Goal: Task Accomplishment & Management: Manage account settings

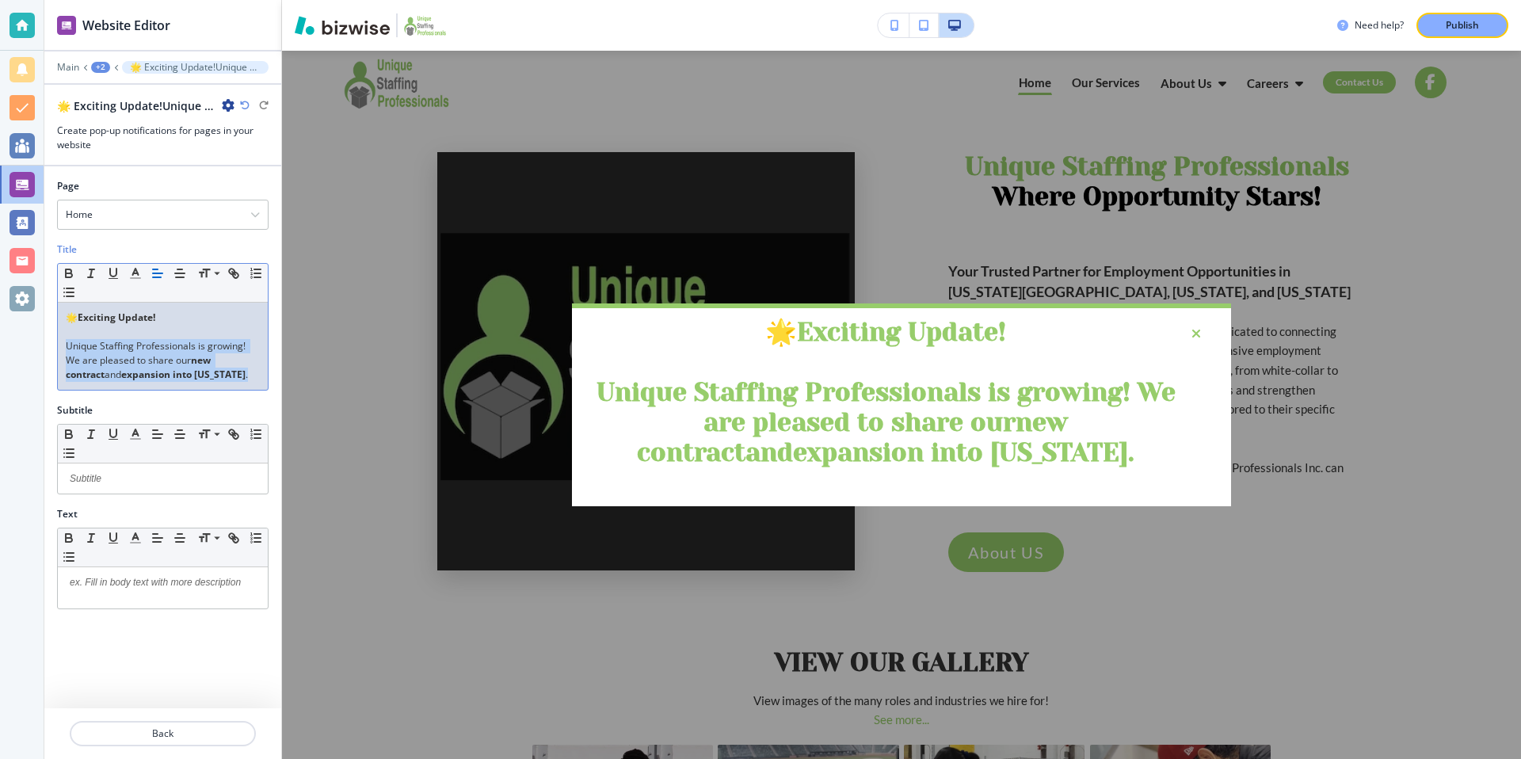
drag, startPoint x: 68, startPoint y: 345, endPoint x: 210, endPoint y: 379, distance: 145.7
click at [210, 379] on p "Unique Staffing Professionals is growing! We are pleased to share our new contr…" at bounding box center [163, 360] width 194 height 43
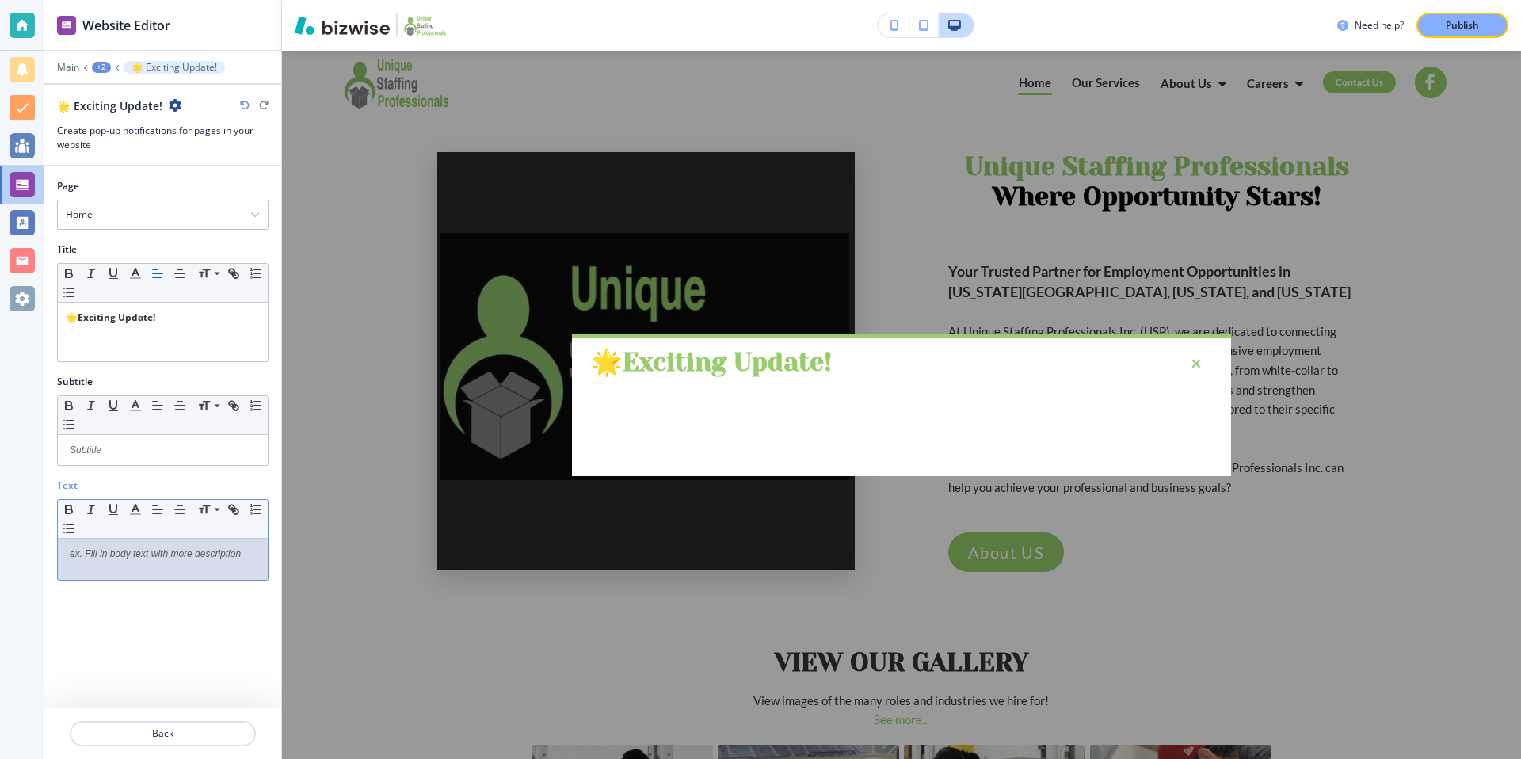
click at [97, 562] on div at bounding box center [163, 559] width 210 height 41
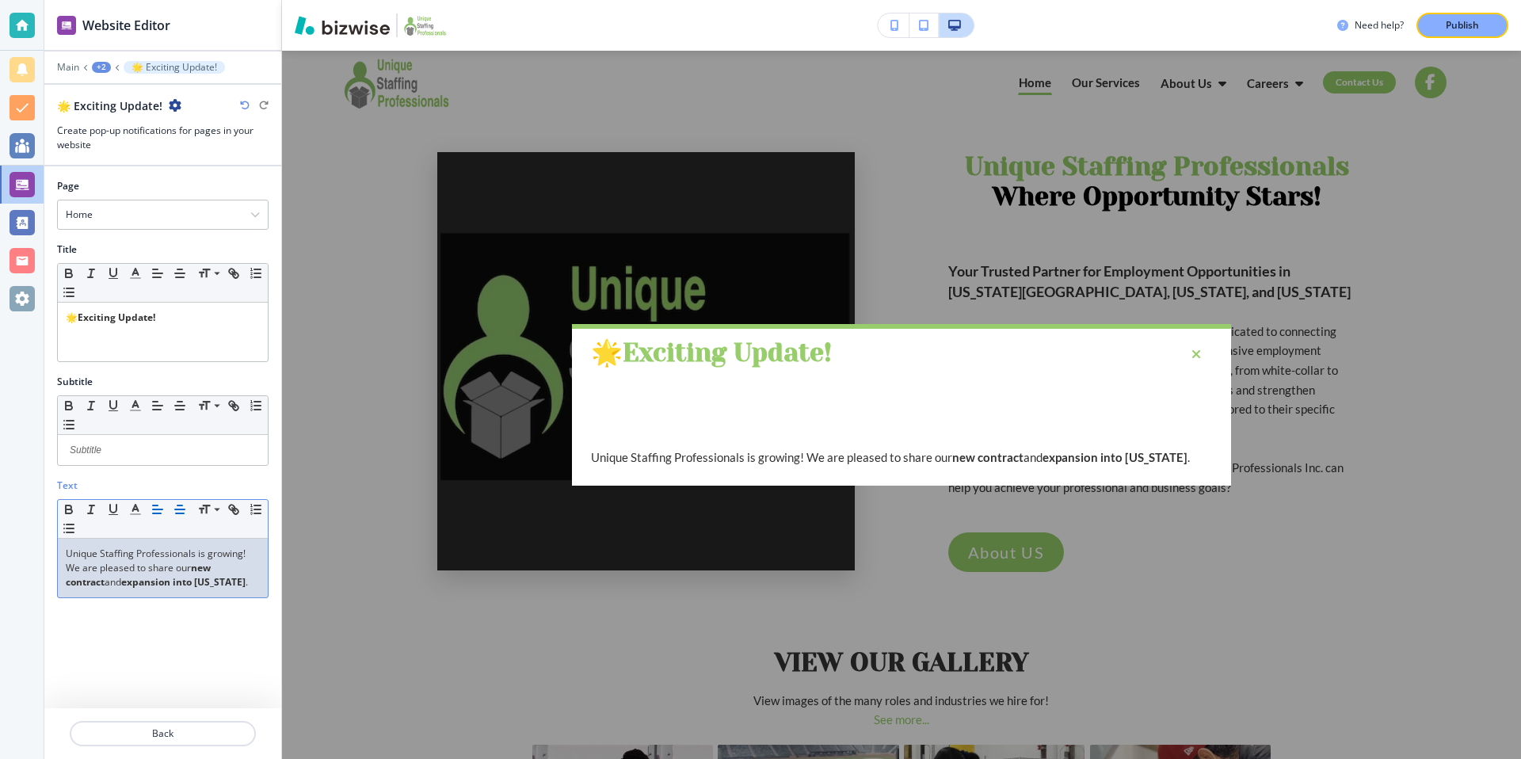
click at [177, 503] on icon "button" at bounding box center [180, 509] width 14 height 14
click at [168, 332] on p at bounding box center [163, 332] width 194 height 14
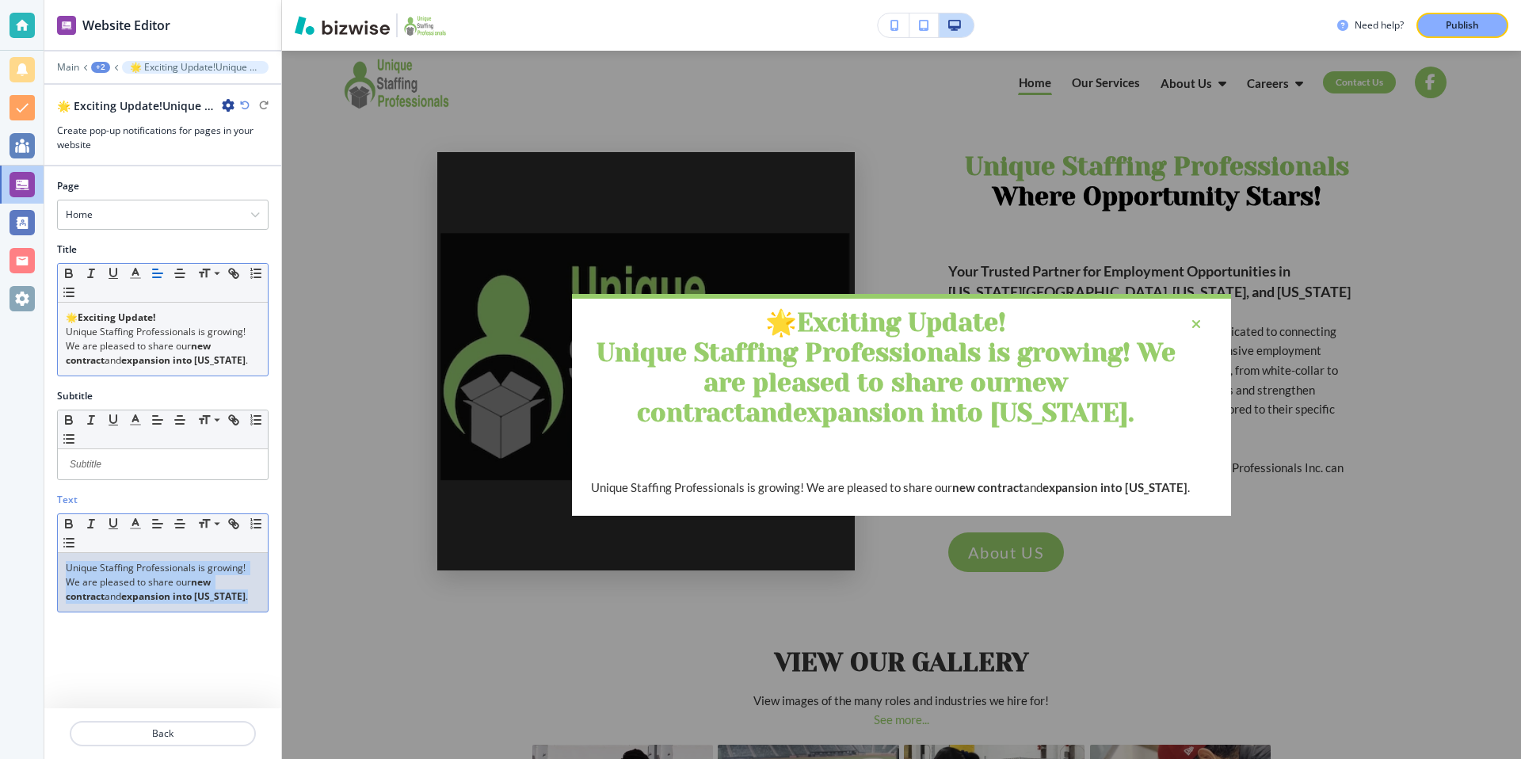
drag, startPoint x: 212, startPoint y: 604, endPoint x: 60, endPoint y: 559, distance: 158.7
click at [60, 559] on div "Unique Staffing Professionals is growing! We are pleased to share our new contr…" at bounding box center [163, 582] width 210 height 59
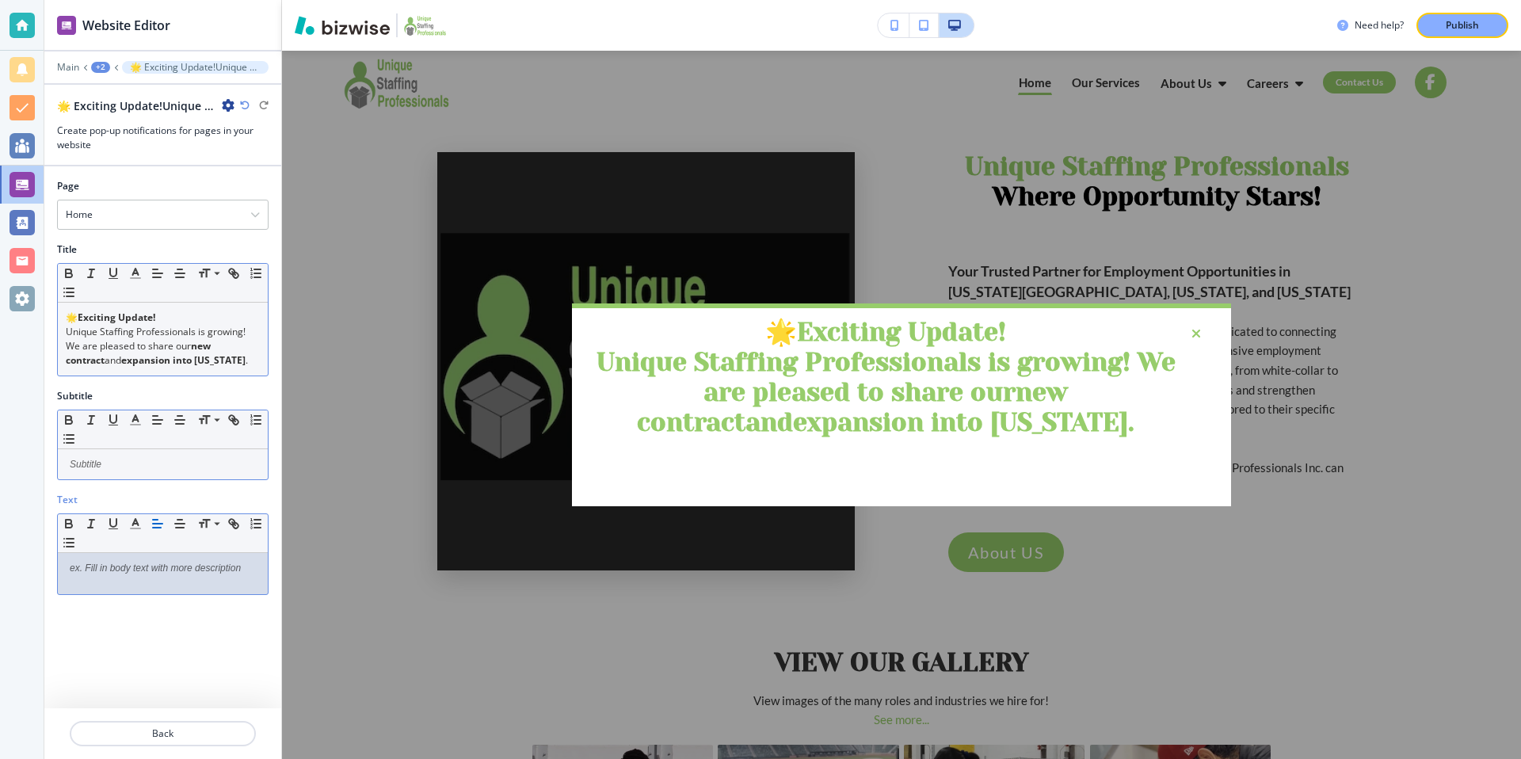
click at [99, 463] on p at bounding box center [163, 464] width 194 height 14
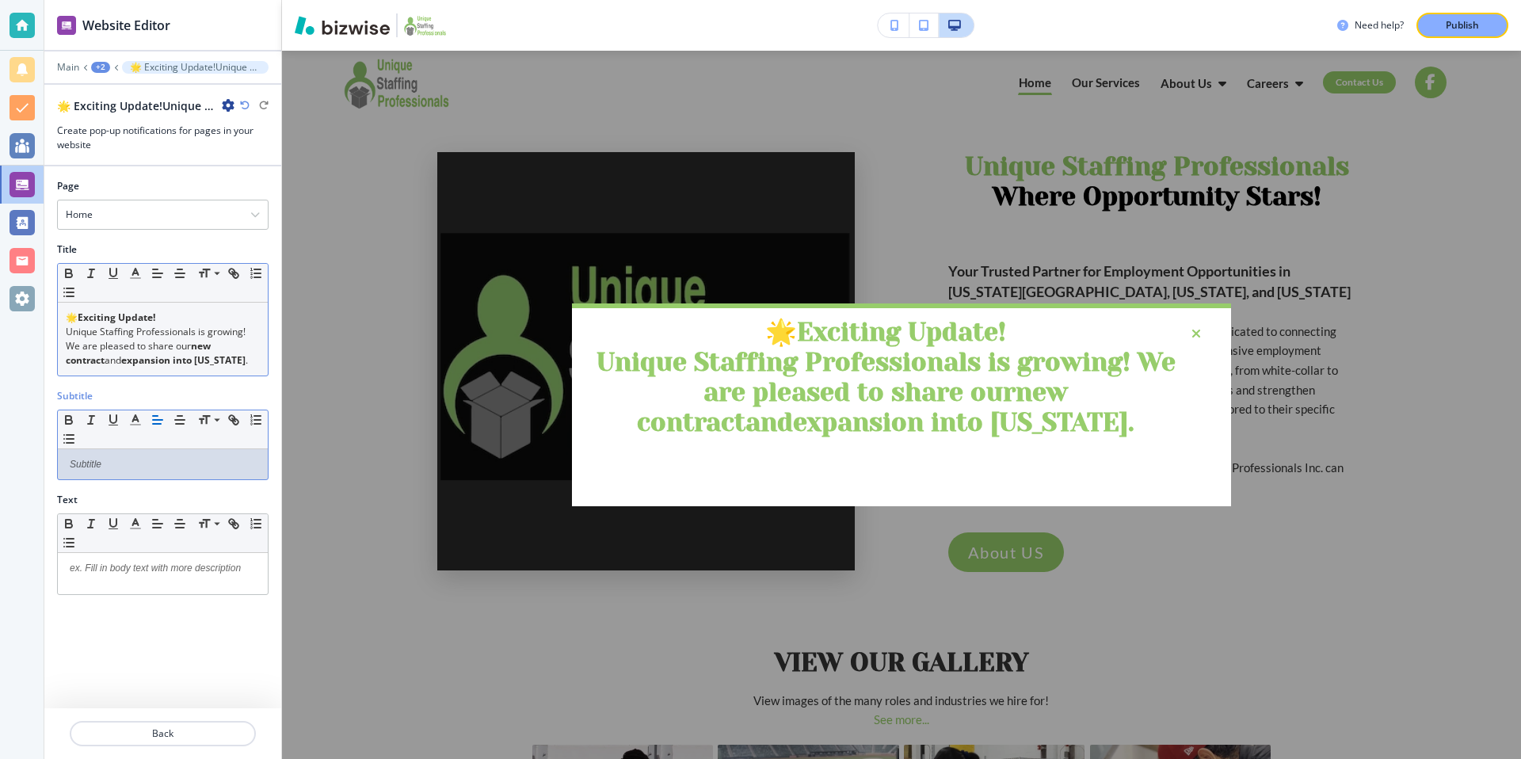
click at [126, 364] on strong "expansion into [US_STATE]" at bounding box center [183, 359] width 124 height 13
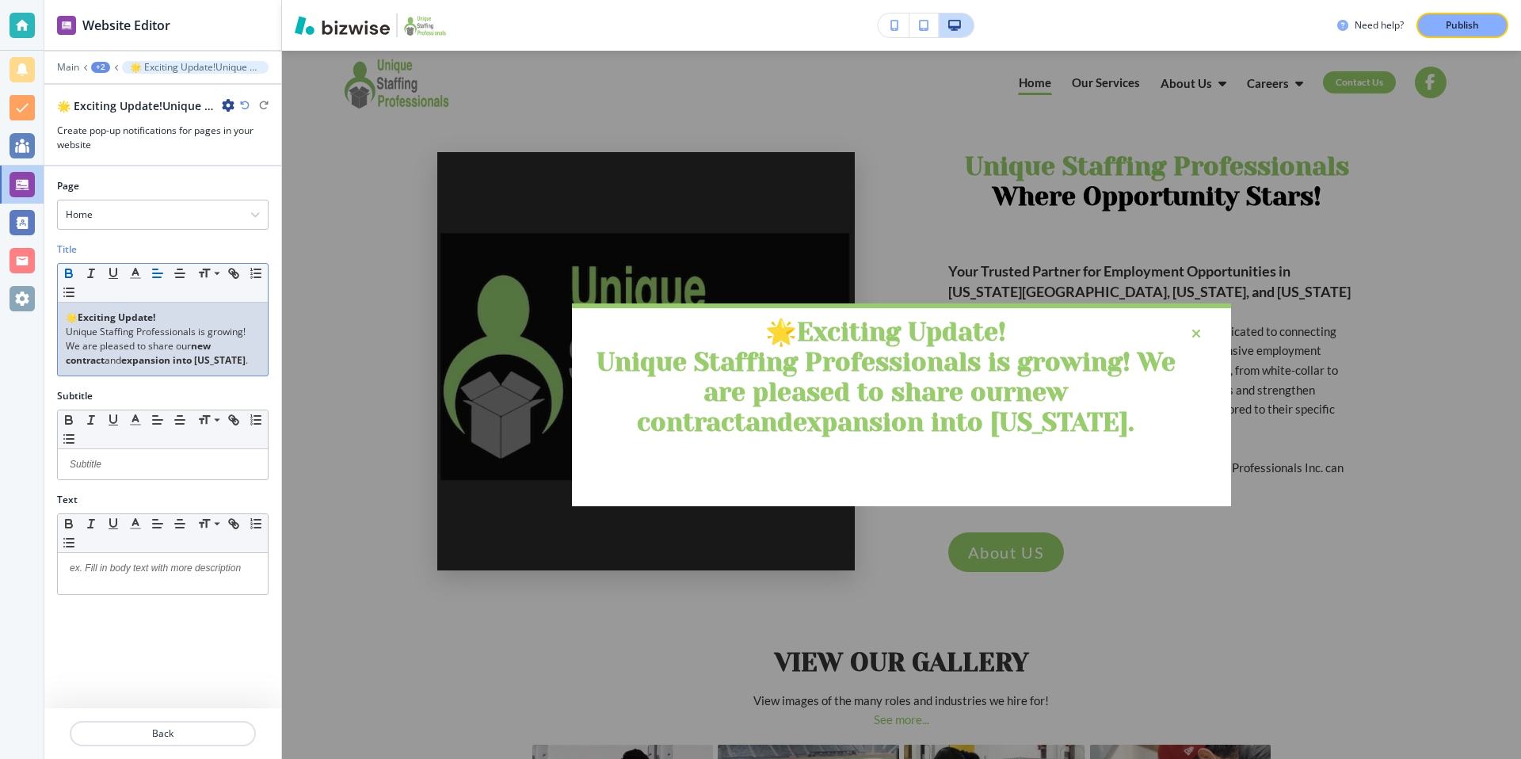
click at [227, 362] on p "Unique Staffing Professionals is growing! We are pleased to share our new contr…" at bounding box center [163, 346] width 194 height 43
click at [177, 272] on icon "button" at bounding box center [180, 273] width 14 height 14
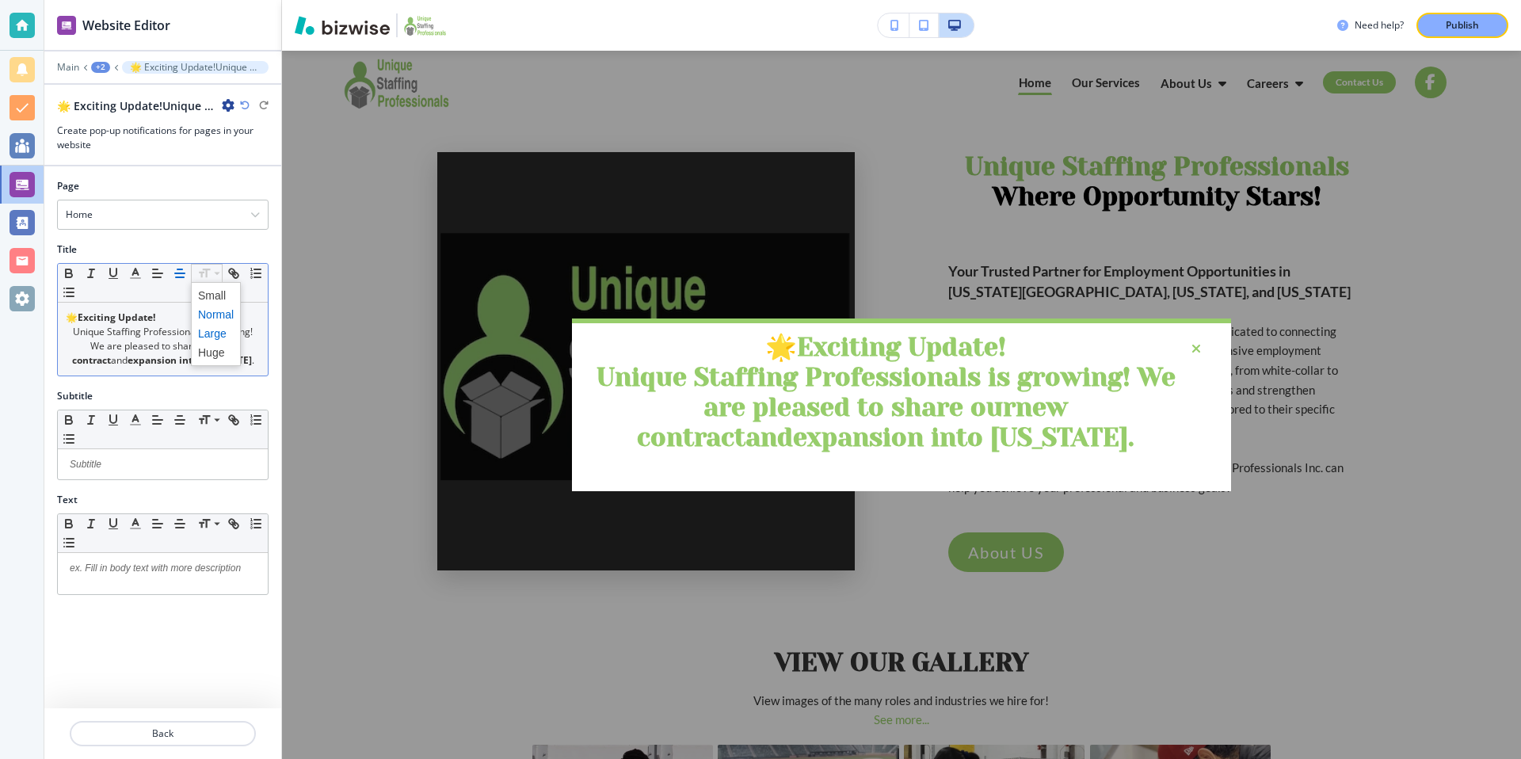
click at [214, 328] on span at bounding box center [216, 333] width 36 height 19
click at [217, 314] on span at bounding box center [216, 314] width 36 height 19
click at [1004, 441] on strong "expansion into [US_STATE]" at bounding box center [960, 437] width 335 height 29
click at [1032, 441] on p "Unique Staffing Professionals is growing! We are pleased to share our new contr…" at bounding box center [885, 408] width 589 height 90
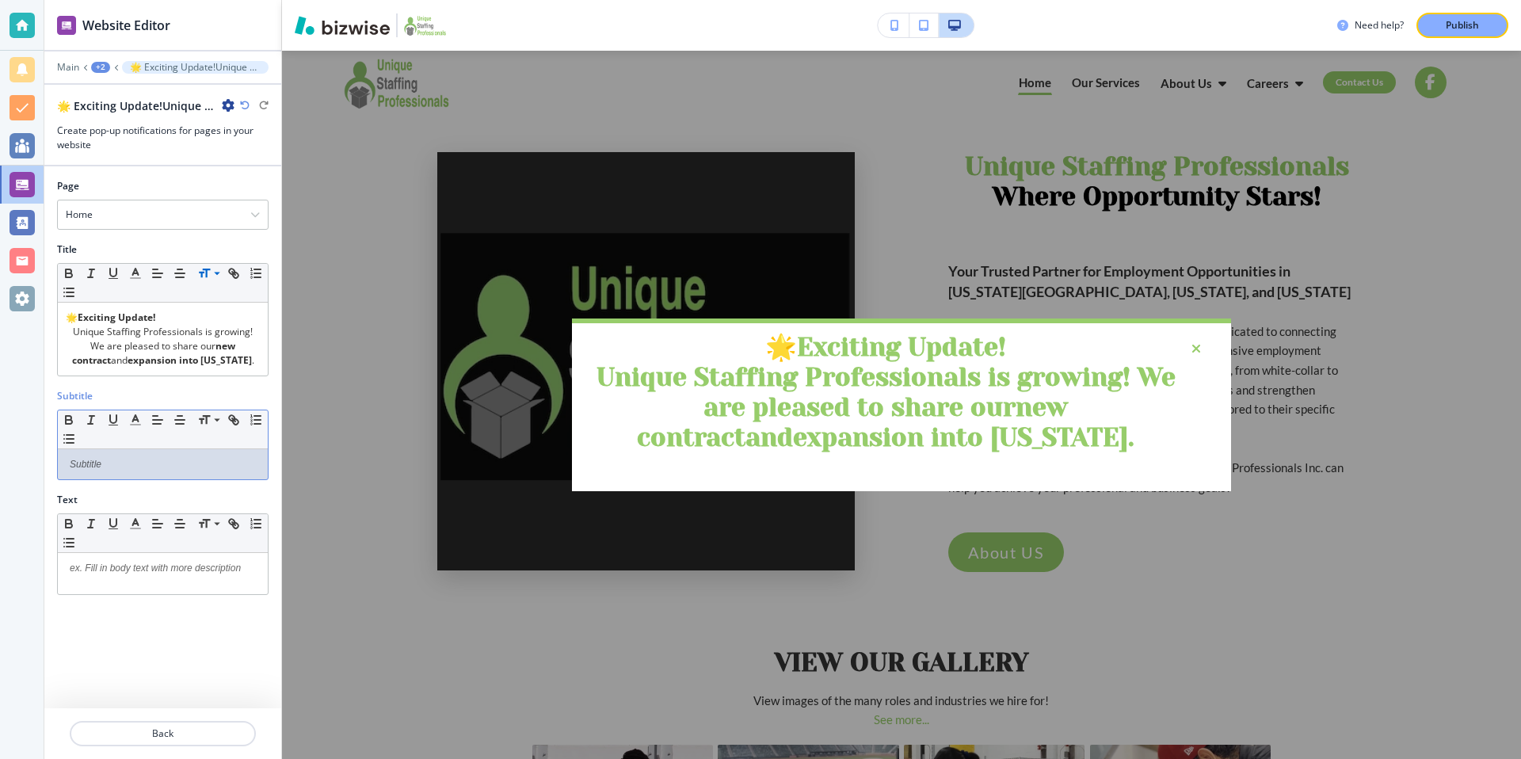
click at [121, 464] on p at bounding box center [163, 464] width 194 height 14
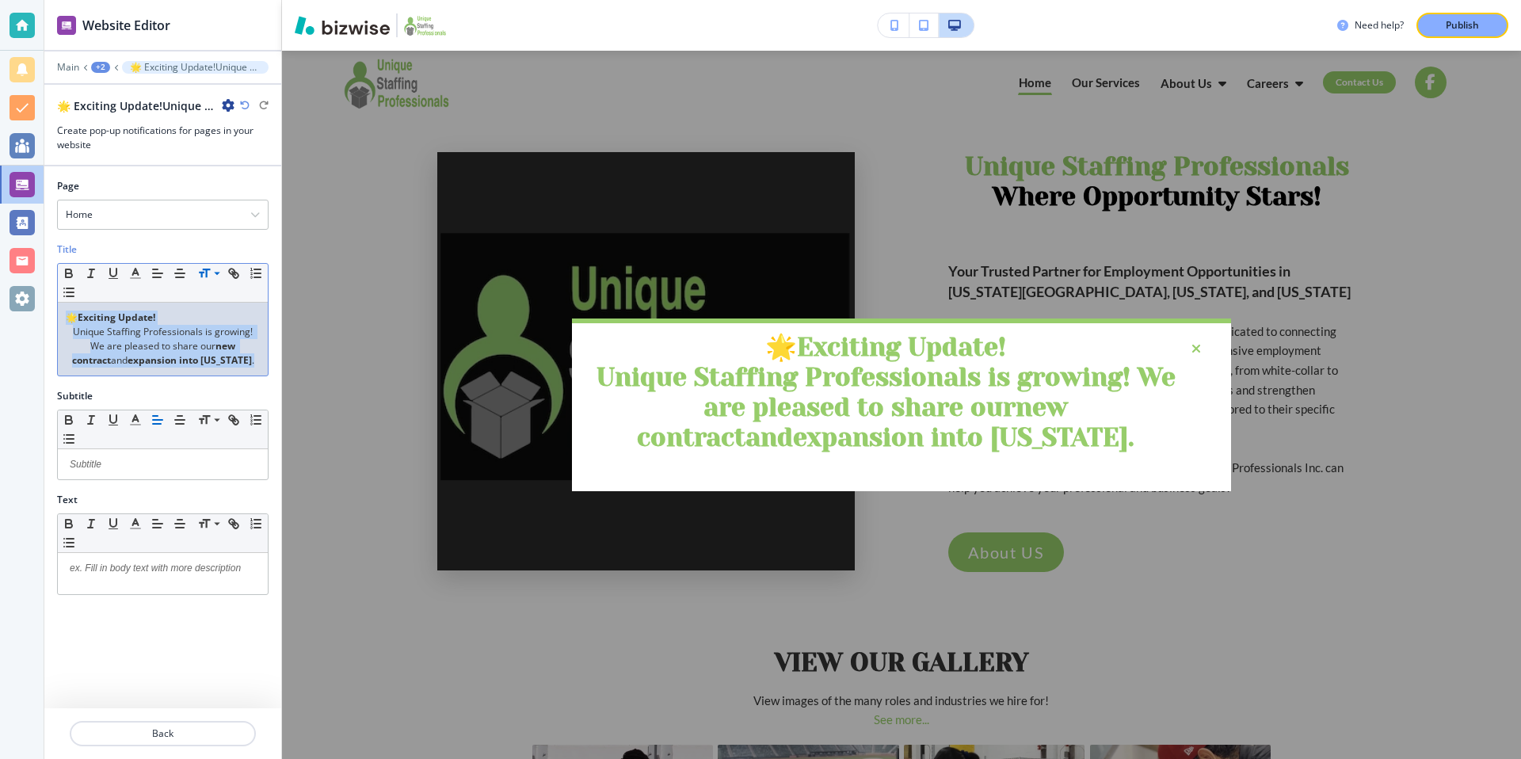
drag, startPoint x: 235, startPoint y: 362, endPoint x: 69, endPoint y: 317, distance: 172.4
click at [69, 317] on div "🌟 Exciting Update! Unique Staffing Professionals is growing! We are pleased to …" at bounding box center [163, 339] width 210 height 73
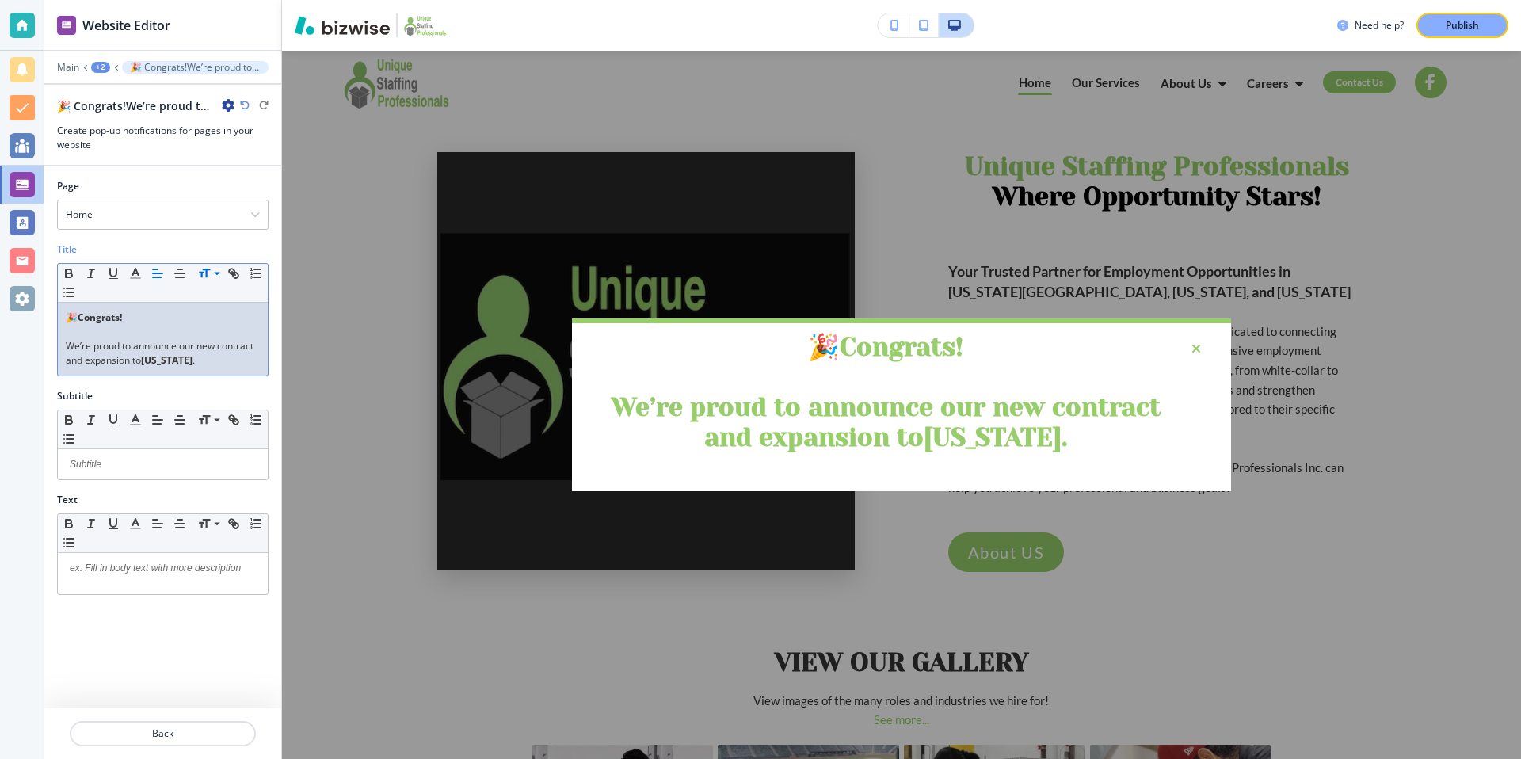
click at [182, 362] on p "We’re proud to announce our new contract and expansion to [US_STATE] .﻿" at bounding box center [163, 353] width 194 height 29
drag, startPoint x: 181, startPoint y: 361, endPoint x: 56, endPoint y: 349, distance: 125.0
click at [57, 349] on div "Small Normal Large Huge 🎉 Congrats! We’re proud to announce our new contract an…" at bounding box center [163, 319] width 212 height 113
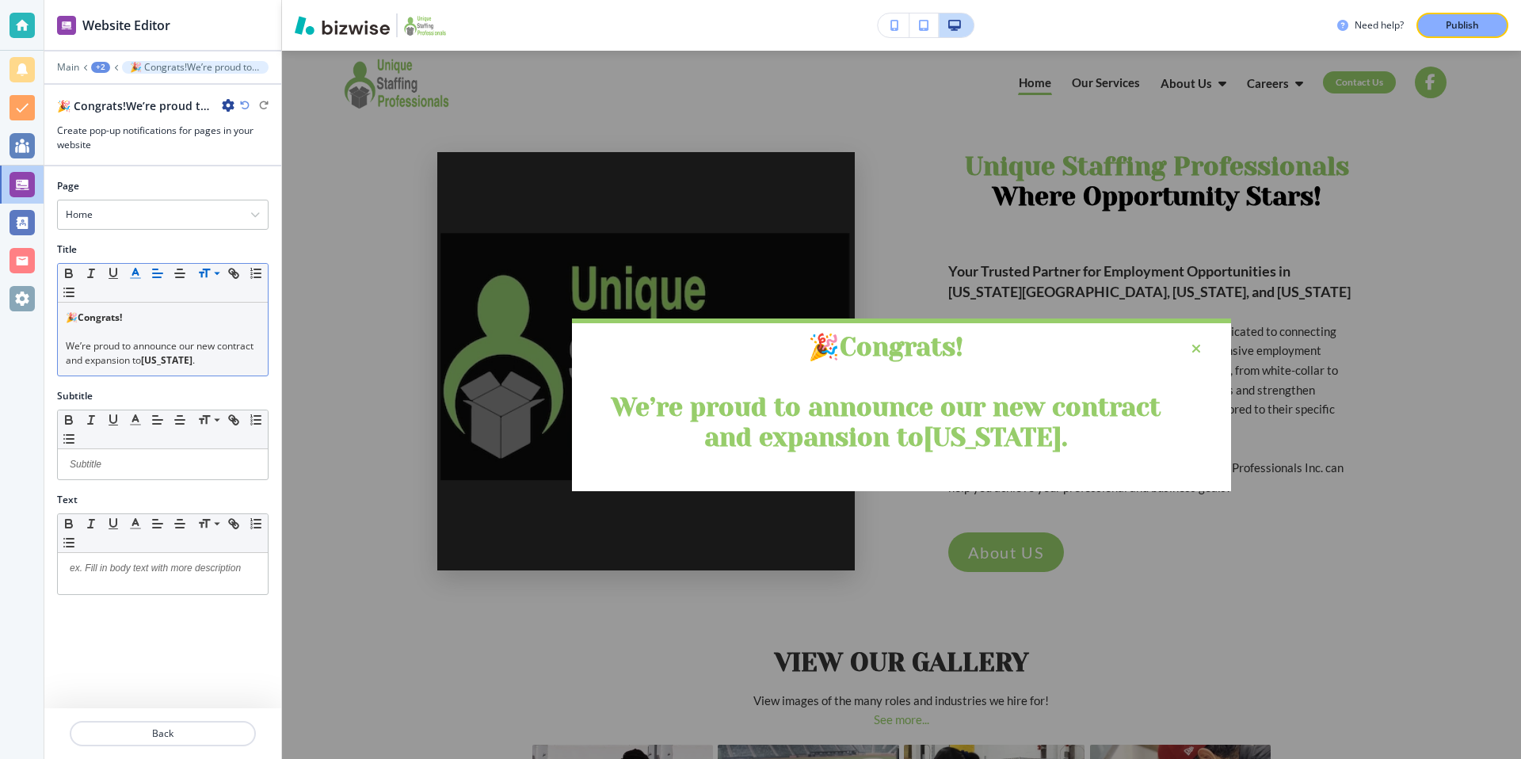
click at [133, 271] on icon "button" at bounding box center [135, 273] width 14 height 14
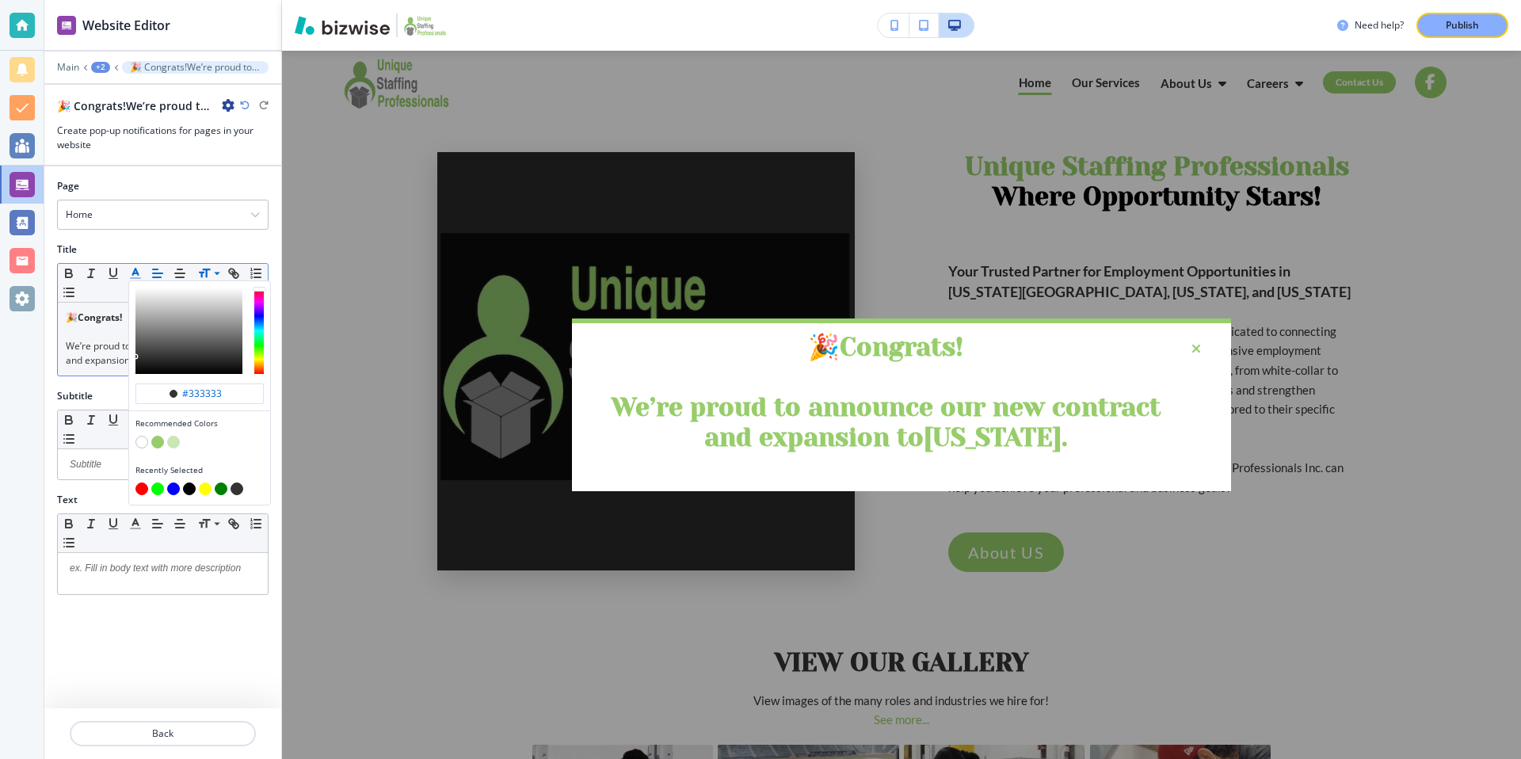
click at [142, 443] on button "button" at bounding box center [141, 442] width 13 height 13
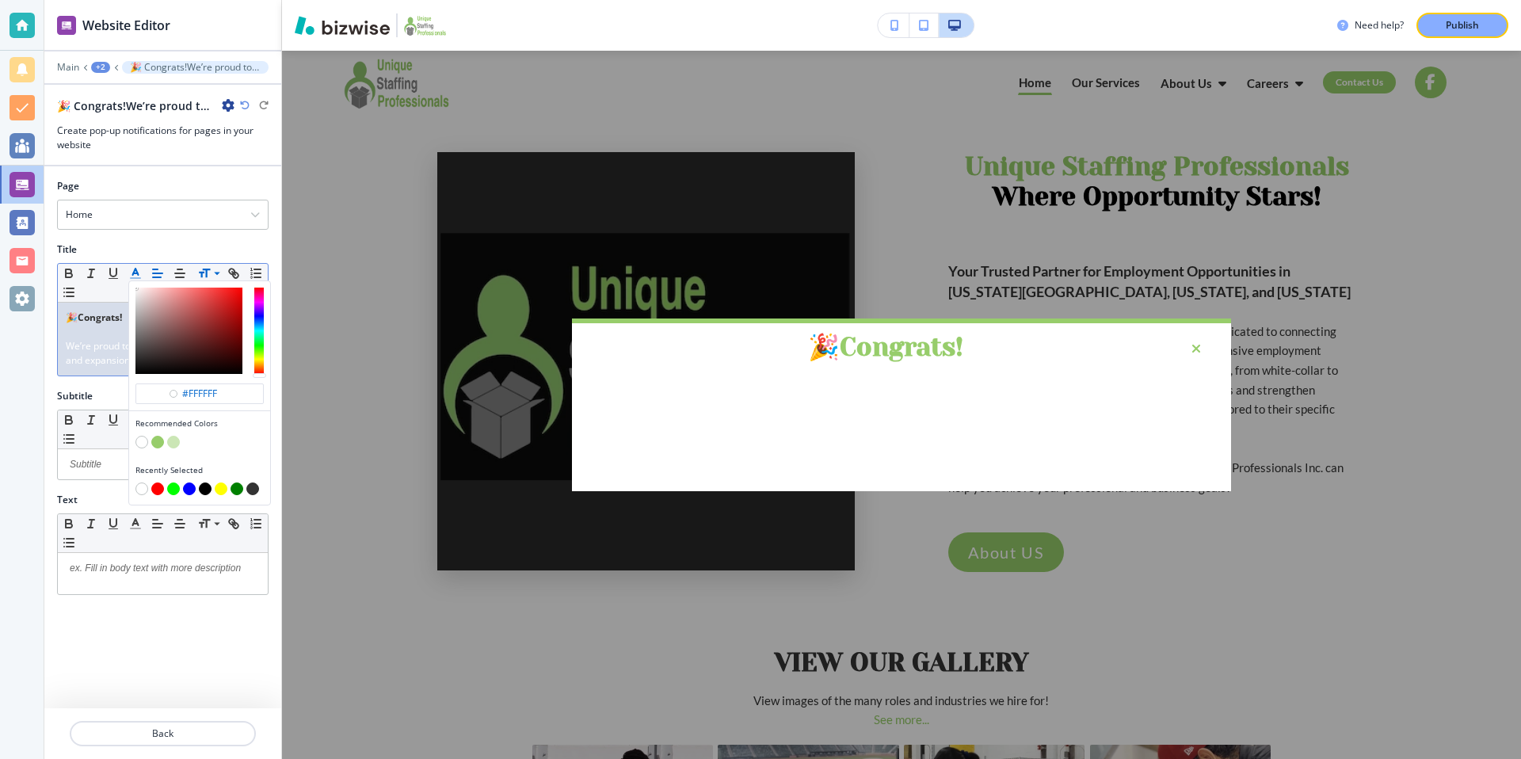
click at [252, 486] on button "button" at bounding box center [252, 488] width 13 height 13
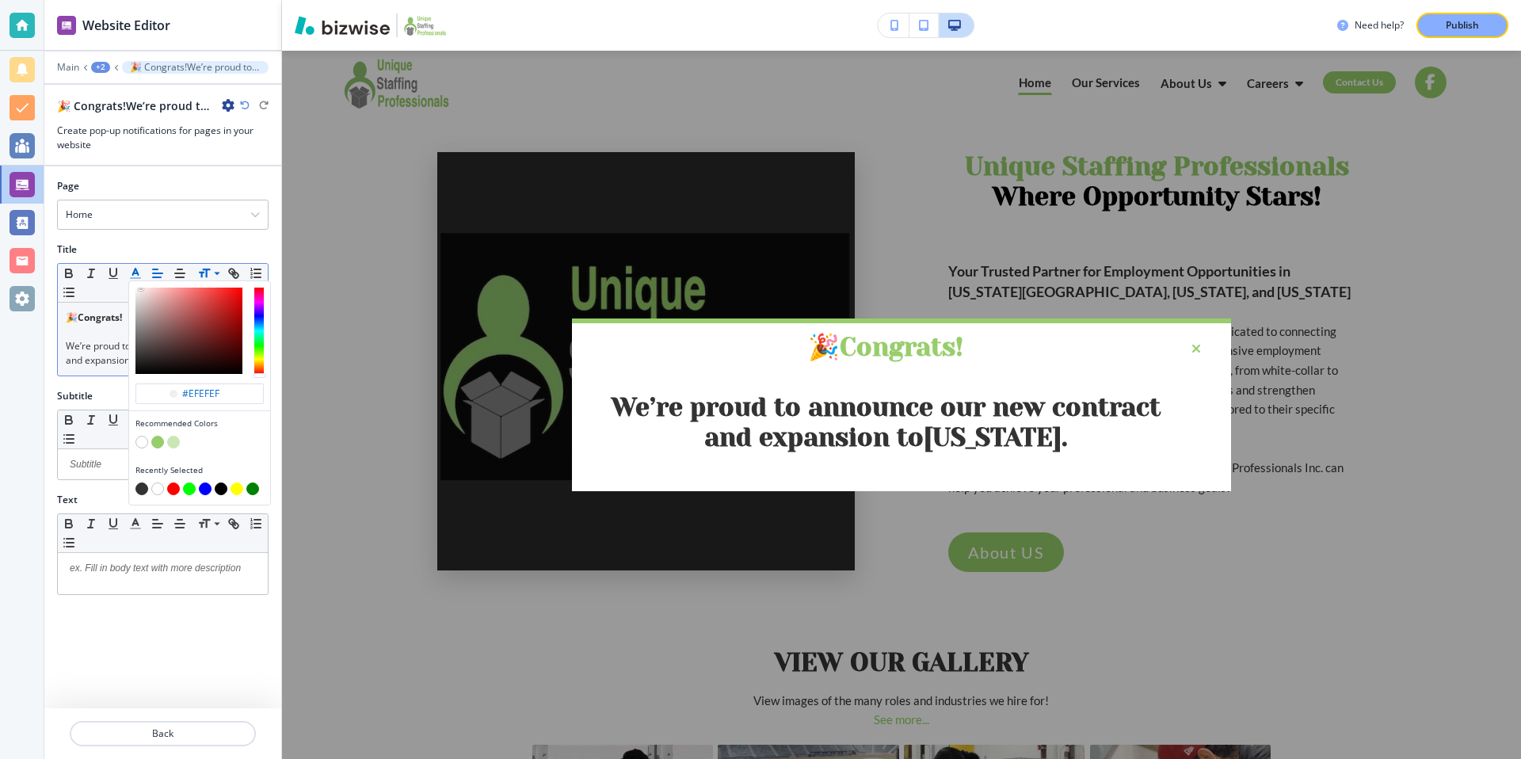
drag, startPoint x: 137, startPoint y: 357, endPoint x: 141, endPoint y: 288, distance: 68.2
click at [141, 288] on div "button" at bounding box center [142, 289] width 3 height 3
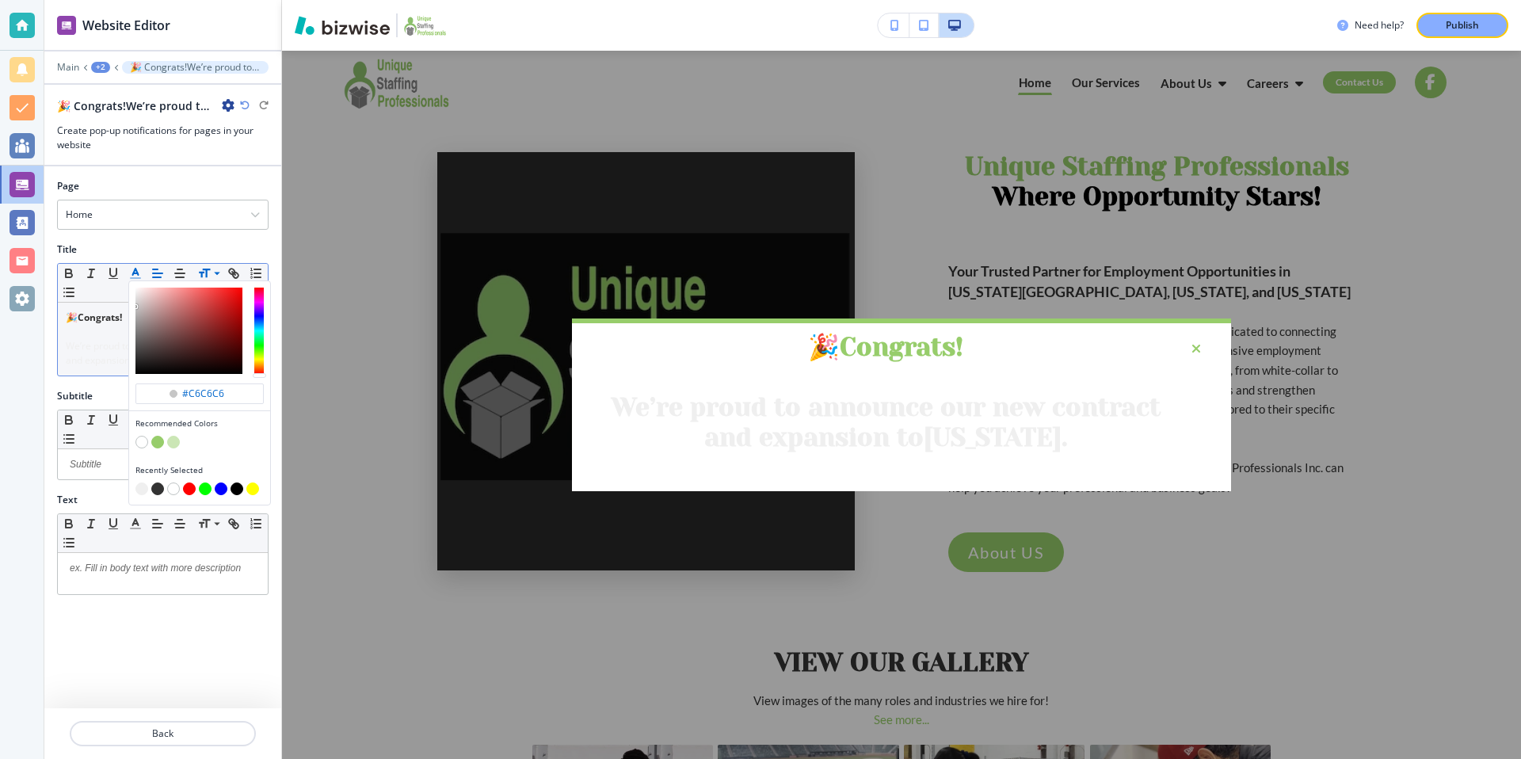
click at [135, 307] on div "button" at bounding box center [188, 331] width 107 height 86
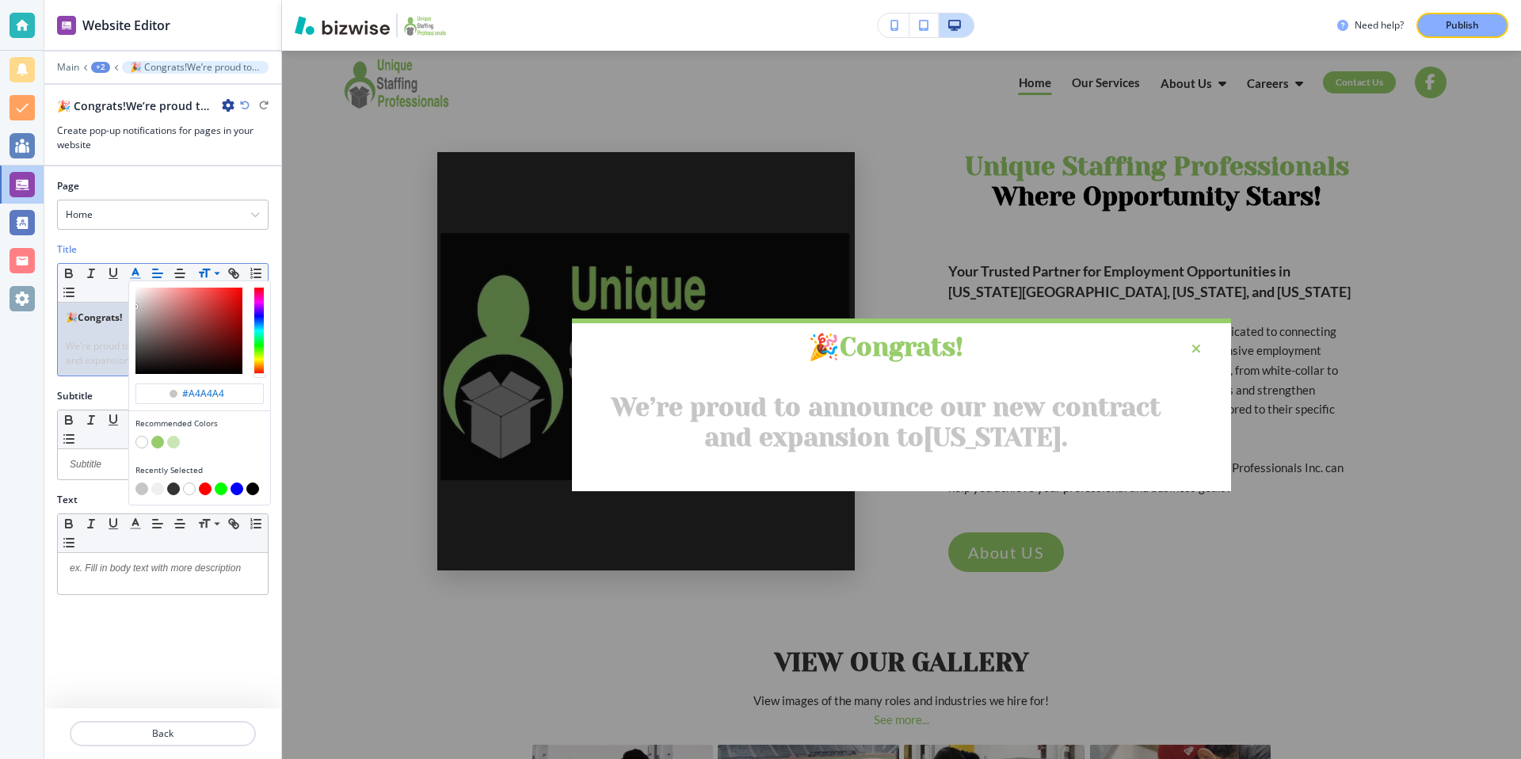
click at [139, 316] on div "button" at bounding box center [188, 331] width 107 height 86
click at [140, 325] on div "button" at bounding box center [188, 331] width 107 height 86
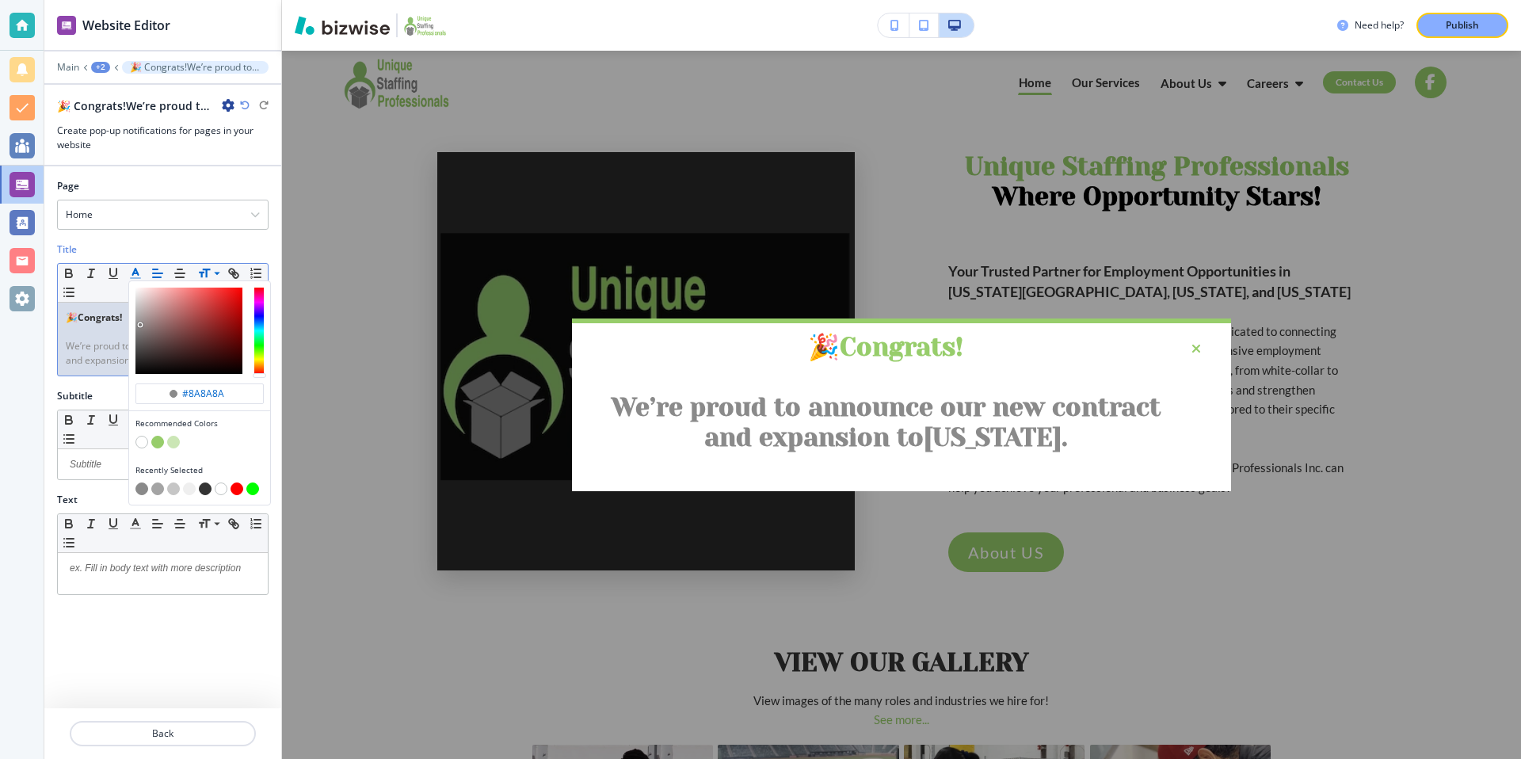
type input "#757575"
click at [139, 333] on div "button" at bounding box center [188, 331] width 107 height 86
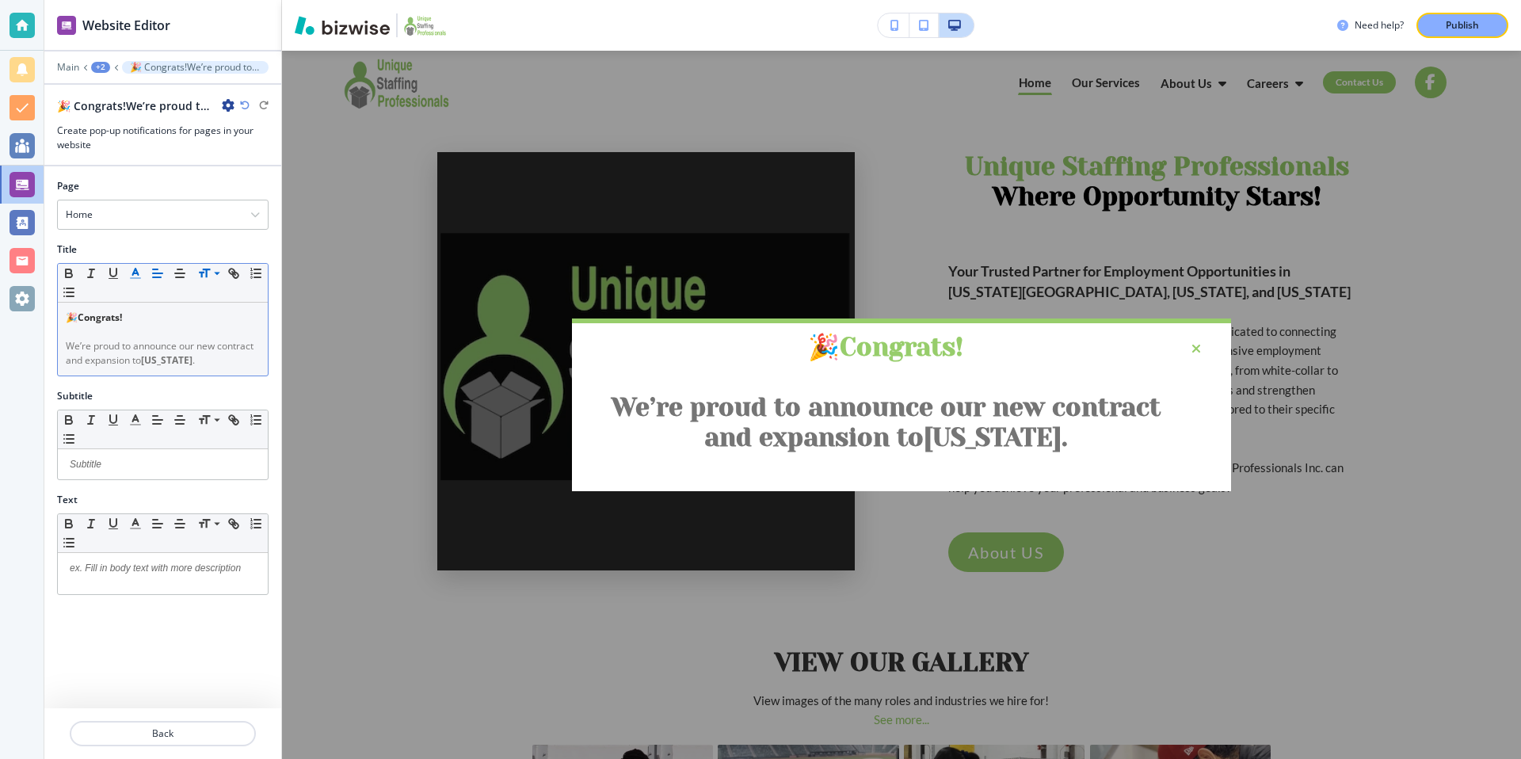
click at [208, 244] on div "Title" at bounding box center [163, 249] width 212 height 14
click at [229, 398] on div "Subtitle" at bounding box center [163, 396] width 212 height 14
click at [236, 274] on icon "button" at bounding box center [234, 273] width 14 height 14
type input "We’re proud to announce our new contract and expansion to [US_STATE][GEOGRAPHIC…"
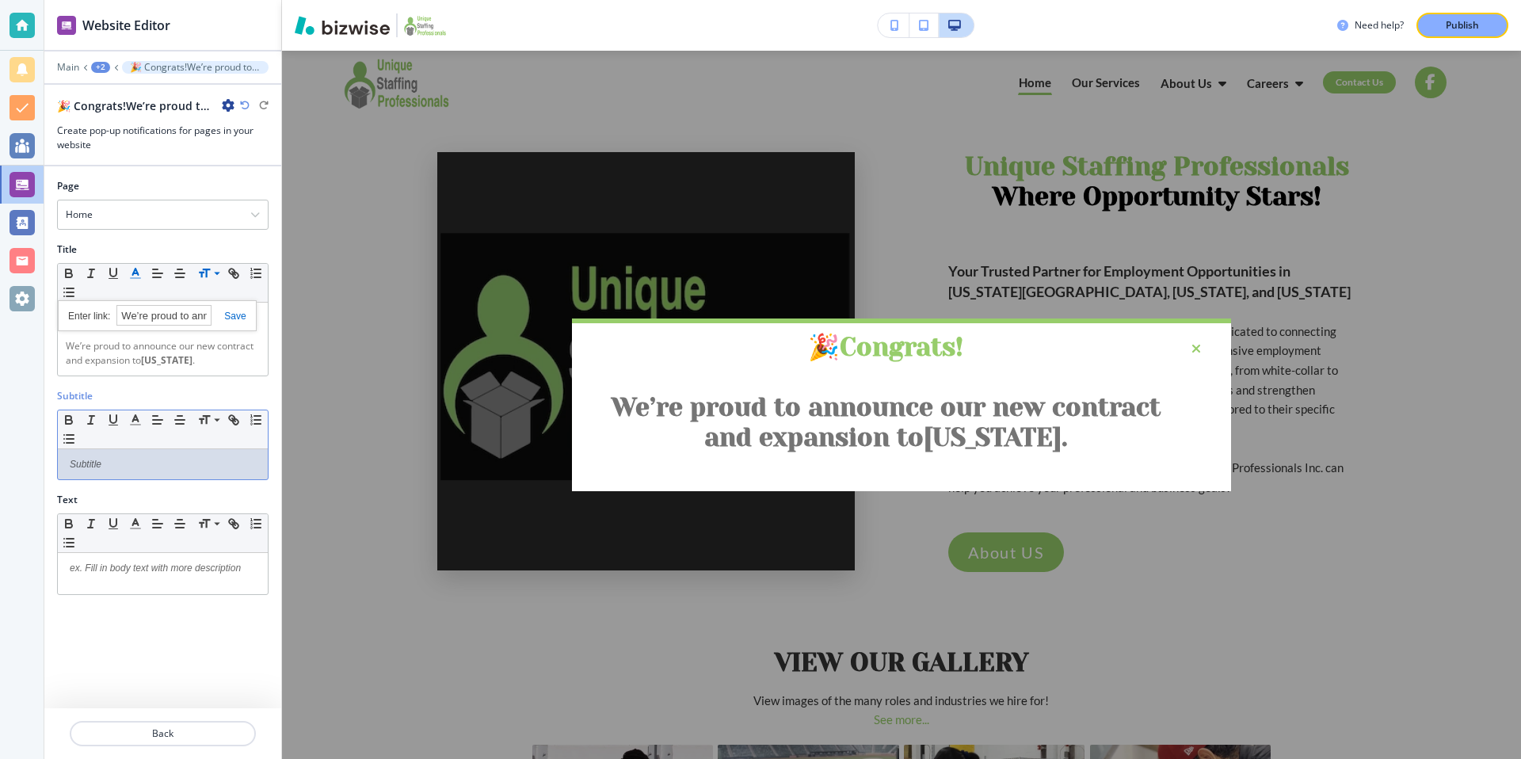
click at [223, 452] on div at bounding box center [163, 464] width 210 height 30
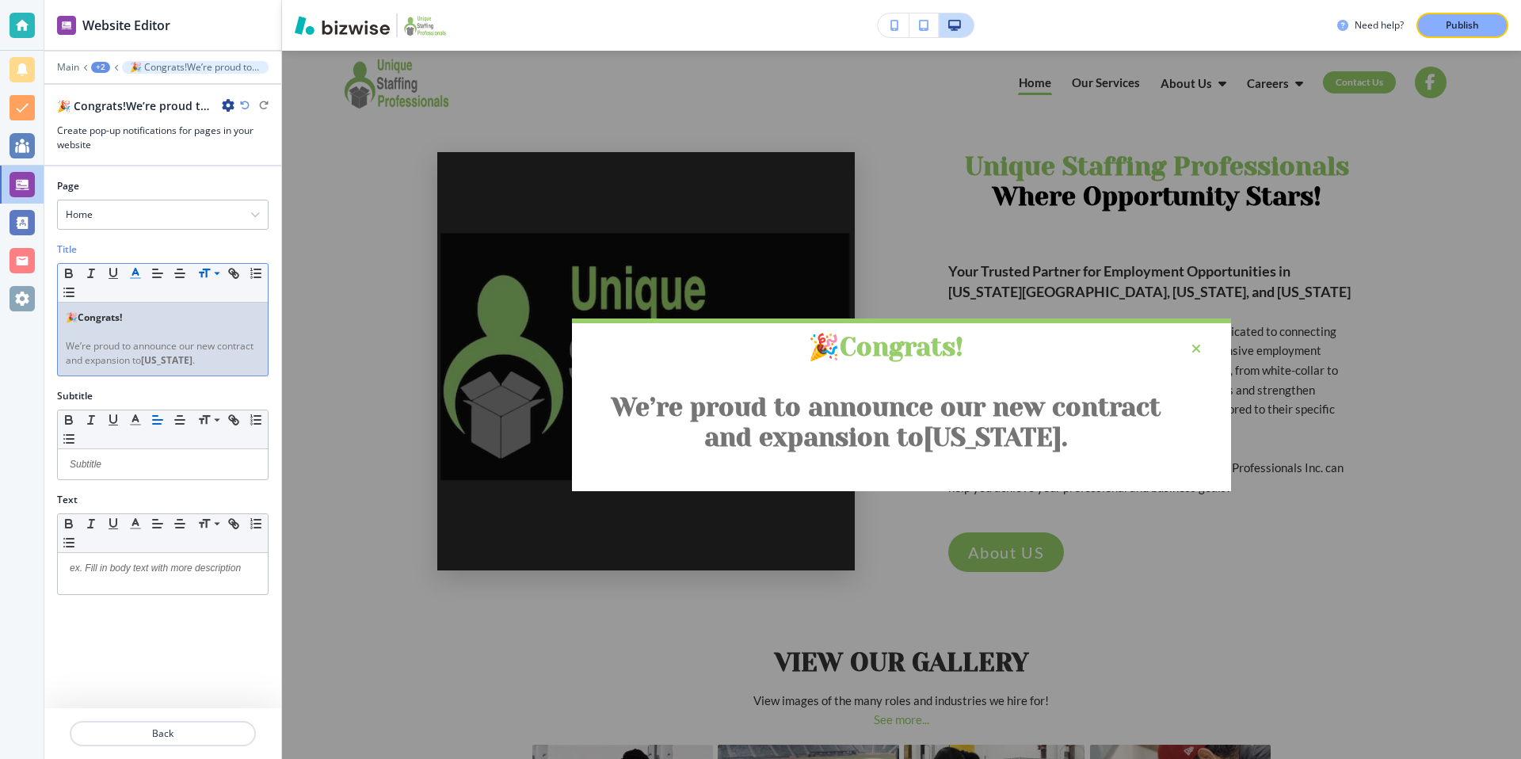
drag, startPoint x: 183, startPoint y: 362, endPoint x: 53, endPoint y: 306, distance: 141.6
click at [53, 306] on div "Title Small Normal Large Huge 🎉 Congrats! We’re proud to announce our new contr…" at bounding box center [162, 315] width 237 height 147
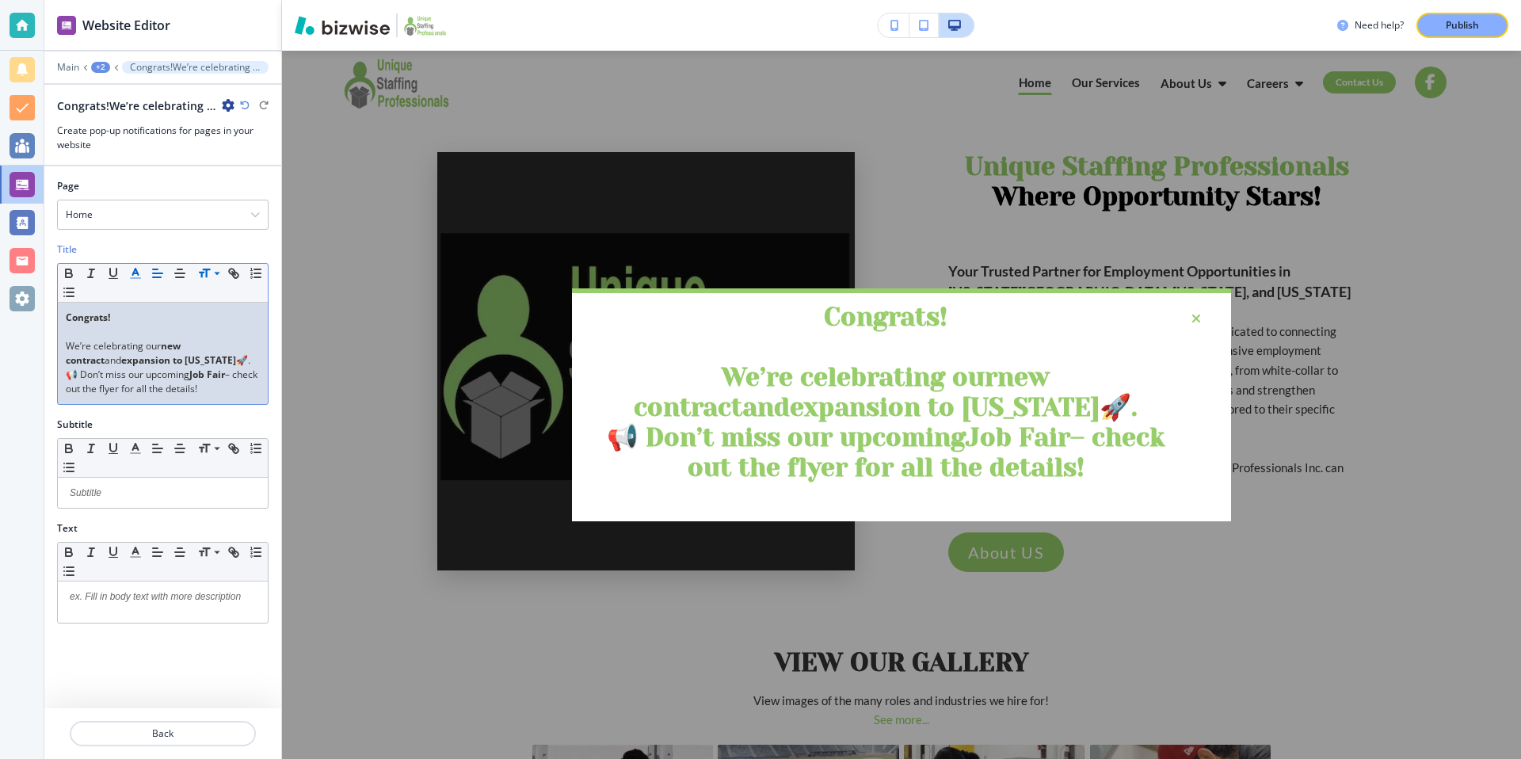
drag, startPoint x: 219, startPoint y: 381, endPoint x: 72, endPoint y: 345, distance: 150.8
click at [72, 345] on div "Congrats! We’re celebrating our new contract and expansion to [US_STATE] 🚀. 📢 D…" at bounding box center [163, 353] width 210 height 101
click at [182, 361] on p "We’re celebrating our new contract and expansion to [US_STATE] 🚀." at bounding box center [163, 353] width 194 height 29
drag, startPoint x: 234, startPoint y: 388, endPoint x: 51, endPoint y: 379, distance: 183.3
click at [51, 379] on div "Title Small Normal Large Huge Congrats! We’re celebrating our new contract and …" at bounding box center [162, 329] width 237 height 175
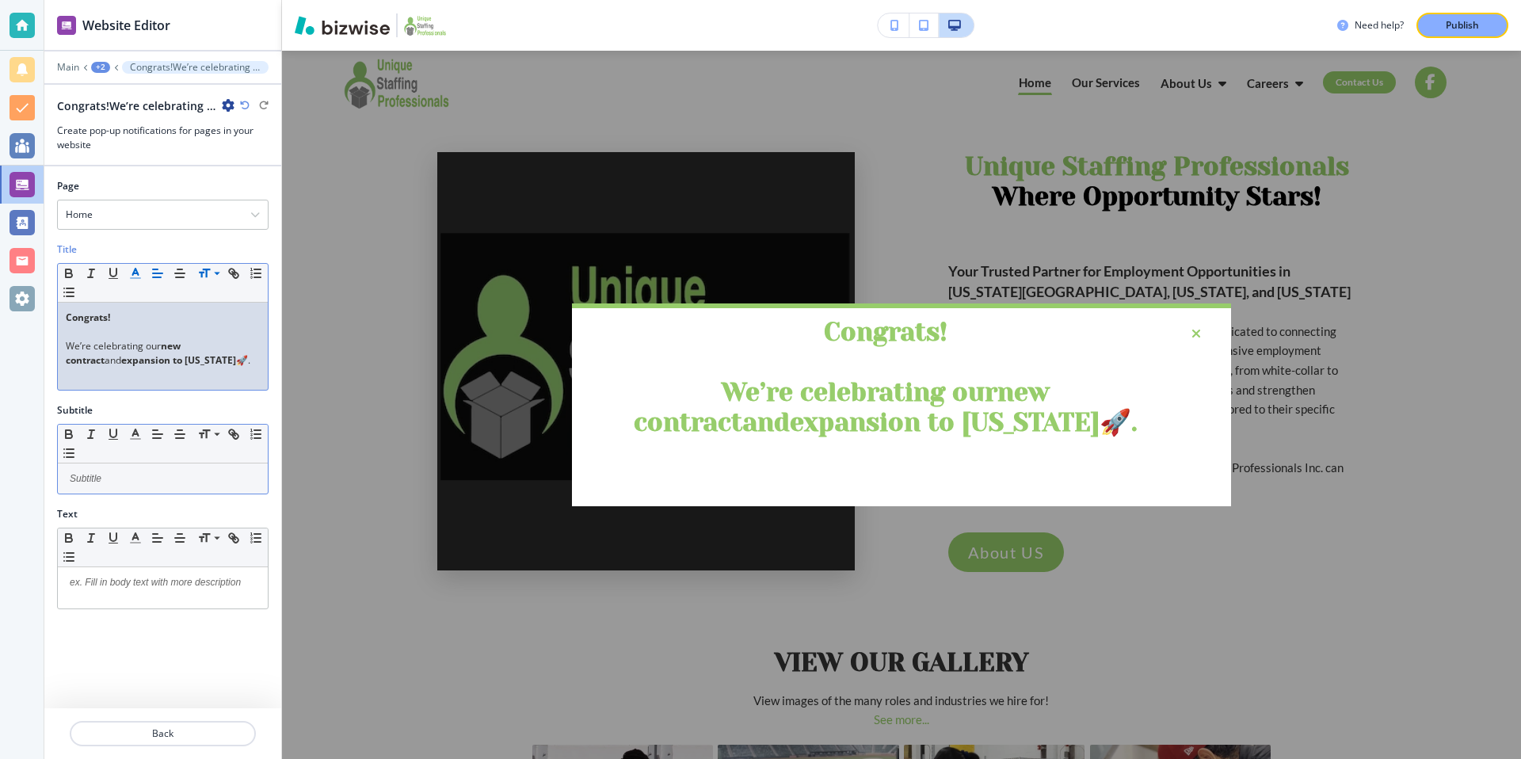
click at [132, 482] on p at bounding box center [163, 478] width 194 height 14
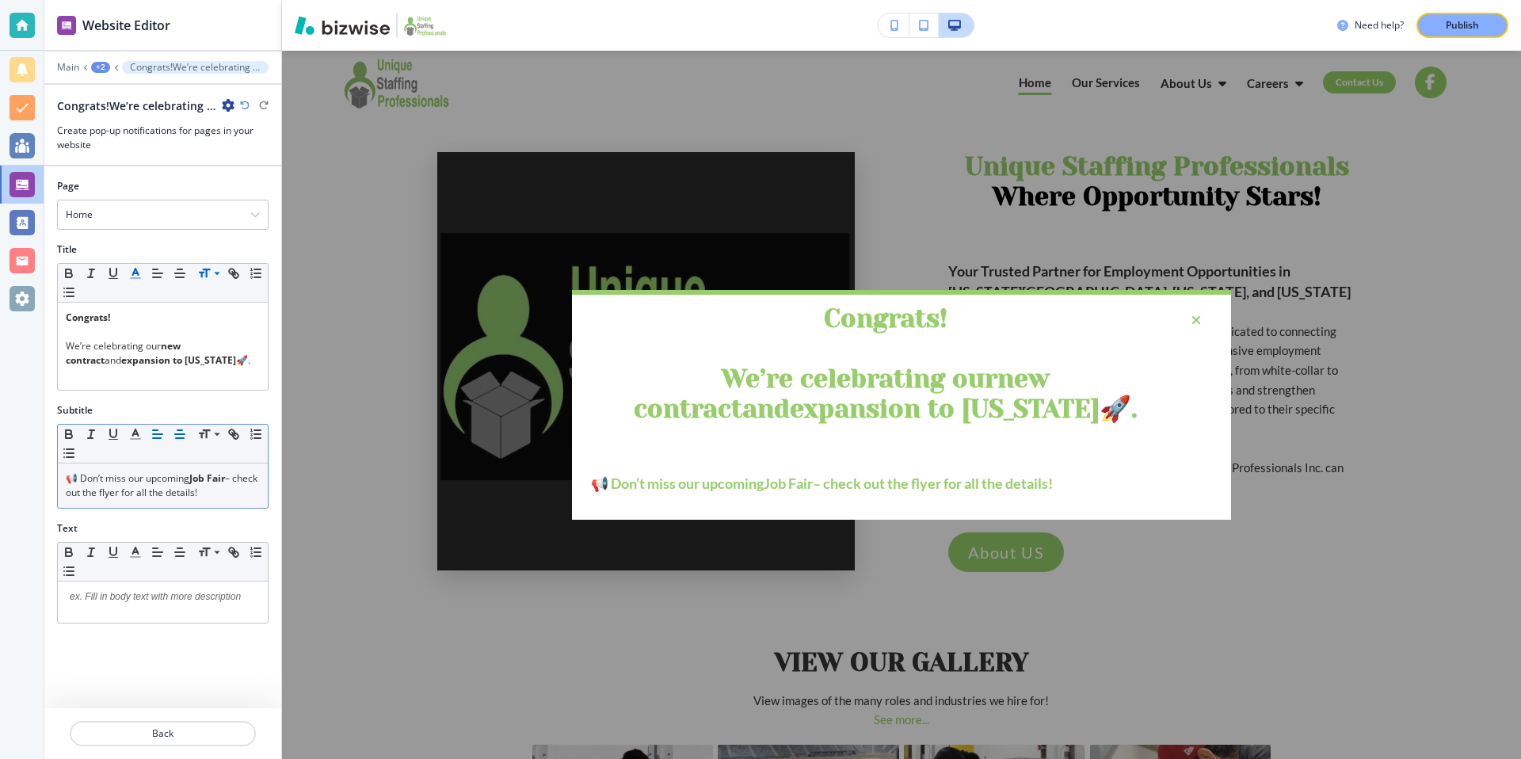
click at [177, 435] on icon "button" at bounding box center [180, 434] width 14 height 14
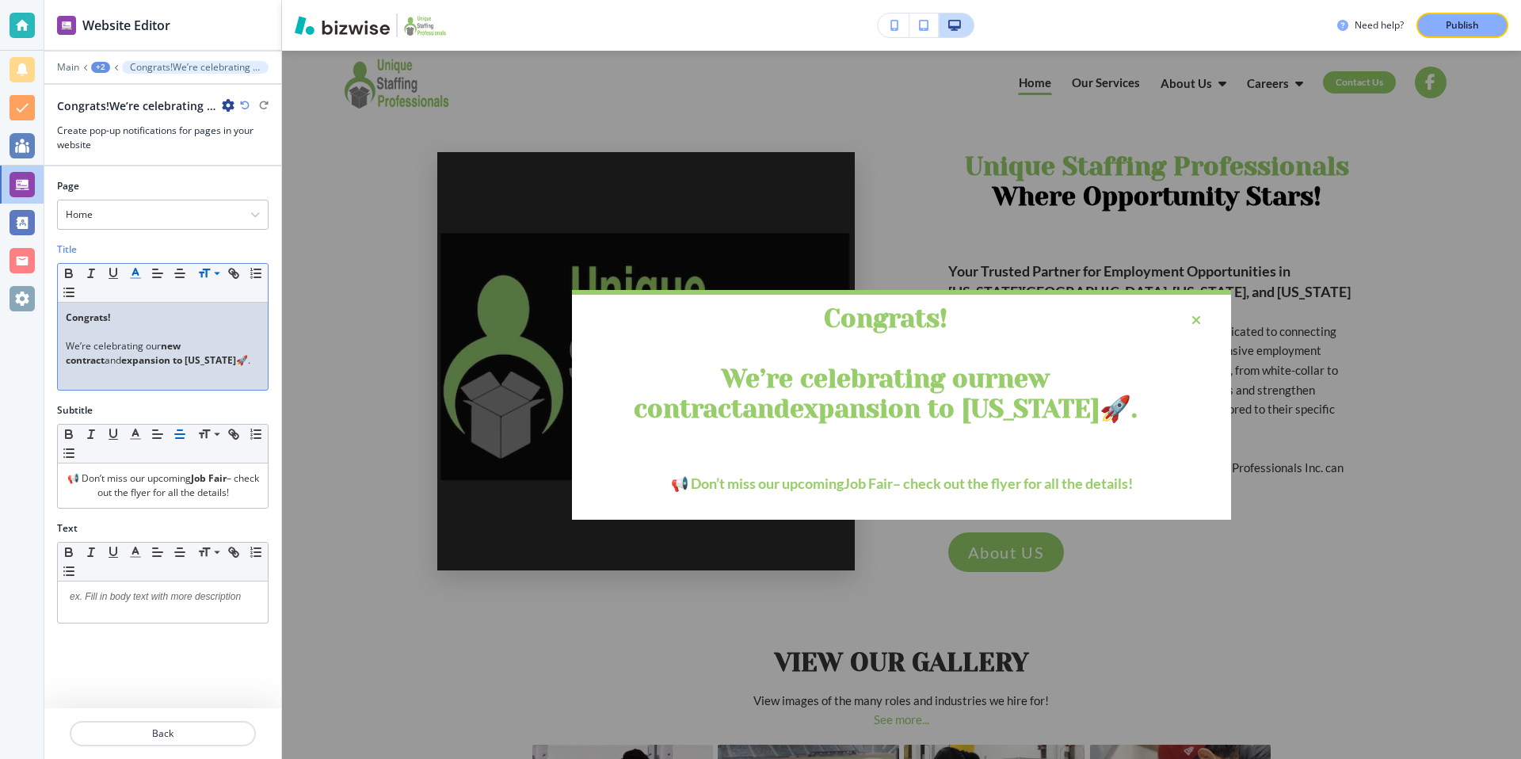
click at [94, 334] on p at bounding box center [163, 332] width 194 height 14
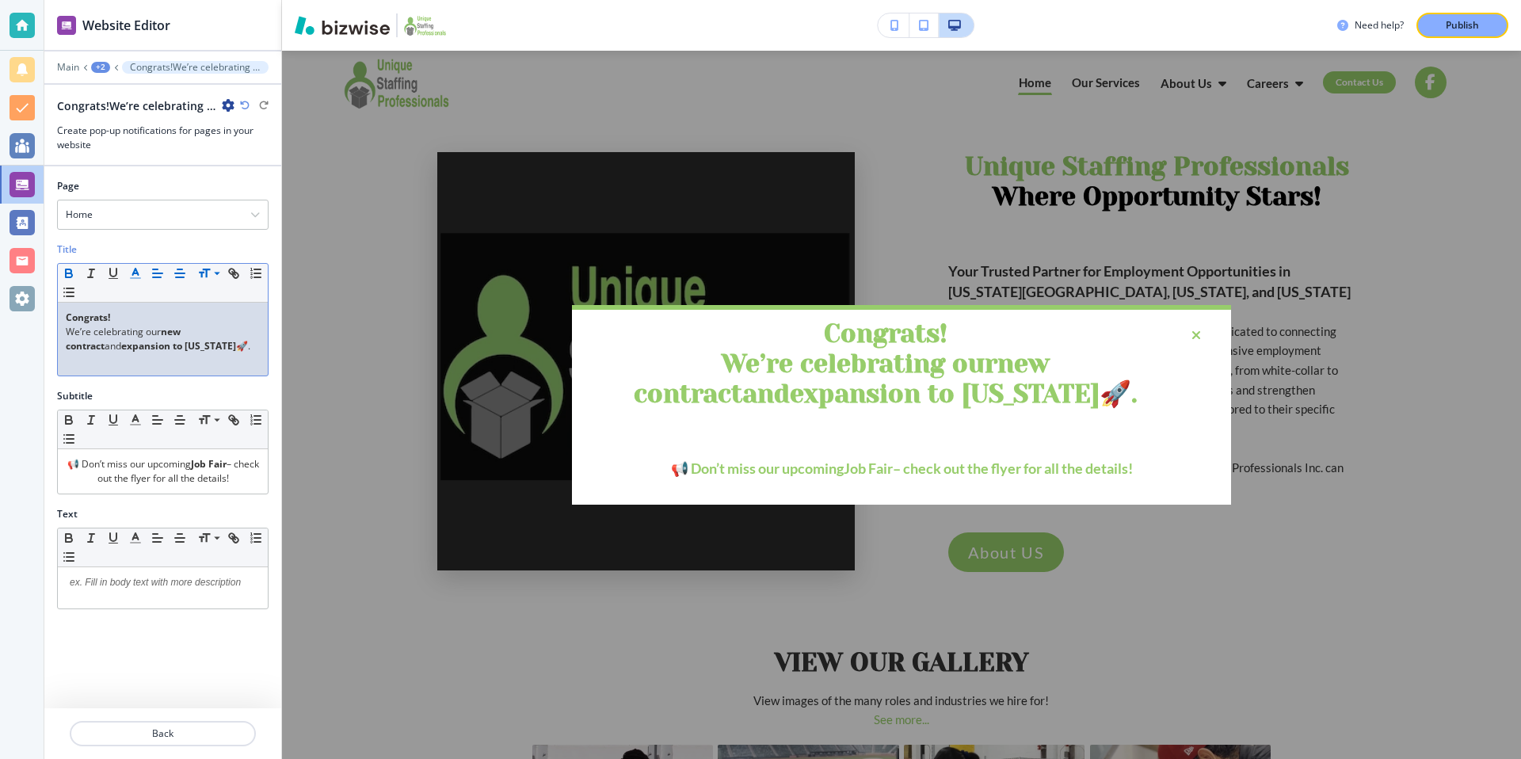
click at [181, 273] on line "button" at bounding box center [180, 273] width 10 height 0
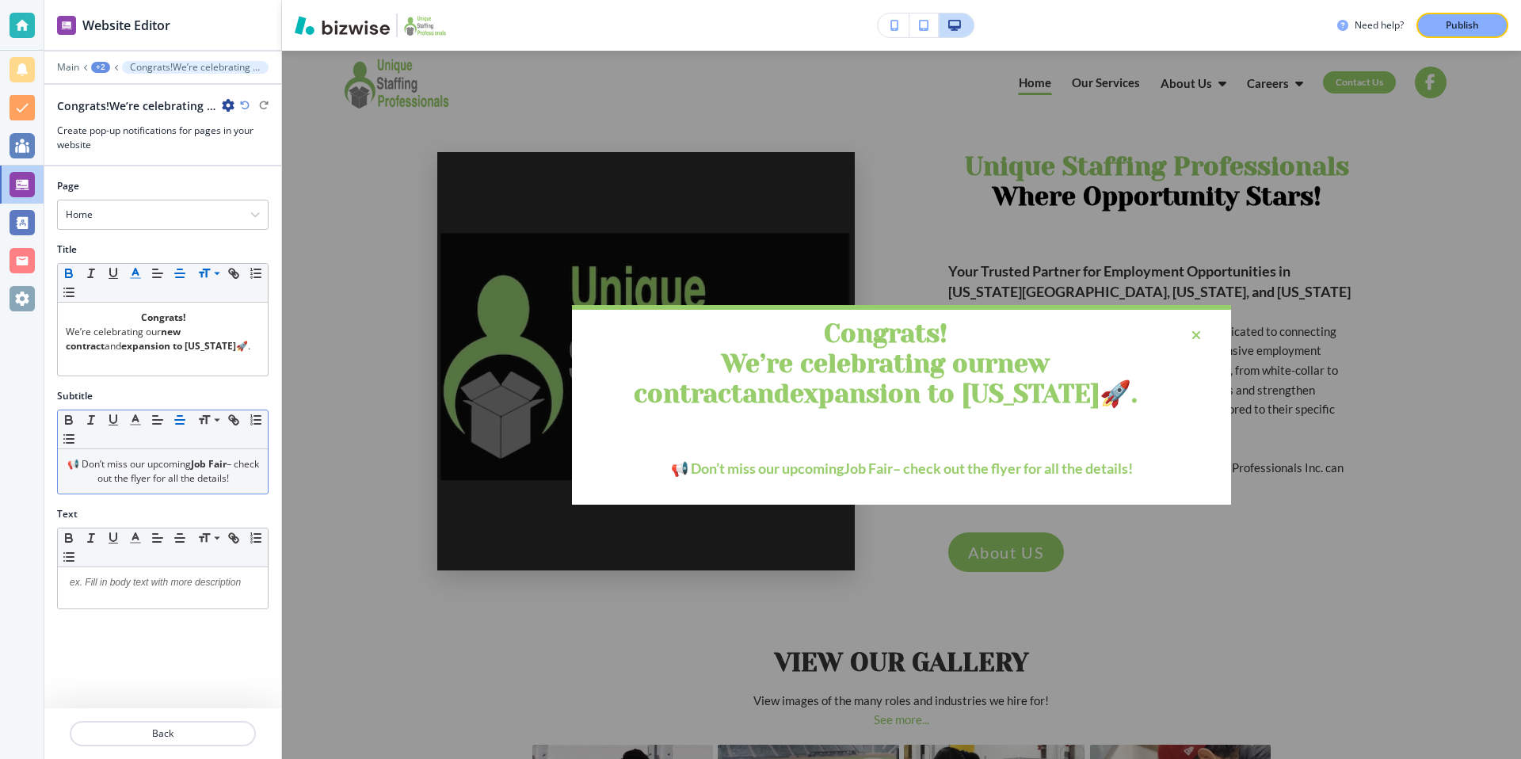
click at [177, 425] on icon "button" at bounding box center [180, 420] width 14 height 14
click at [212, 513] on div "Text" at bounding box center [163, 514] width 212 height 14
click at [238, 418] on icon "button" at bounding box center [234, 420] width 14 height 14
click at [236, 419] on icon "button" at bounding box center [236, 422] width 6 height 6
click at [233, 417] on icon "button" at bounding box center [234, 420] width 14 height 14
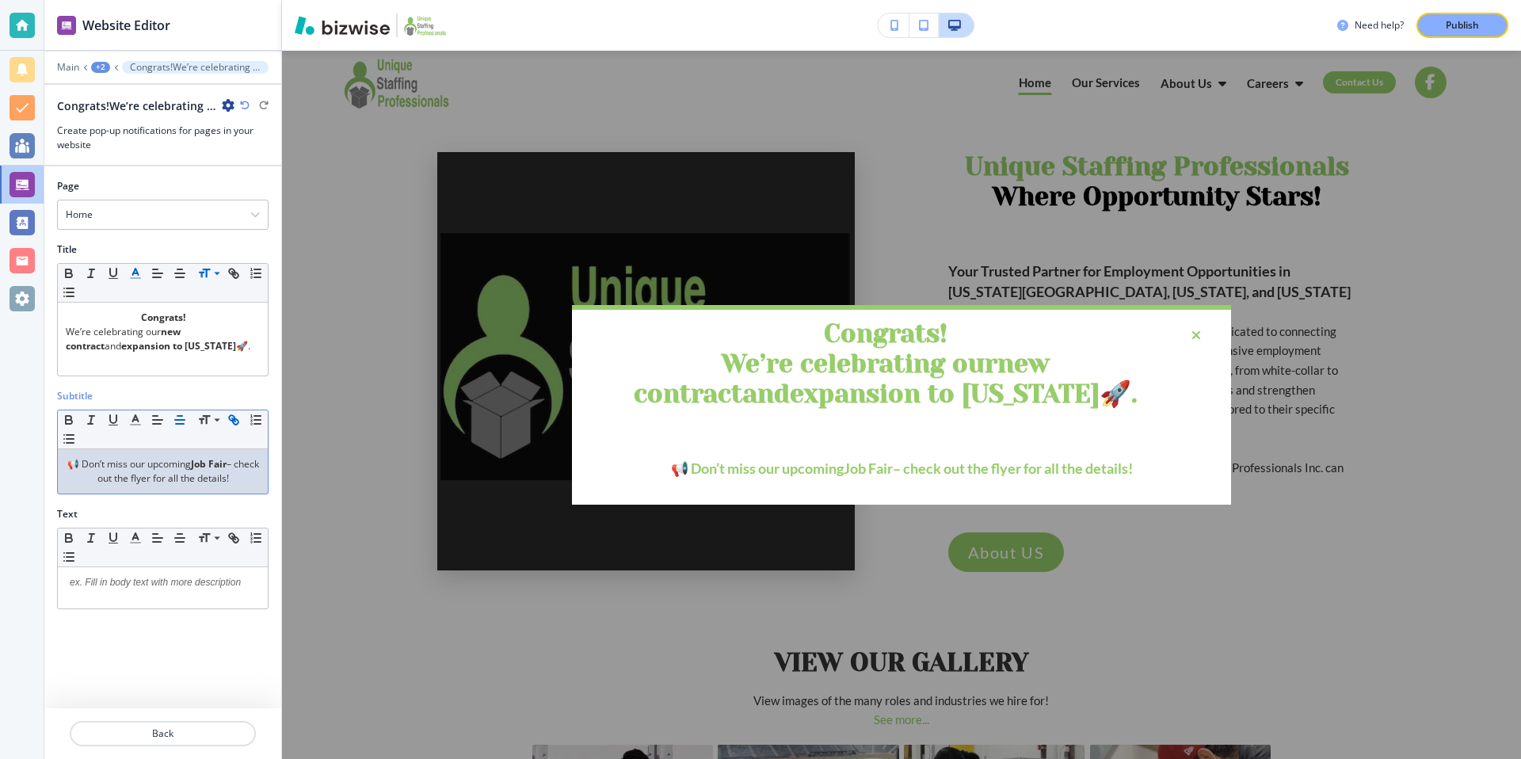
click at [233, 417] on icon "button" at bounding box center [234, 420] width 14 height 14
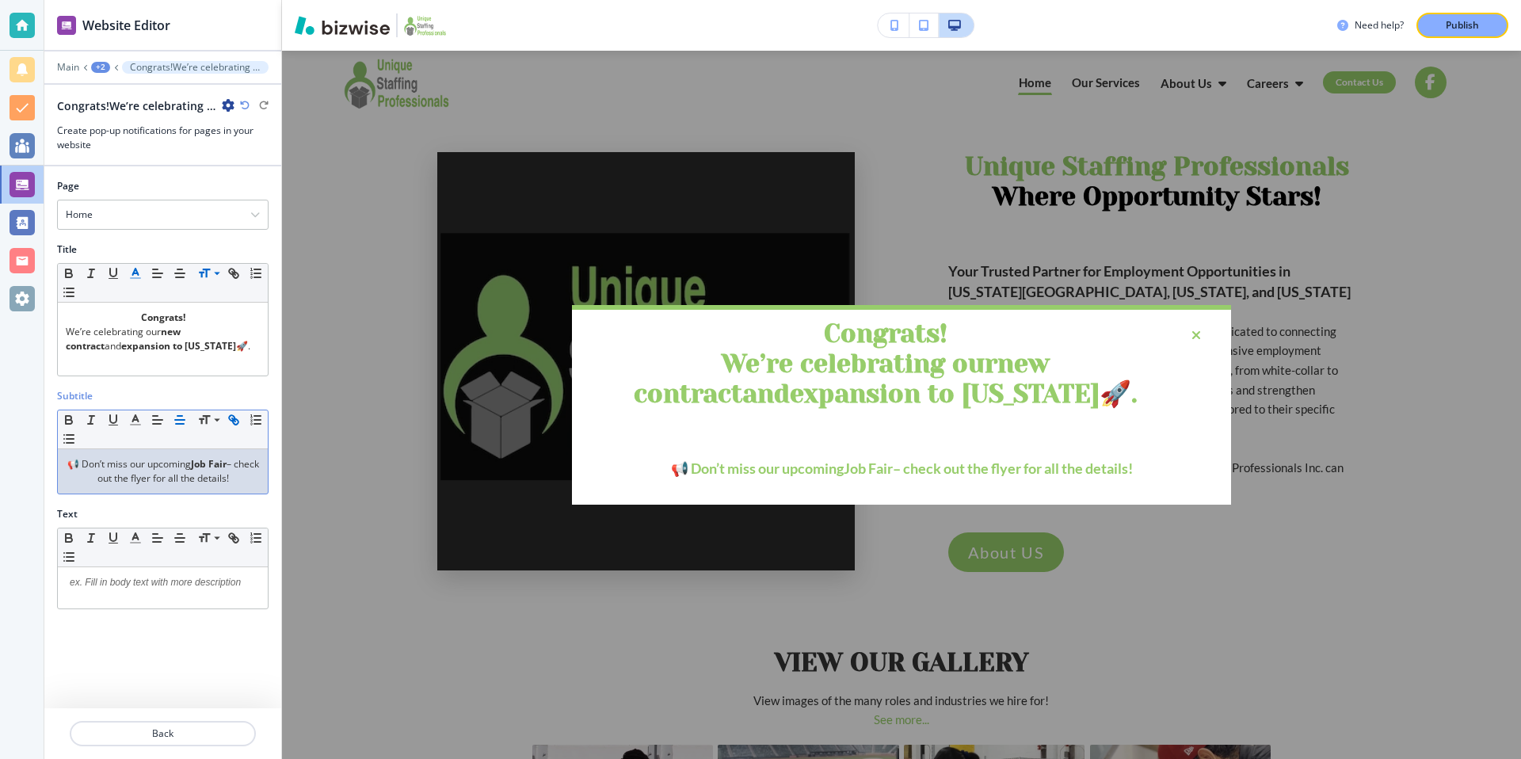
click at [233, 417] on icon "button" at bounding box center [234, 420] width 14 height 14
click at [233, 274] on icon "button" at bounding box center [236, 276] width 6 height 6
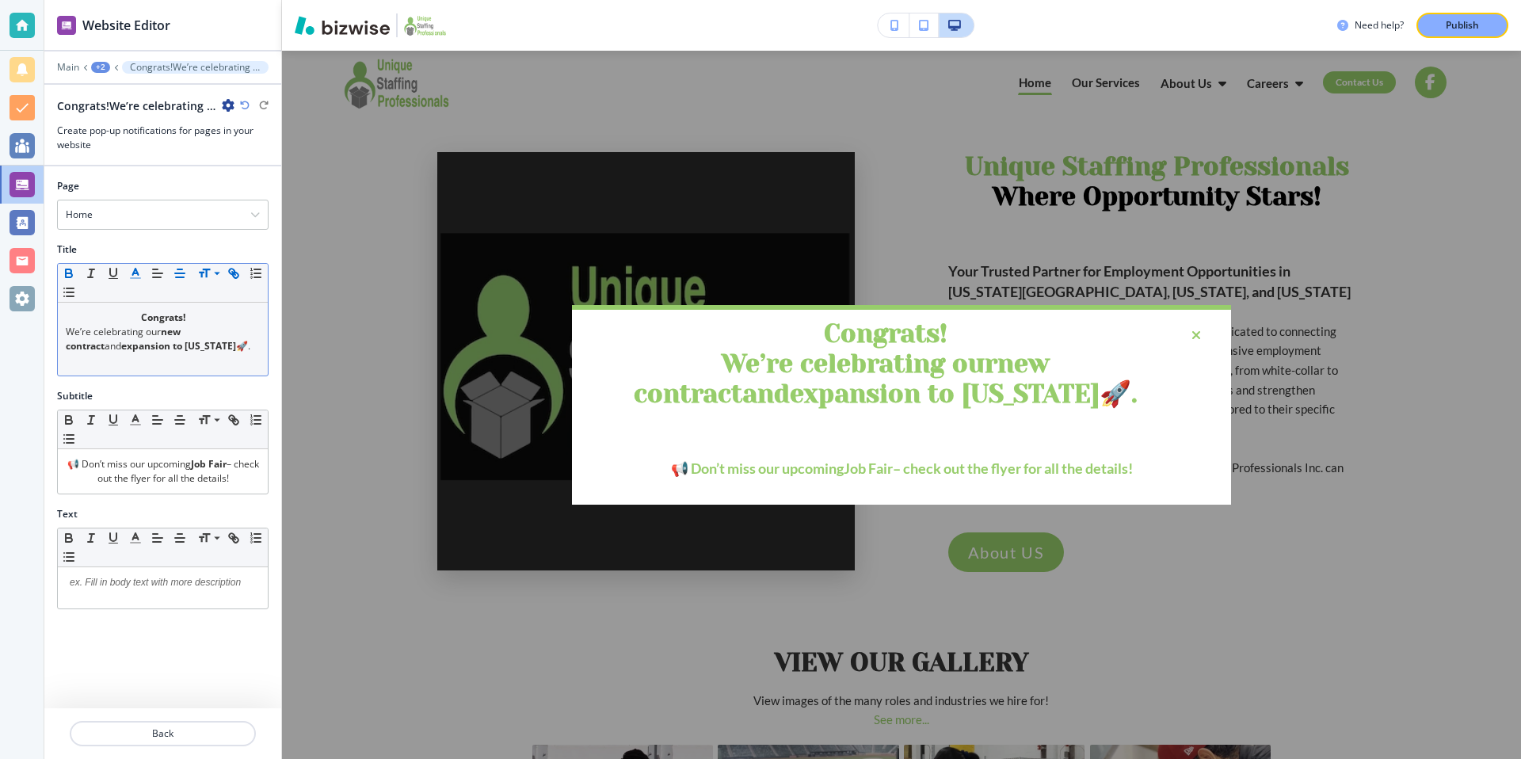
click at [238, 273] on icon "button" at bounding box center [236, 276] width 6 height 6
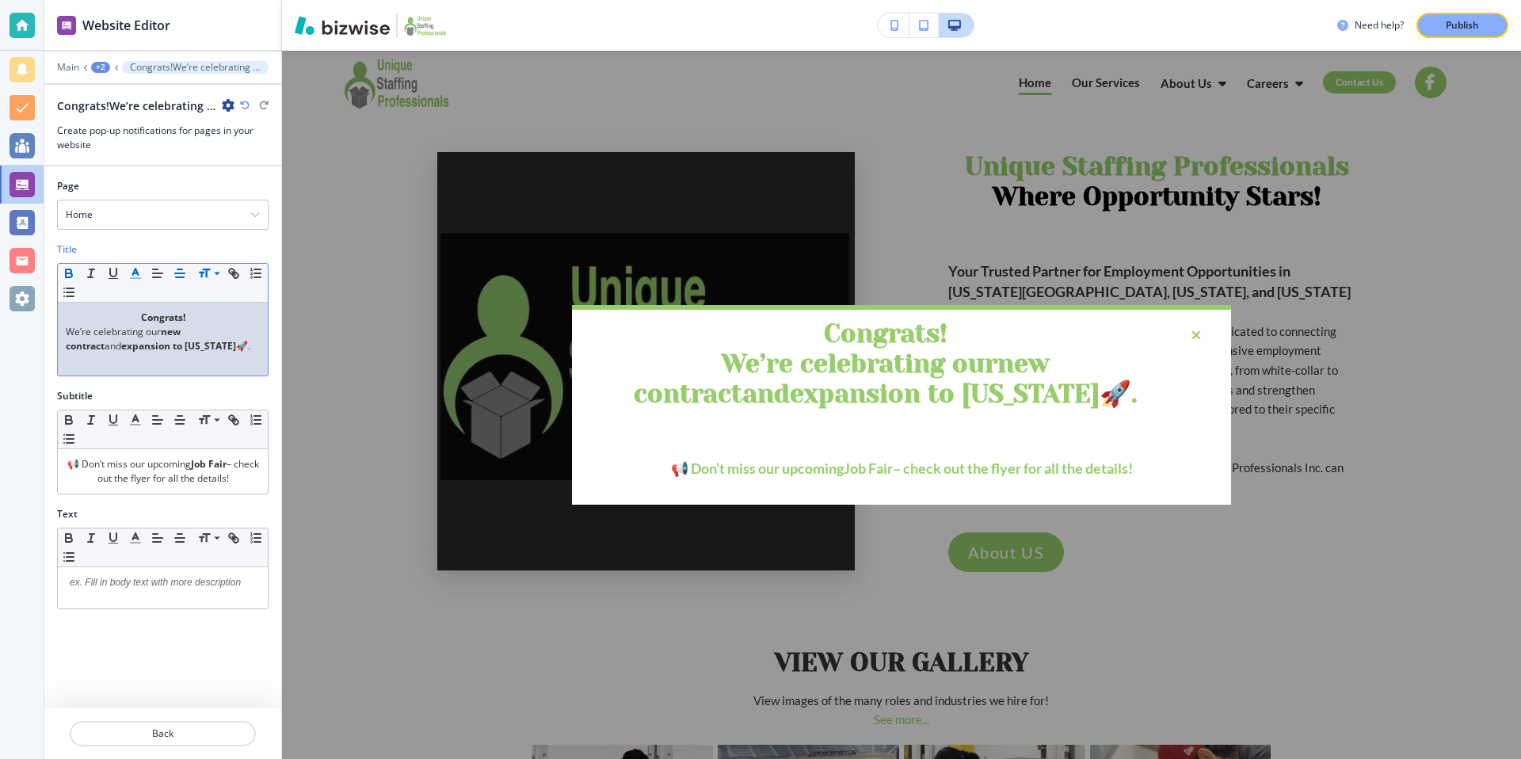
click at [231, 379] on div "Title Small Normal Large Huge Congrats! We’re celebrating our new contract and …" at bounding box center [162, 315] width 237 height 147
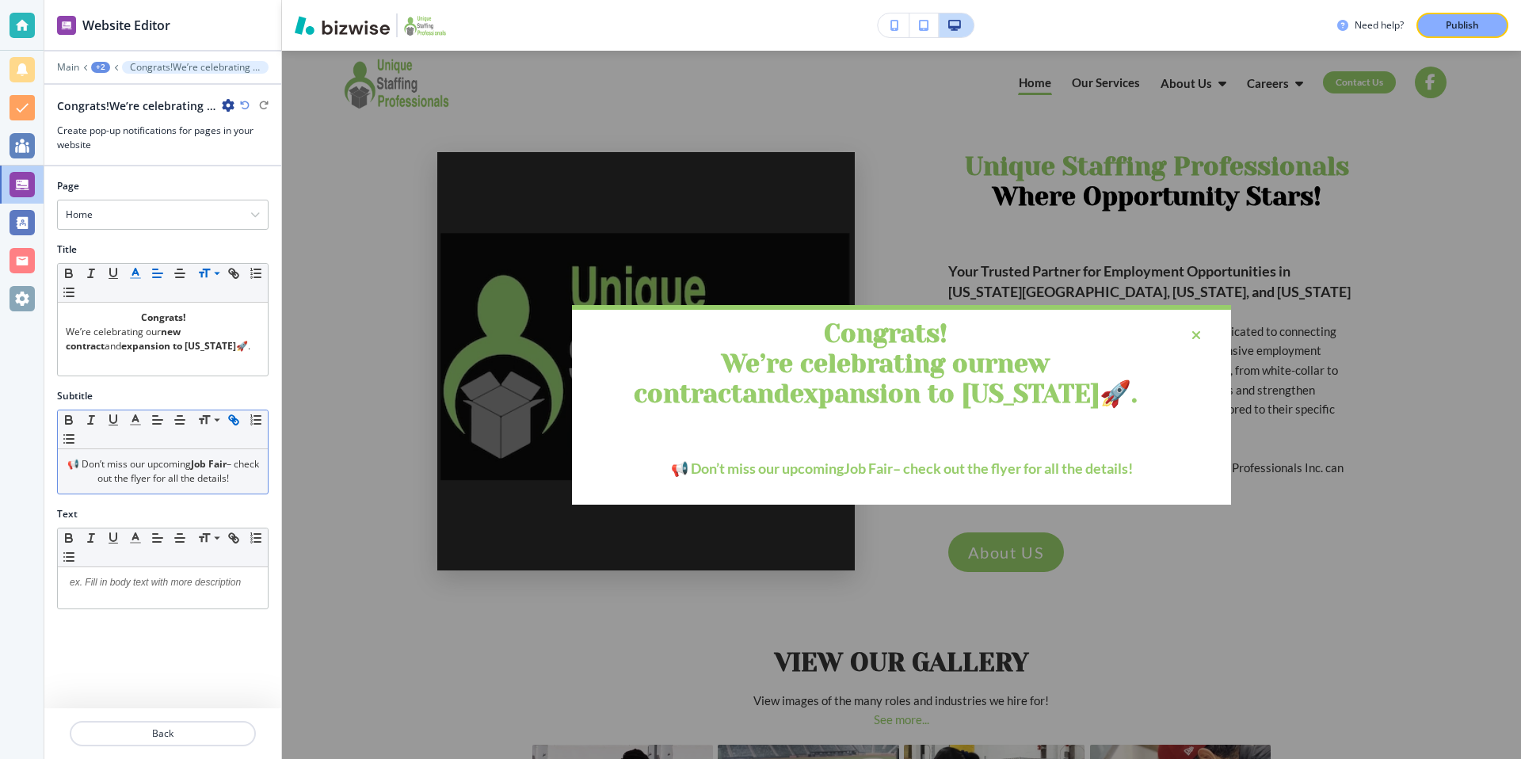
click at [234, 419] on icon "button" at bounding box center [236, 422] width 6 height 6
click at [1451, 28] on p "Publish" at bounding box center [1462, 25] width 33 height 14
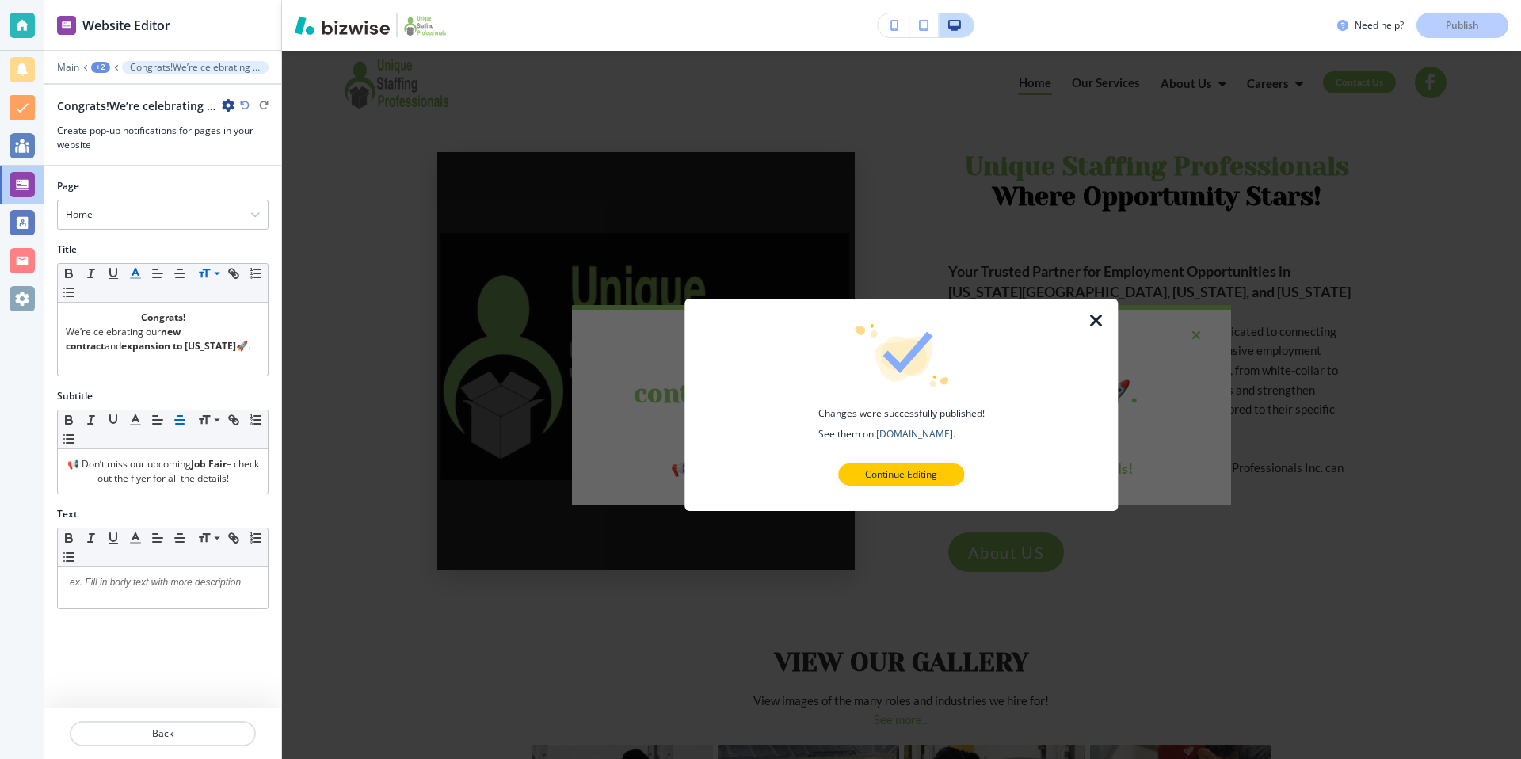
click at [903, 435] on link "[DOMAIN_NAME]" at bounding box center [914, 433] width 77 height 13
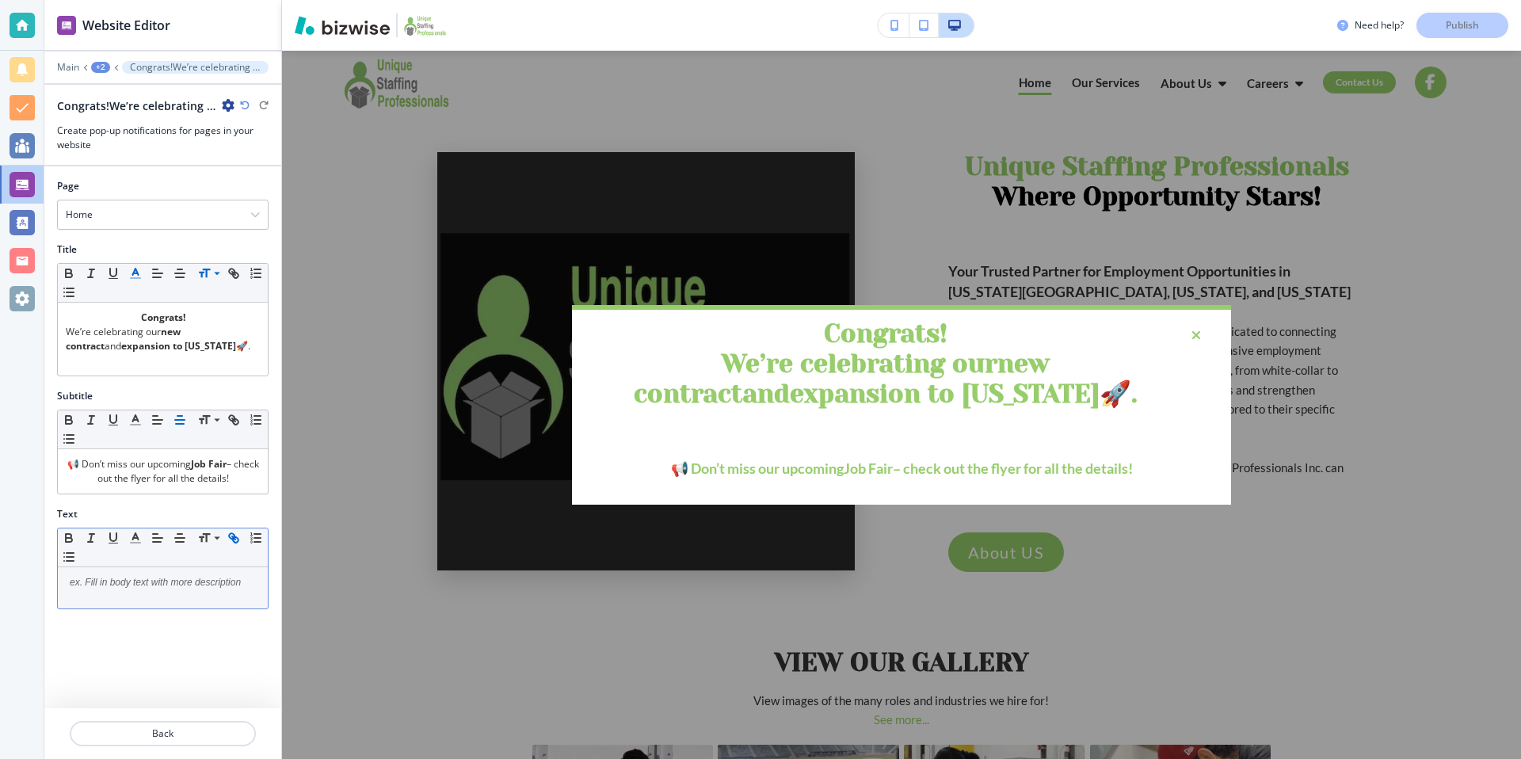
click at [230, 536] on icon "button" at bounding box center [234, 538] width 14 height 14
click at [234, 536] on icon "button" at bounding box center [232, 536] width 6 height 6
click at [230, 536] on icon "button" at bounding box center [232, 536] width 6 height 6
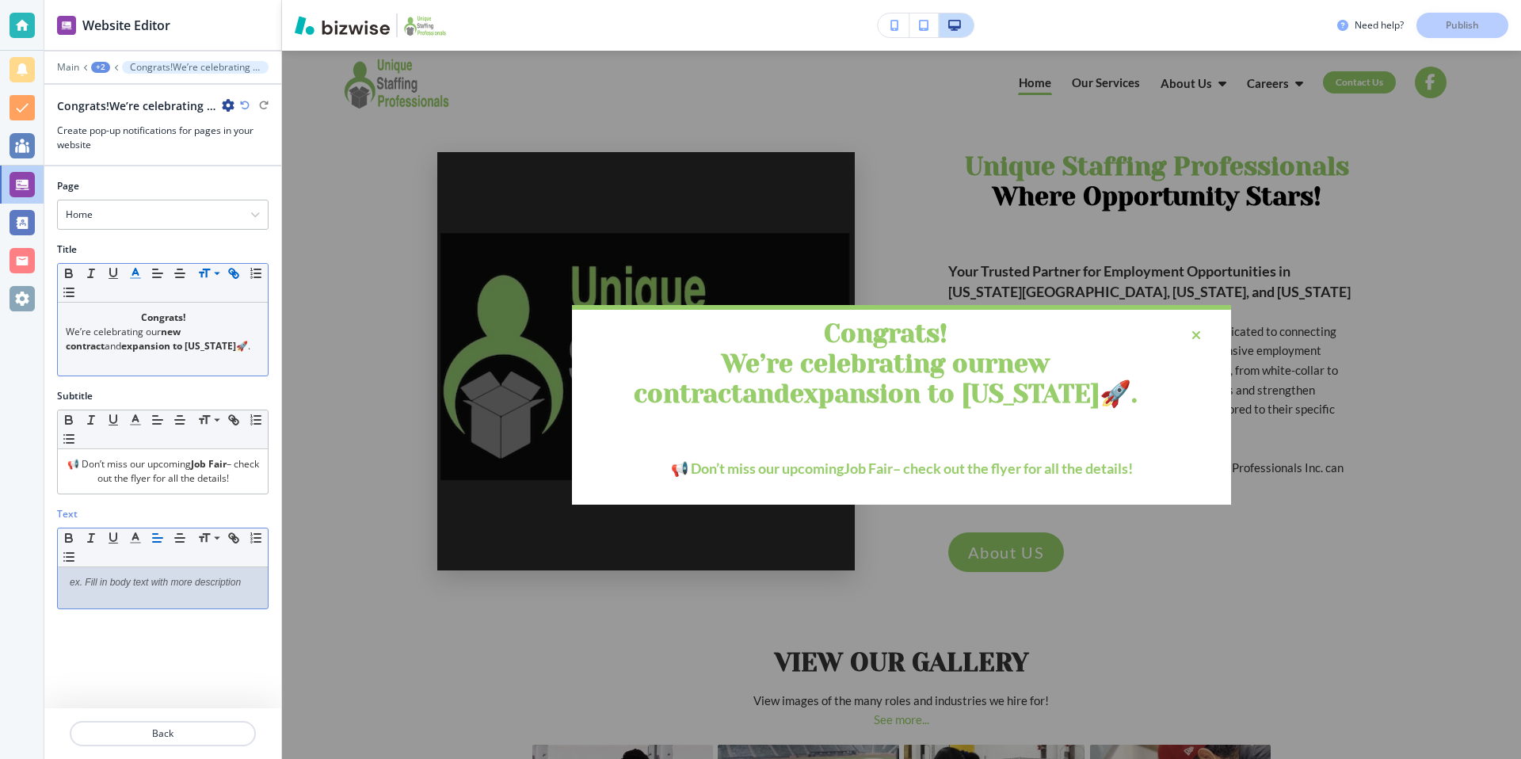
click at [234, 273] on icon "button" at bounding box center [236, 276] width 6 height 6
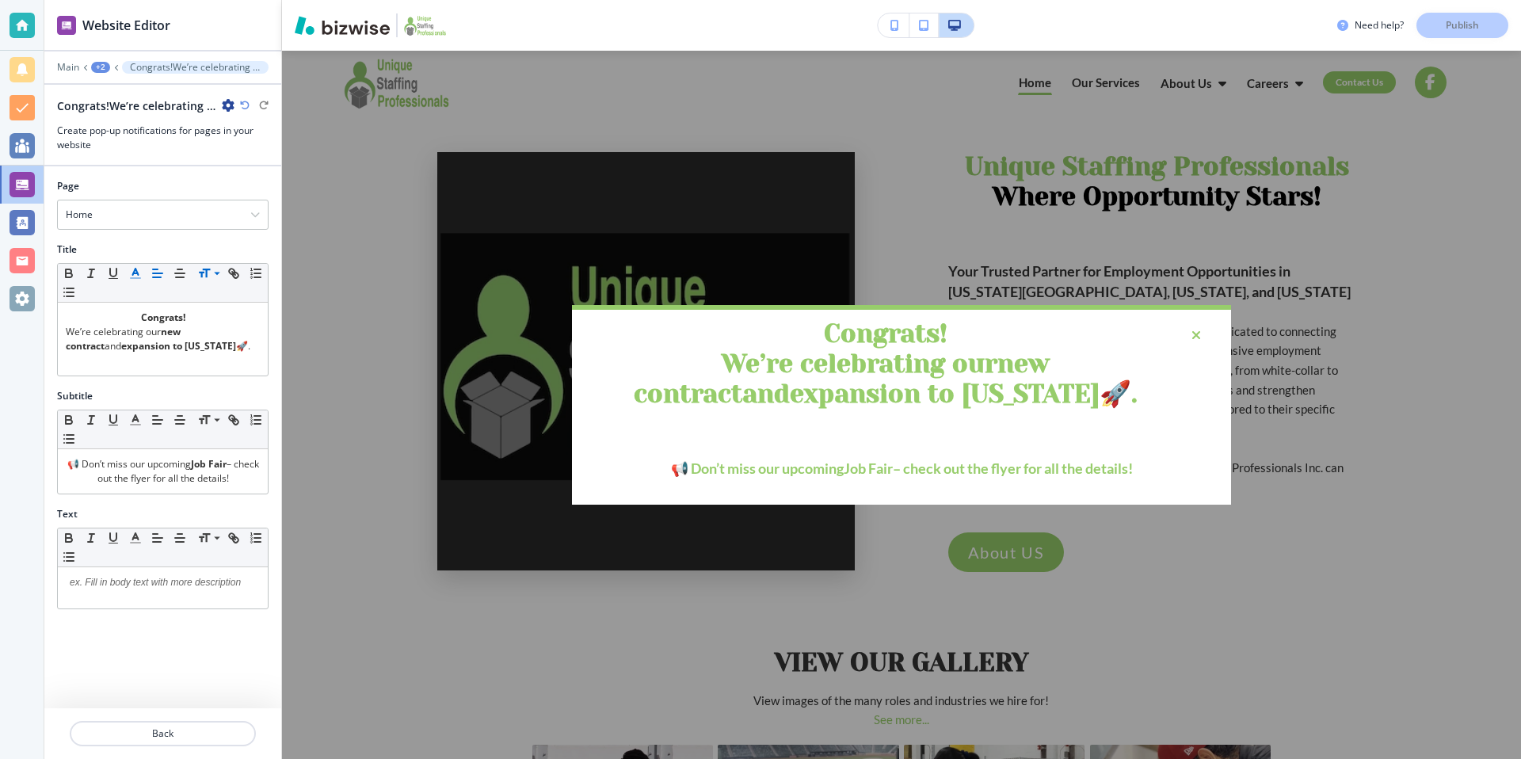
click at [97, 67] on div "+2" at bounding box center [100, 67] width 19 height 11
click at [165, 120] on p "Pop-ups" at bounding box center [141, 121] width 81 height 14
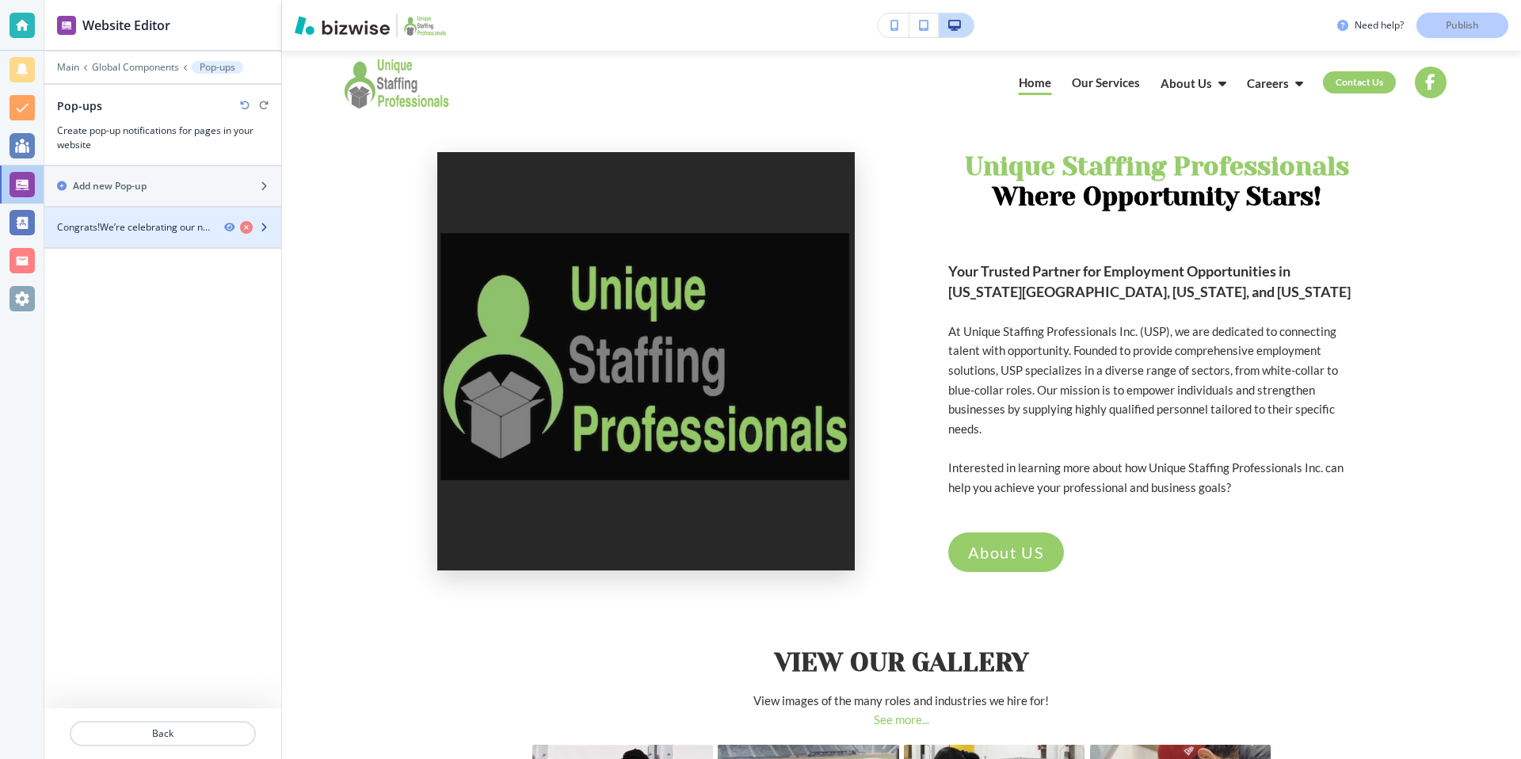
click at [156, 238] on div at bounding box center [162, 241] width 237 height 13
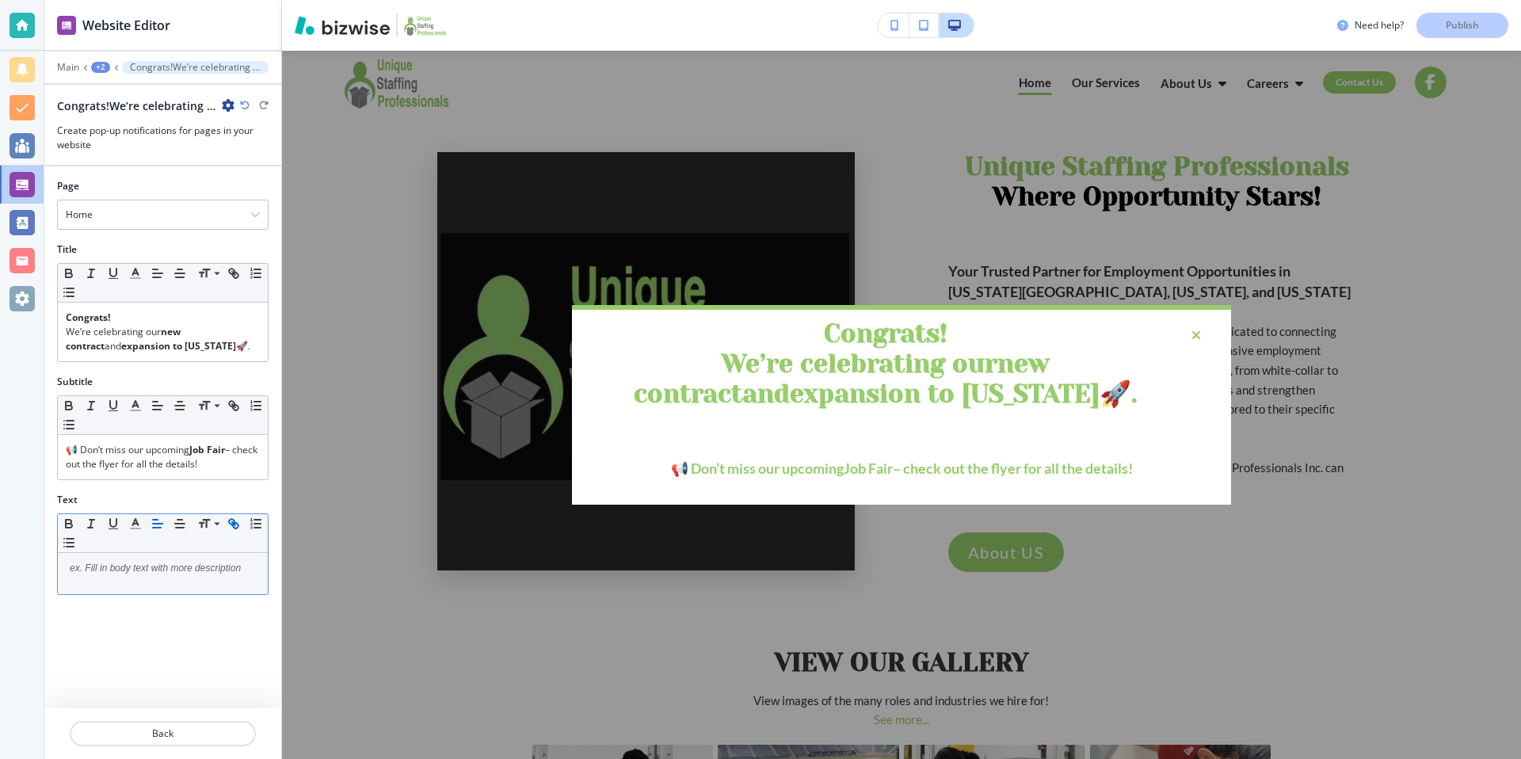
click at [236, 528] on icon "button" at bounding box center [234, 524] width 14 height 14
click at [235, 525] on line "button" at bounding box center [233, 523] width 3 height 3
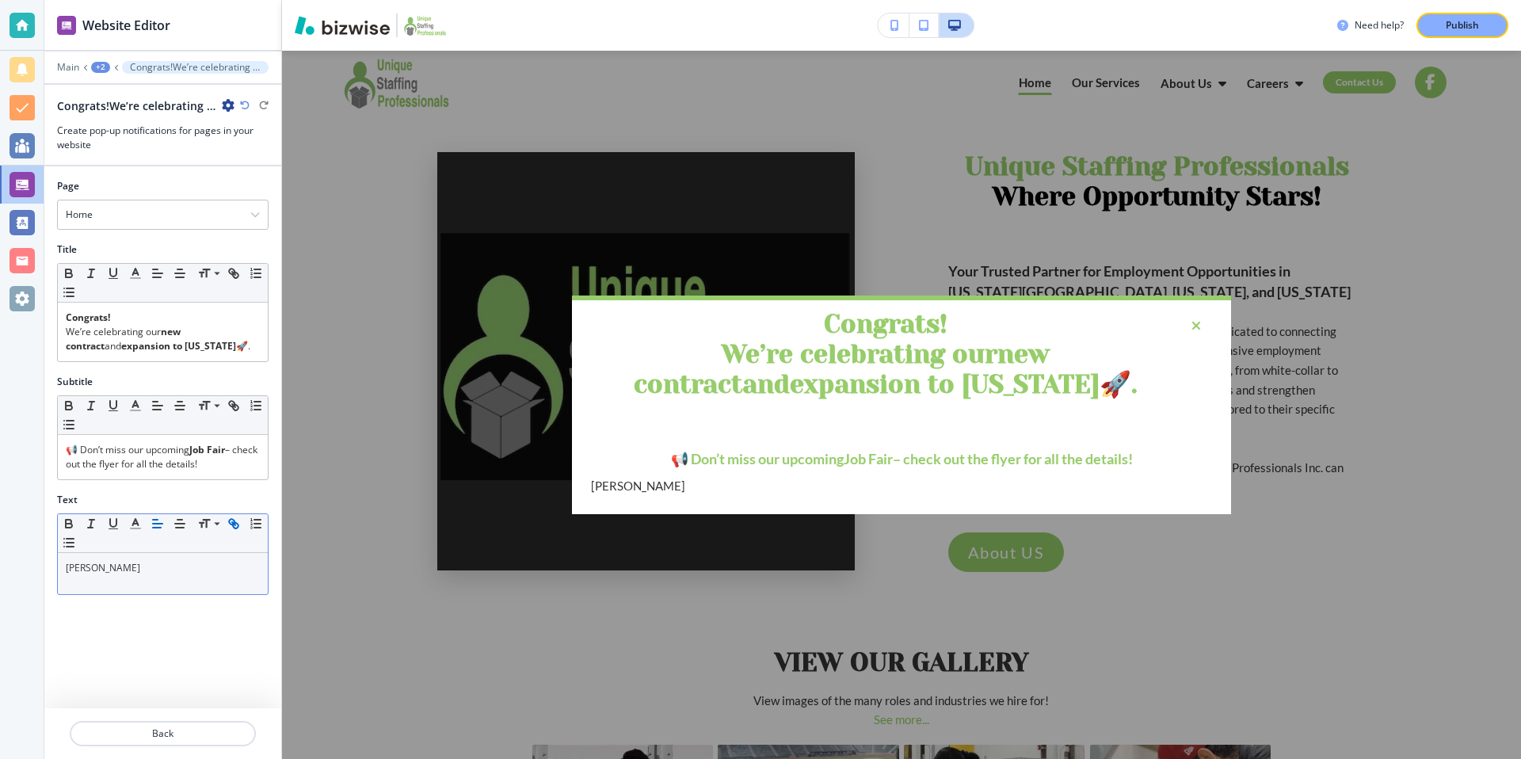
click at [238, 517] on icon "button" at bounding box center [234, 524] width 14 height 14
click at [235, 521] on icon "button" at bounding box center [232, 522] width 6 height 6
click at [233, 524] on icon "button" at bounding box center [236, 526] width 6 height 6
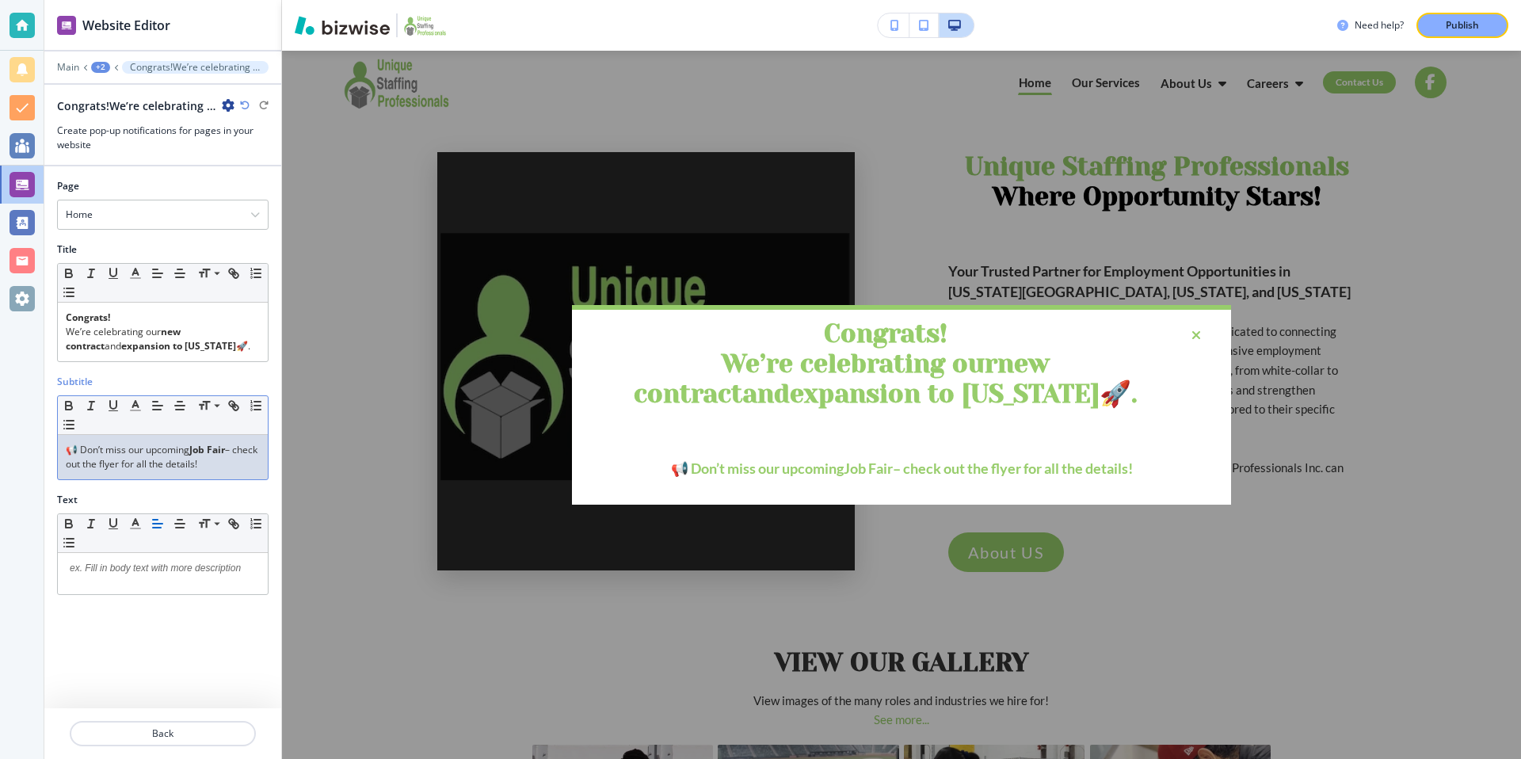
click at [236, 462] on p "📢 Don’t miss our upcoming Job Fair – check out the flyer for all the details!" at bounding box center [163, 457] width 194 height 29
drag, startPoint x: 236, startPoint y: 462, endPoint x: 50, endPoint y: 442, distance: 187.2
click at [50, 442] on div "Subtitle Small Normal Large Huge 📢 Don’t miss our upcoming Job Fair – check out…" at bounding box center [162, 434] width 237 height 118
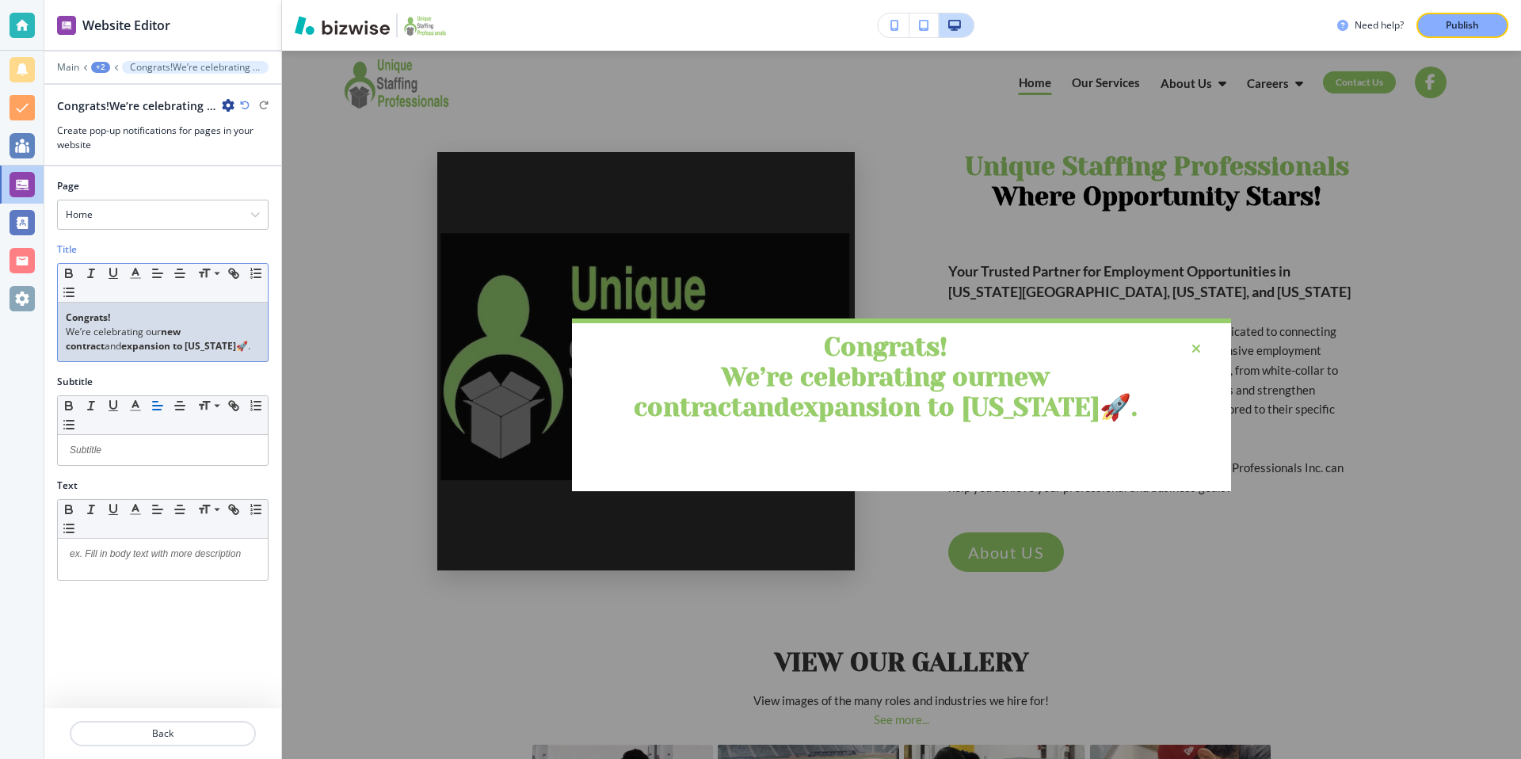
drag, startPoint x: 202, startPoint y: 351, endPoint x: 70, endPoint y: 311, distance: 138.3
click at [70, 311] on div "Congrats! We’re celebrating our new contract and expansion to [US_STATE] 🚀." at bounding box center [163, 332] width 210 height 59
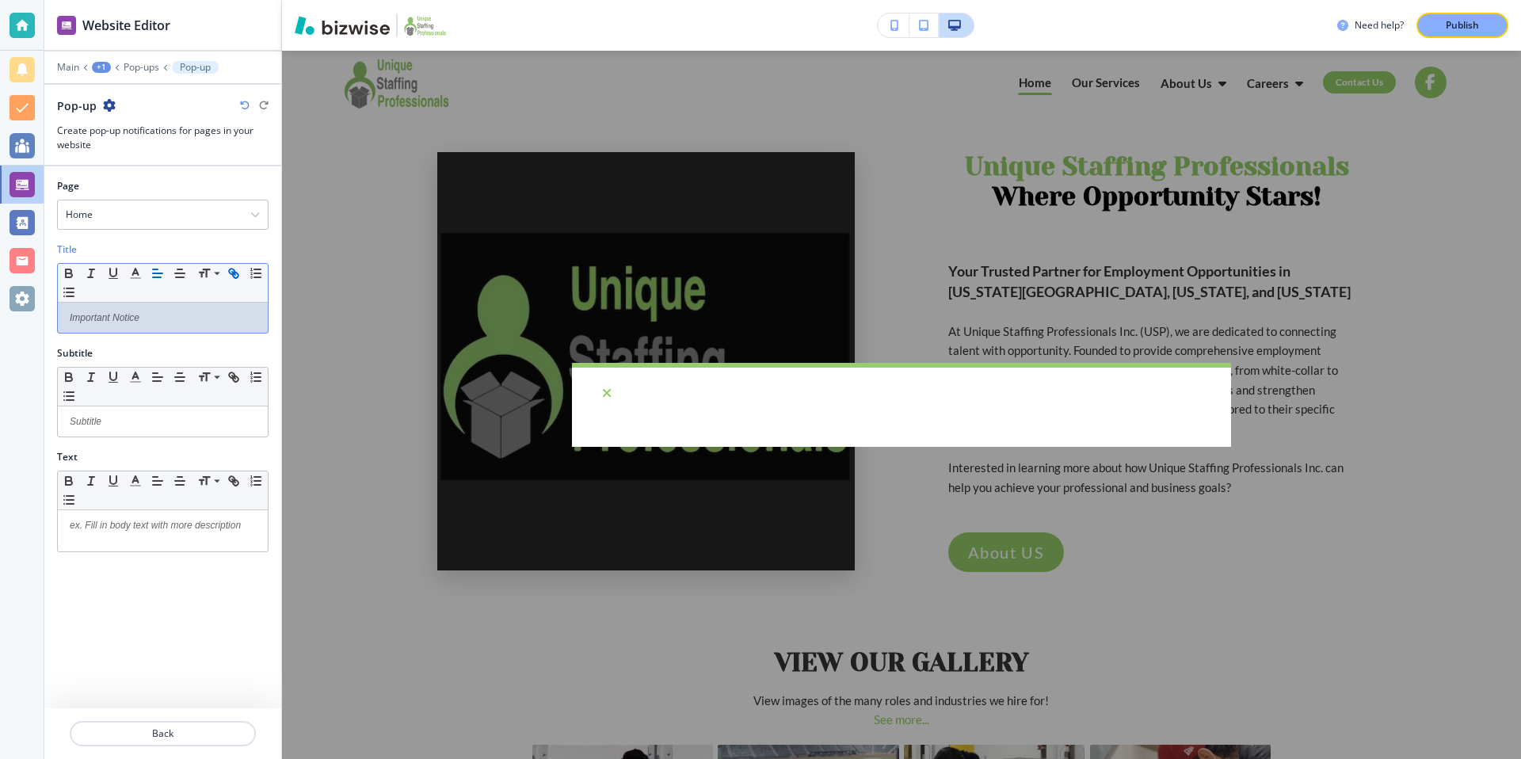
click at [234, 273] on icon "button" at bounding box center [236, 276] width 6 height 6
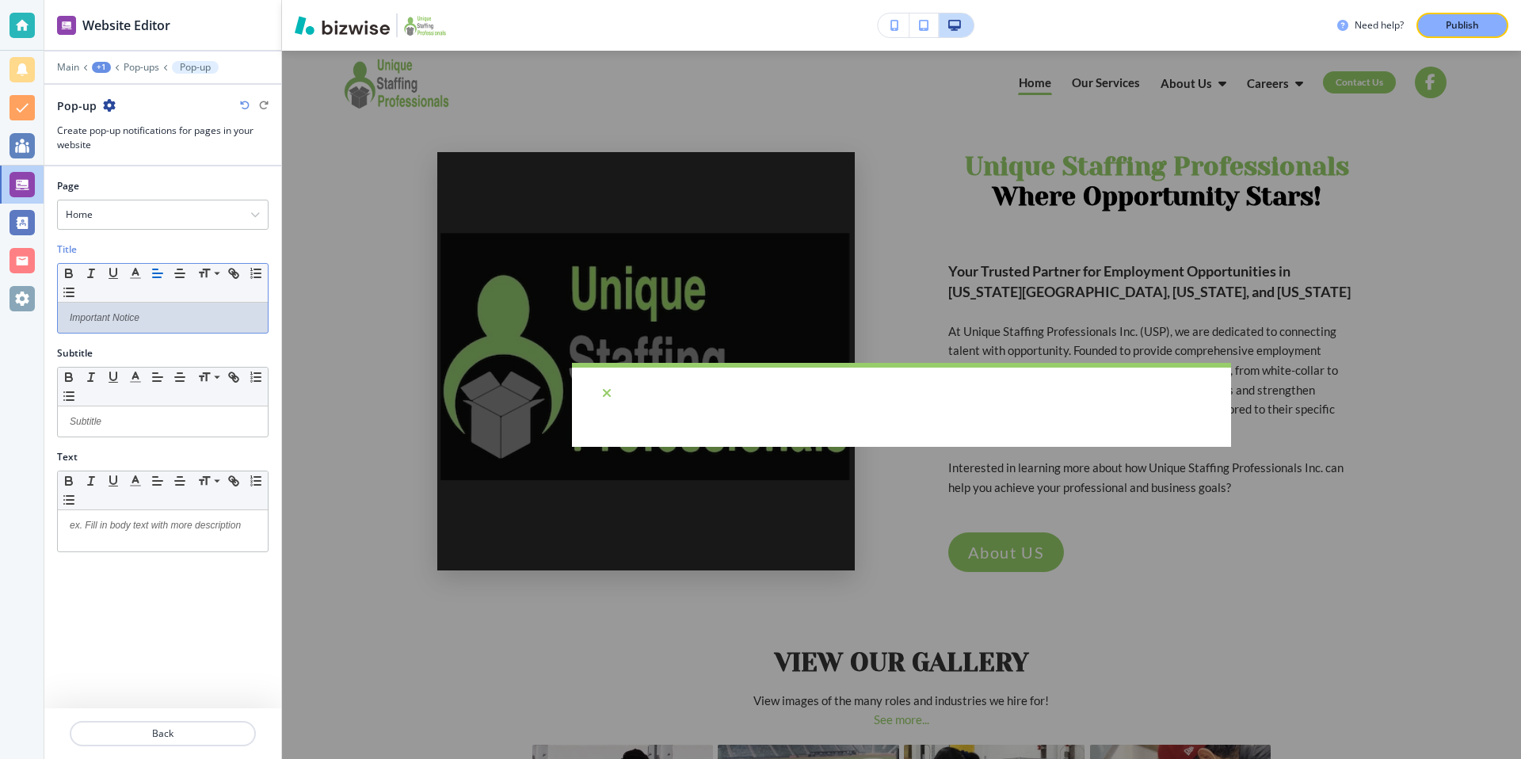
click at [206, 349] on div "Subtitle" at bounding box center [163, 353] width 212 height 14
click at [237, 276] on icon "button" at bounding box center [236, 276] width 6 height 6
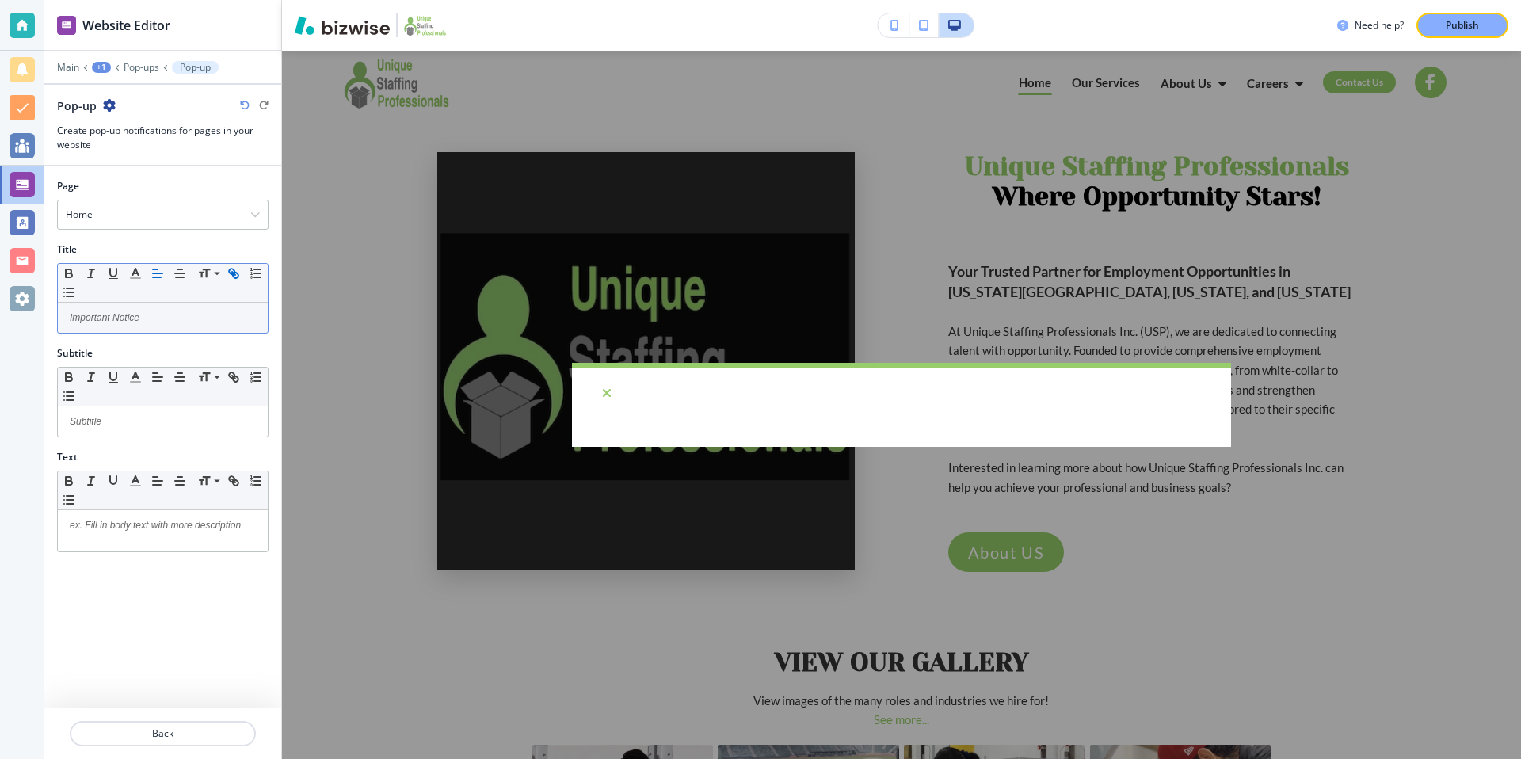
click at [229, 270] on icon "button" at bounding box center [232, 272] width 6 height 6
click at [175, 274] on icon "button" at bounding box center [180, 273] width 14 height 14
click at [235, 273] on icon "button" at bounding box center [236, 276] width 6 height 6
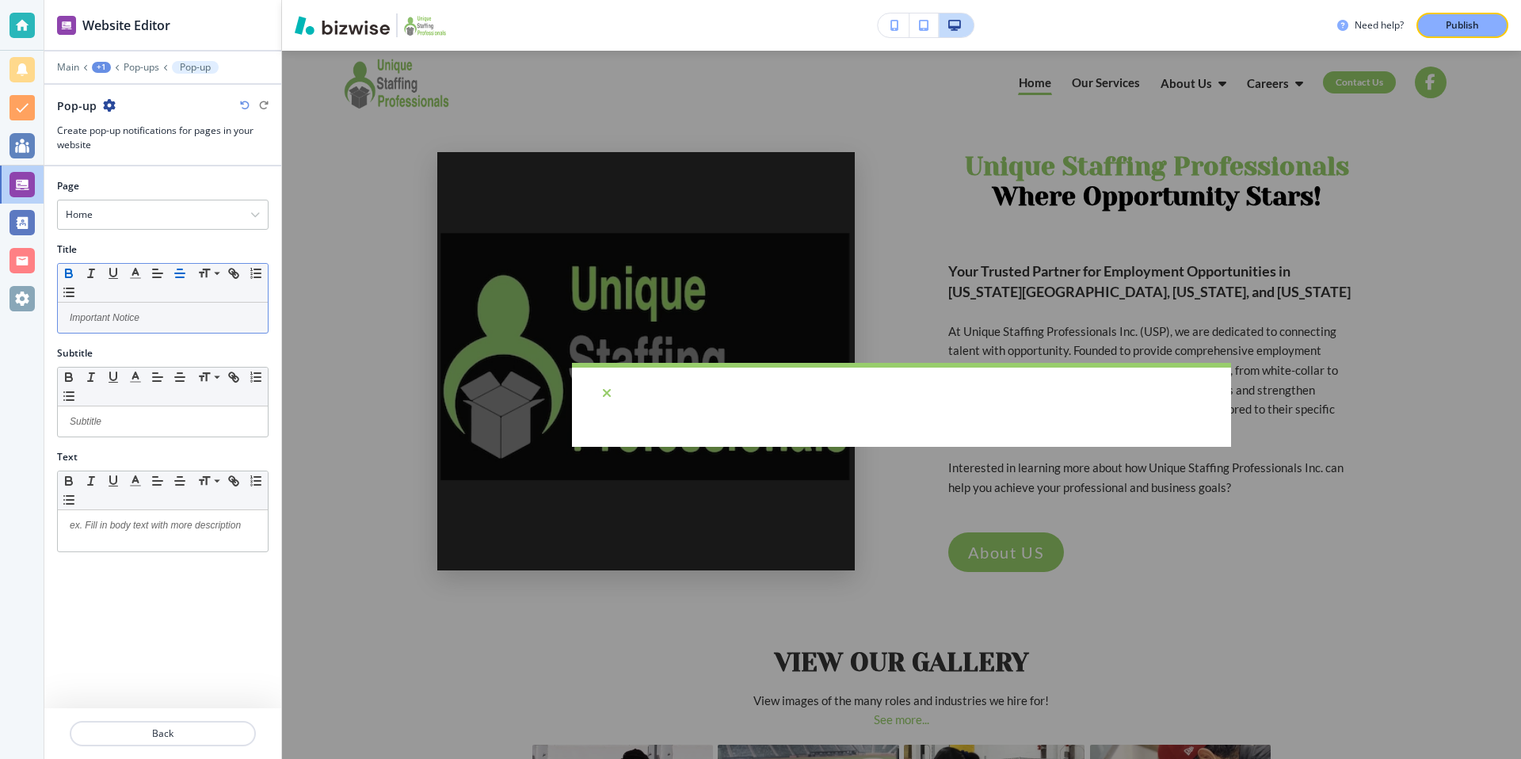
click at [72, 269] on icon "button" at bounding box center [69, 273] width 14 height 14
click at [231, 272] on icon "button" at bounding box center [234, 273] width 14 height 14
click at [236, 379] on icon "button" at bounding box center [234, 377] width 14 height 14
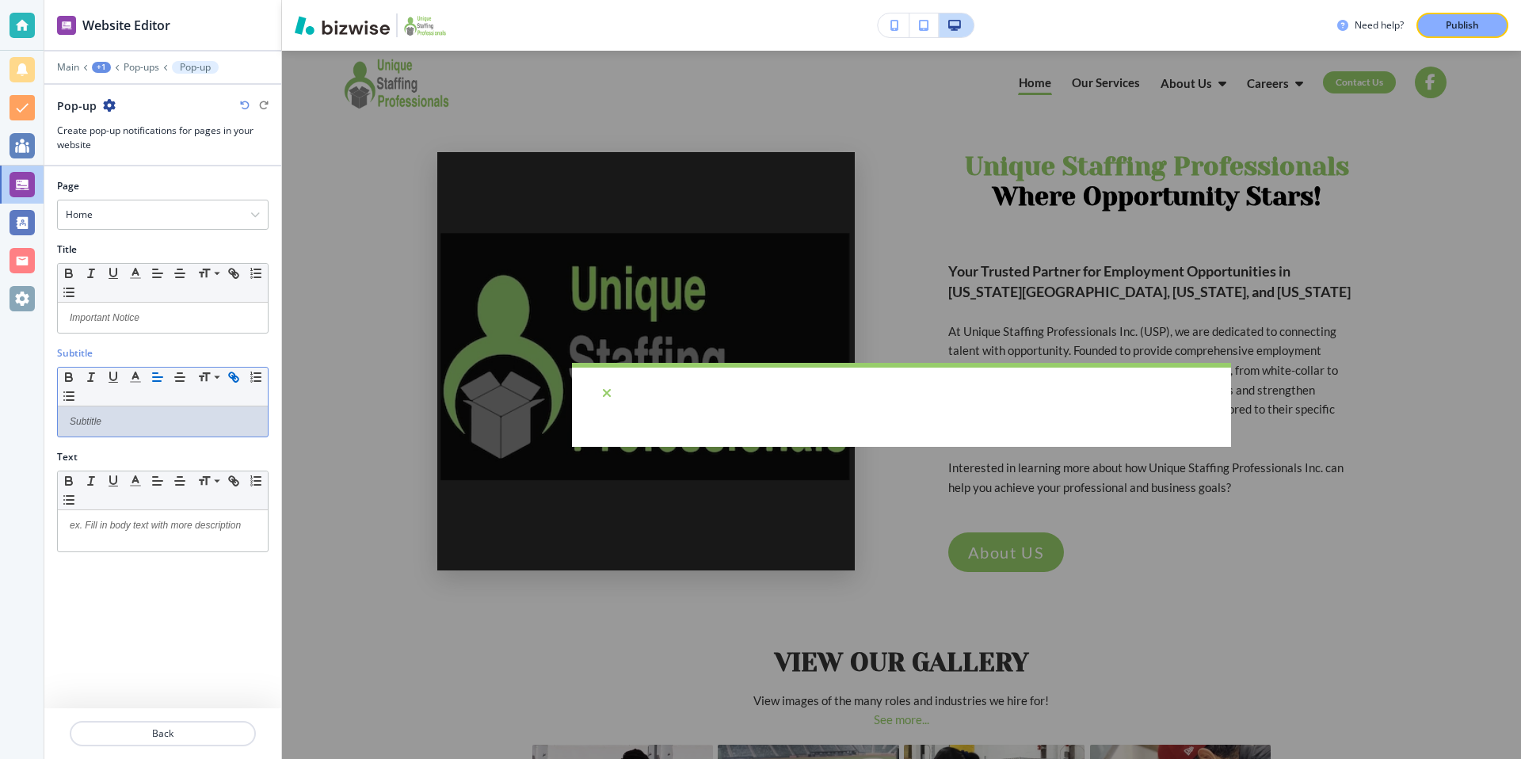
click at [236, 379] on icon "button" at bounding box center [234, 377] width 14 height 14
click at [227, 226] on div "Home" at bounding box center [163, 214] width 210 height 29
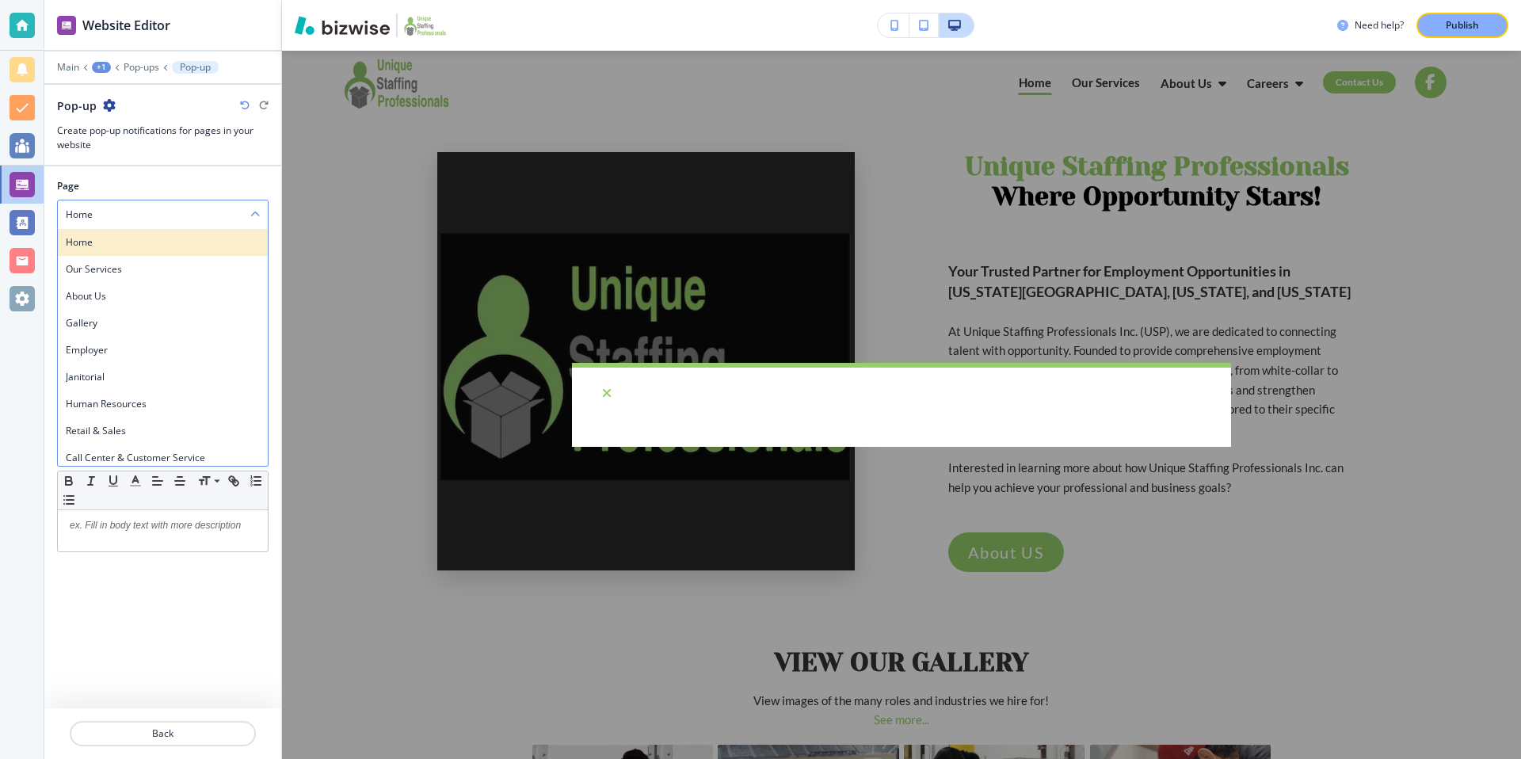
click at [158, 246] on h4 "Home" at bounding box center [163, 242] width 194 height 14
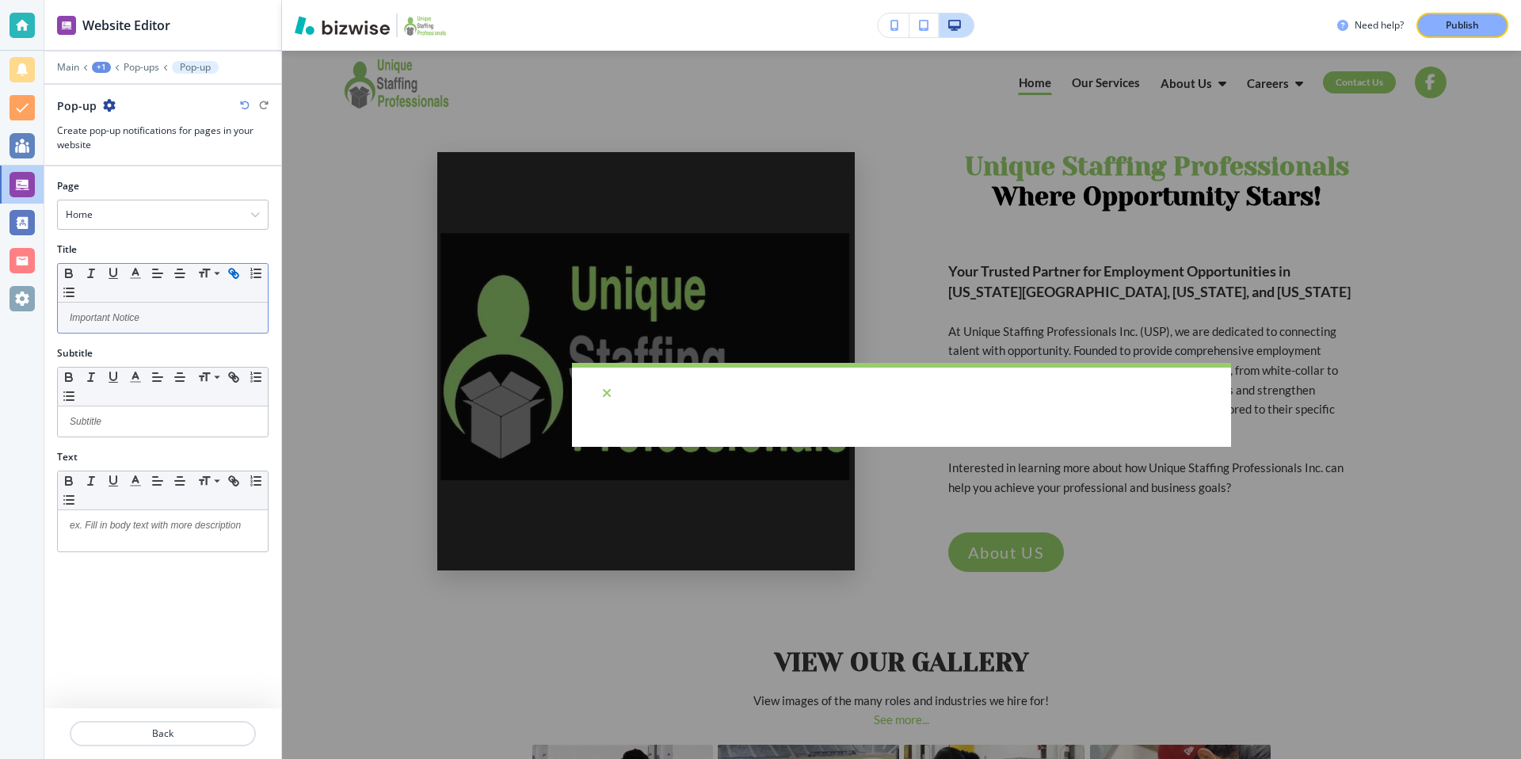
click at [235, 273] on icon "button" at bounding box center [236, 276] width 6 height 6
click at [142, 70] on p "Pop-ups" at bounding box center [142, 67] width 36 height 11
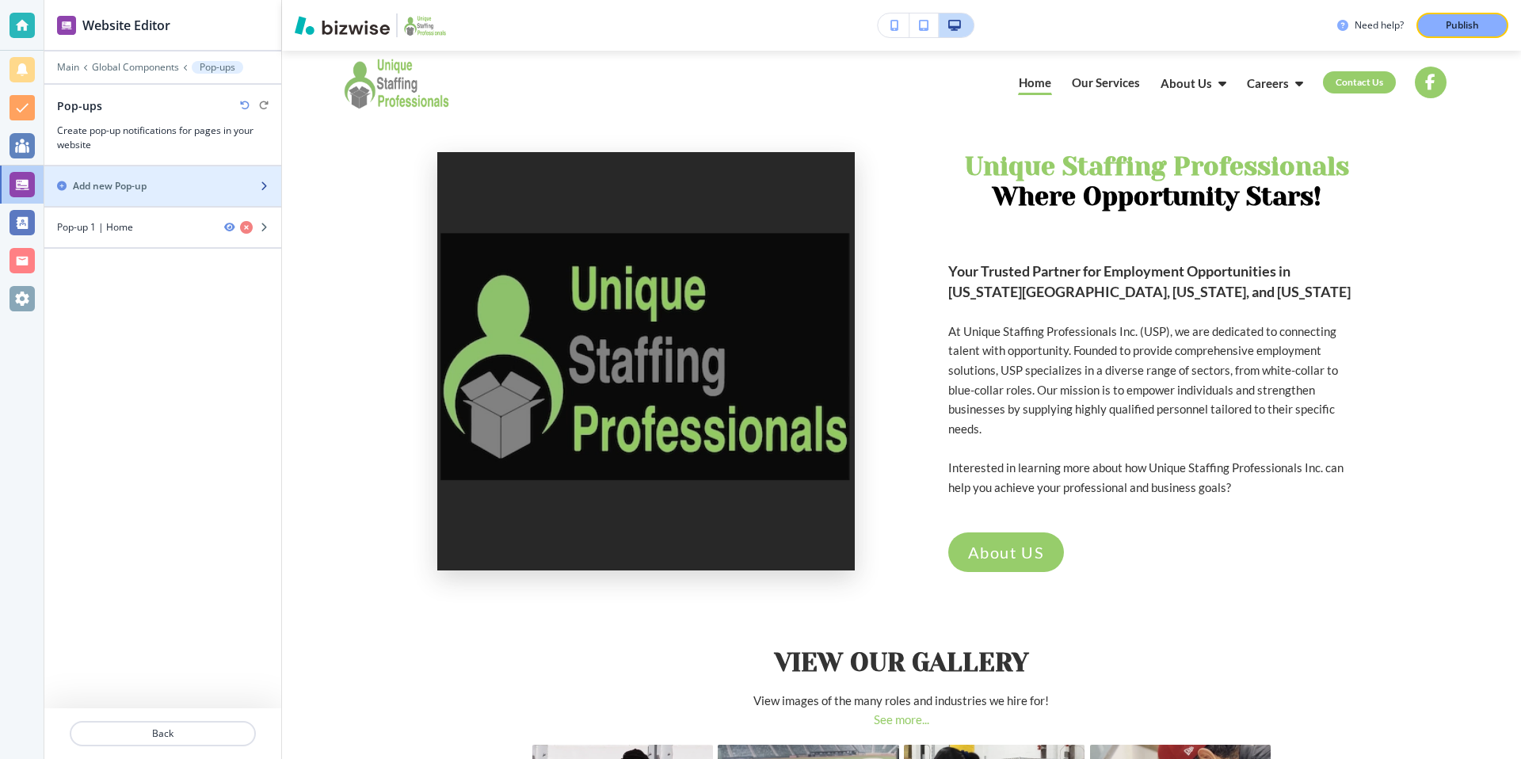
click at [233, 194] on div "button" at bounding box center [162, 199] width 237 height 13
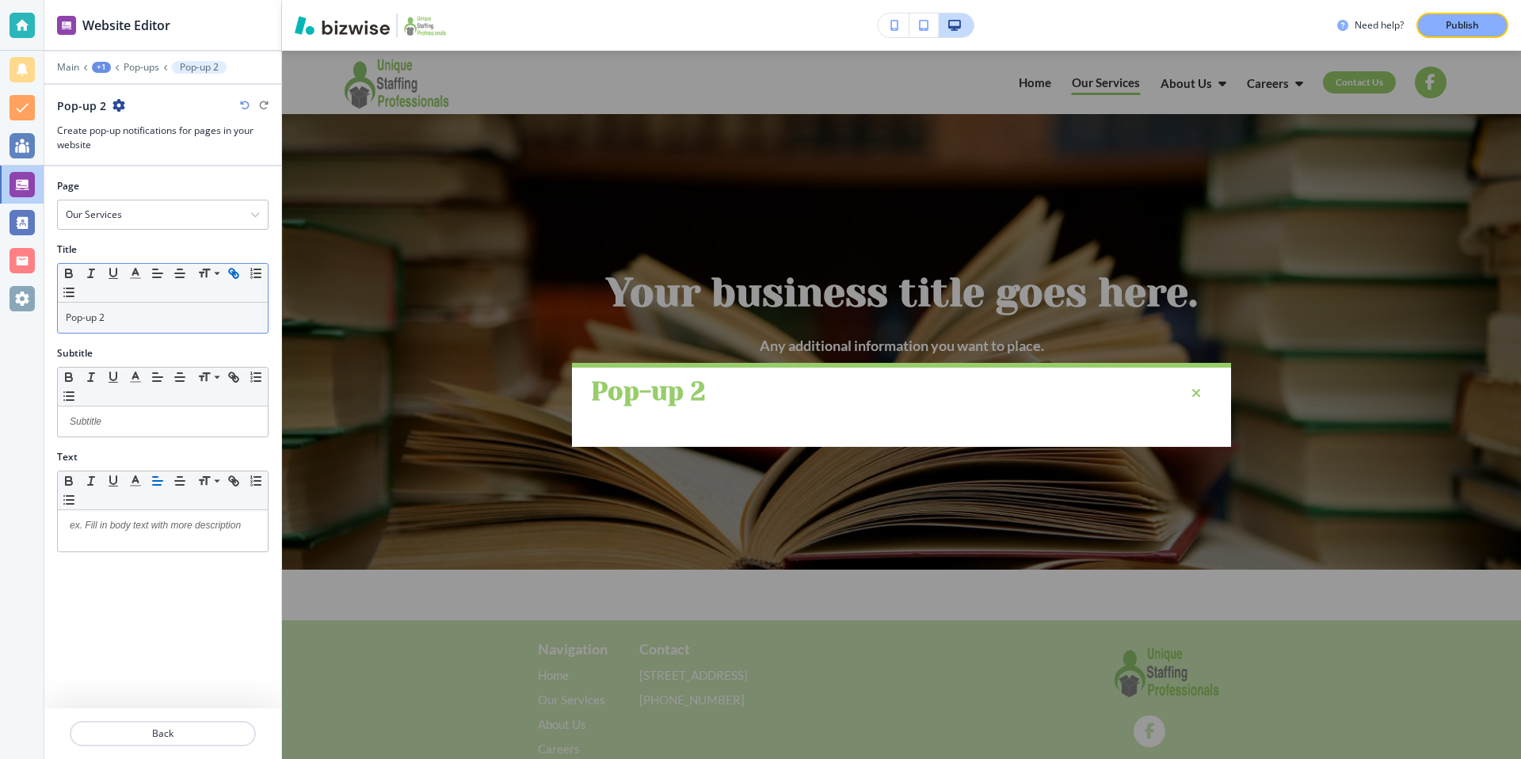
click at [235, 268] on icon "button" at bounding box center [234, 273] width 14 height 14
click at [230, 274] on icon "button" at bounding box center [234, 273] width 14 height 14
click at [231, 270] on icon "button" at bounding box center [234, 273] width 14 height 14
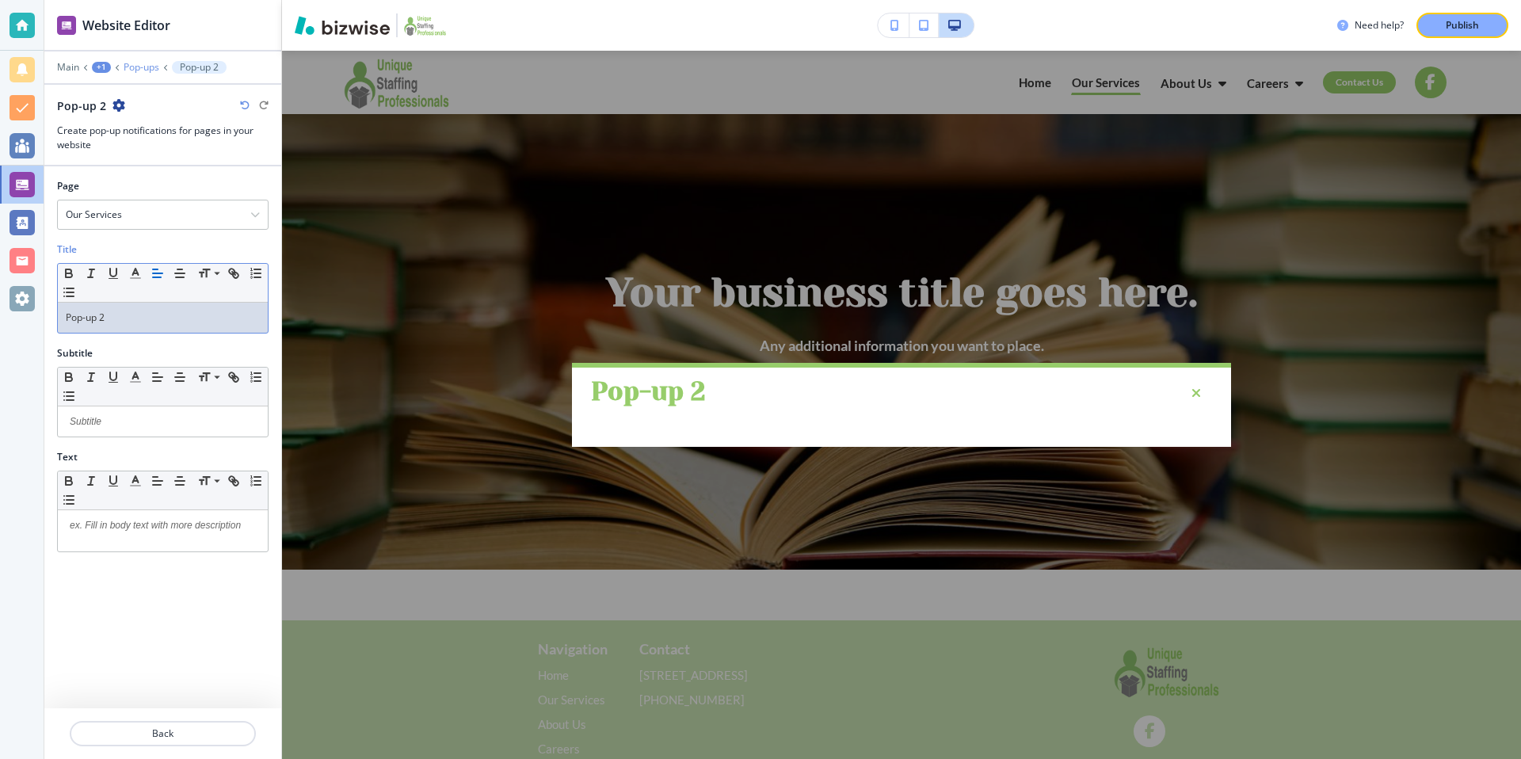
click at [150, 69] on p "Pop-ups" at bounding box center [142, 67] width 36 height 11
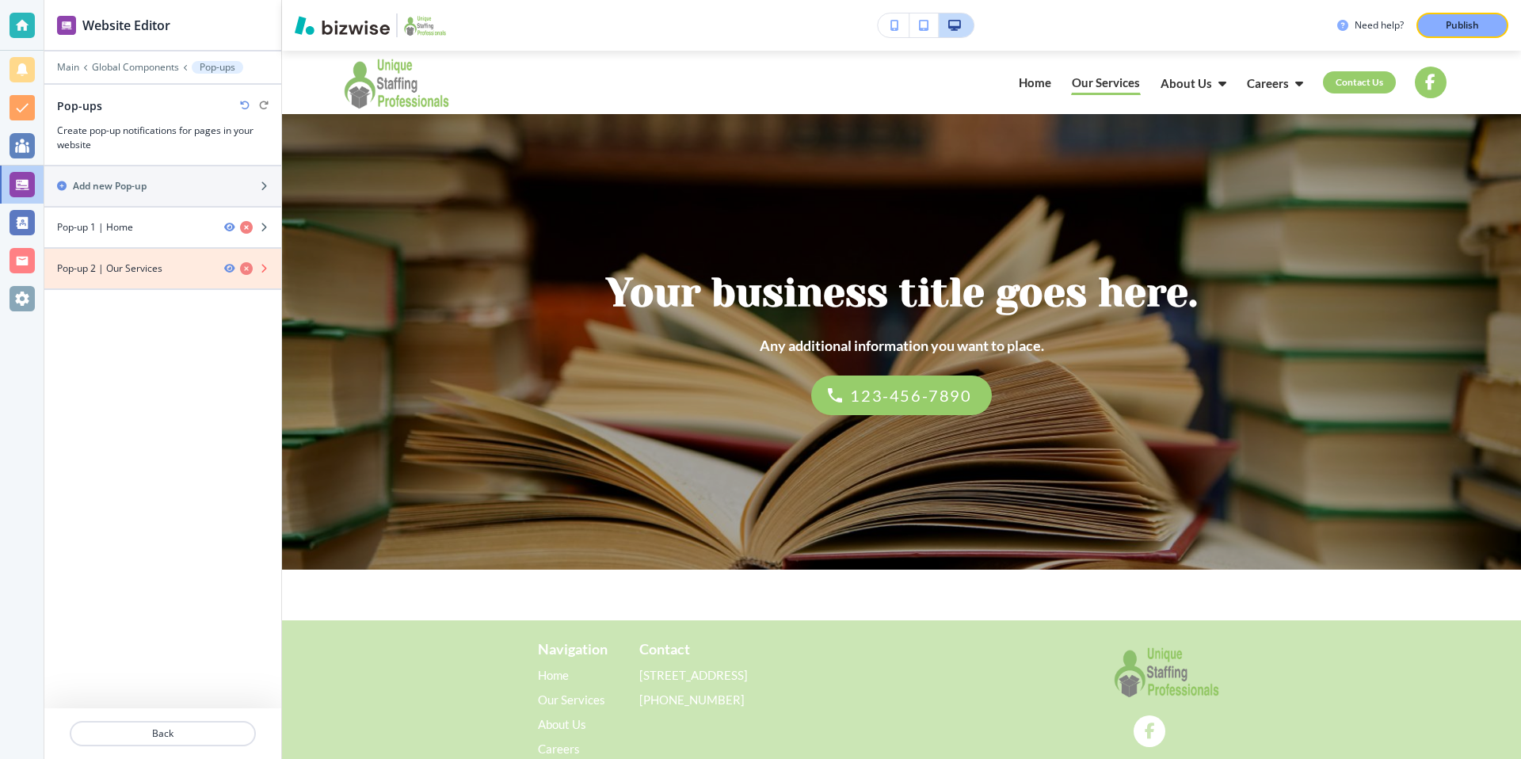
click at [246, 269] on icon "button" at bounding box center [246, 268] width 13 height 13
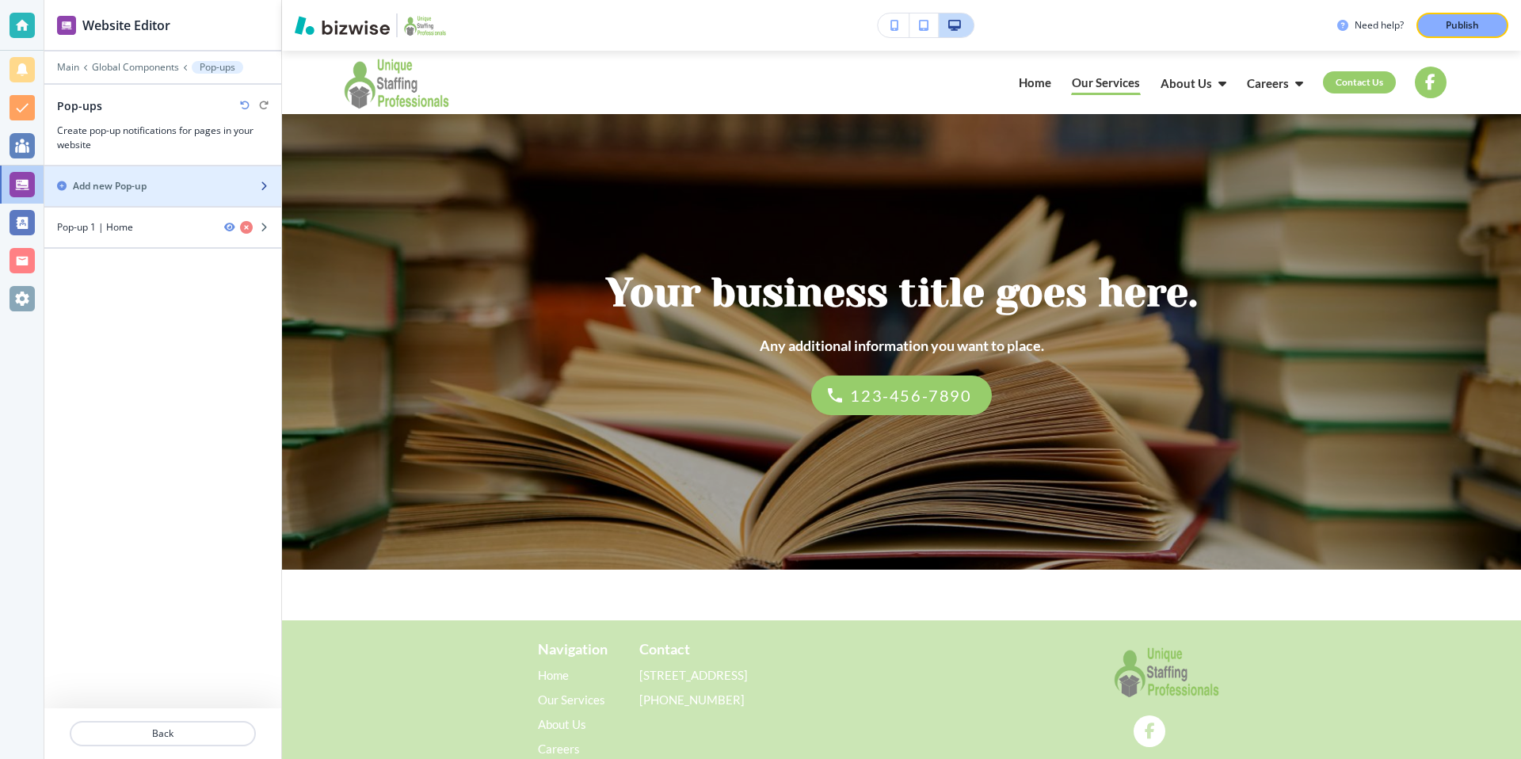
click at [222, 174] on div "button" at bounding box center [162, 172] width 237 height 13
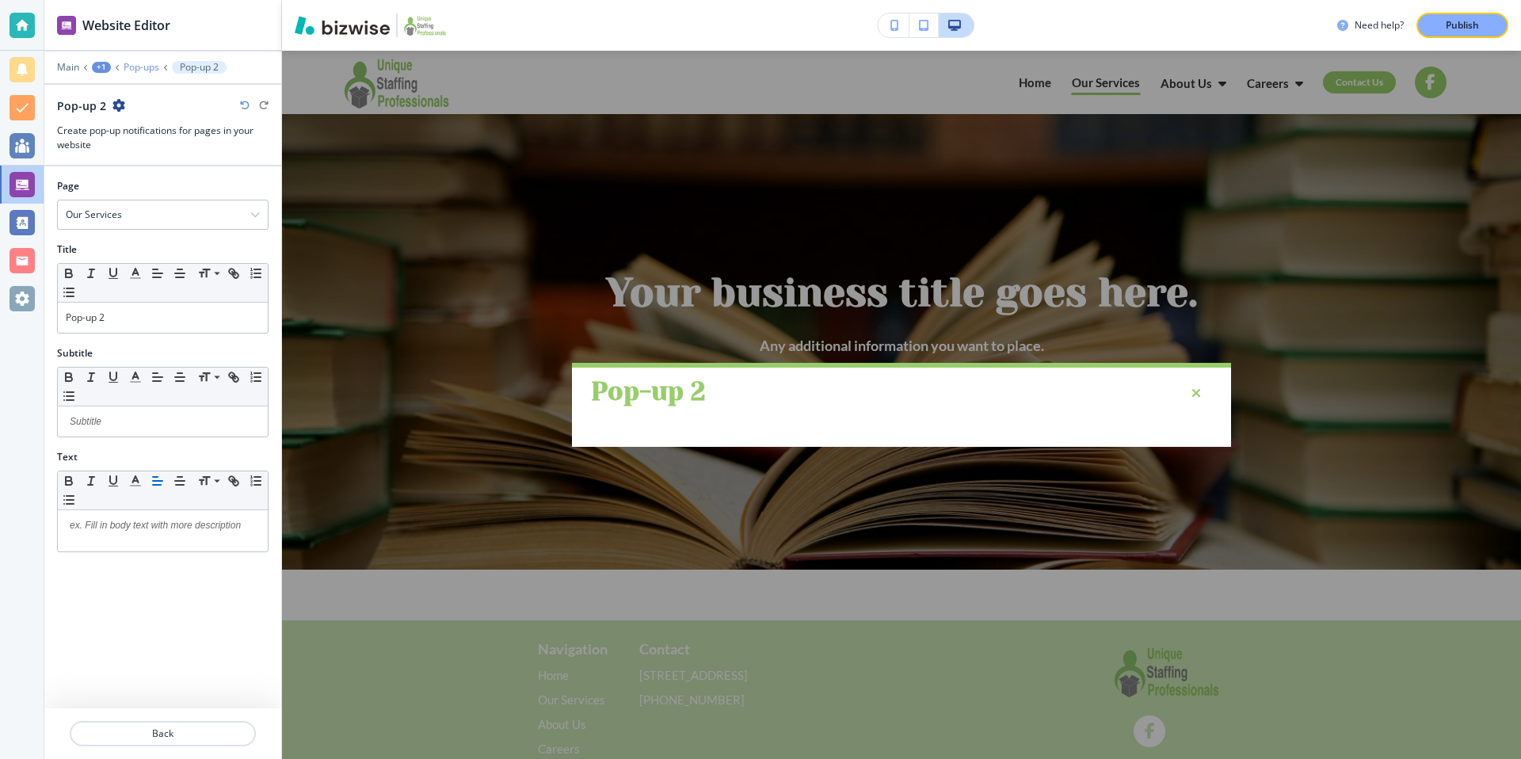
click at [149, 68] on p "Pop-ups" at bounding box center [142, 67] width 36 height 11
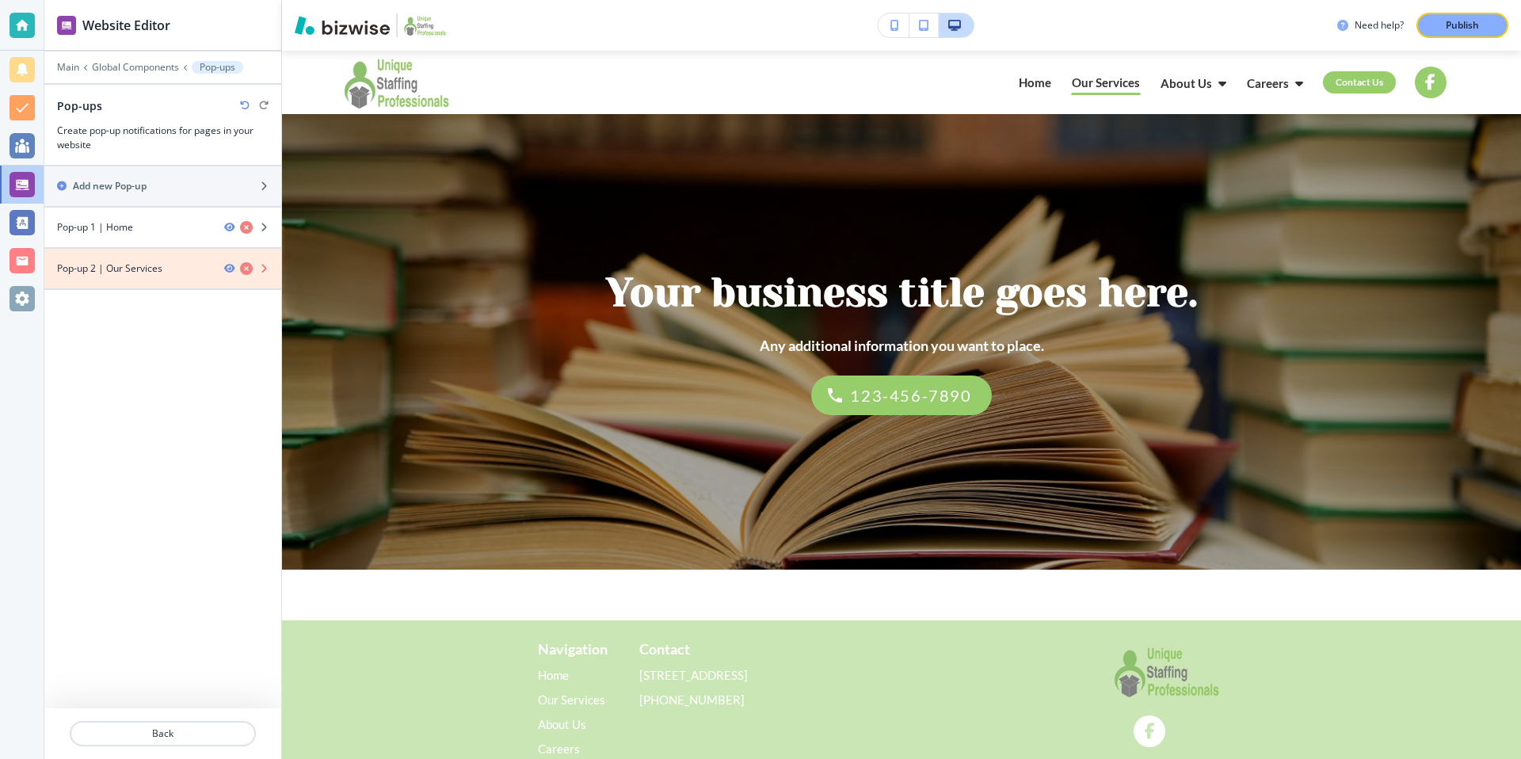
click at [242, 265] on icon "button" at bounding box center [246, 268] width 13 height 13
click at [156, 65] on p "Global Components" at bounding box center [135, 67] width 87 height 11
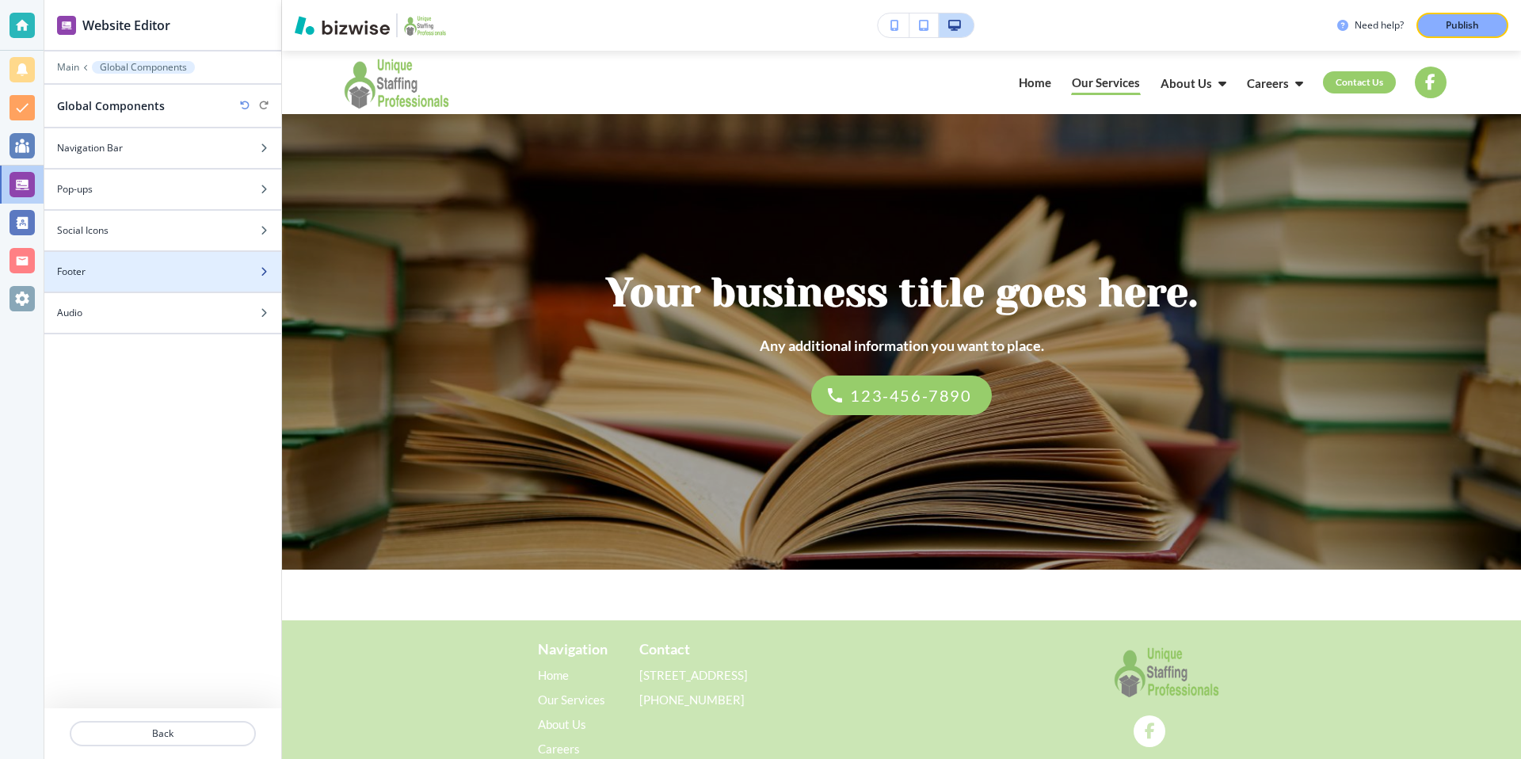
click at [251, 272] on div "Footer" at bounding box center [162, 272] width 237 height 14
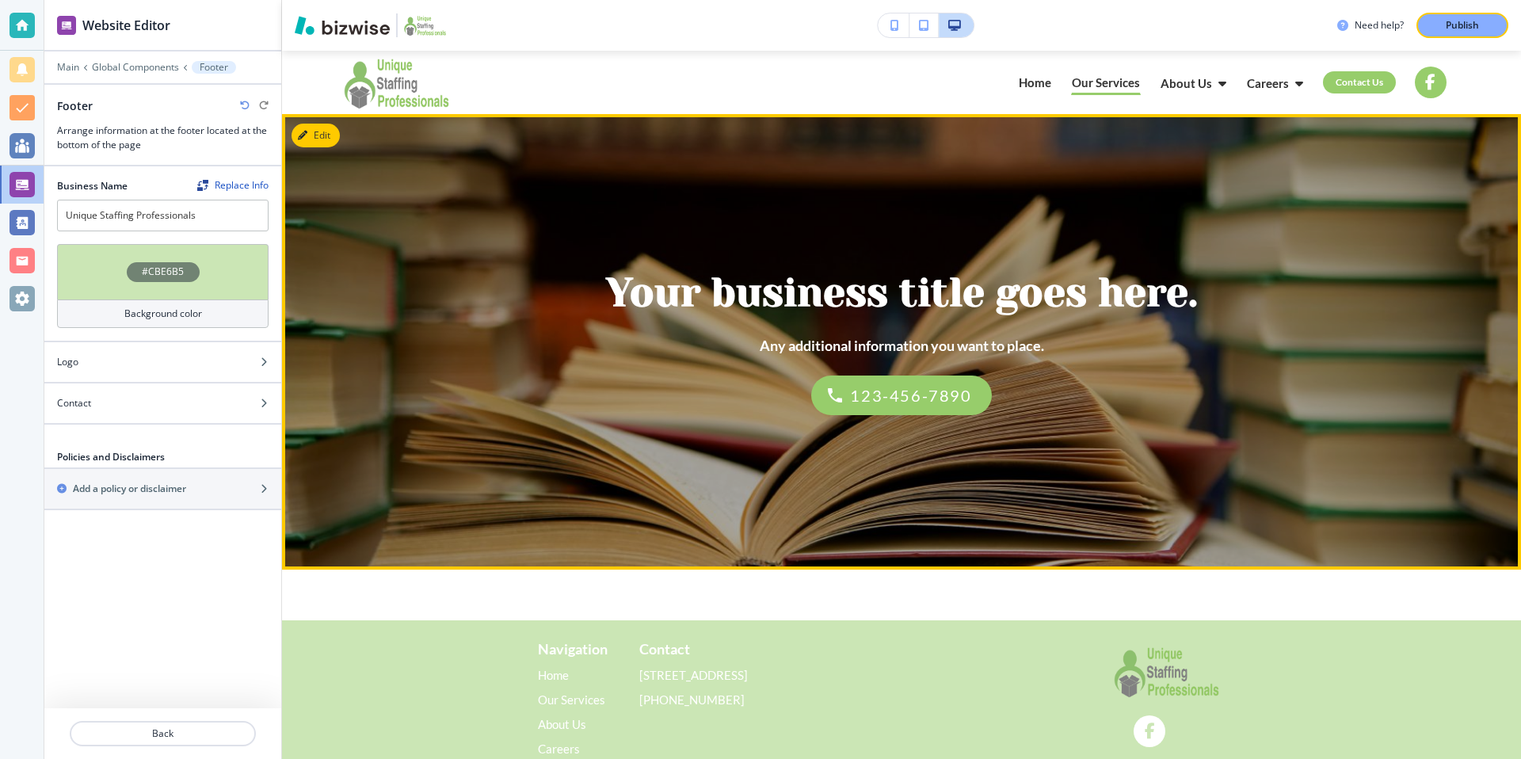
scroll to position [58, 0]
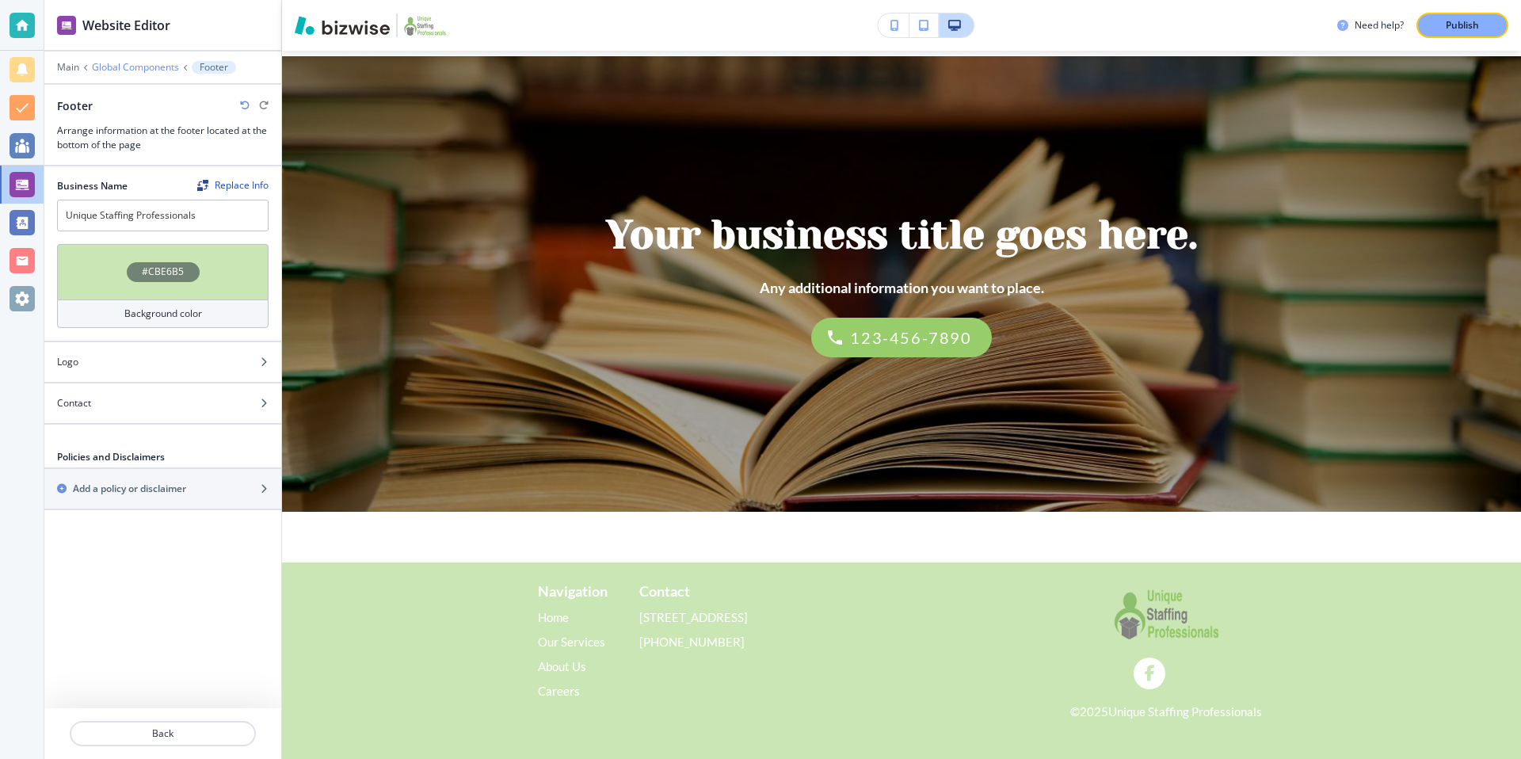
click at [138, 67] on p "Global Components" at bounding box center [135, 67] width 87 height 11
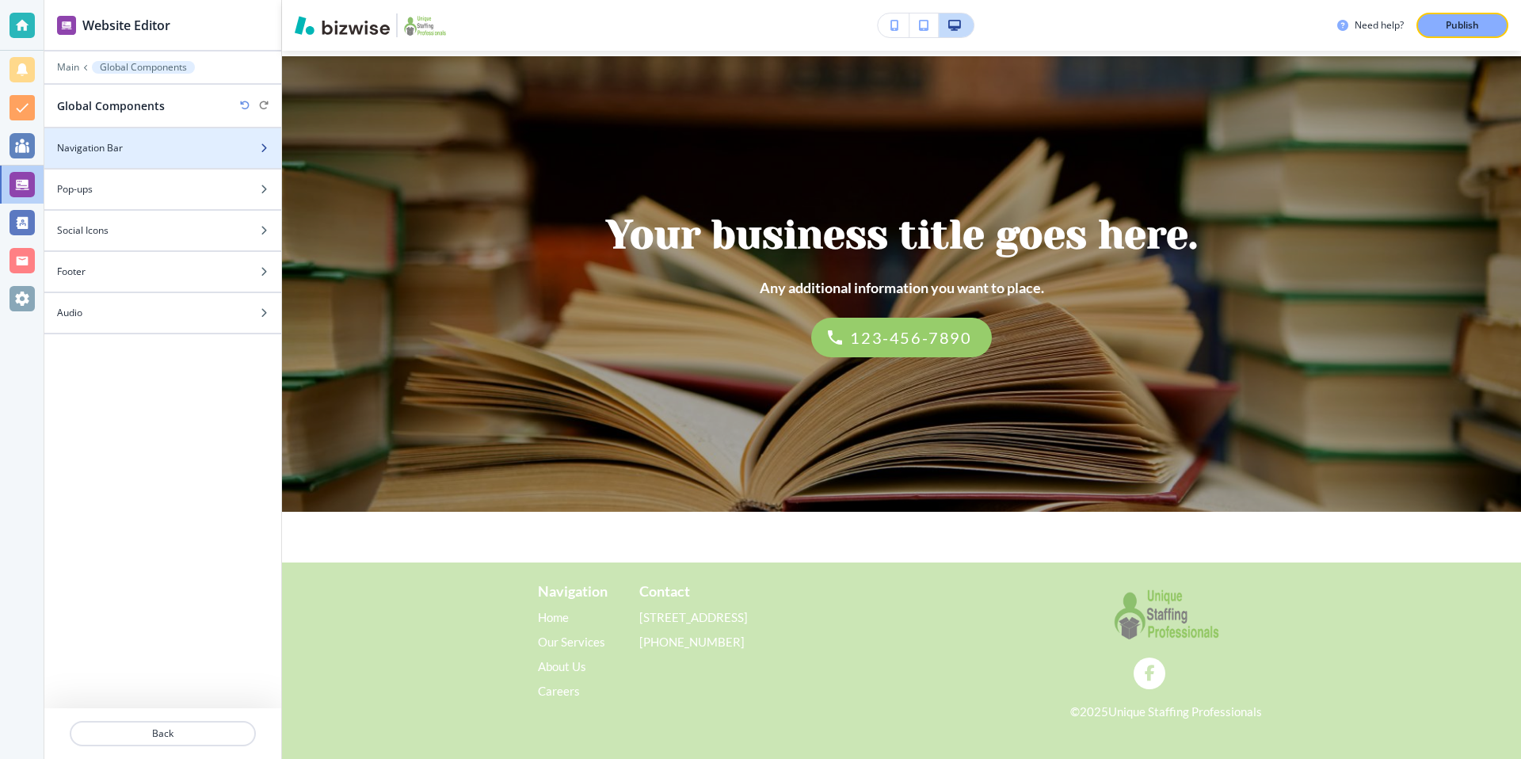
click at [247, 144] on div "Navigation Bar" at bounding box center [162, 148] width 237 height 14
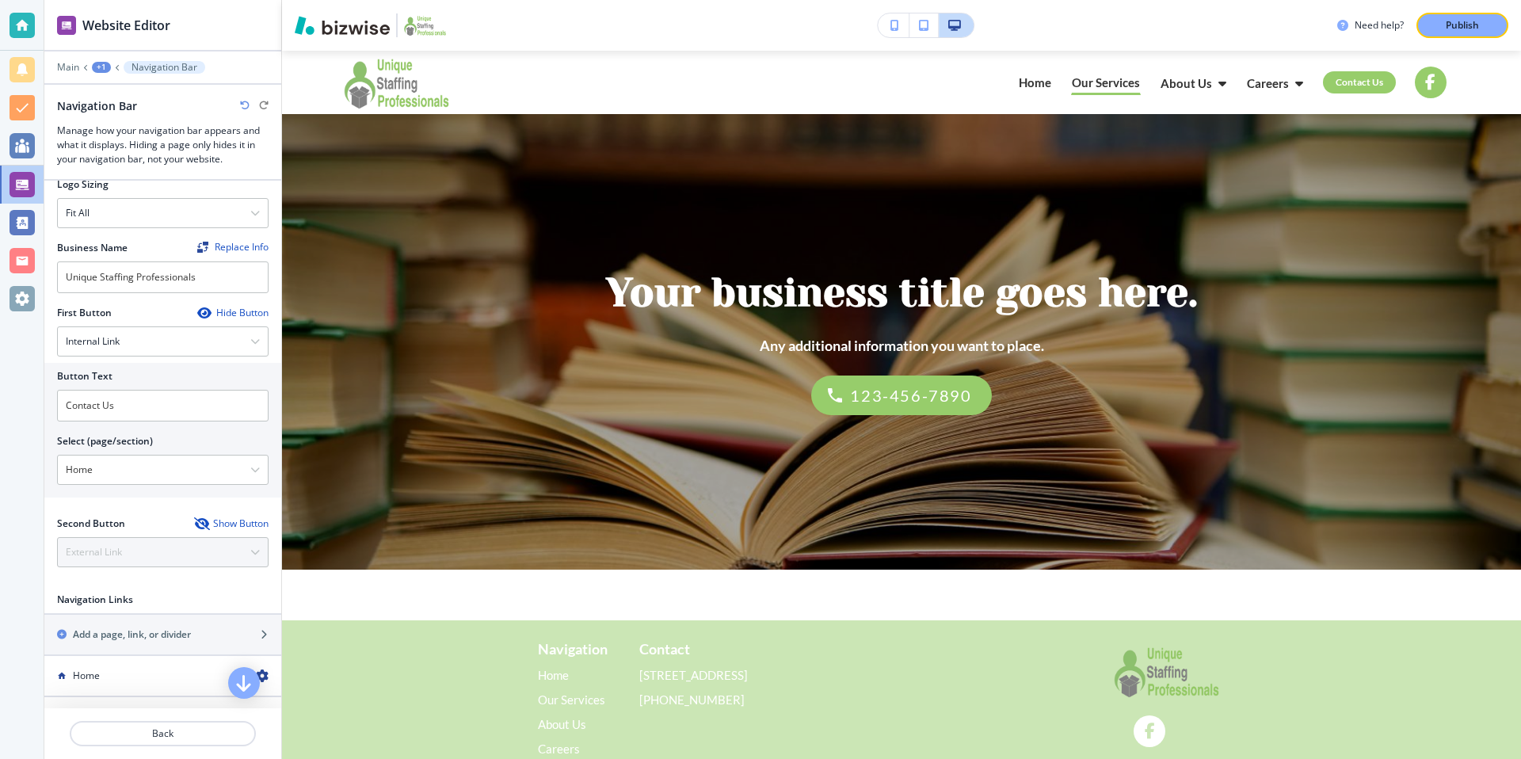
scroll to position [0, 0]
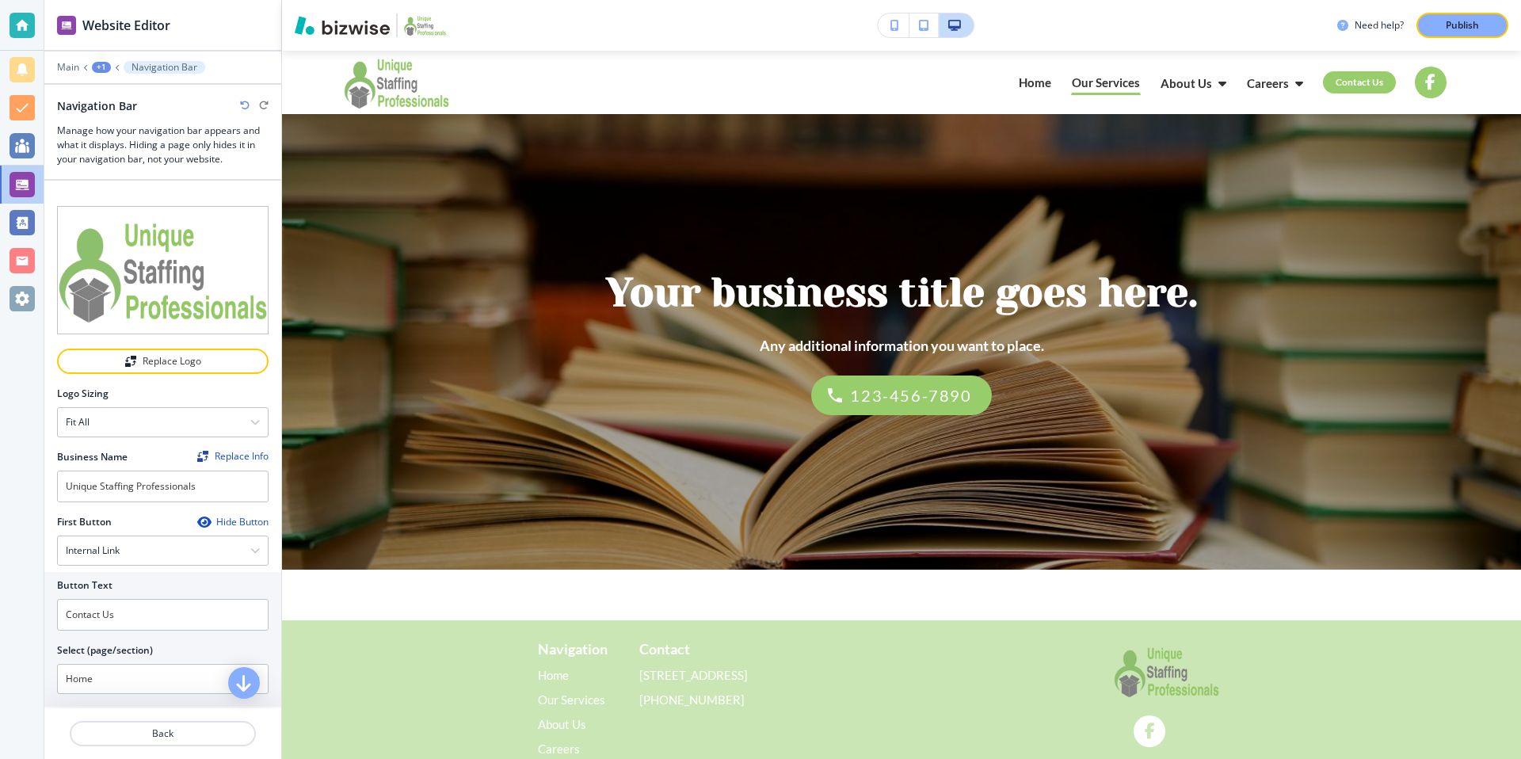
click at [95, 65] on div "+1" at bounding box center [101, 67] width 19 height 11
click at [130, 86] on p "Global Components" at bounding box center [142, 93] width 81 height 14
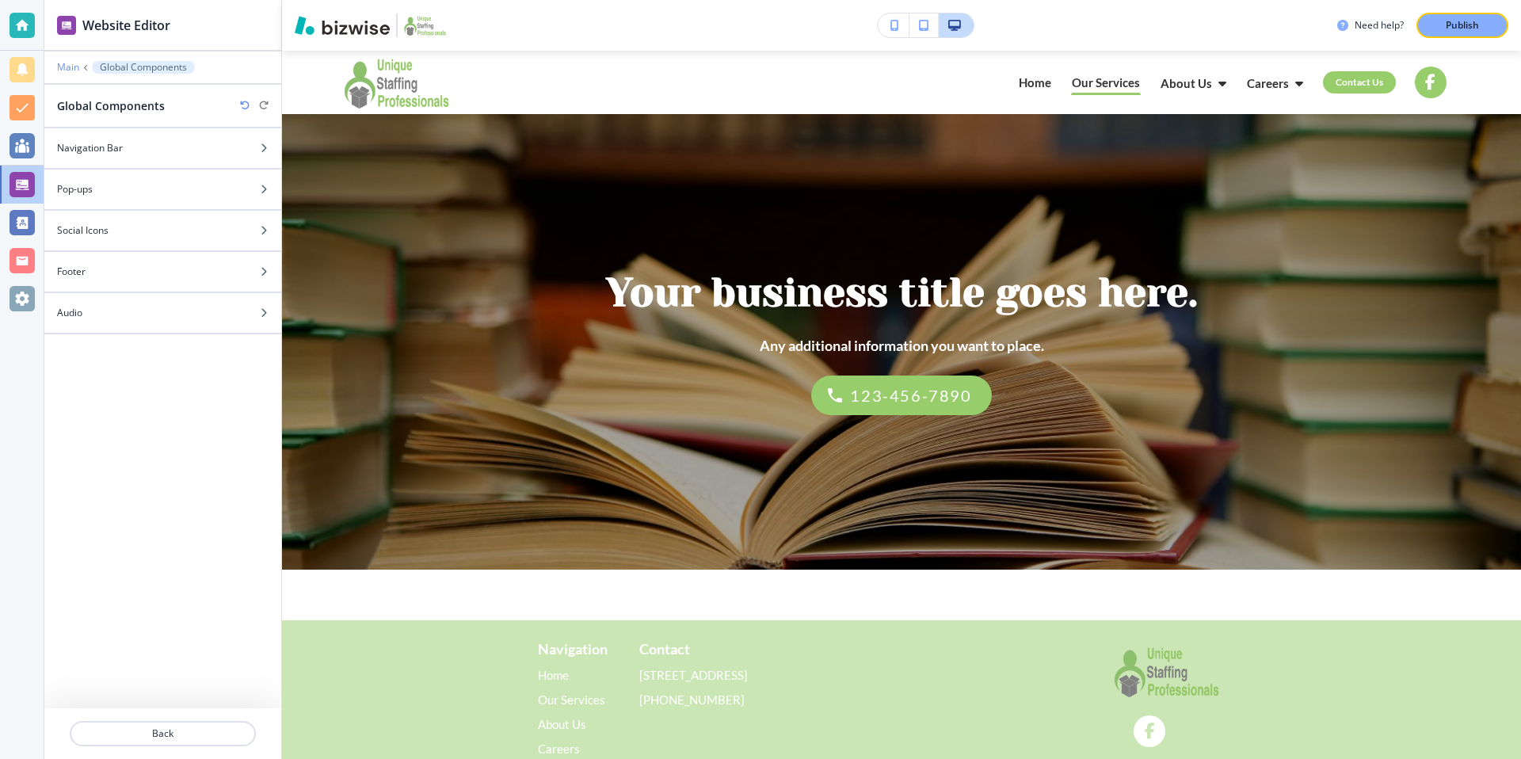
click at [72, 67] on p "Main" at bounding box center [68, 67] width 22 height 11
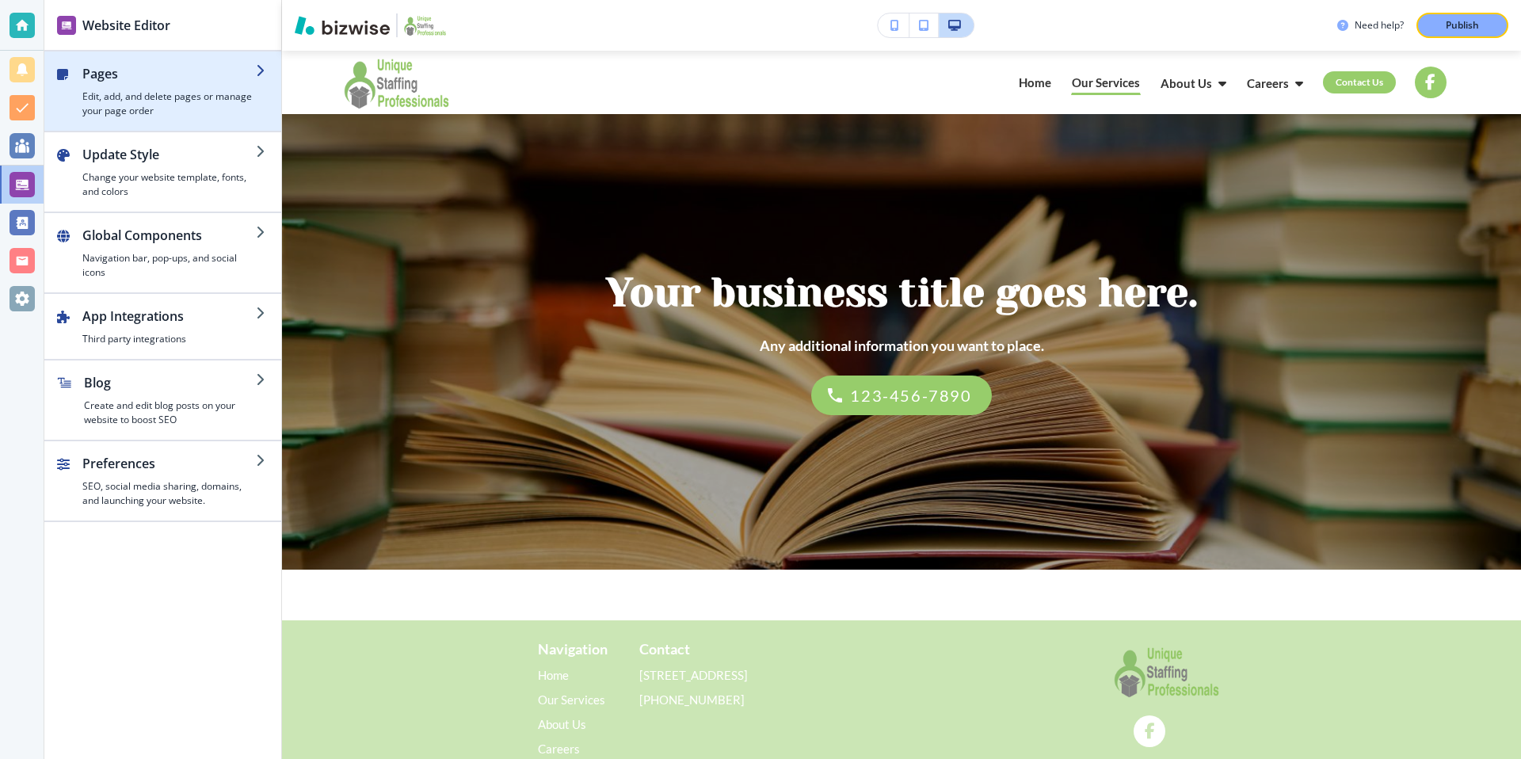
click at [189, 74] on h2 "Pages" at bounding box center [169, 73] width 174 height 19
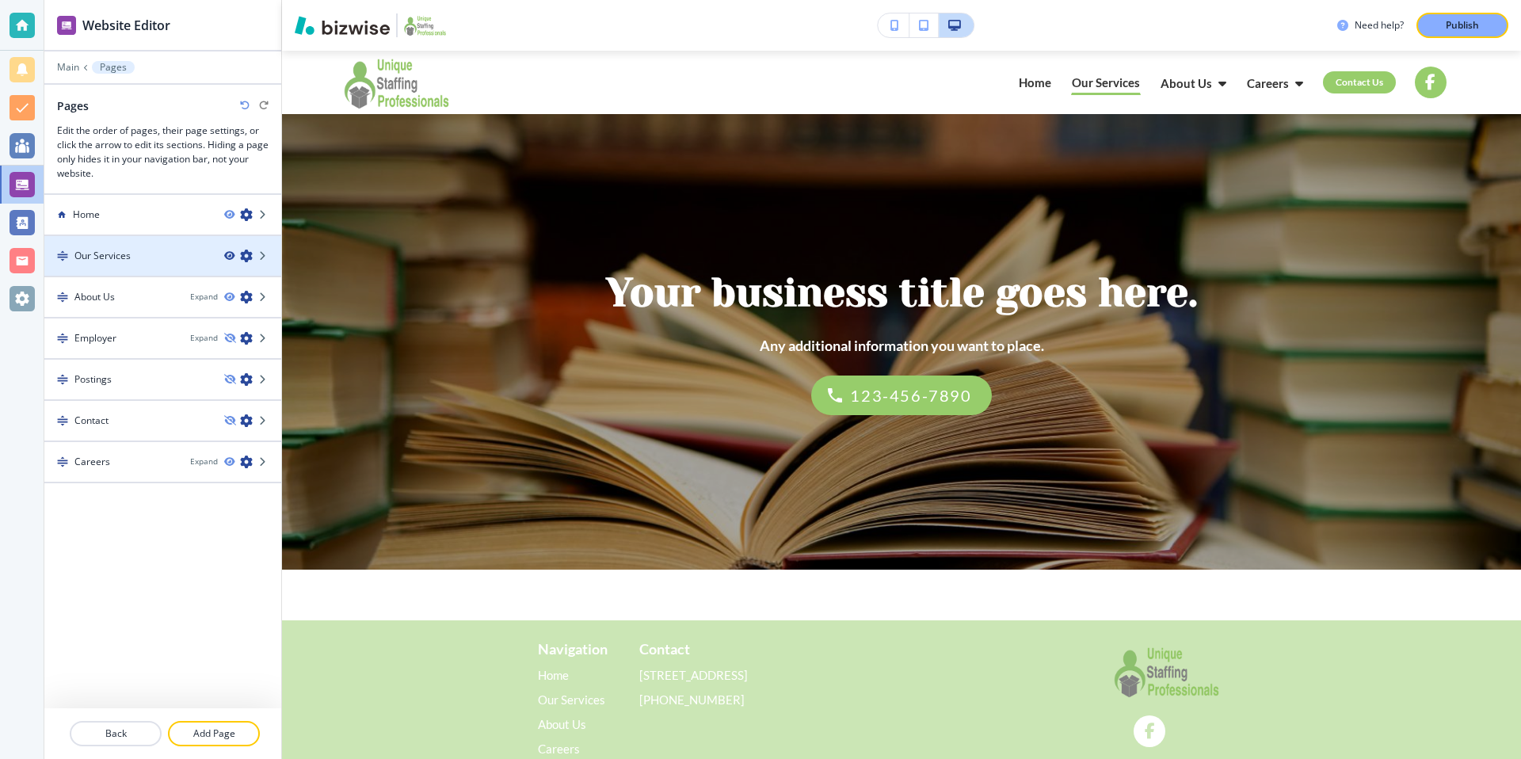
click at [233, 253] on icon "button" at bounding box center [229, 256] width 10 height 10
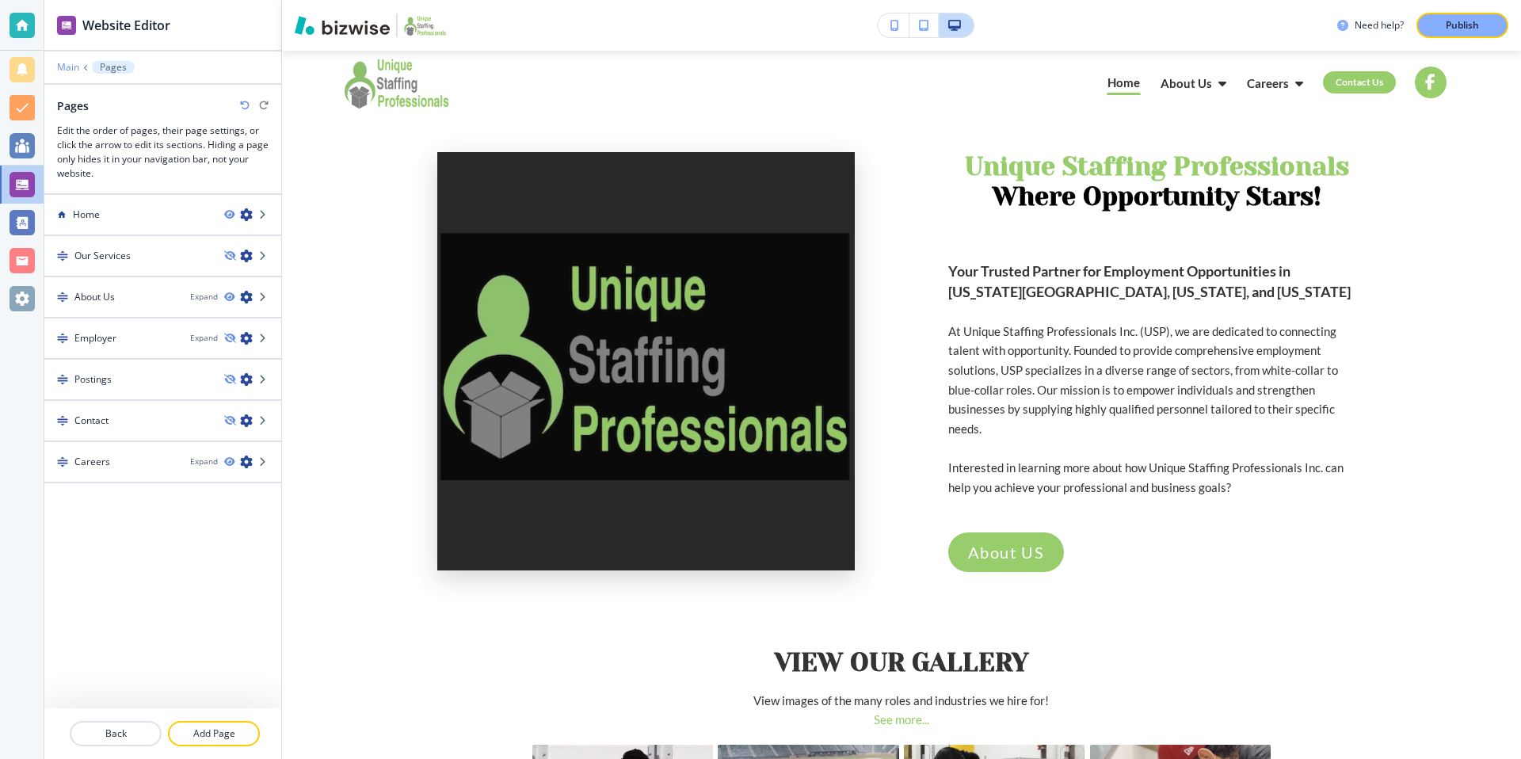
click at [72, 65] on p "Main" at bounding box center [68, 67] width 22 height 11
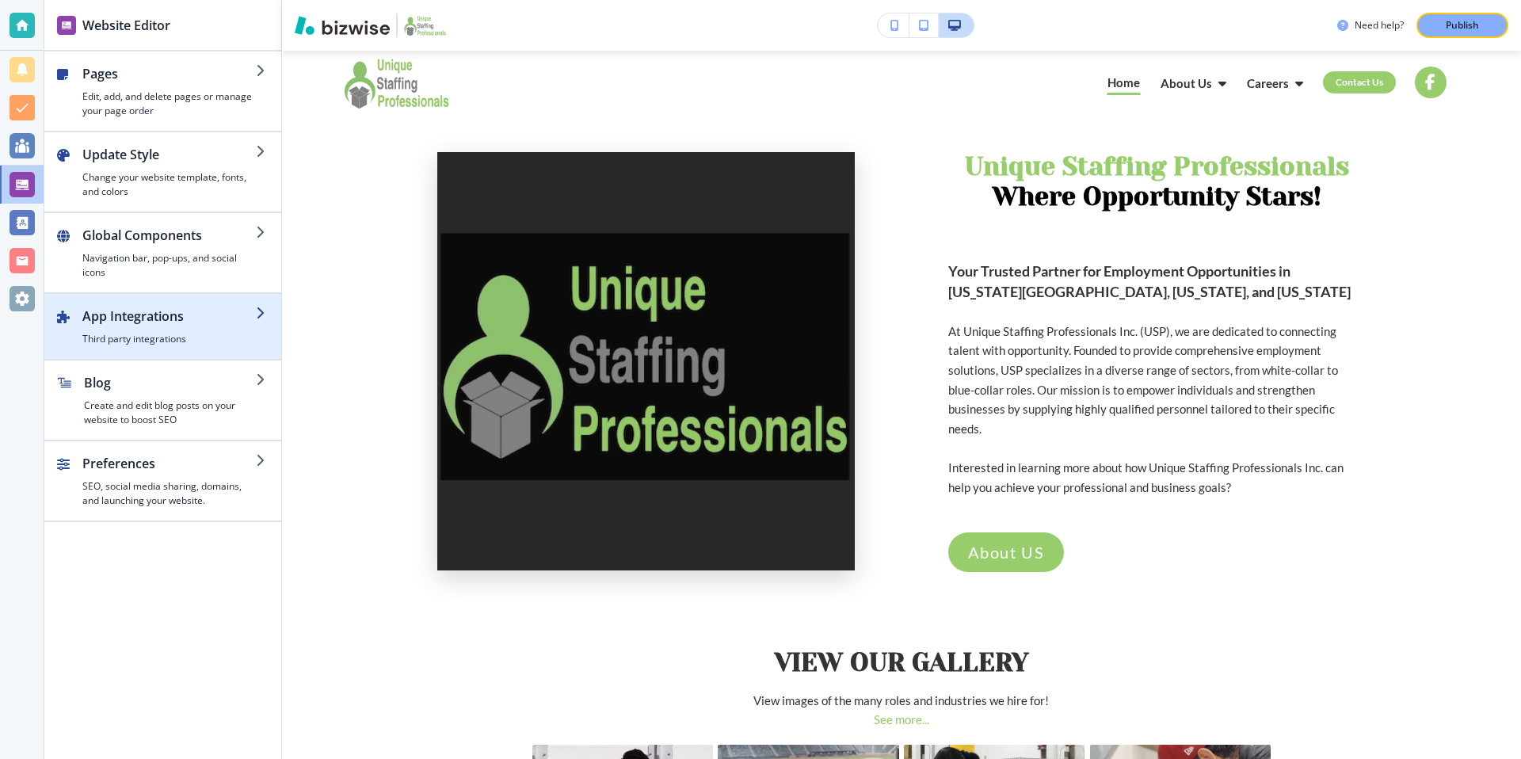
click at [193, 313] on h2 "App Integrations" at bounding box center [169, 316] width 174 height 19
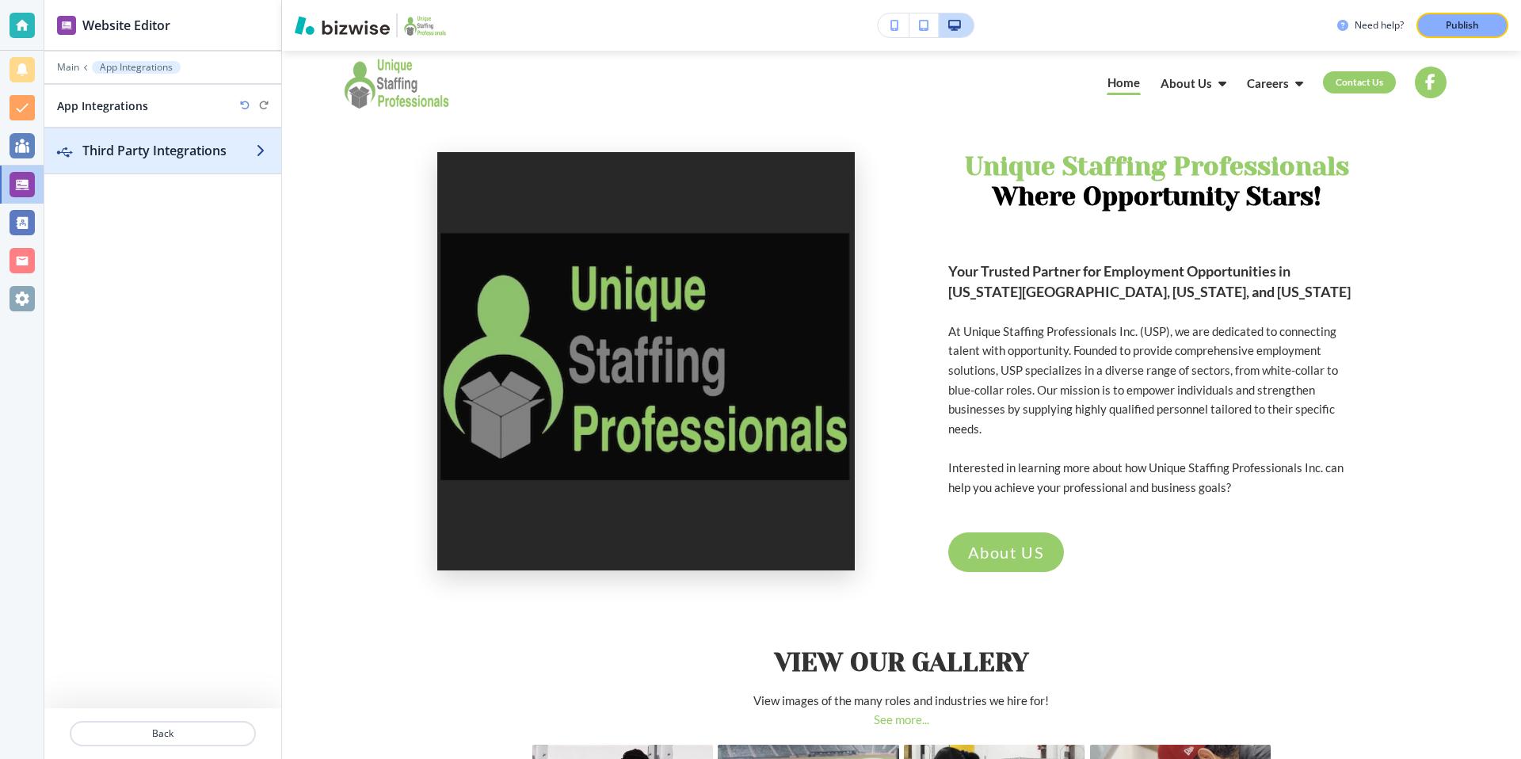
click at [234, 154] on h2 "Third Party Integrations" at bounding box center [169, 150] width 174 height 19
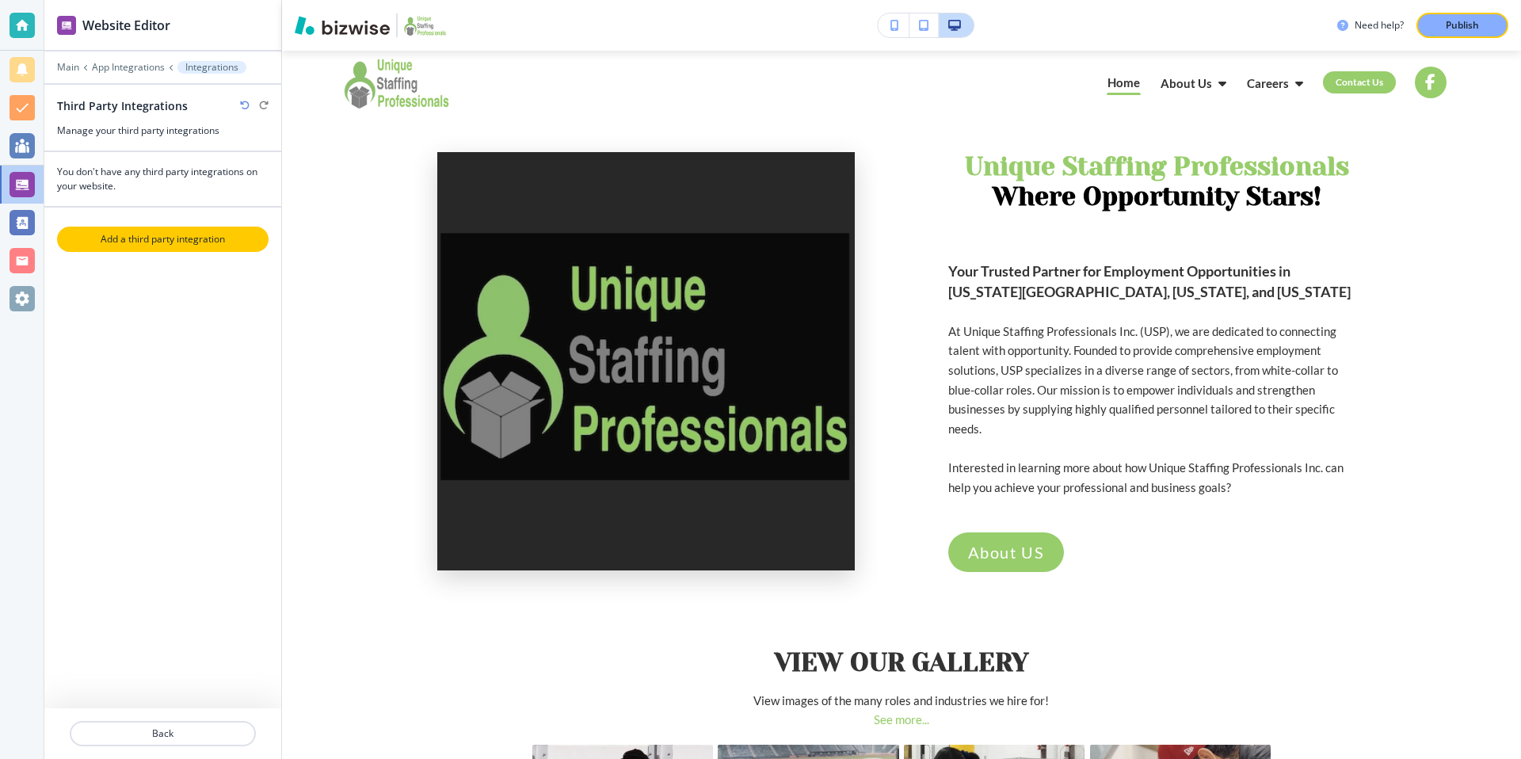
click at [205, 241] on p "Add a third party integration" at bounding box center [163, 239] width 208 height 14
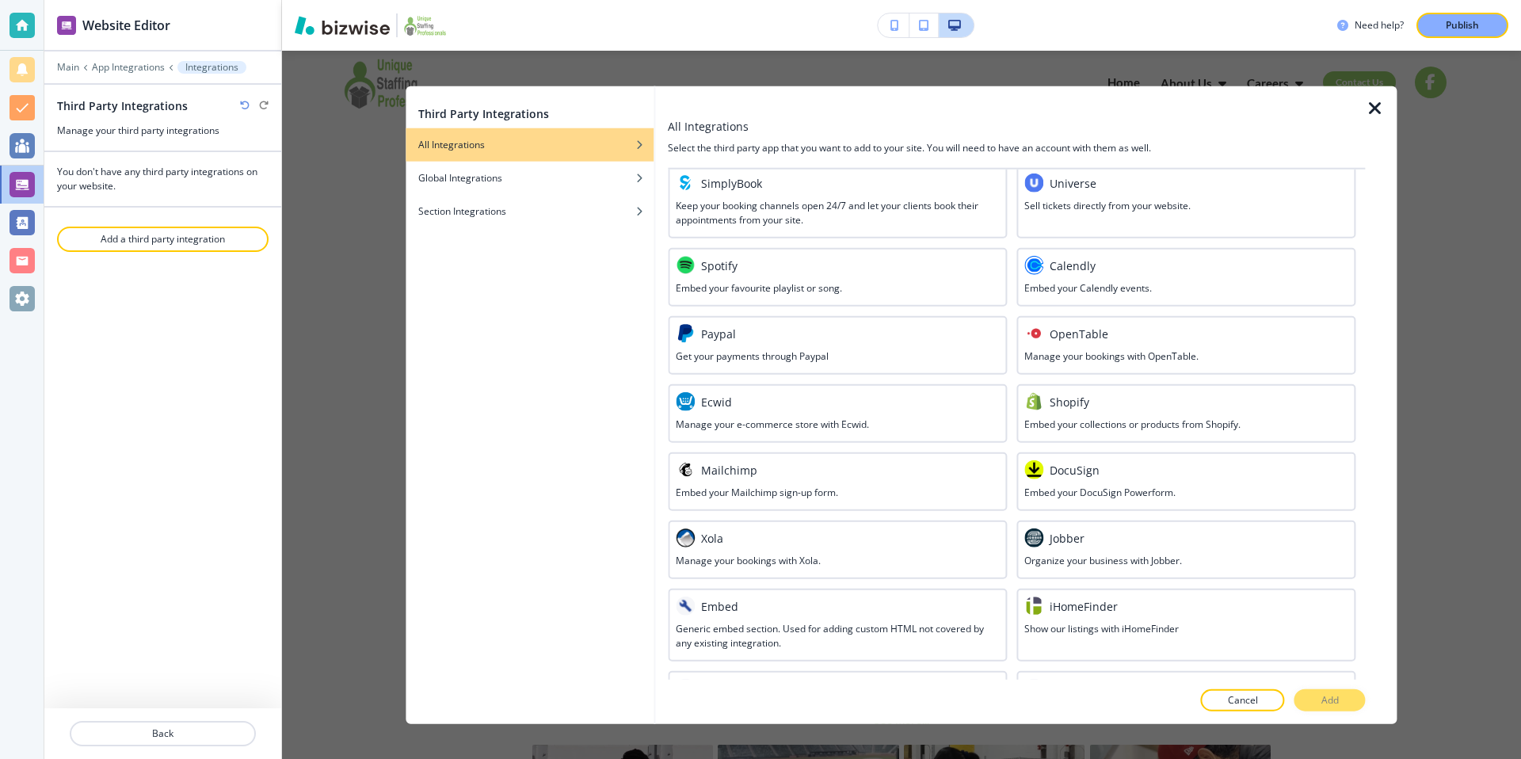
scroll to position [591, 0]
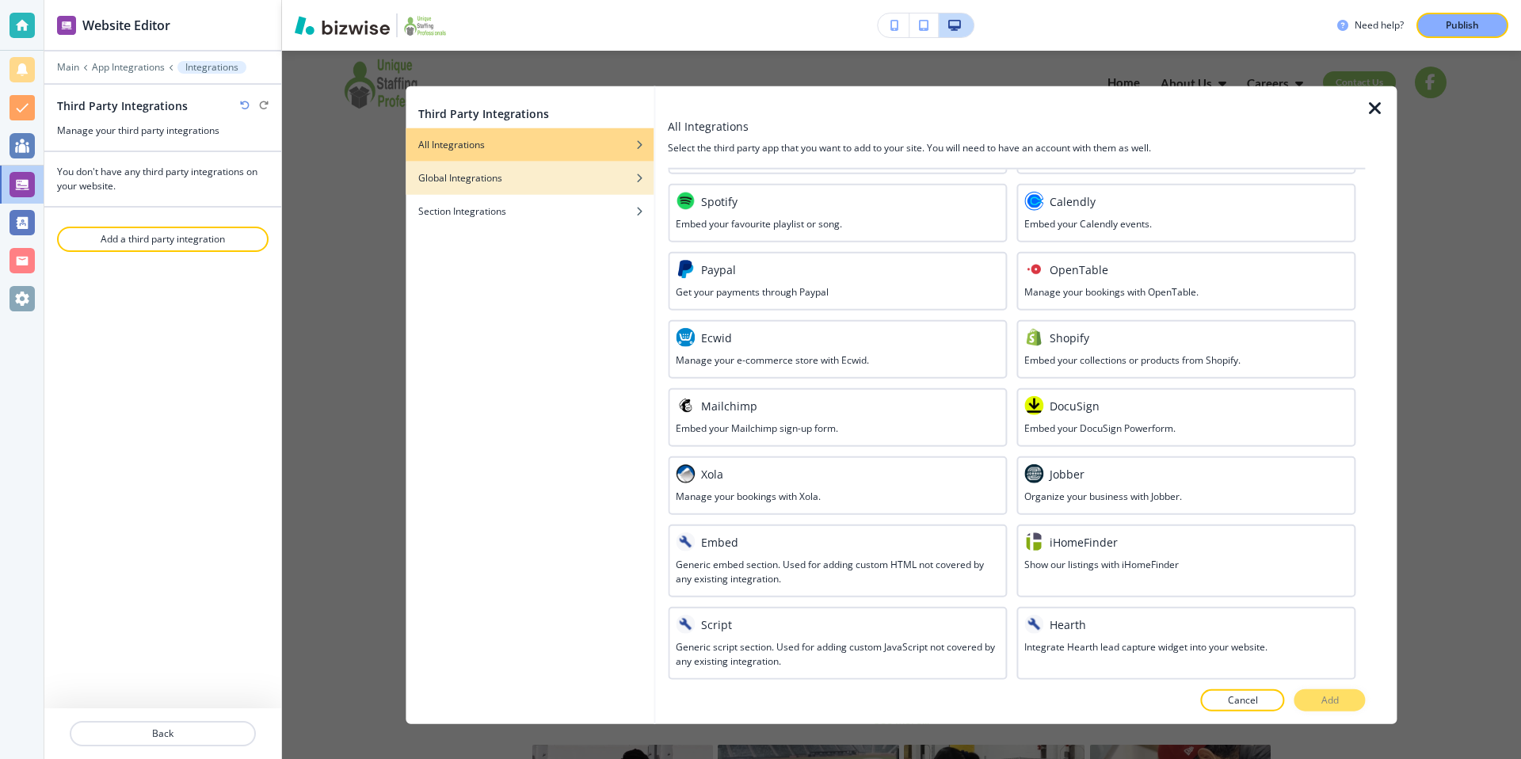
click at [579, 174] on div "Global Integrations" at bounding box center [530, 178] width 248 height 14
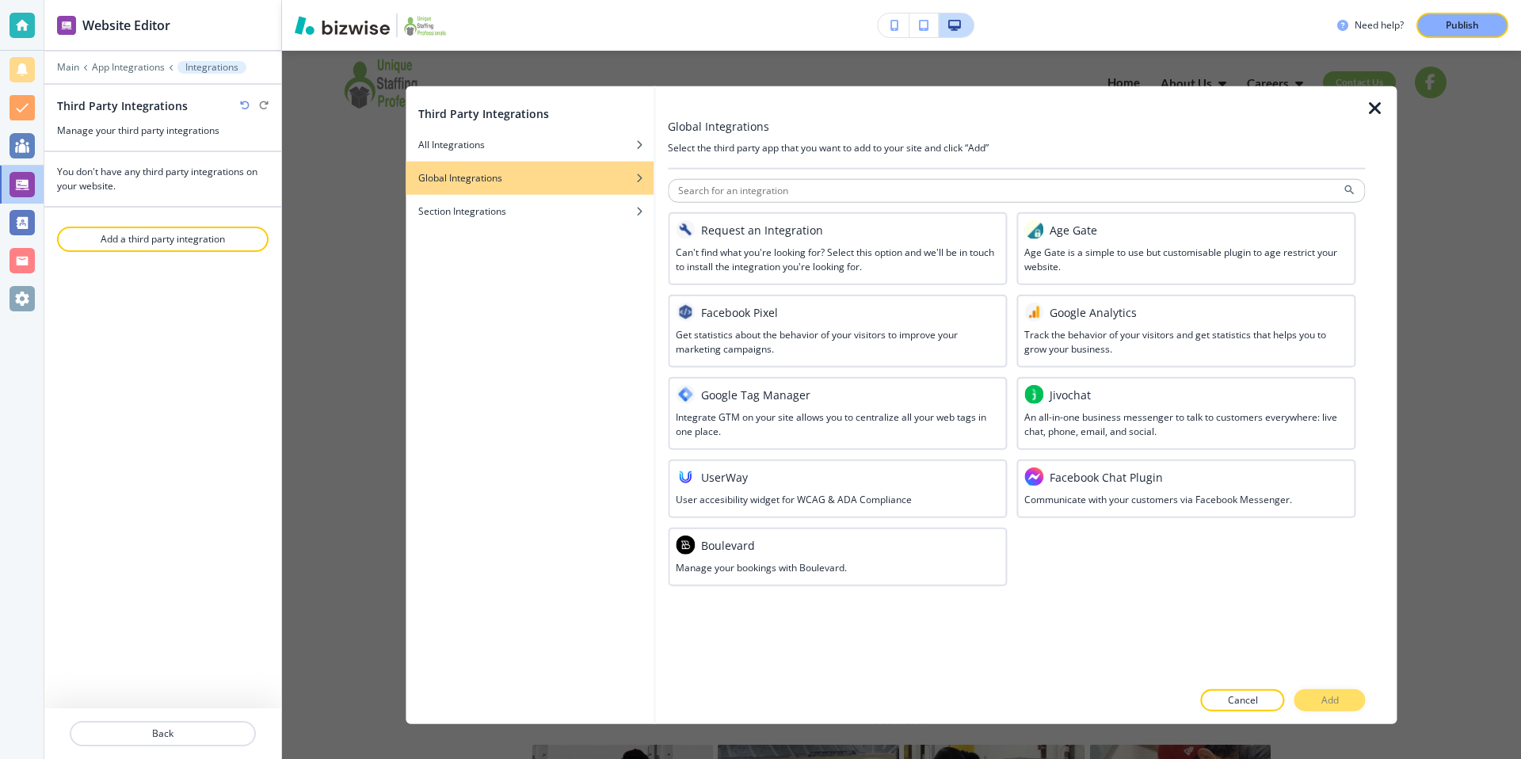
scroll to position [0, 0]
click at [542, 215] on div "Section Integrations" at bounding box center [530, 211] width 248 height 14
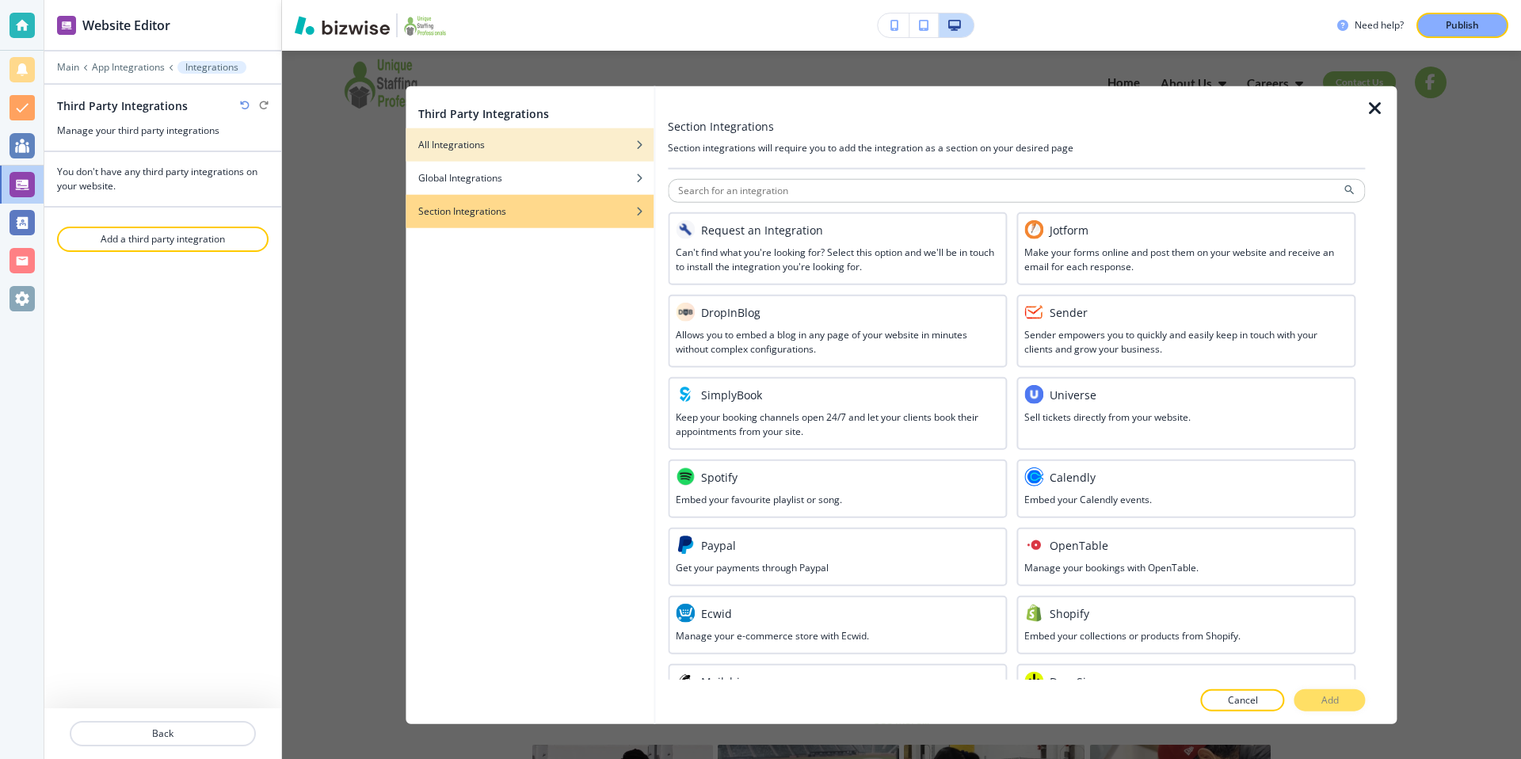
click at [449, 153] on div "button" at bounding box center [530, 157] width 248 height 10
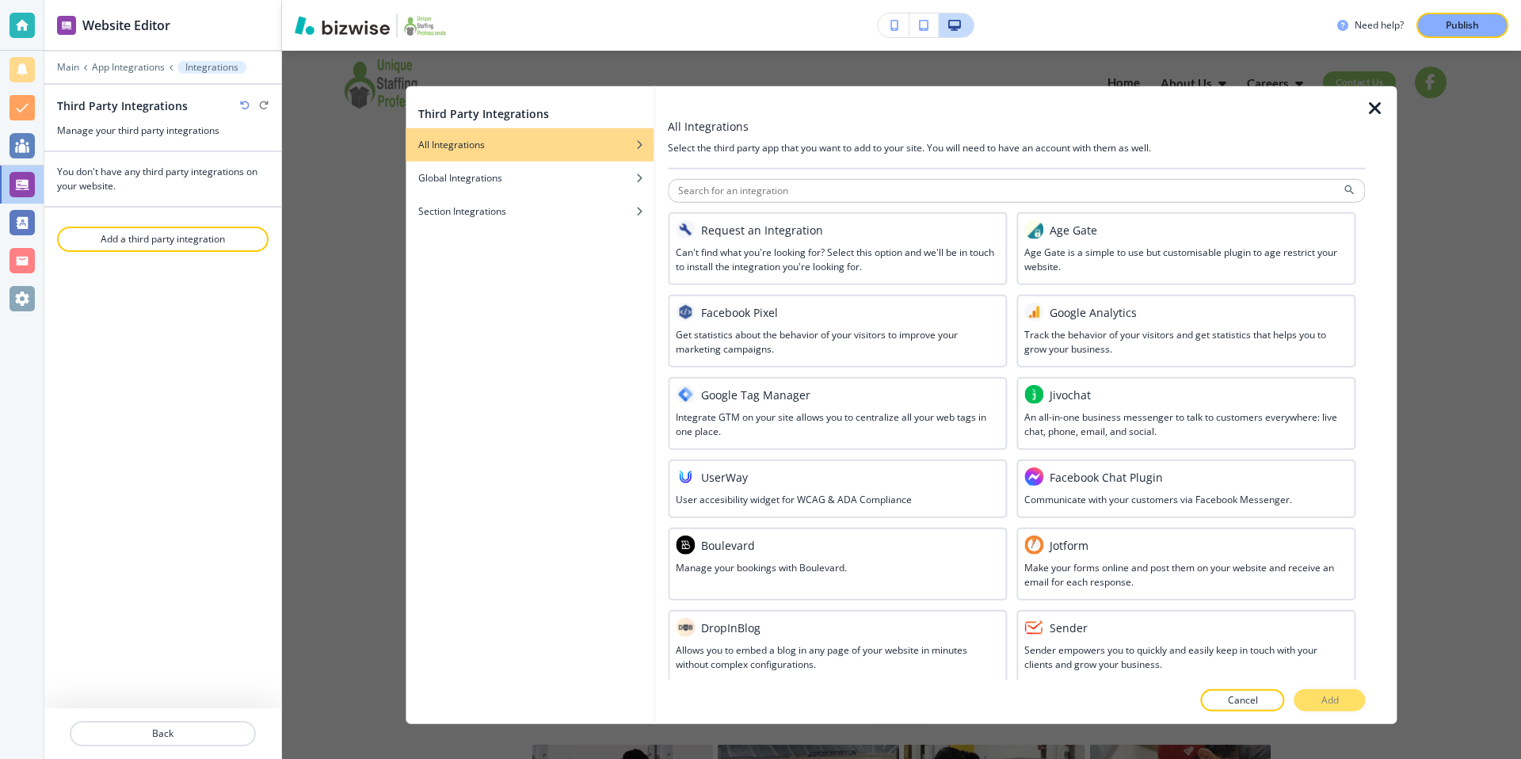
click at [1374, 103] on icon "button" at bounding box center [1375, 108] width 19 height 19
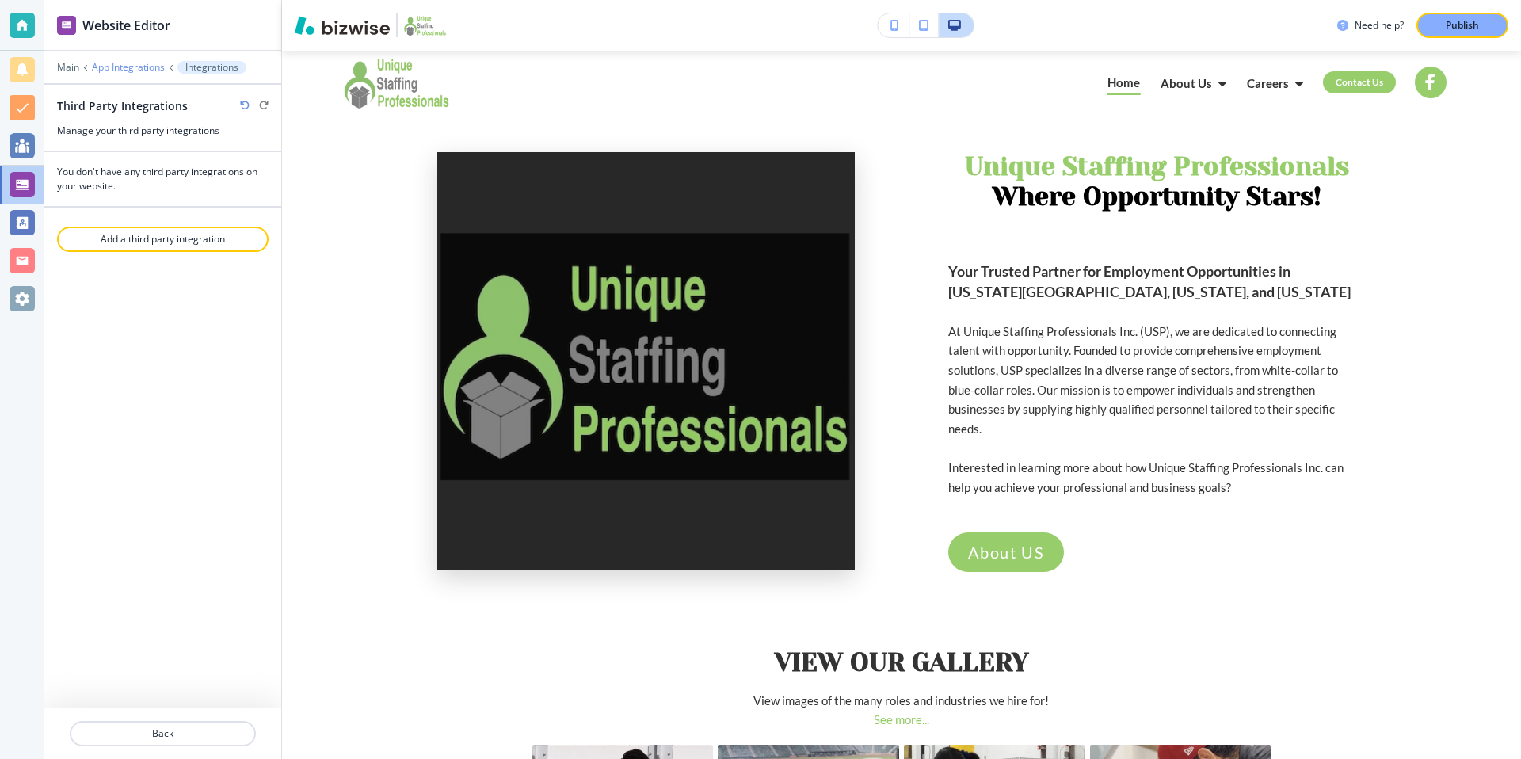
click at [120, 64] on p "App Integrations" at bounding box center [128, 67] width 73 height 11
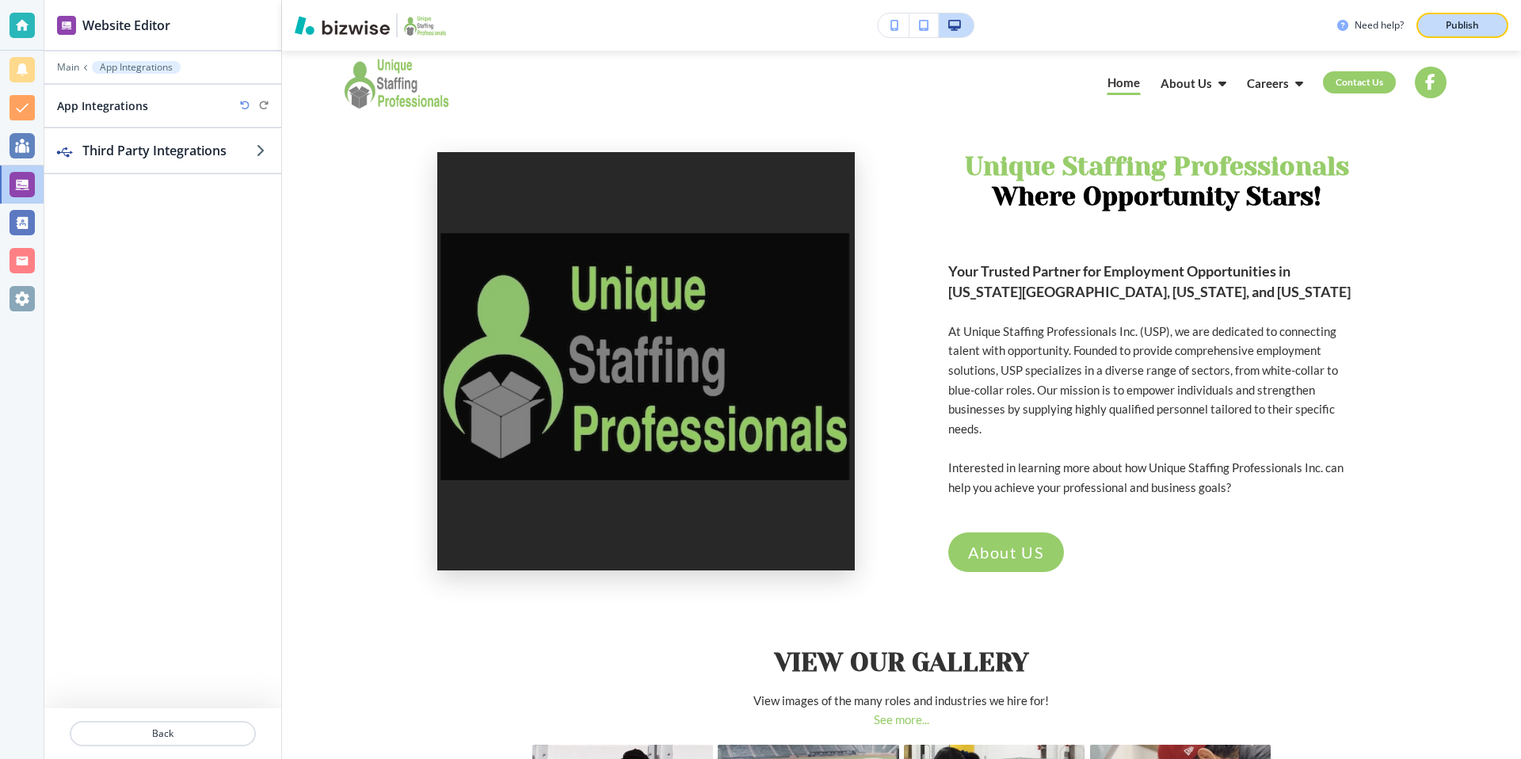
click at [1448, 18] on button "Publish" at bounding box center [1463, 25] width 92 height 25
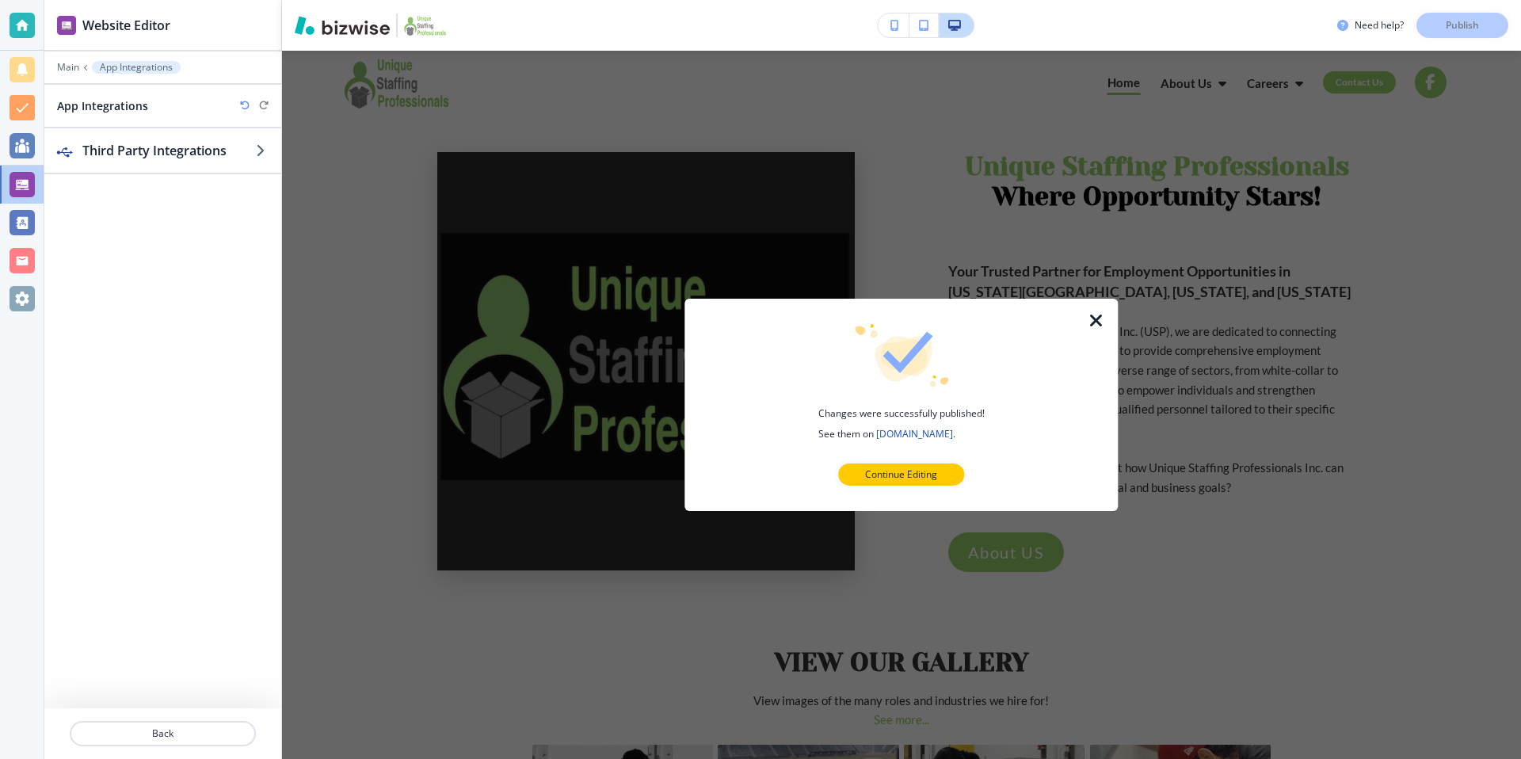
click at [113, 64] on p "App Integrations" at bounding box center [136, 67] width 73 height 11
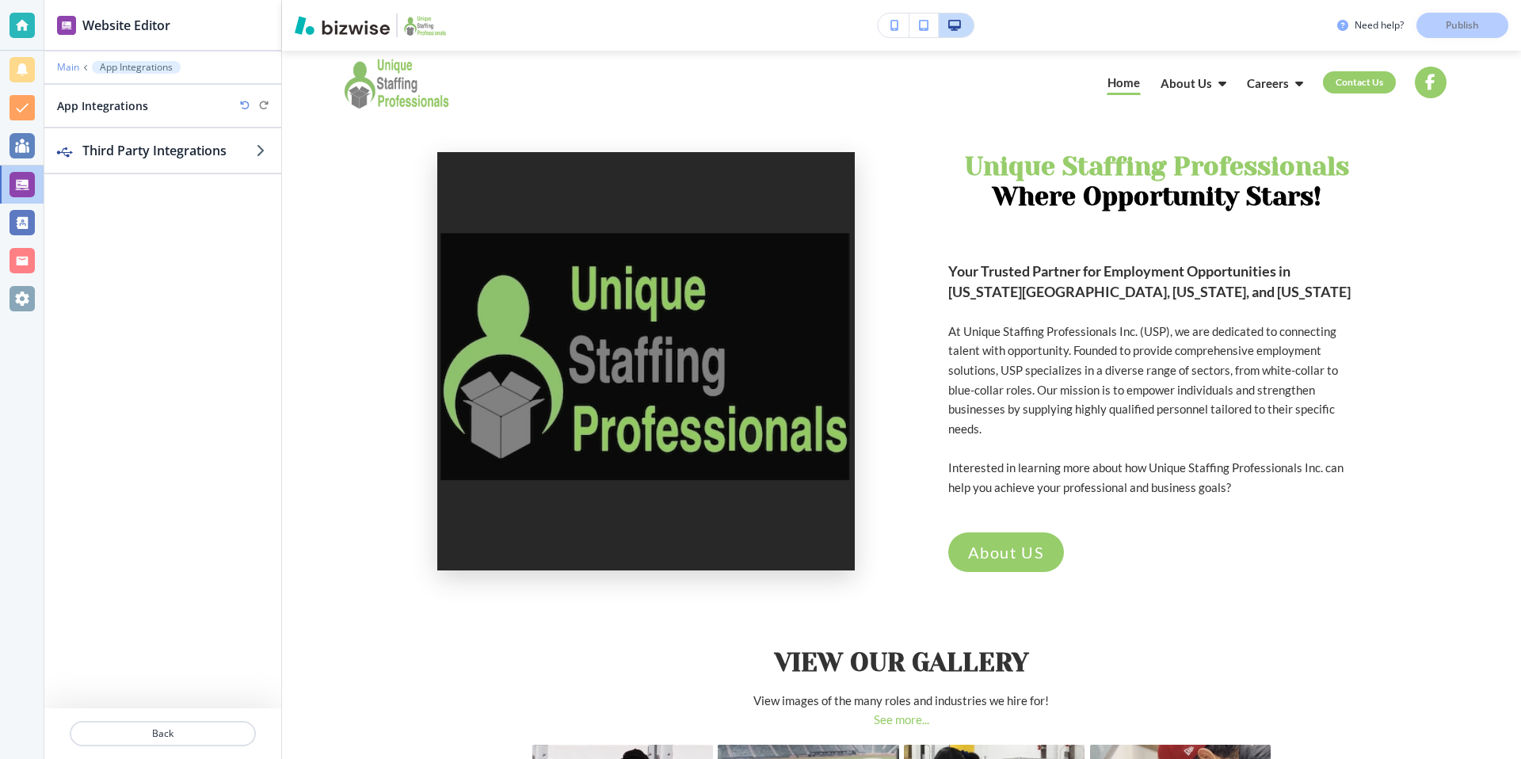
click at [71, 66] on p "Main" at bounding box center [68, 67] width 22 height 11
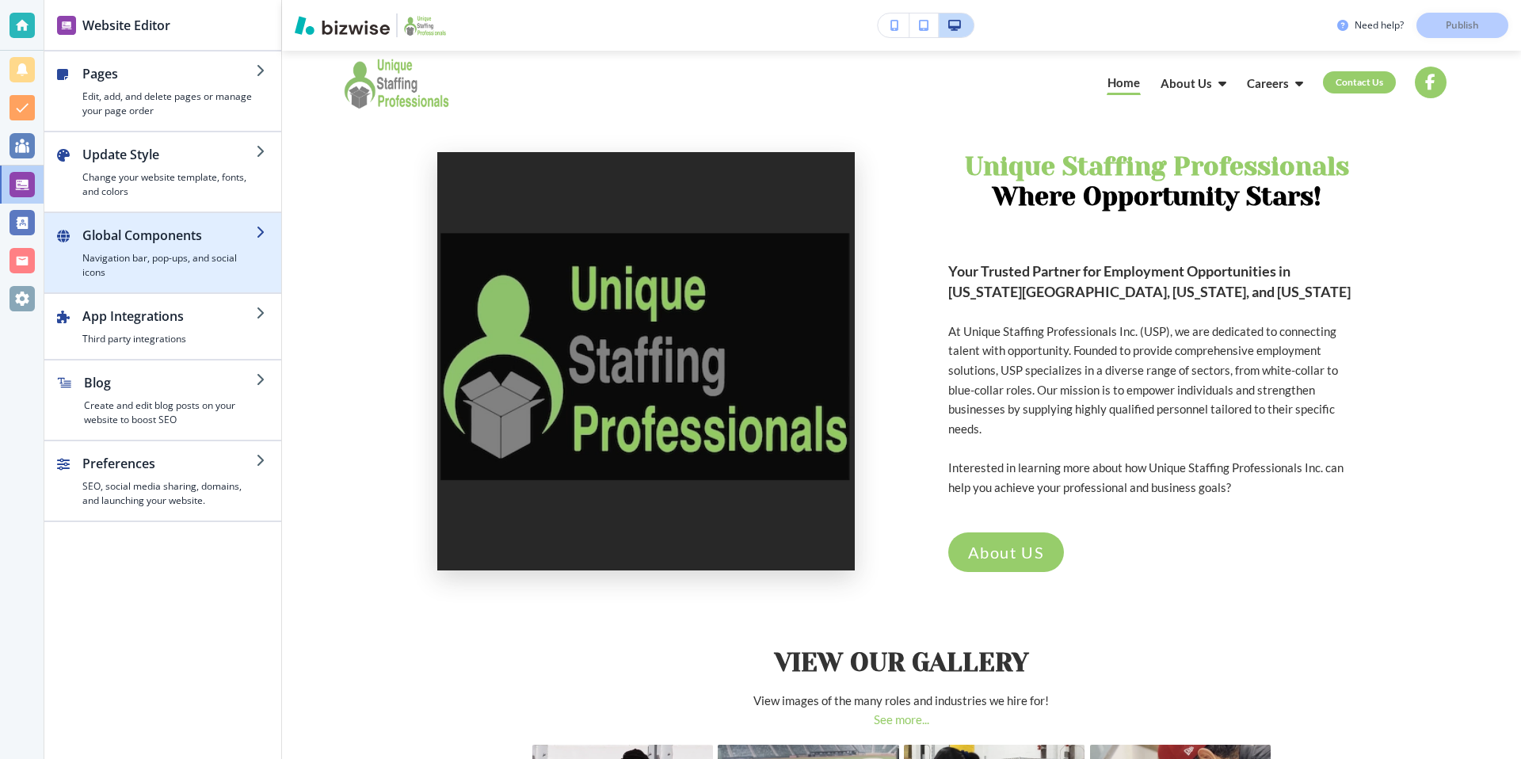
click at [185, 258] on h4 "Navigation bar, pop-ups, and social icons" at bounding box center [169, 265] width 174 height 29
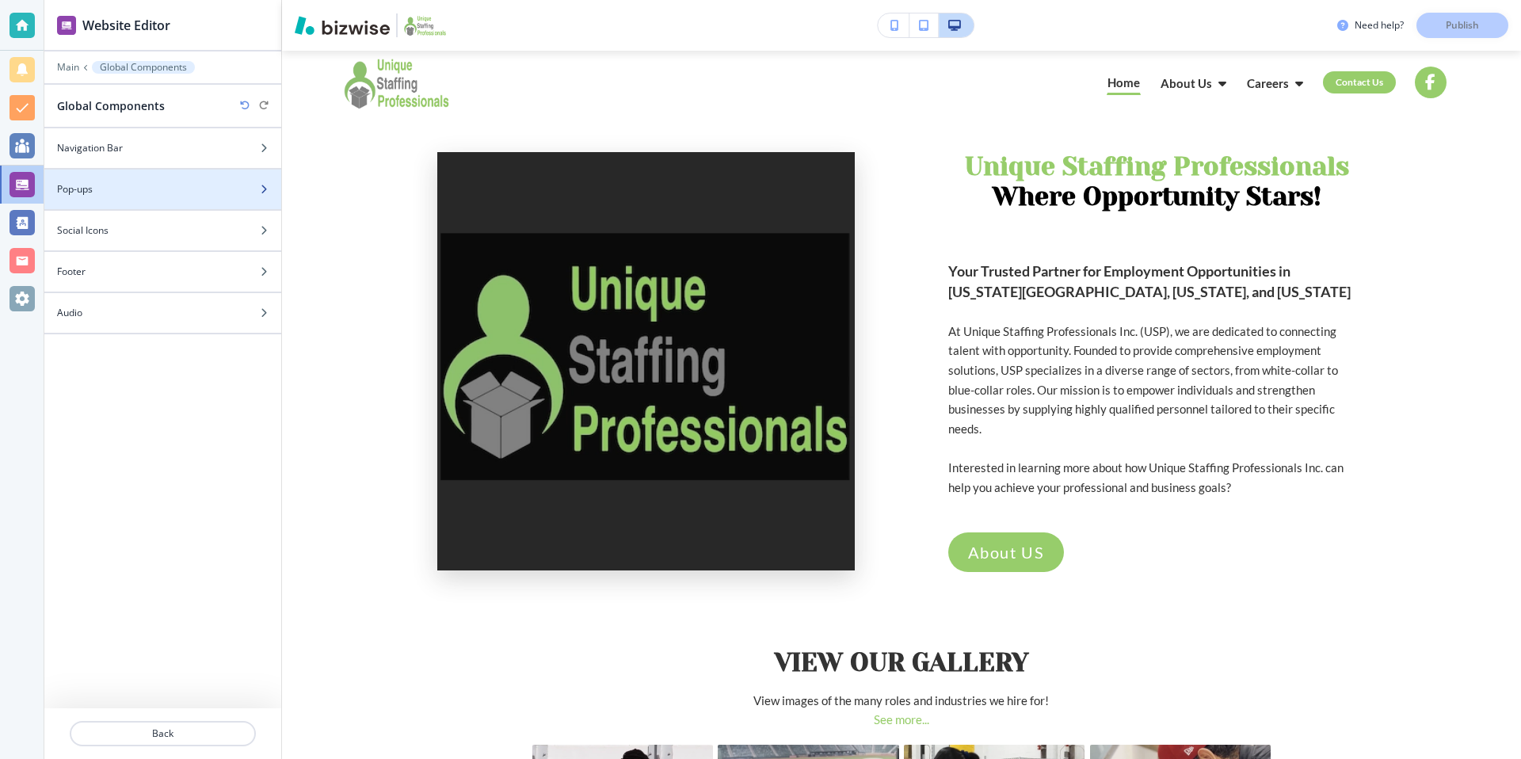
click at [215, 188] on div "Pop-ups" at bounding box center [145, 189] width 202 height 14
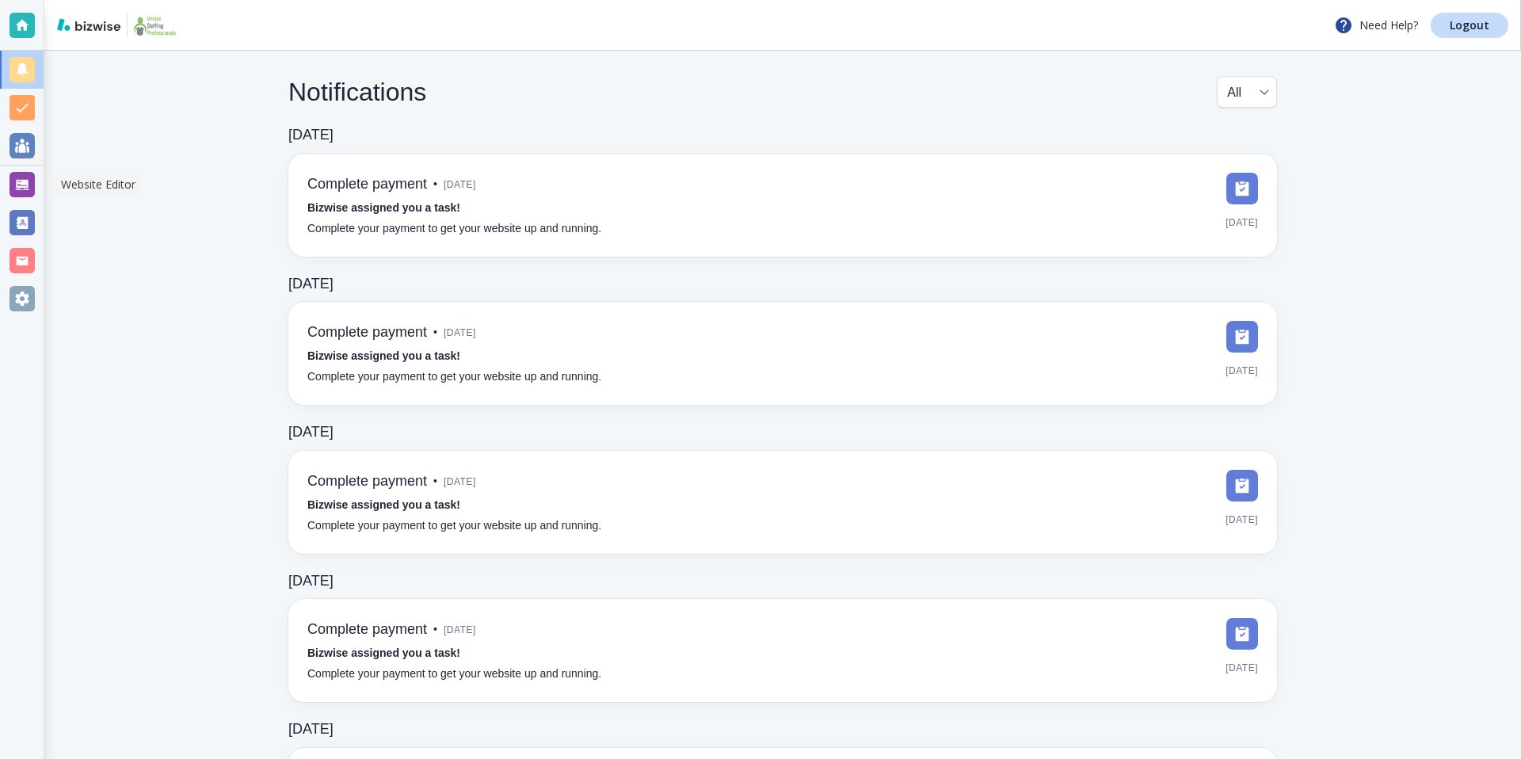
click at [29, 185] on div at bounding box center [22, 184] width 25 height 25
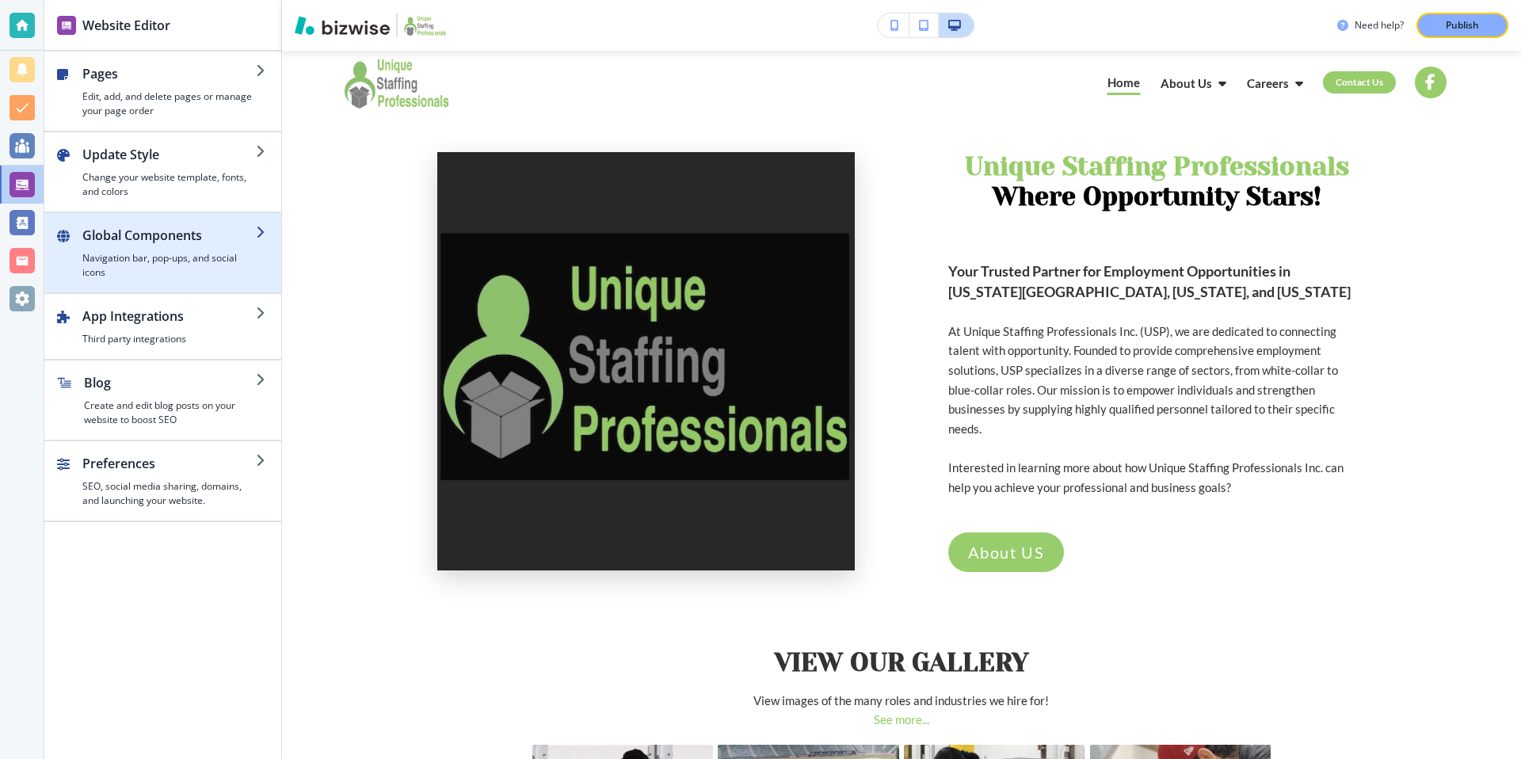
click at [174, 270] on h4 "Navigation bar, pop-ups, and social icons" at bounding box center [169, 265] width 174 height 29
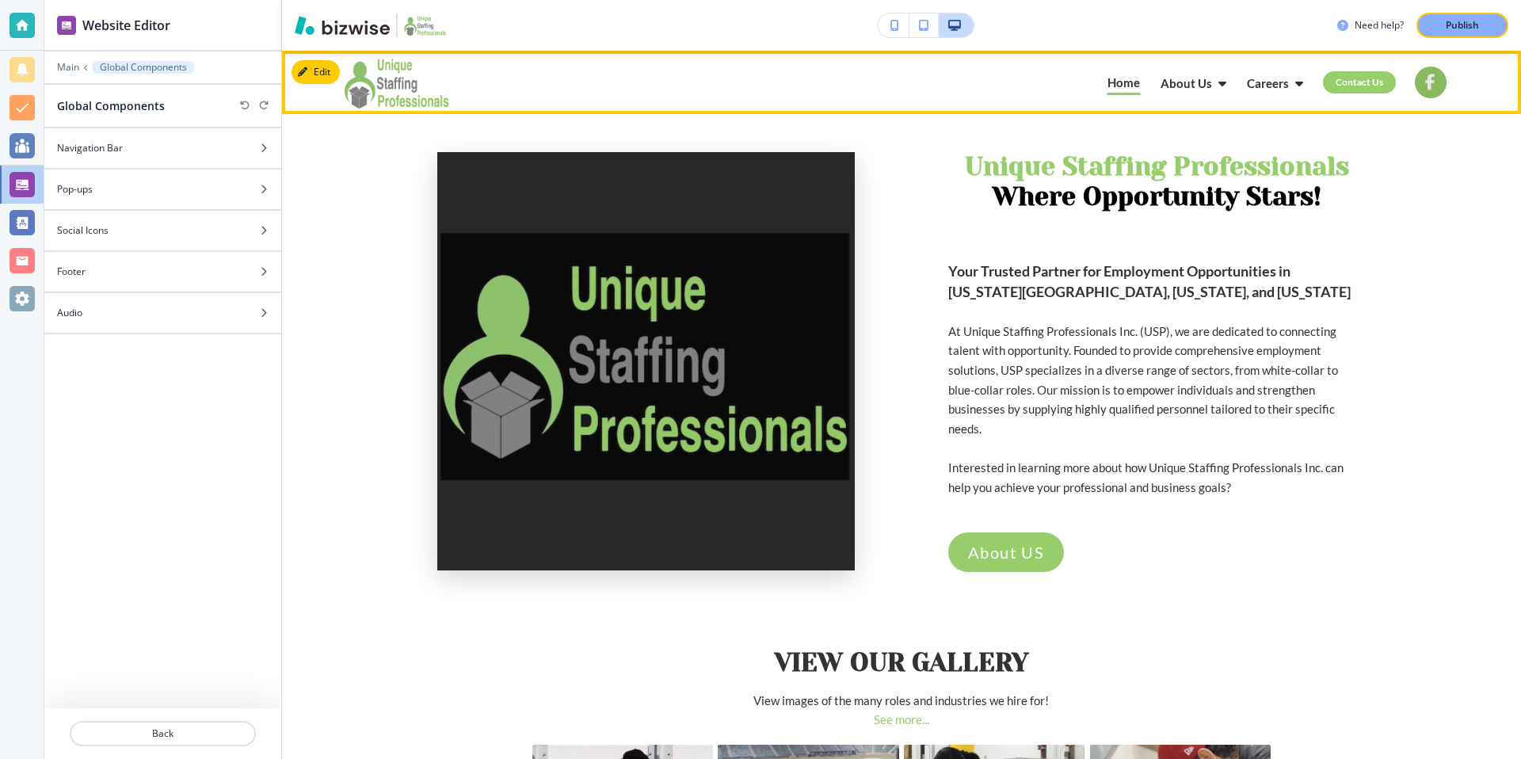
click at [1432, 82] on span at bounding box center [1431, 82] width 16 height 16
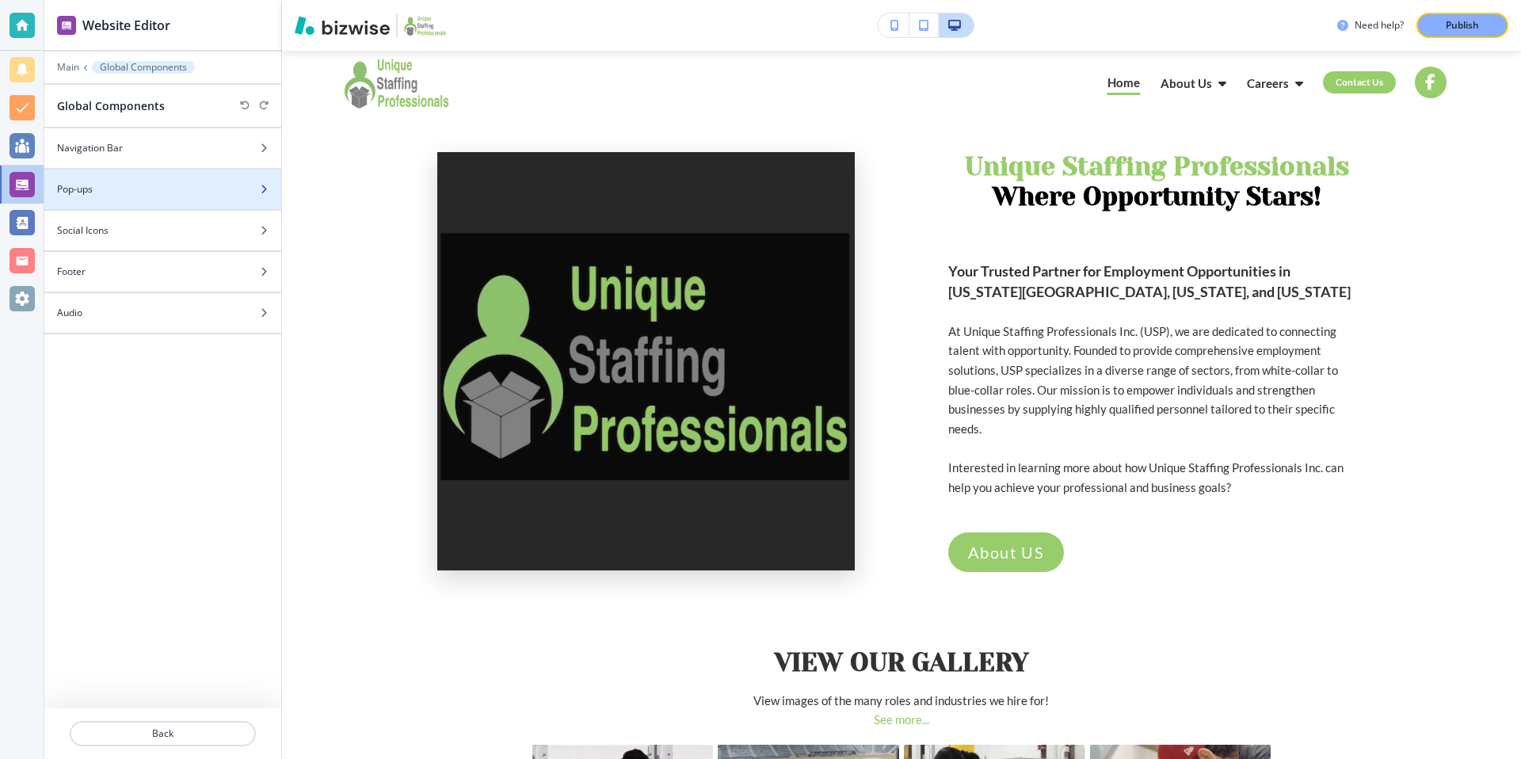
click at [207, 187] on div "Pop-ups" at bounding box center [145, 189] width 202 height 14
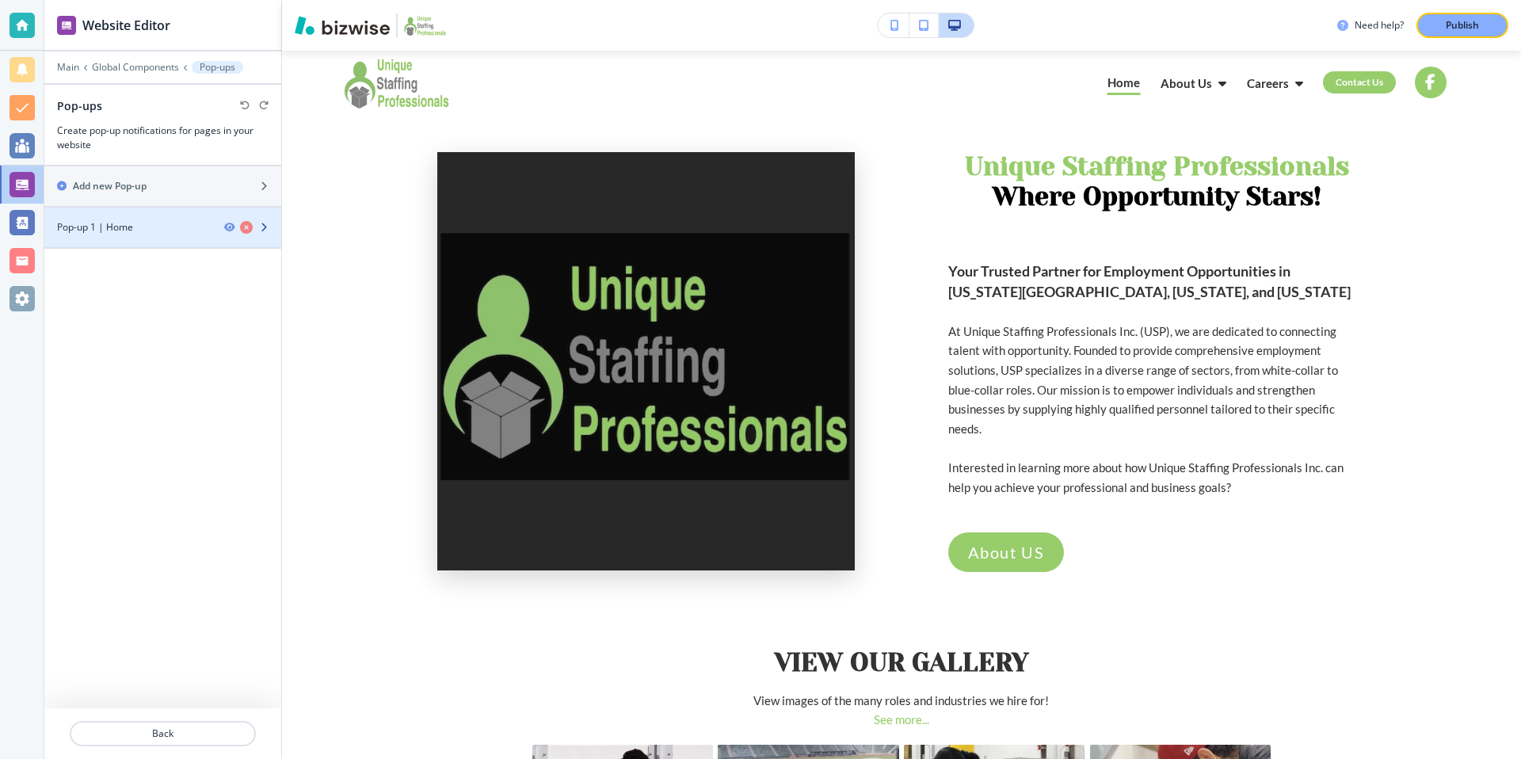
click at [175, 229] on div "Pop-up 1 | Home" at bounding box center [127, 227] width 167 height 14
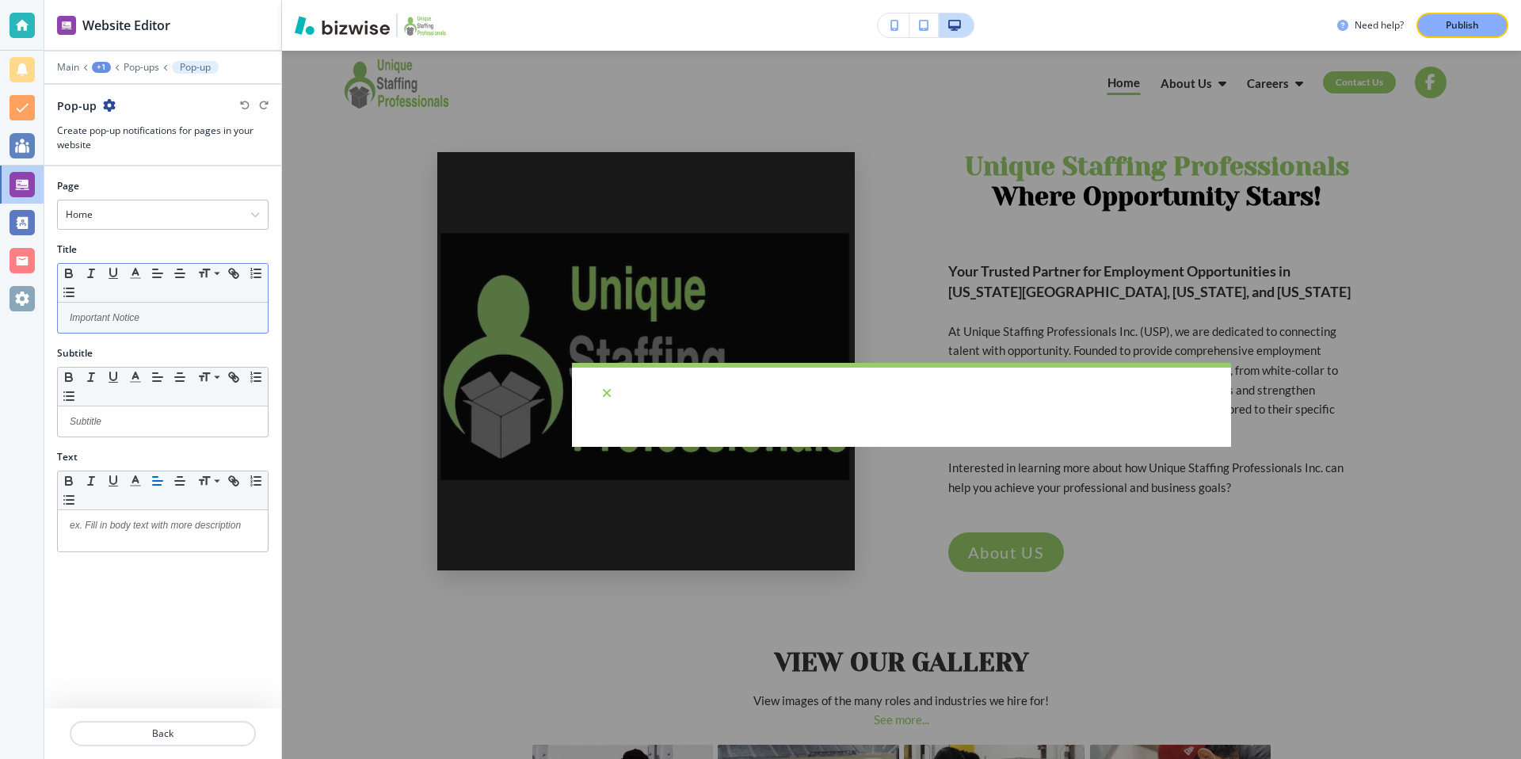
click at [107, 324] on p at bounding box center [163, 318] width 194 height 14
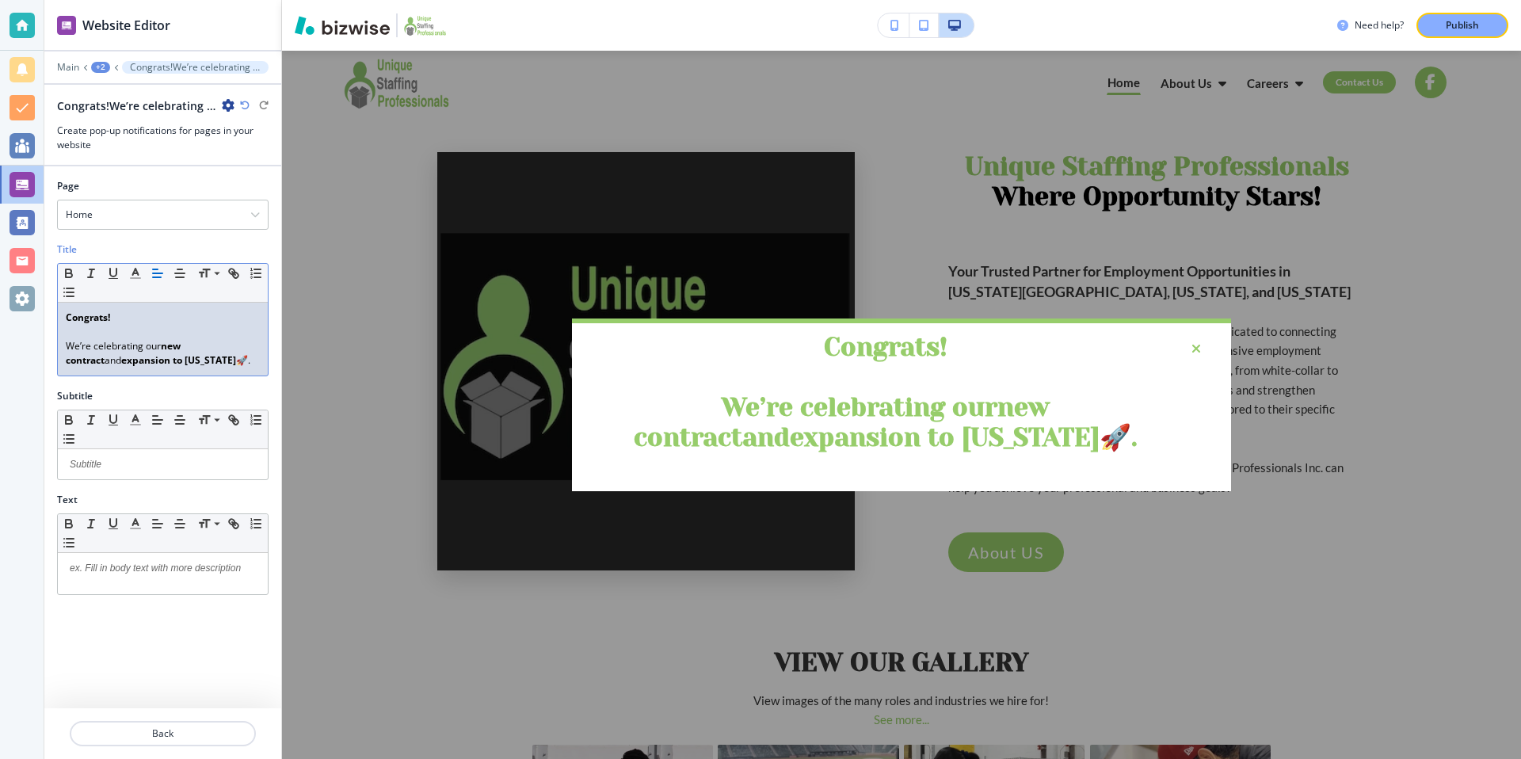
click at [180, 367] on div "Congrats! We’re celebrating our new contract and expansion to [US_STATE] 🚀." at bounding box center [163, 339] width 210 height 73
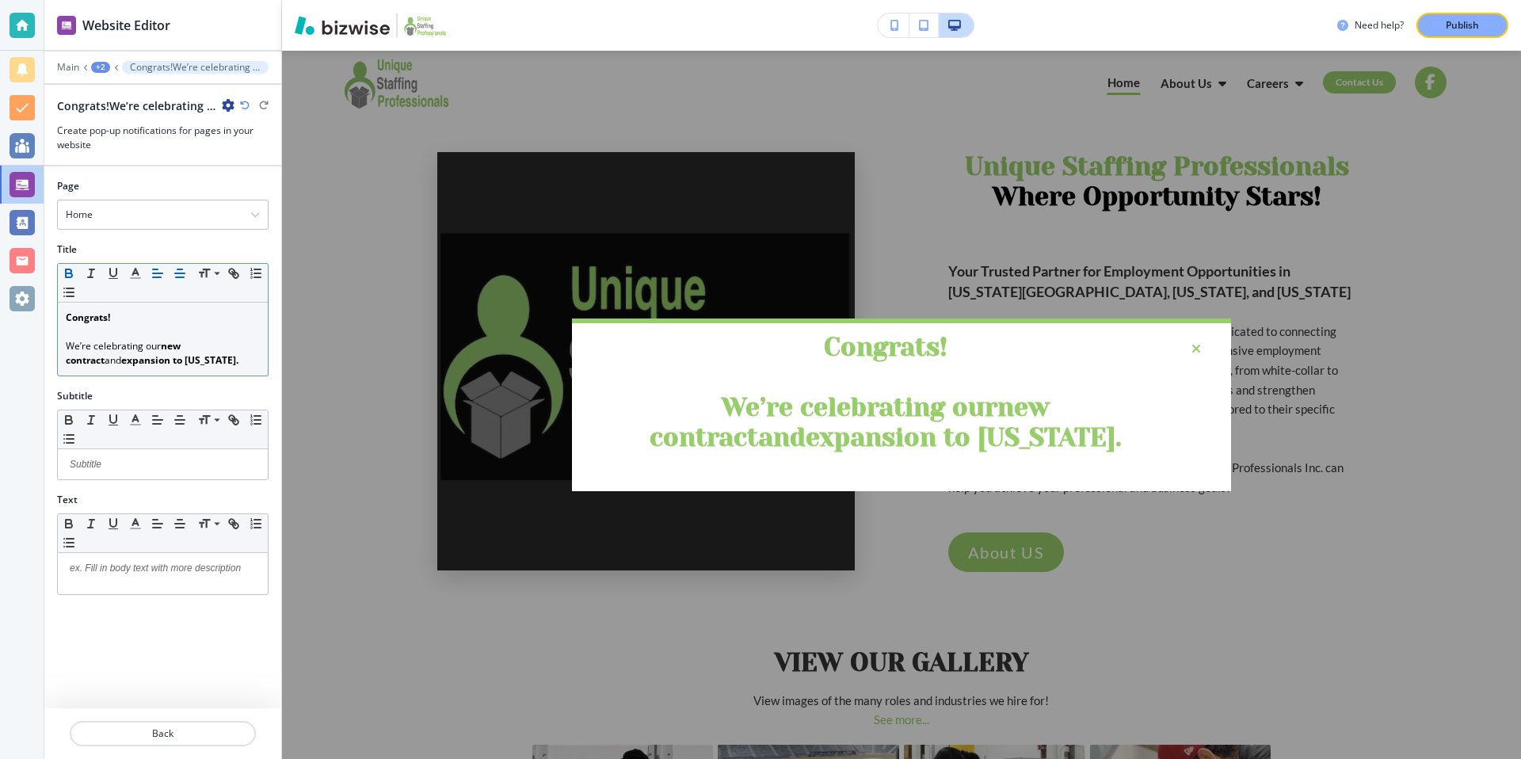
click at [175, 274] on icon "button" at bounding box center [180, 273] width 14 height 14
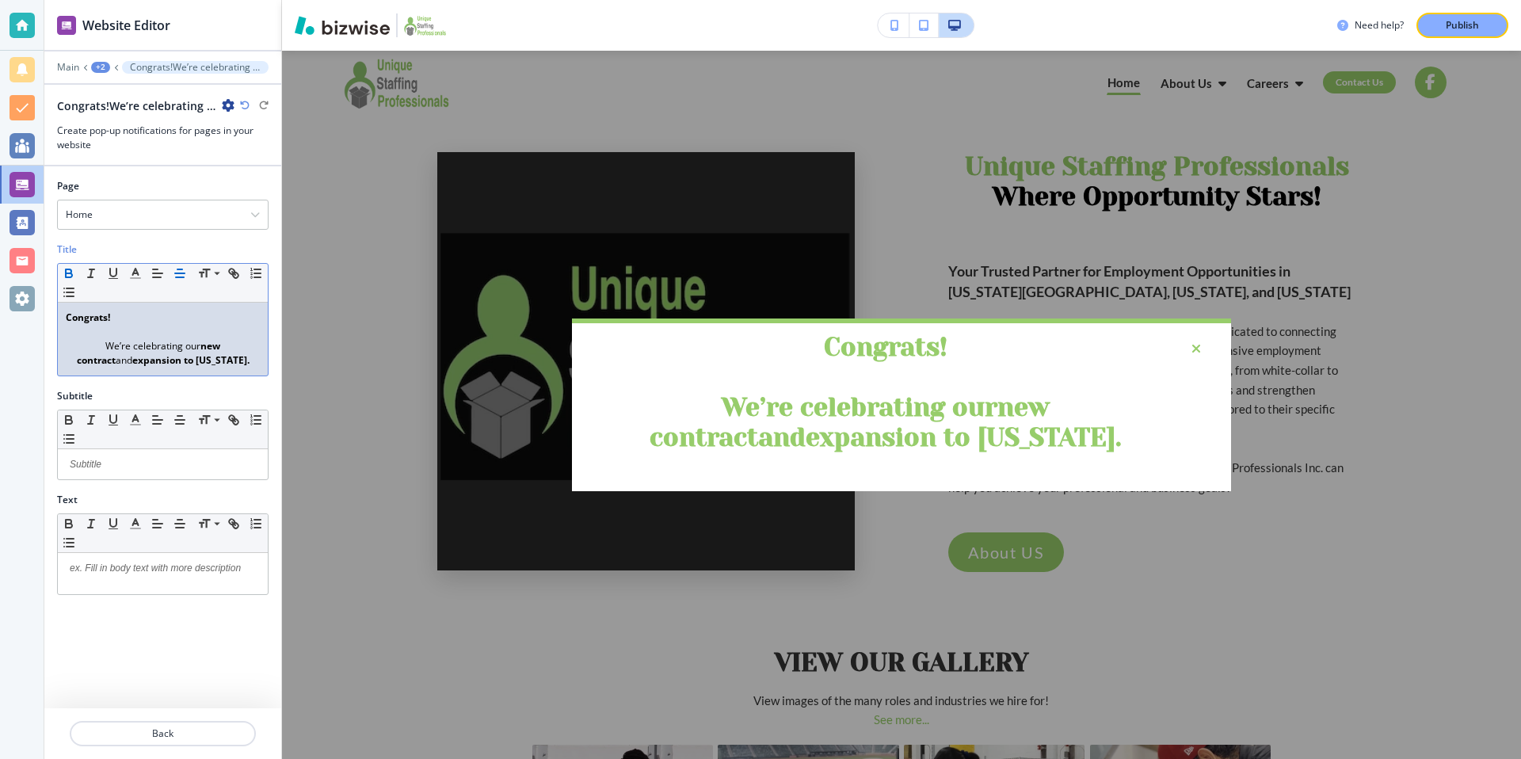
click at [143, 334] on p at bounding box center [163, 332] width 194 height 14
drag, startPoint x: 149, startPoint y: 337, endPoint x: 42, endPoint y: 331, distance: 107.1
click at [42, 331] on div "Website Editor Main +2 Congrats!We’re celebrating our new contract and expansio…" at bounding box center [760, 379] width 1521 height 759
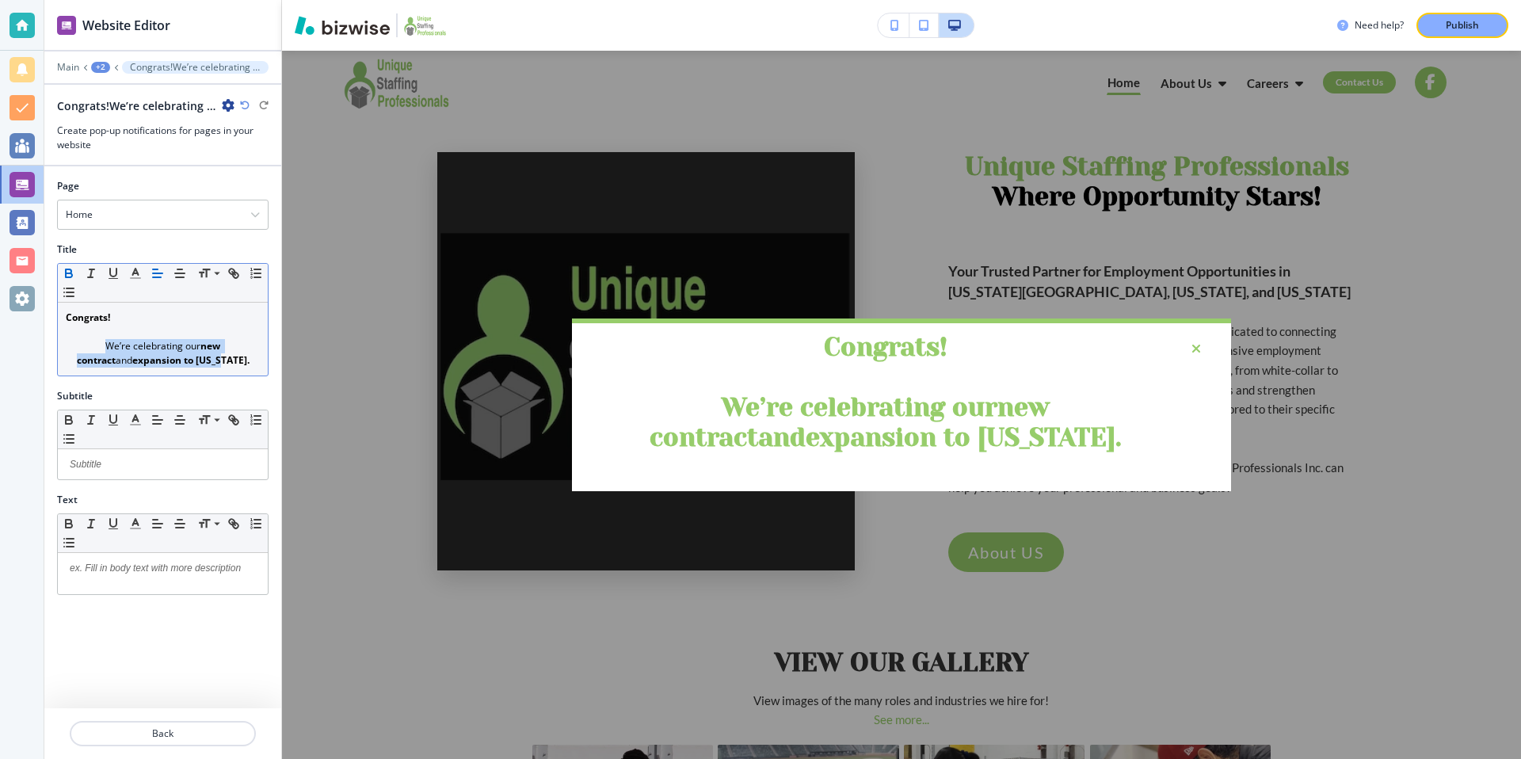
click at [71, 268] on icon "button" at bounding box center [69, 273] width 14 height 14
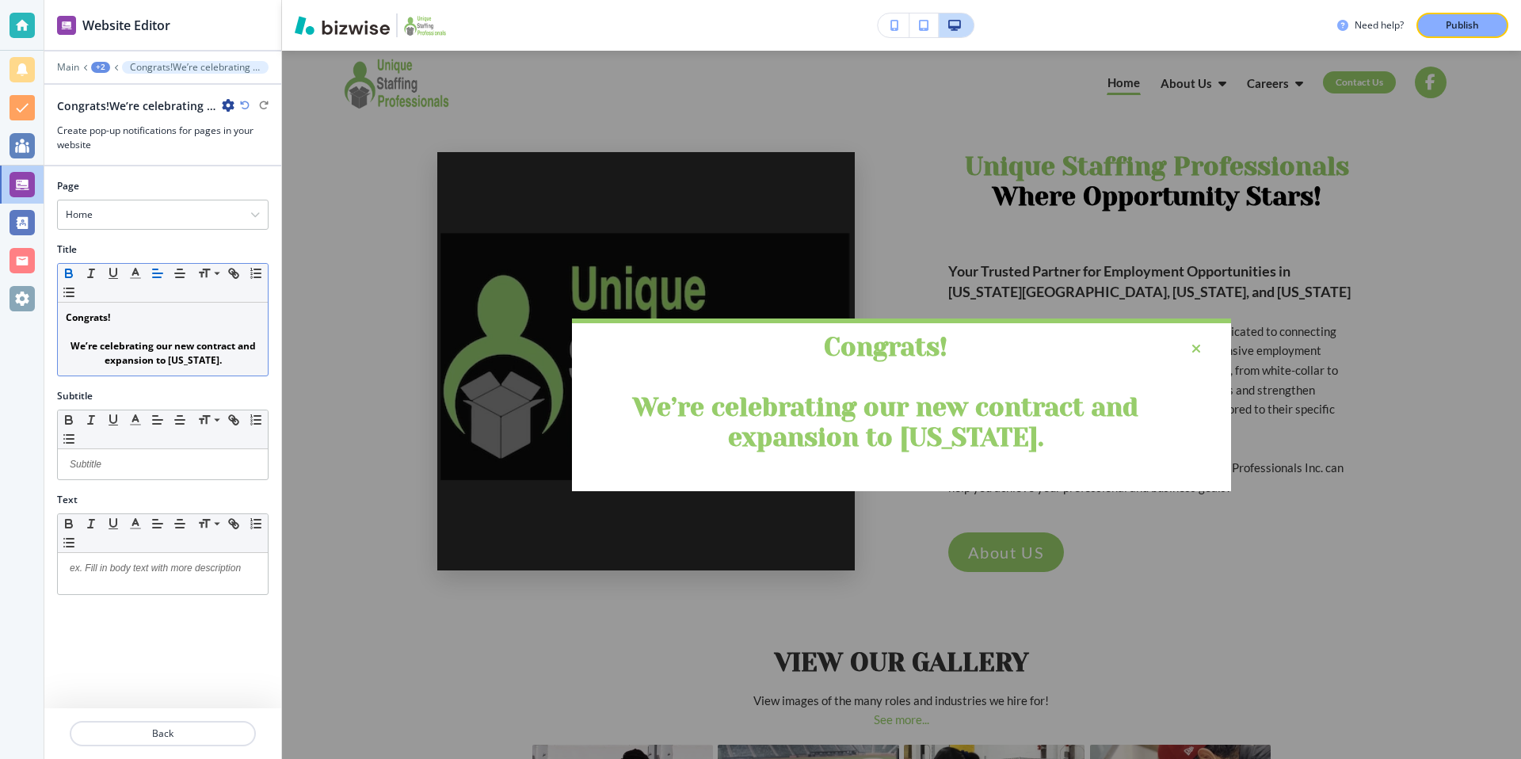
click at [71, 268] on icon "button" at bounding box center [69, 273] width 14 height 14
click at [219, 312] on span at bounding box center [216, 314] width 36 height 19
click at [218, 352] on span at bounding box center [216, 352] width 36 height 19
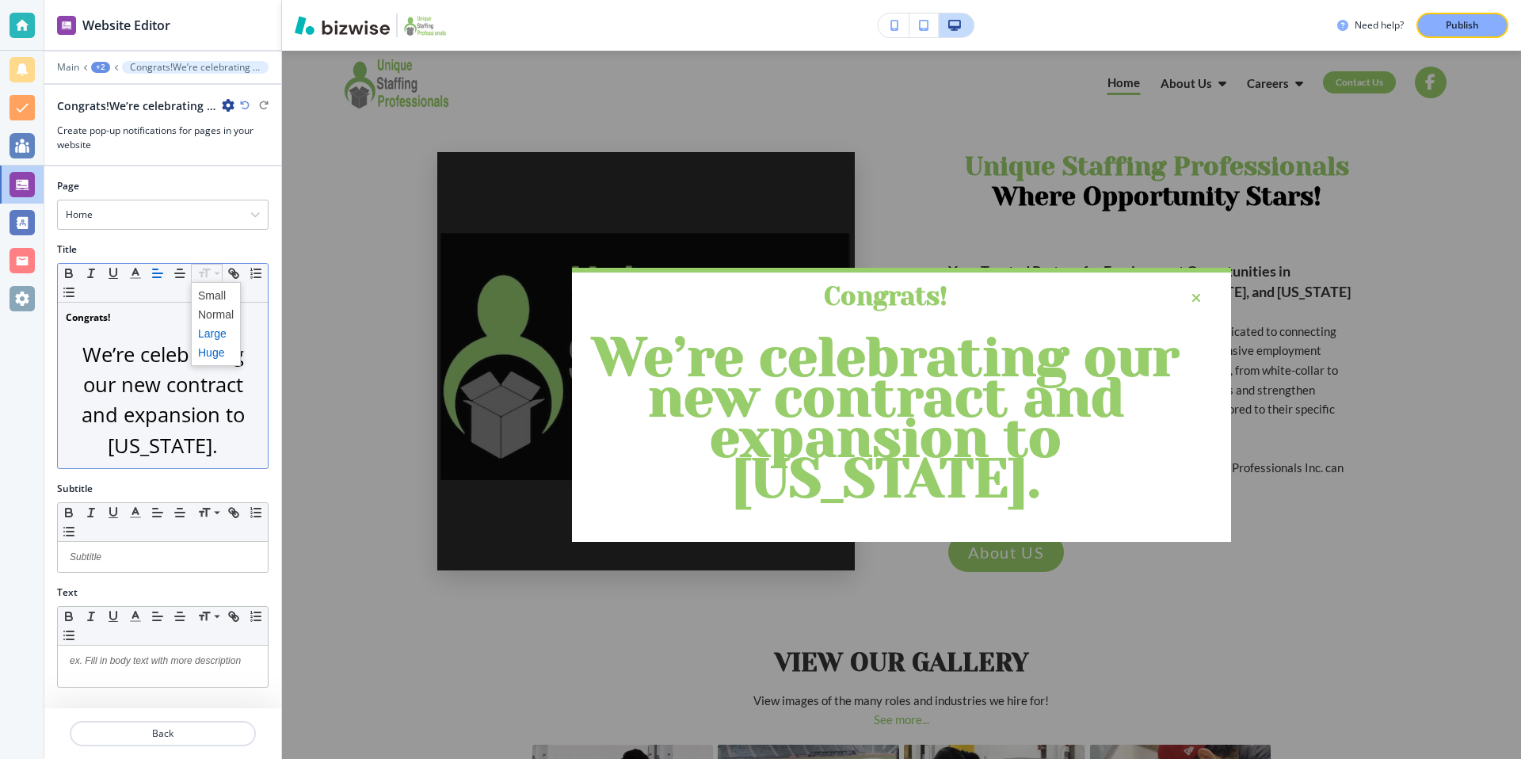
click at [216, 333] on span at bounding box center [216, 333] width 36 height 19
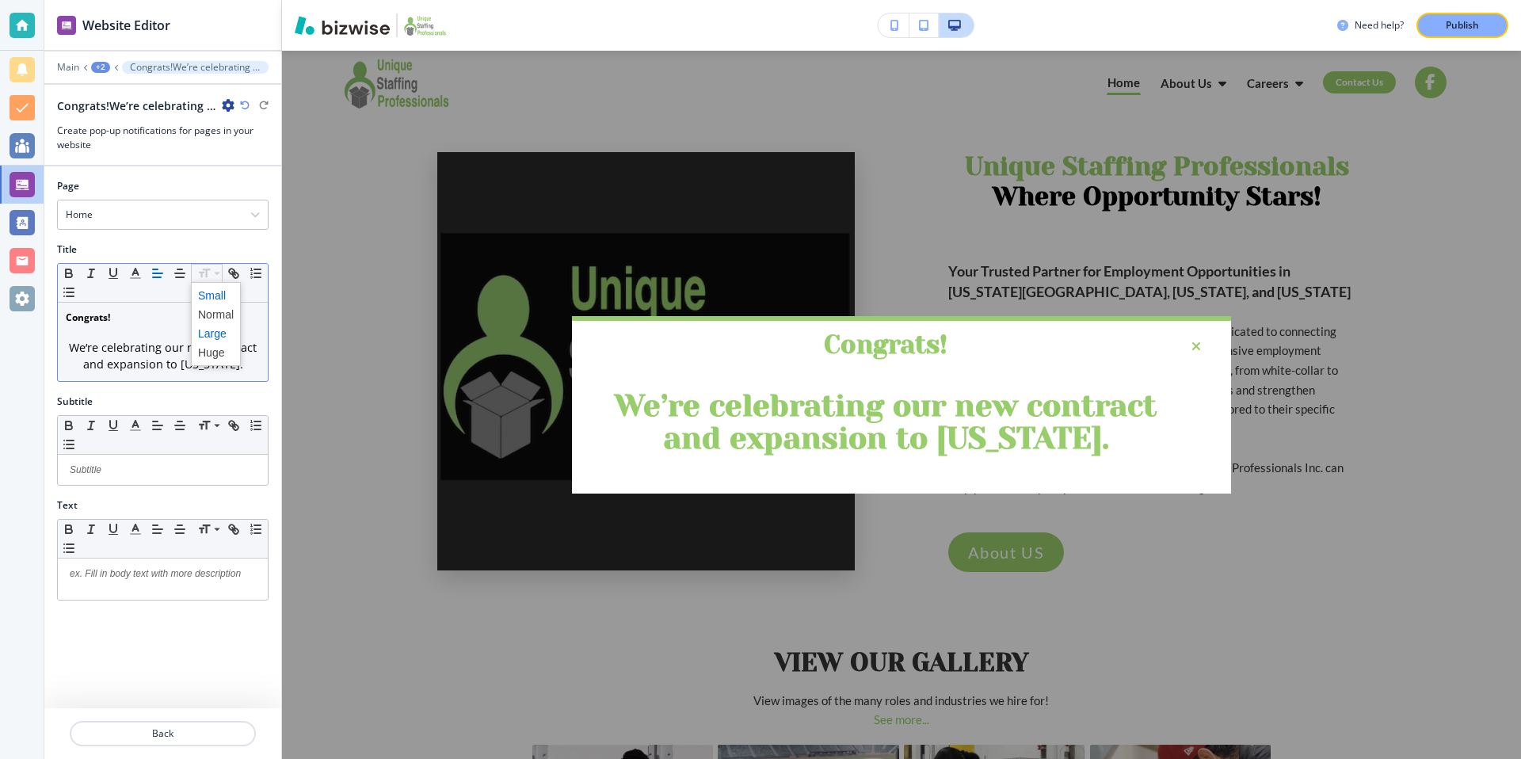
click at [217, 299] on span at bounding box center [216, 295] width 36 height 19
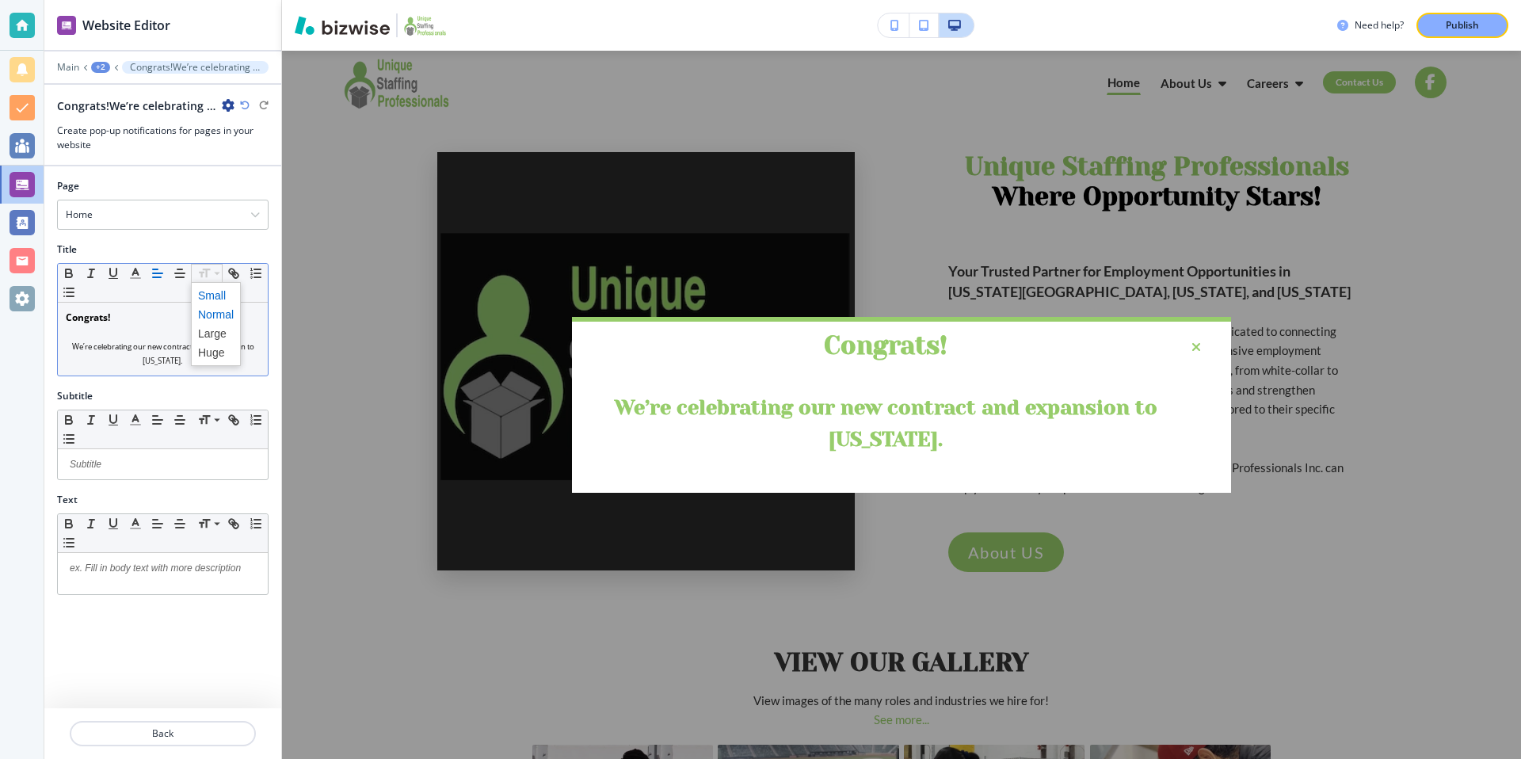
click at [225, 316] on span at bounding box center [216, 314] width 36 height 19
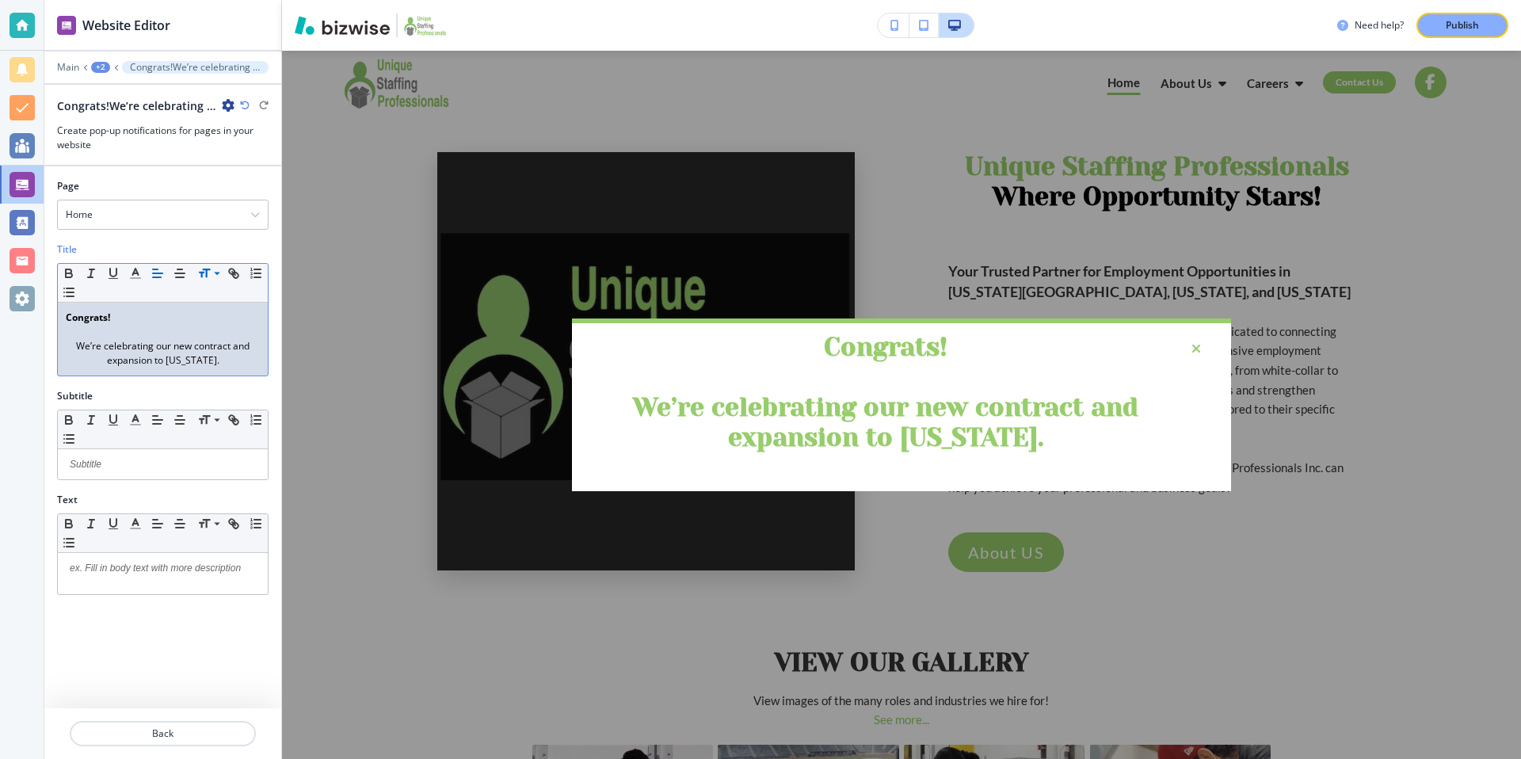
click at [158, 315] on p "Congrats!" at bounding box center [163, 318] width 194 height 14
click at [63, 315] on div "Congrats! 🌟 We’re celebrating our new contract and expansion to [US_STATE]." at bounding box center [163, 339] width 210 height 73
click at [1479, 29] on div "Publish" at bounding box center [1462, 25] width 51 height 14
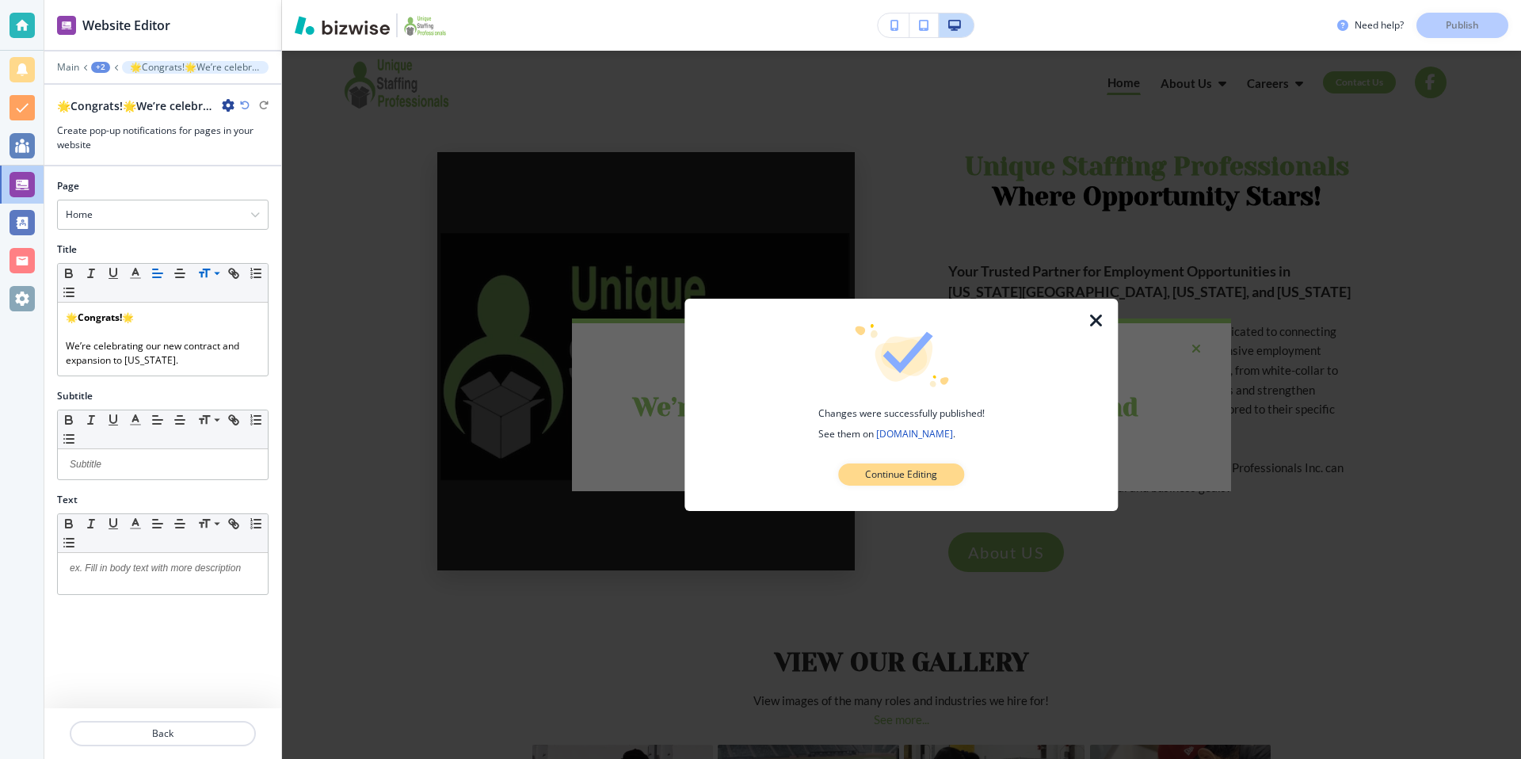
click at [925, 473] on p "Continue Editing" at bounding box center [901, 474] width 72 height 14
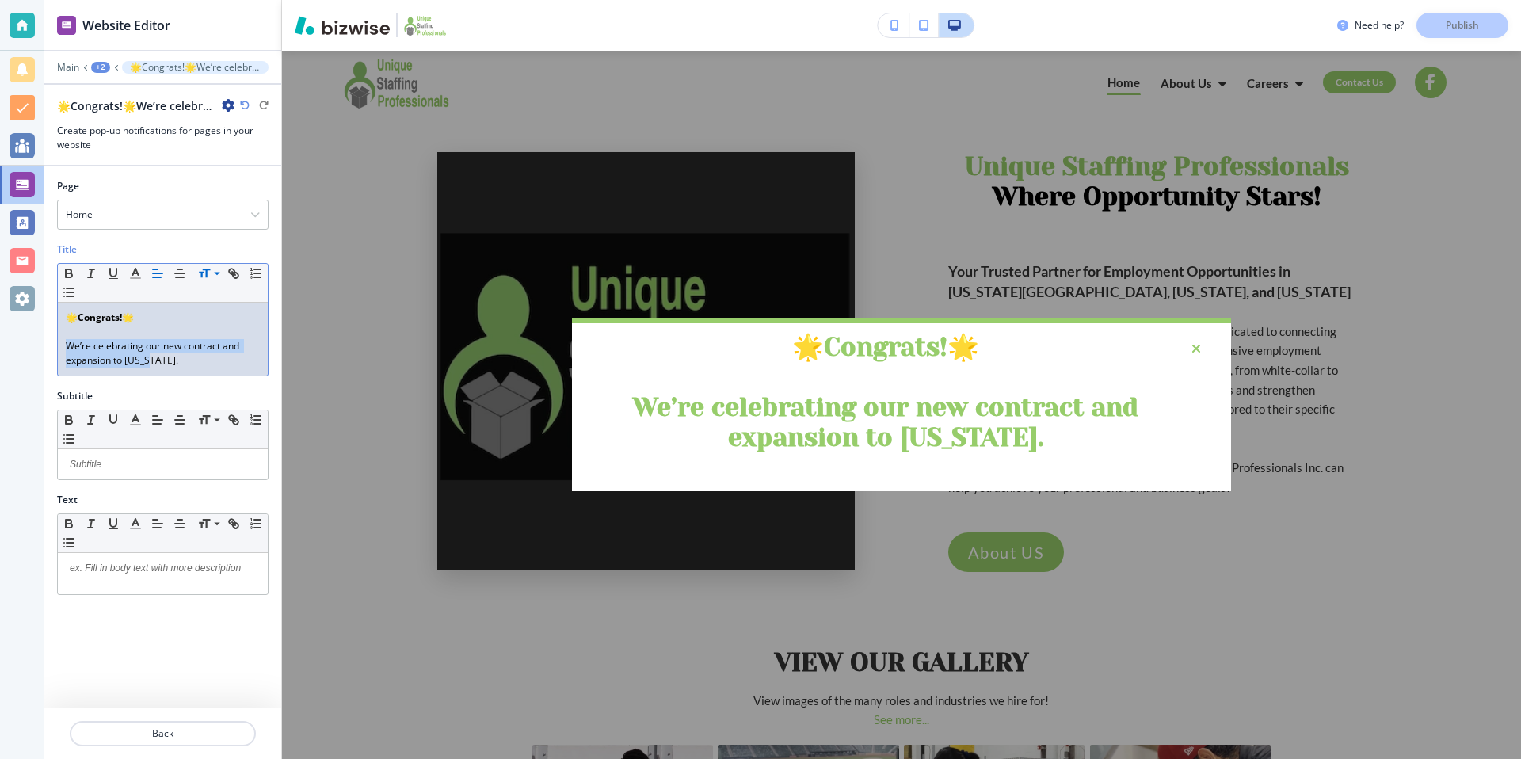
drag, startPoint x: 185, startPoint y: 360, endPoint x: 48, endPoint y: 344, distance: 138.9
click at [48, 344] on div "Title Small Normal Large Huge 🌟 Congrats! 🌟 We’re celebrating our new contract …" at bounding box center [162, 315] width 237 height 147
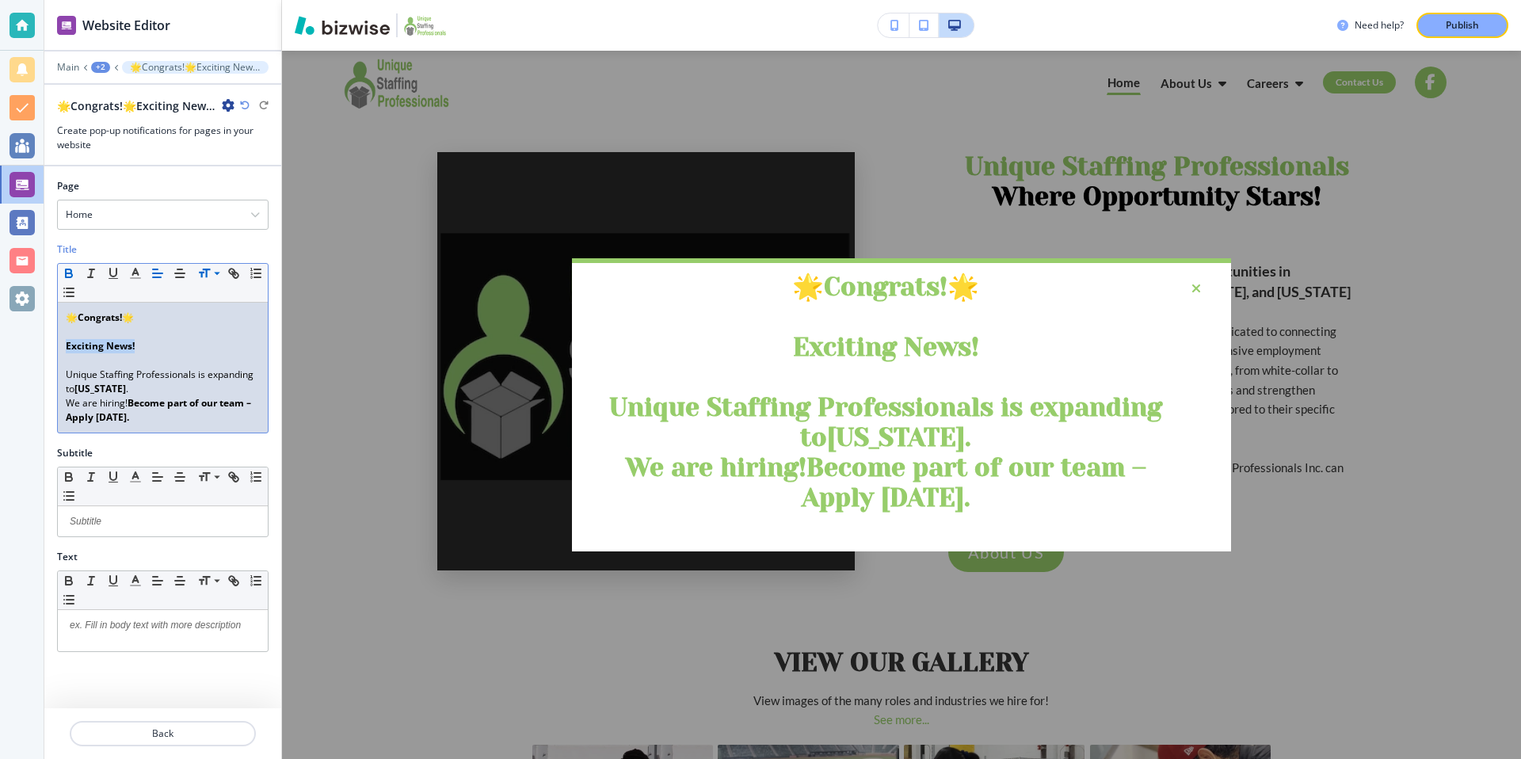
drag, startPoint x: 166, startPoint y: 352, endPoint x: 59, endPoint y: 347, distance: 107.1
click at [59, 347] on div "🌟 Congrats! 🌟 Exciting News! Unique Staffing Professionals is expanding to [US_…" at bounding box center [163, 368] width 210 height 130
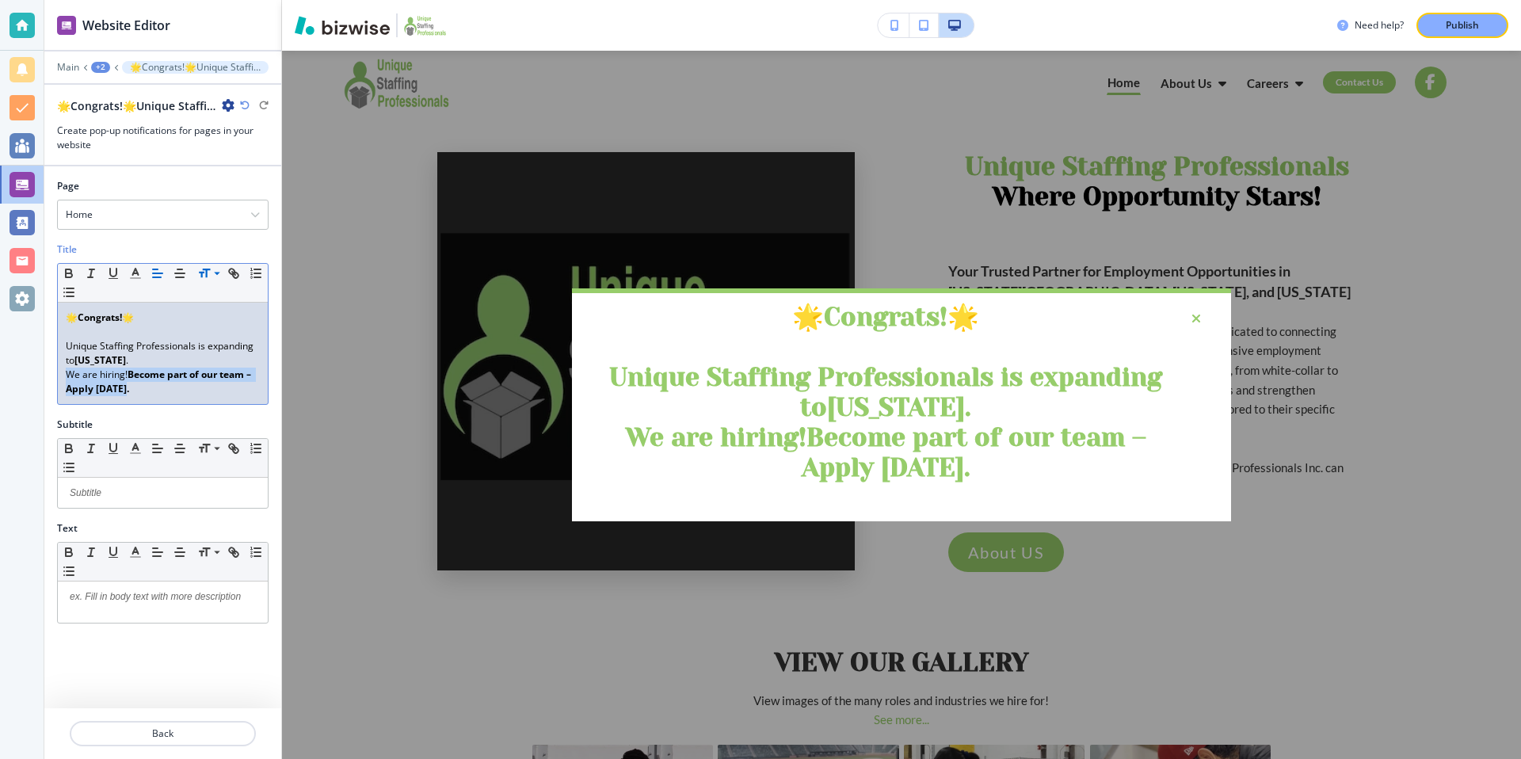
drag, startPoint x: 133, startPoint y: 394, endPoint x: 62, endPoint y: 376, distance: 73.6
click at [62, 376] on div "🌟 Congrats! 🌟 Unique Staffing Professionals is expanding to [US_STATE] . We are…" at bounding box center [163, 353] width 210 height 101
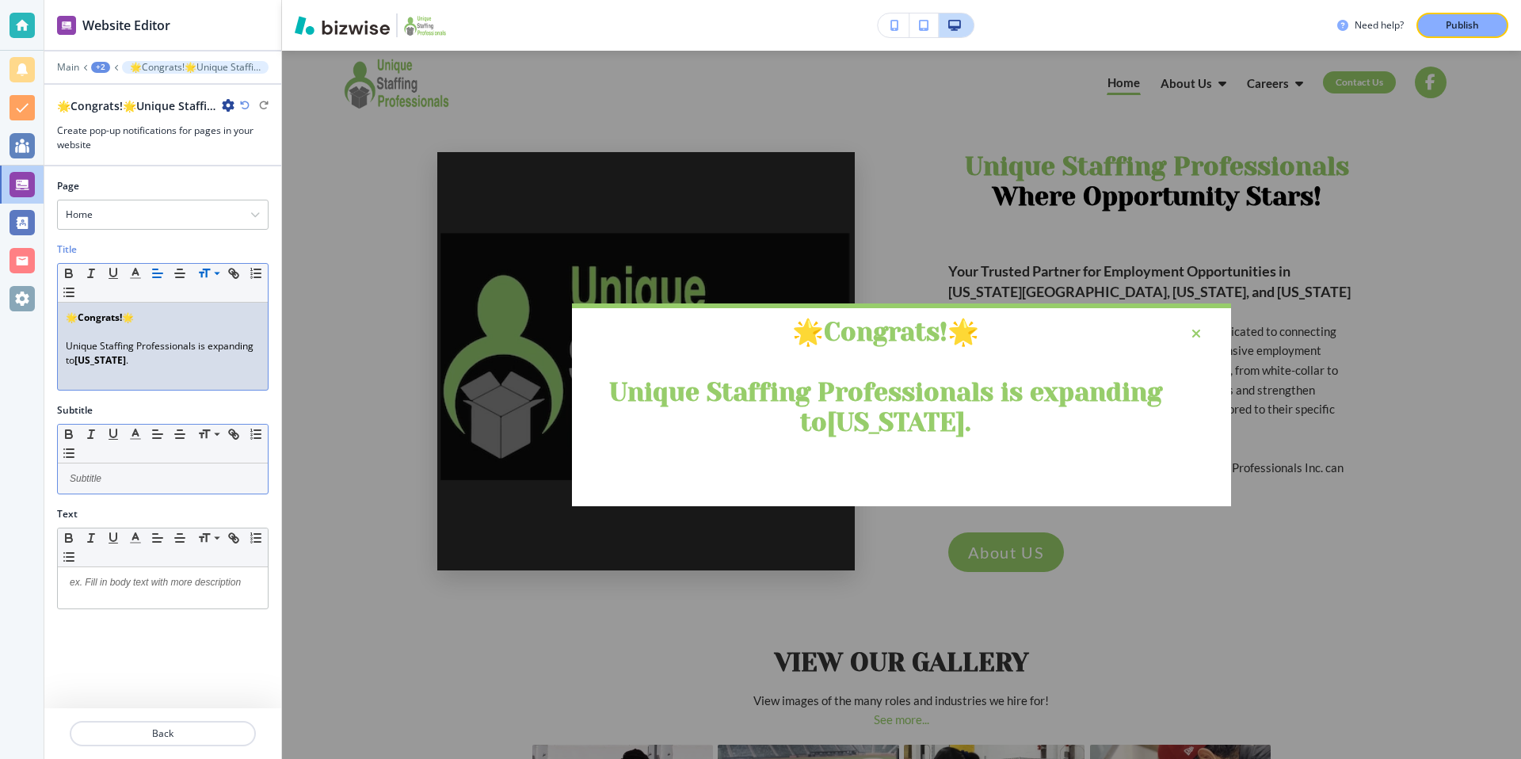
click at [136, 480] on p at bounding box center [163, 478] width 194 height 14
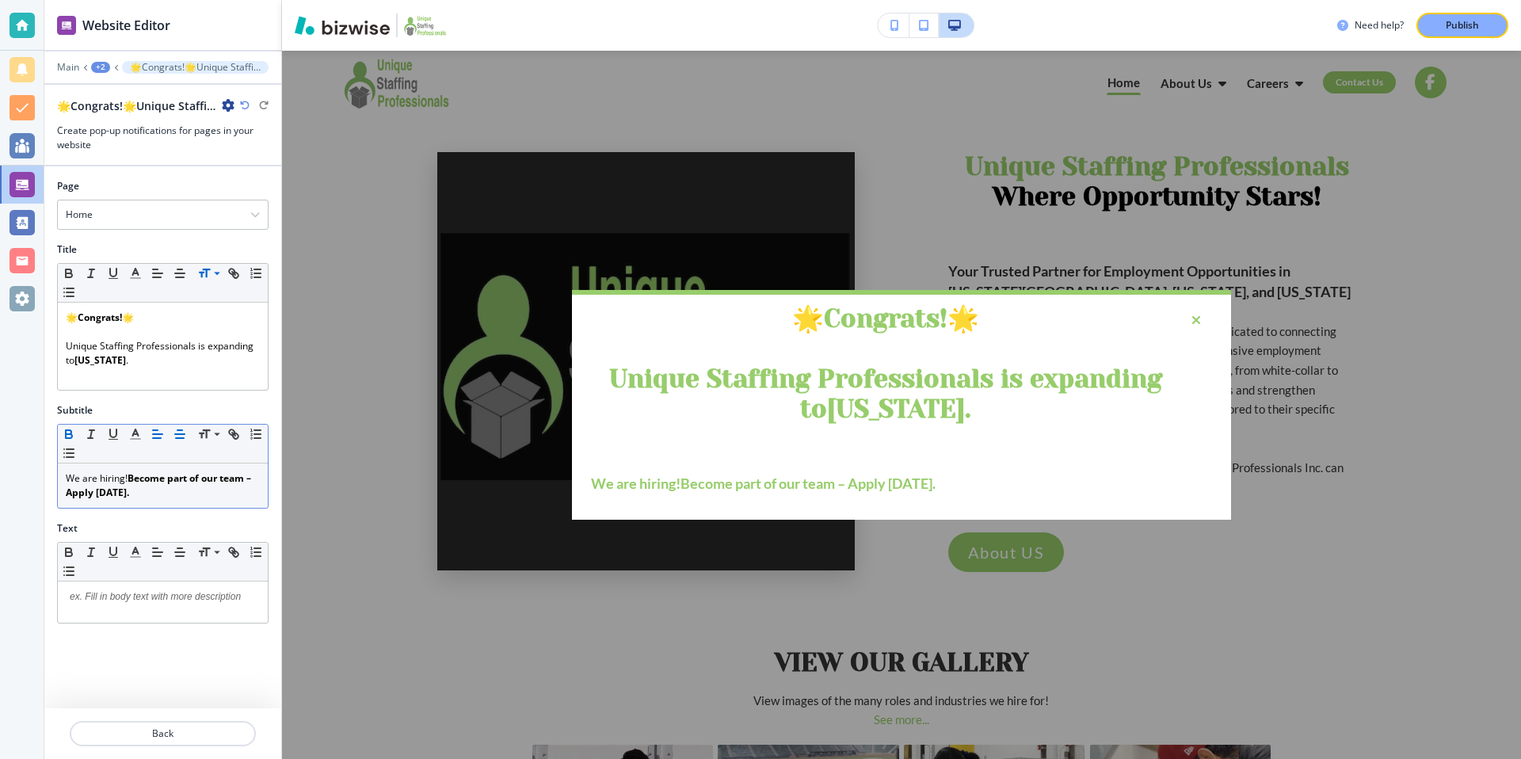
click at [179, 431] on icon "button" at bounding box center [180, 434] width 14 height 14
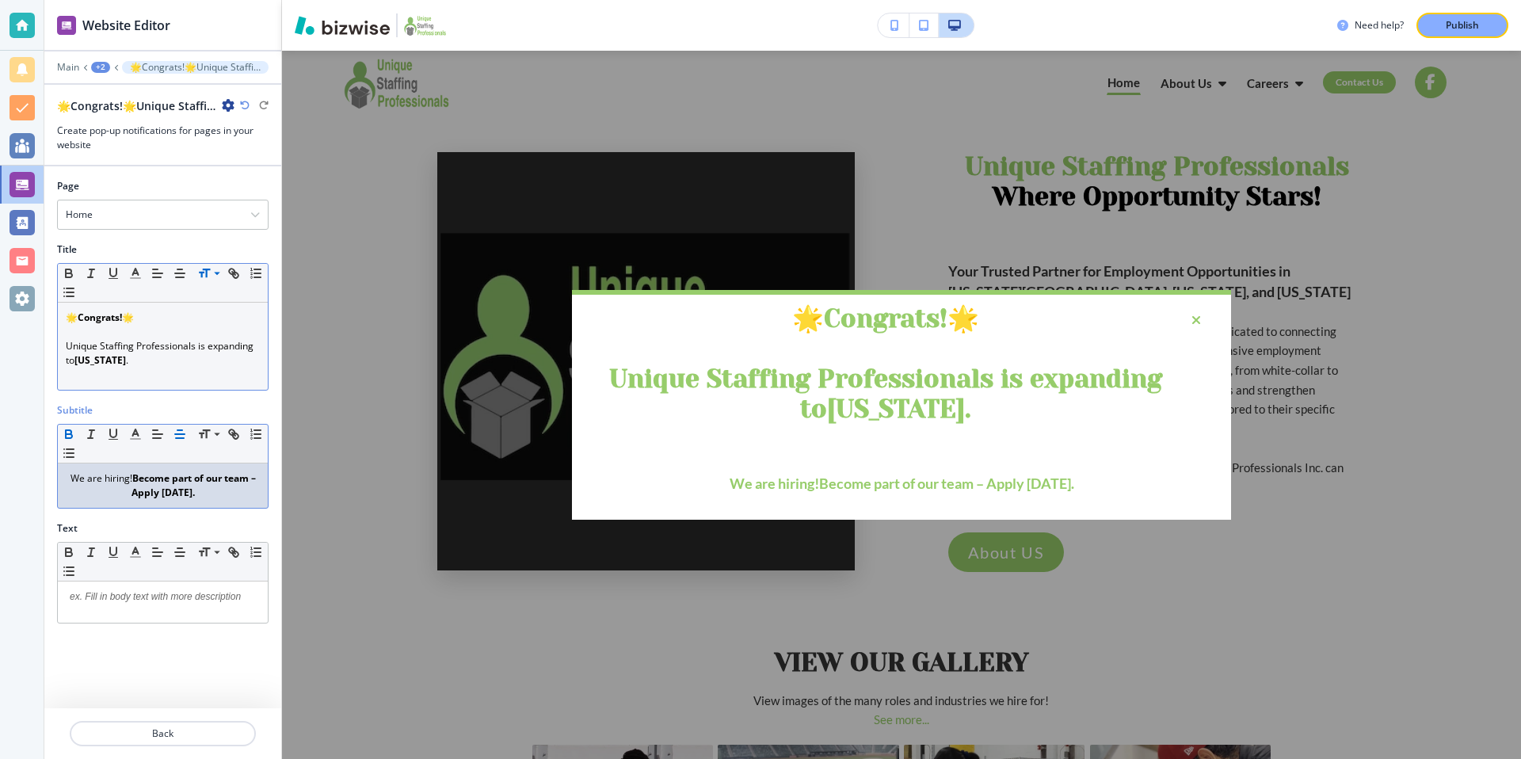
click at [126, 379] on p at bounding box center [163, 375] width 194 height 14
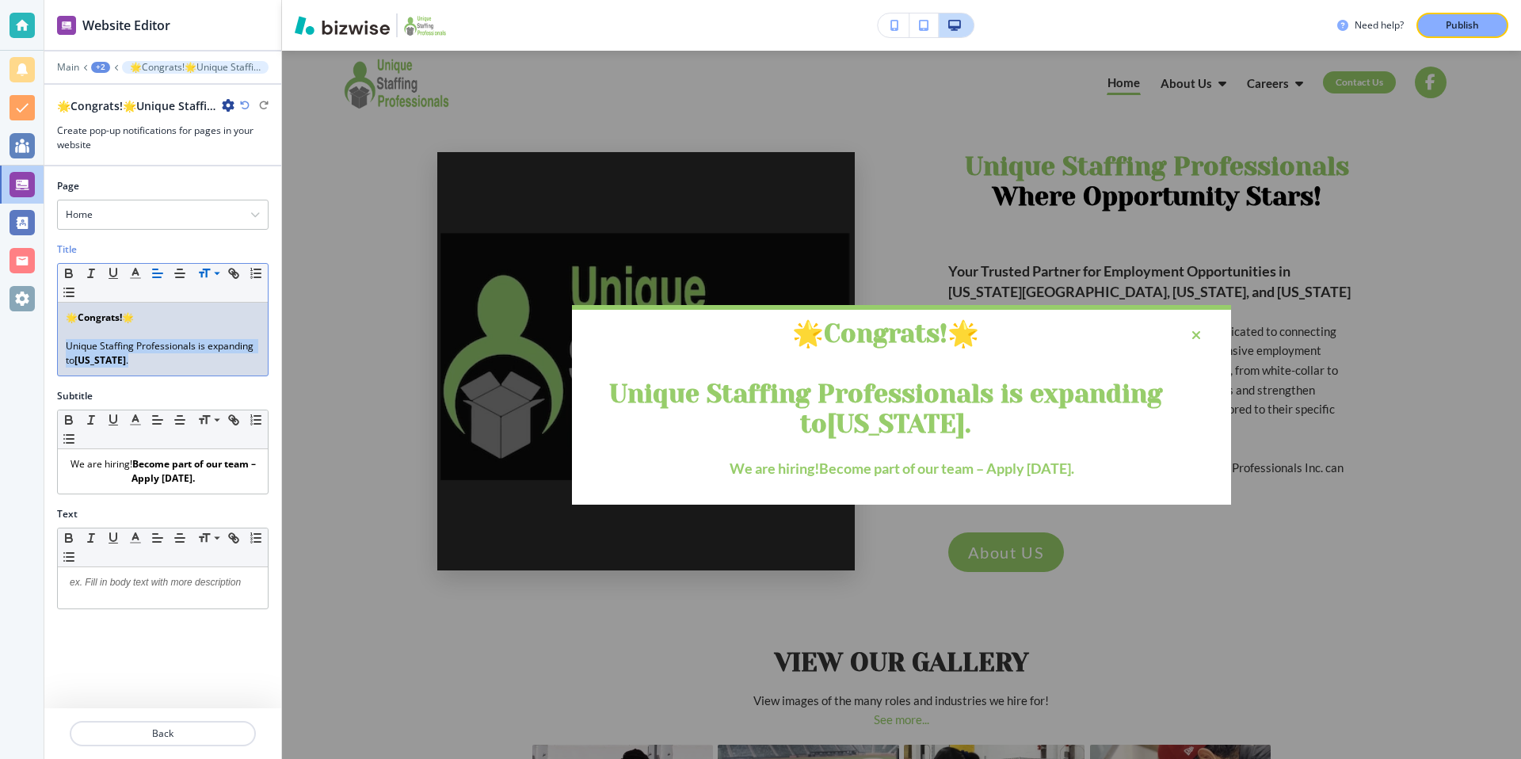
drag, startPoint x: 123, startPoint y: 362, endPoint x: 64, endPoint y: 343, distance: 61.6
click at [66, 343] on p "Unique Staffing Professionals is expanding to [US_STATE] ." at bounding box center [163, 353] width 194 height 29
copy p "Unique Staffing Professionals is expanding to [US_STATE] ."
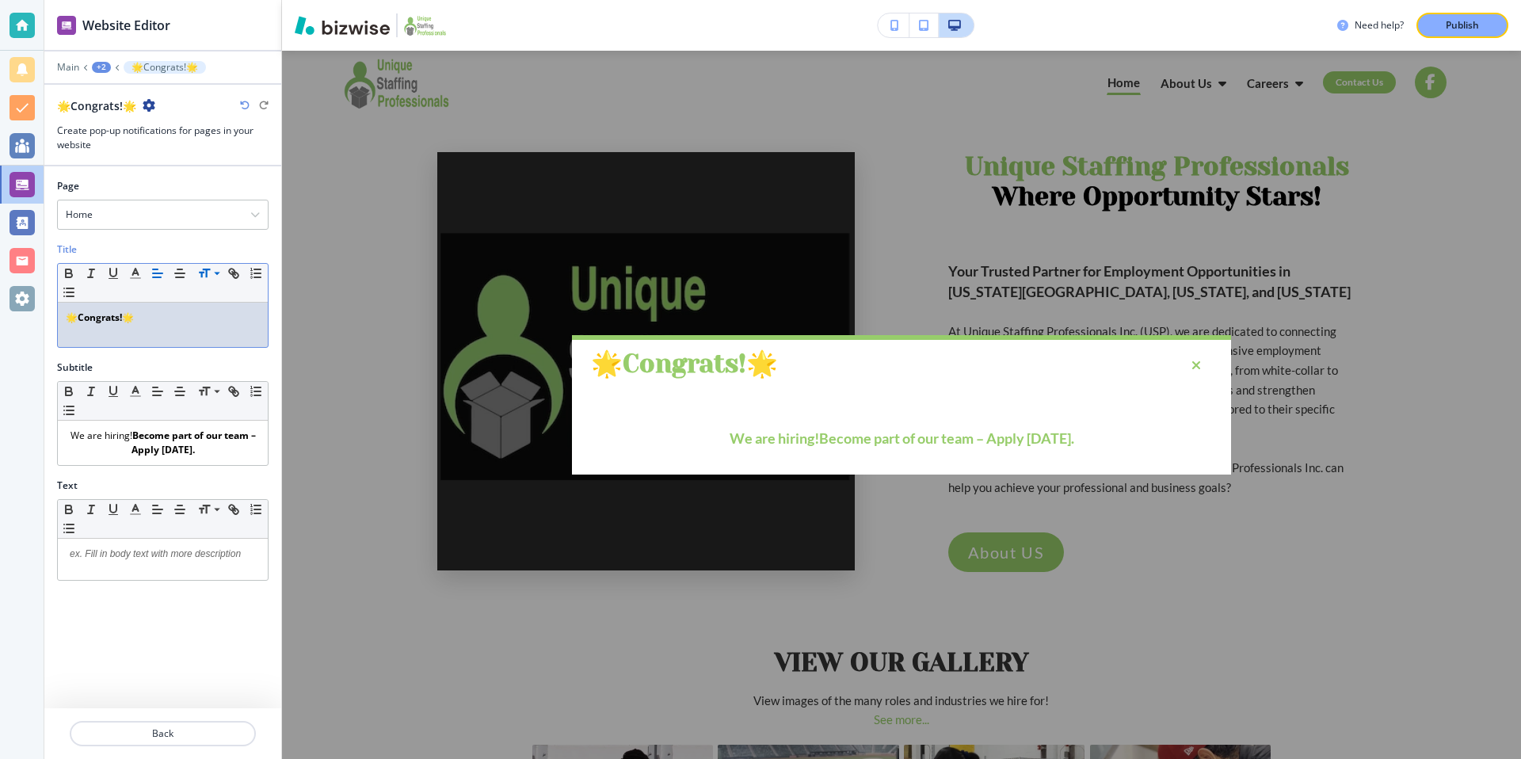
click at [64, 434] on div "We are hiring! Become part of our team – Apply [DATE]." at bounding box center [163, 443] width 210 height 44
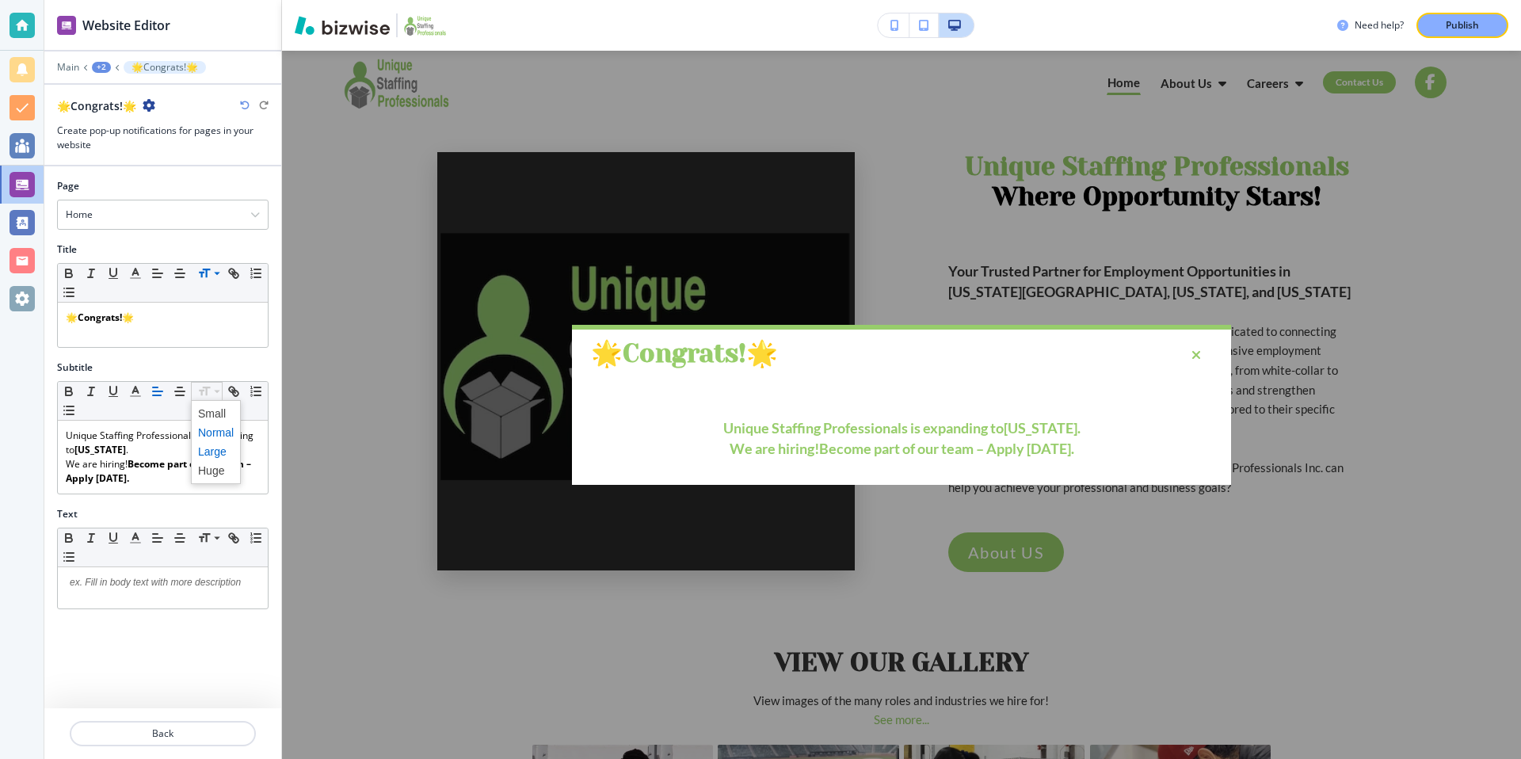
click at [214, 454] on span at bounding box center [216, 451] width 36 height 19
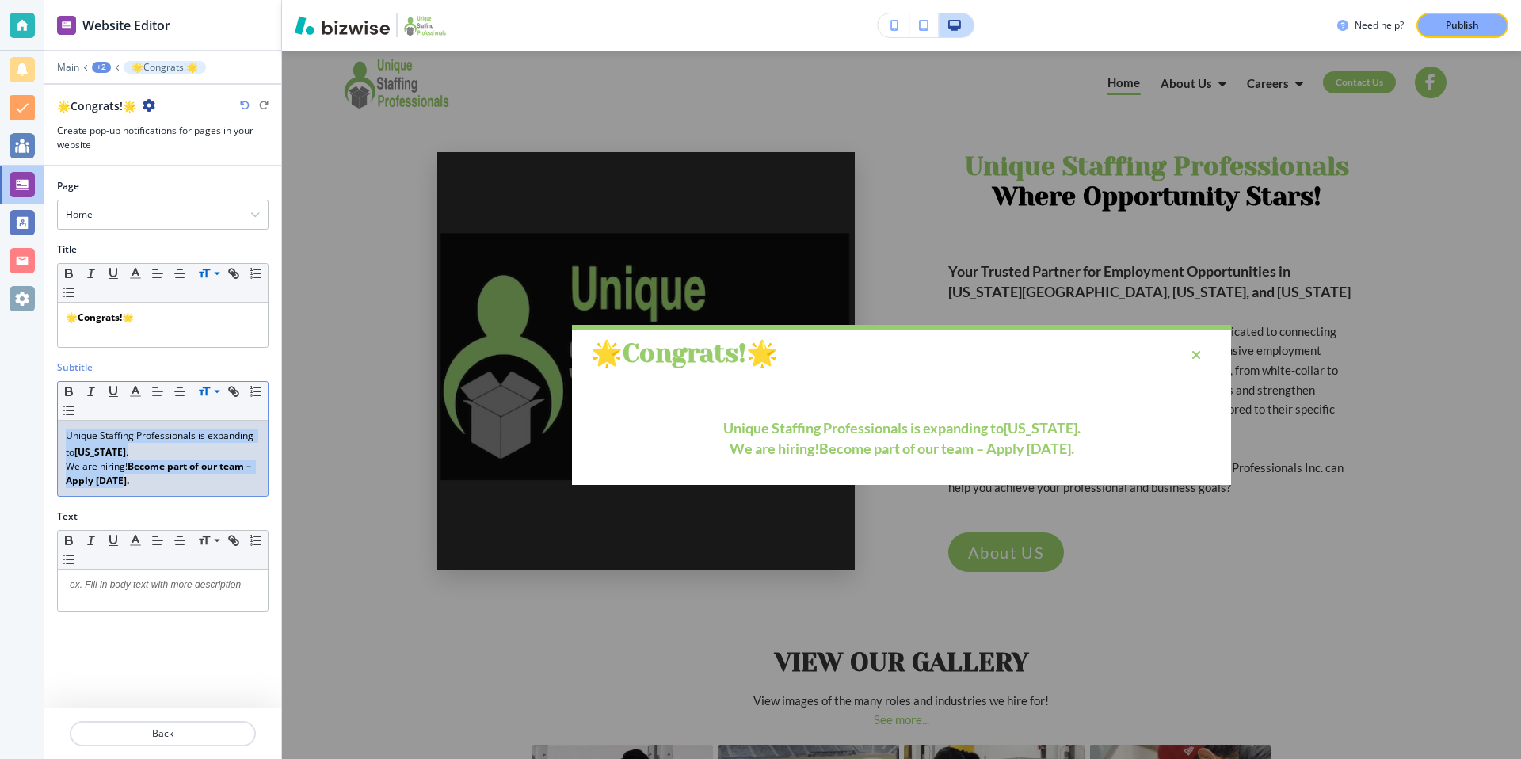
drag, startPoint x: 123, startPoint y: 485, endPoint x: 134, endPoint y: 423, distance: 62.8
click at [66, 435] on div "Unique Staffing Professionals is expanding to [US_STATE] . ﻿ We are hiring! Bec…" at bounding box center [163, 459] width 210 height 76
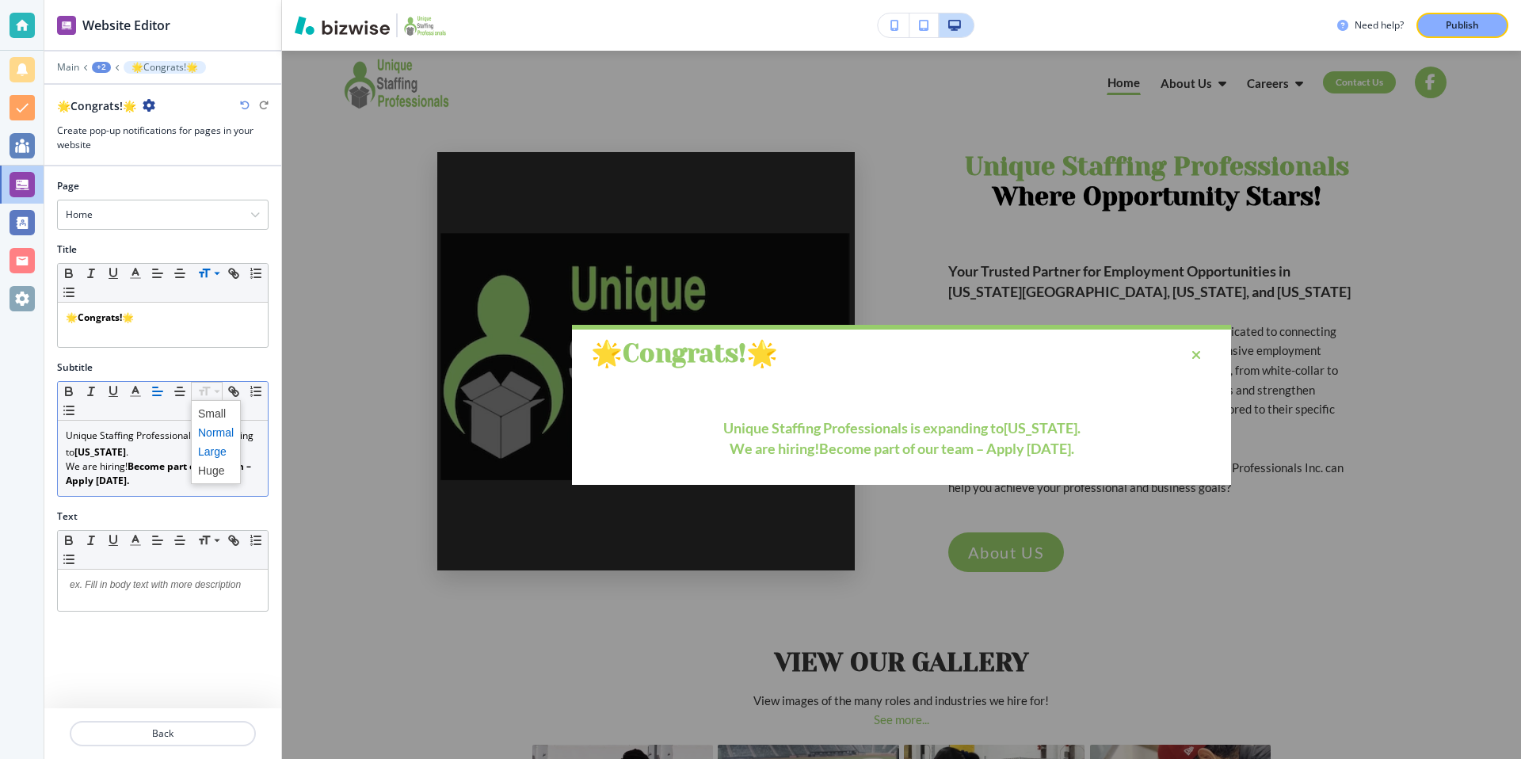
click at [219, 448] on span at bounding box center [216, 451] width 36 height 19
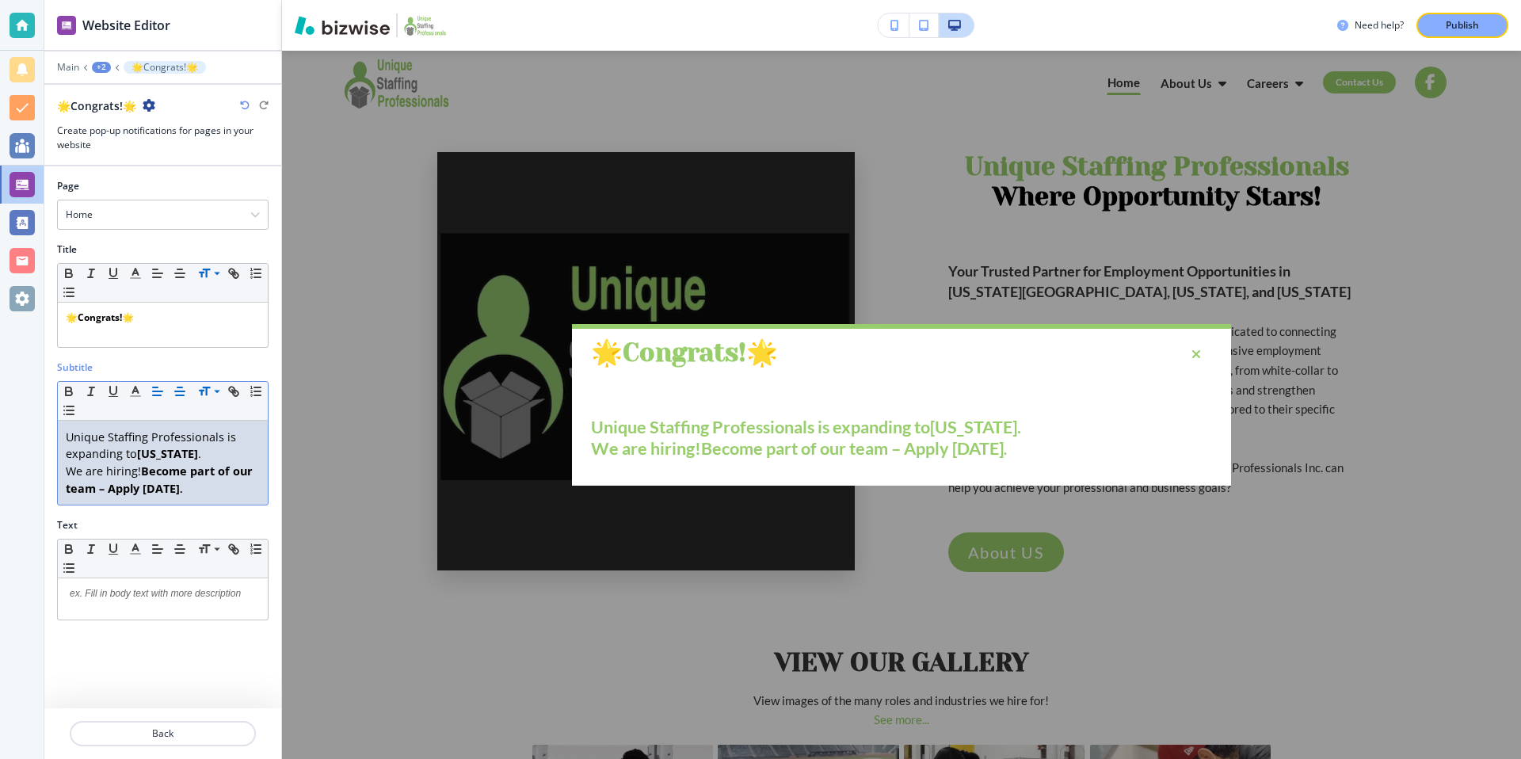
click at [177, 394] on icon "button" at bounding box center [180, 391] width 14 height 14
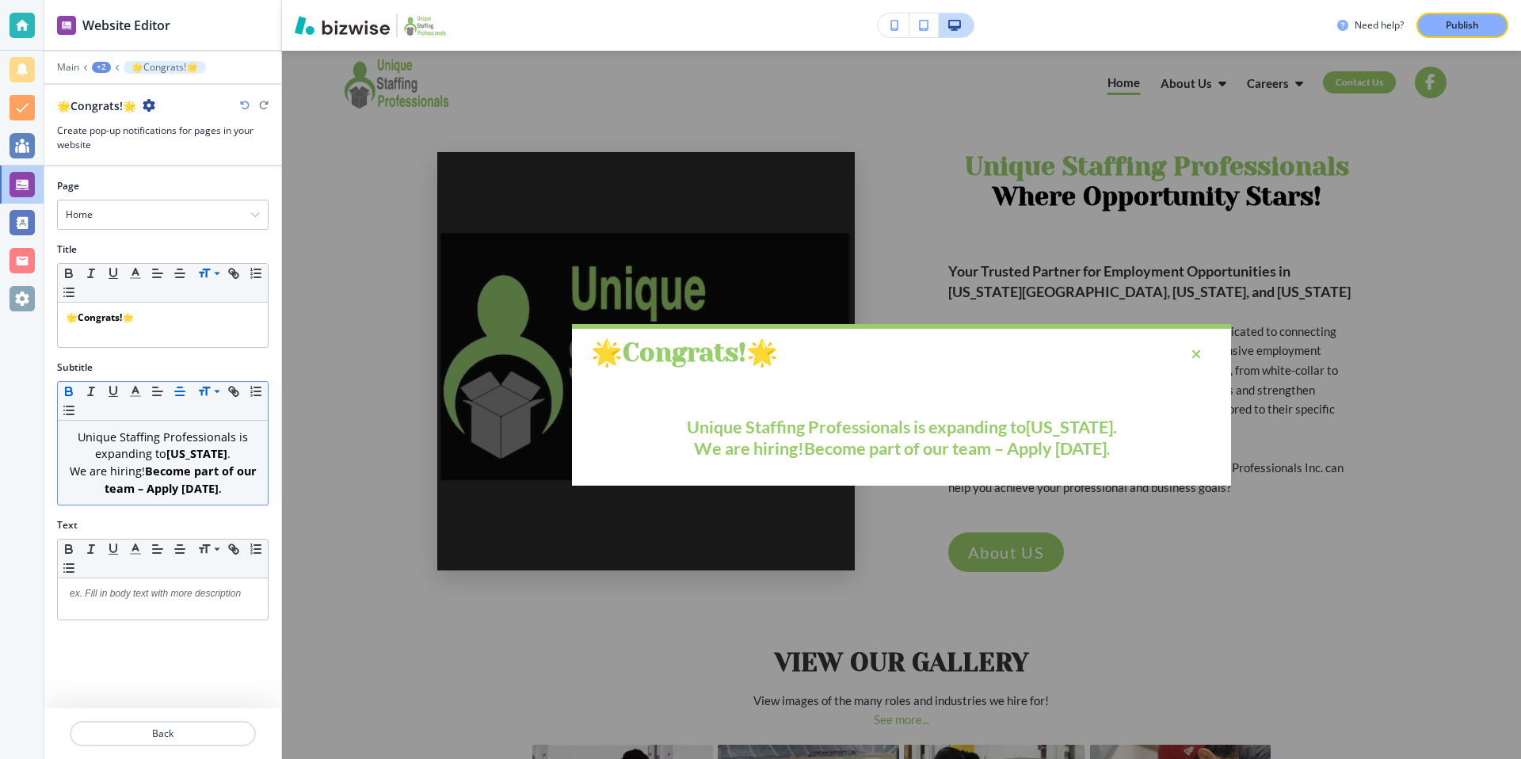
click at [74, 391] on icon "button" at bounding box center [69, 391] width 14 height 14
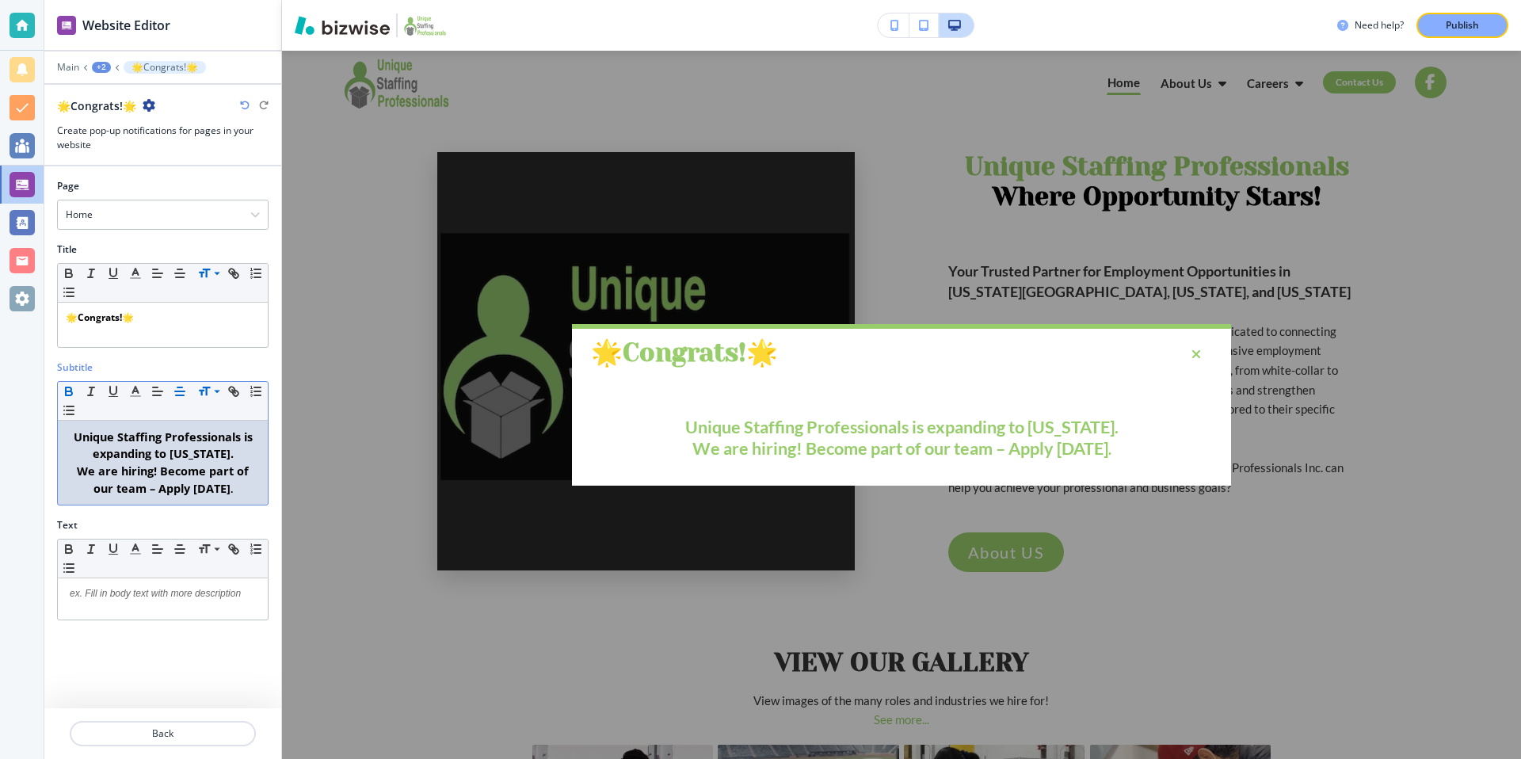
click at [242, 496] on p "We are hiring! Become part of our team – Apply [DATE] ." at bounding box center [163, 480] width 194 height 34
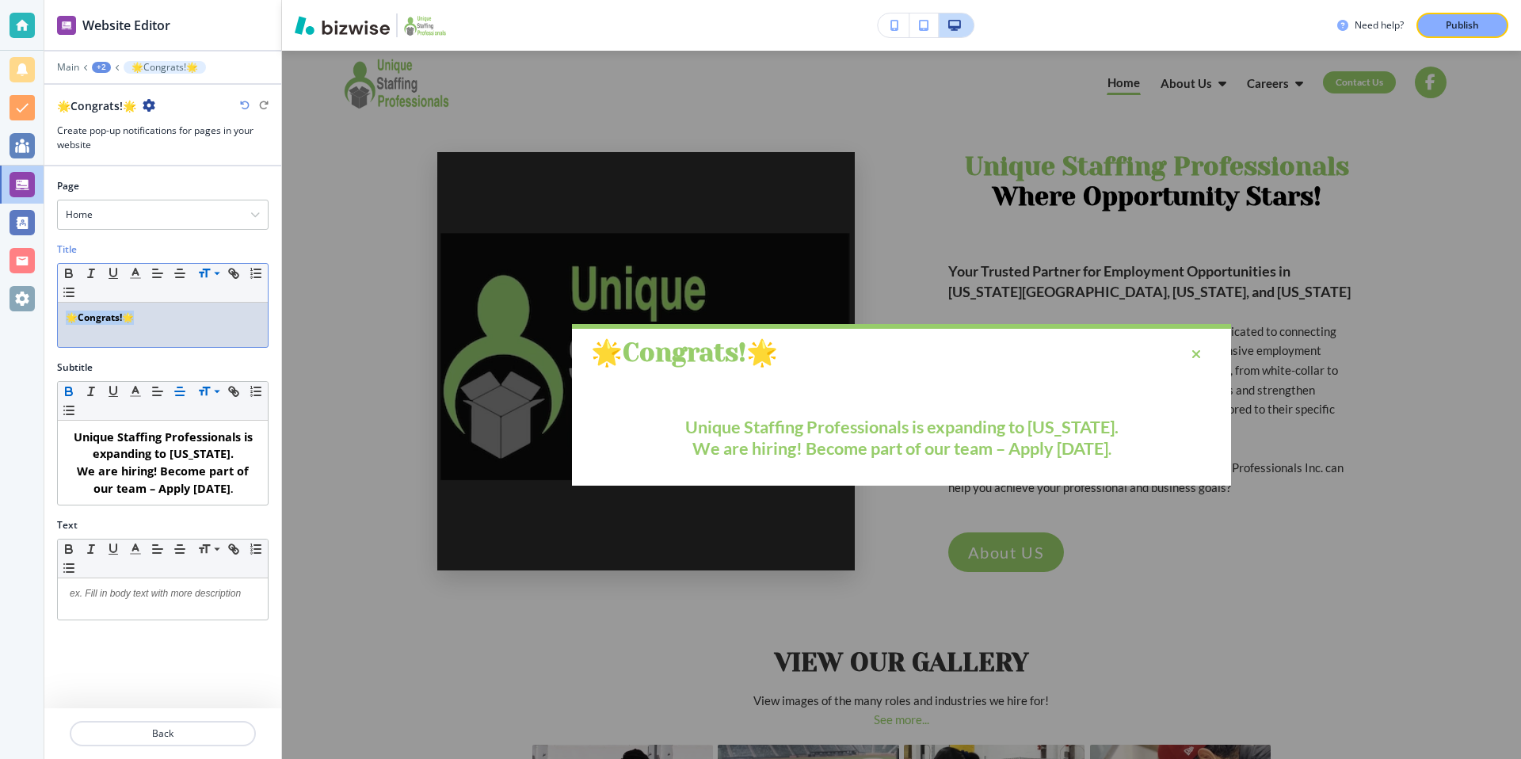
drag, startPoint x: 154, startPoint y: 315, endPoint x: 43, endPoint y: 318, distance: 111.7
click at [43, 318] on div "Website Editor Main +2 🌟Congrats!🌟 🌟Congrats!🌟 Create pop-up notifications for …" at bounding box center [760, 379] width 1521 height 759
click at [183, 273] on line "button" at bounding box center [180, 273] width 10 height 0
click at [90, 337] on p at bounding box center [163, 332] width 194 height 14
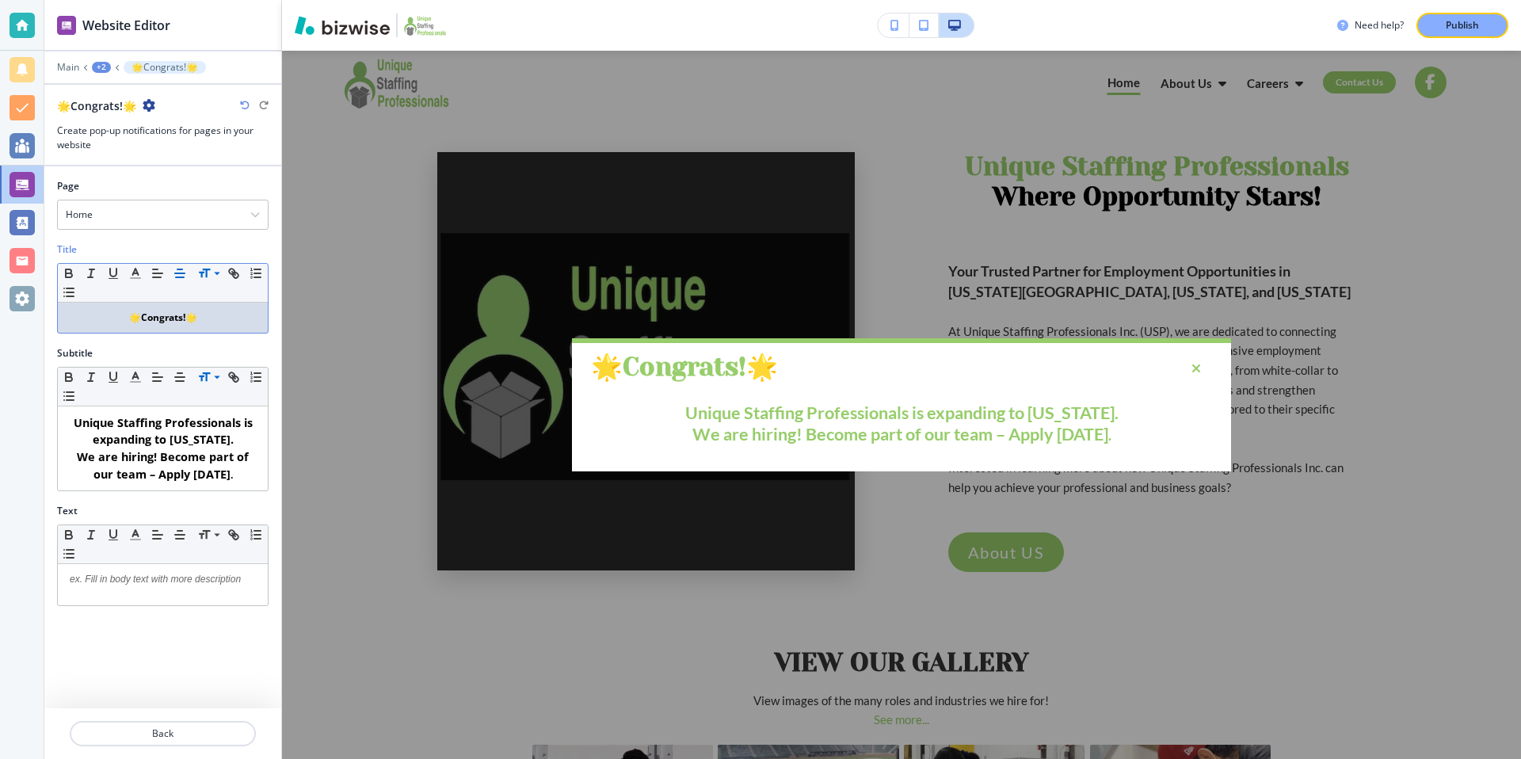
click at [189, 343] on div "Title Small Normal Large Huge 🌟 Congrats! 🌟" at bounding box center [162, 294] width 237 height 104
drag, startPoint x: 203, startPoint y: 322, endPoint x: 31, endPoint y: 304, distance: 172.9
click at [31, 304] on div "Website Editor Main +2 🌟Congrats!🌟 🌟Congrats!🌟 Create pop-up notifications for …" at bounding box center [760, 379] width 1521 height 759
click at [179, 273] on line "button" at bounding box center [180, 273] width 10 height 0
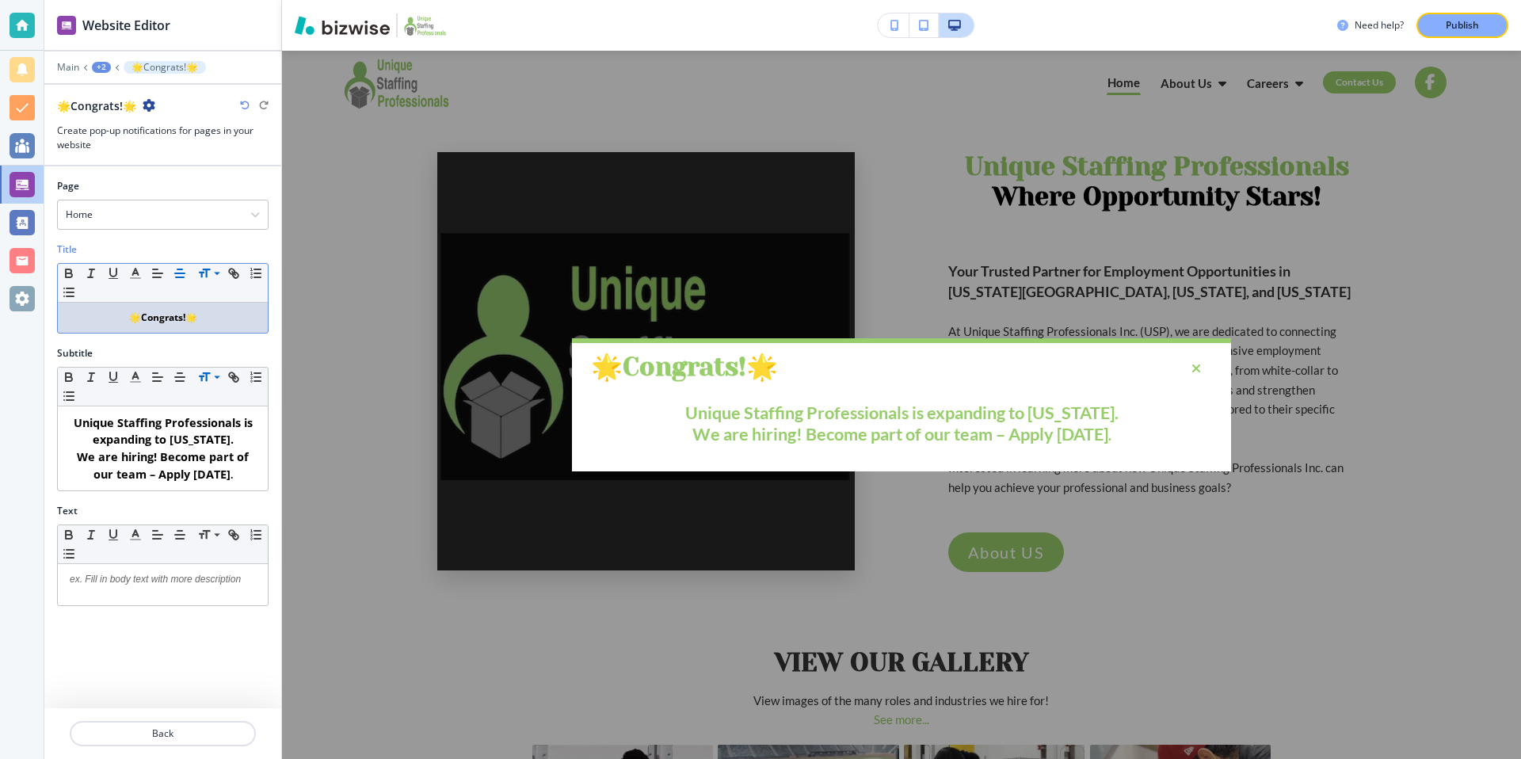
click at [193, 357] on div "Subtitle" at bounding box center [163, 353] width 212 height 14
click at [1055, 285] on div "🌟 Congrats! 🌟 Unique Staffing Professionals is expanding to [US_STATE]. ﻿ We ar…" at bounding box center [901, 405] width 1239 height 708
click at [94, 322] on p "🌟 Congrats! 🌟" at bounding box center [163, 318] width 194 height 14
click at [155, 269] on icon "button" at bounding box center [158, 273] width 14 height 14
click at [179, 273] on icon "button" at bounding box center [180, 273] width 14 height 14
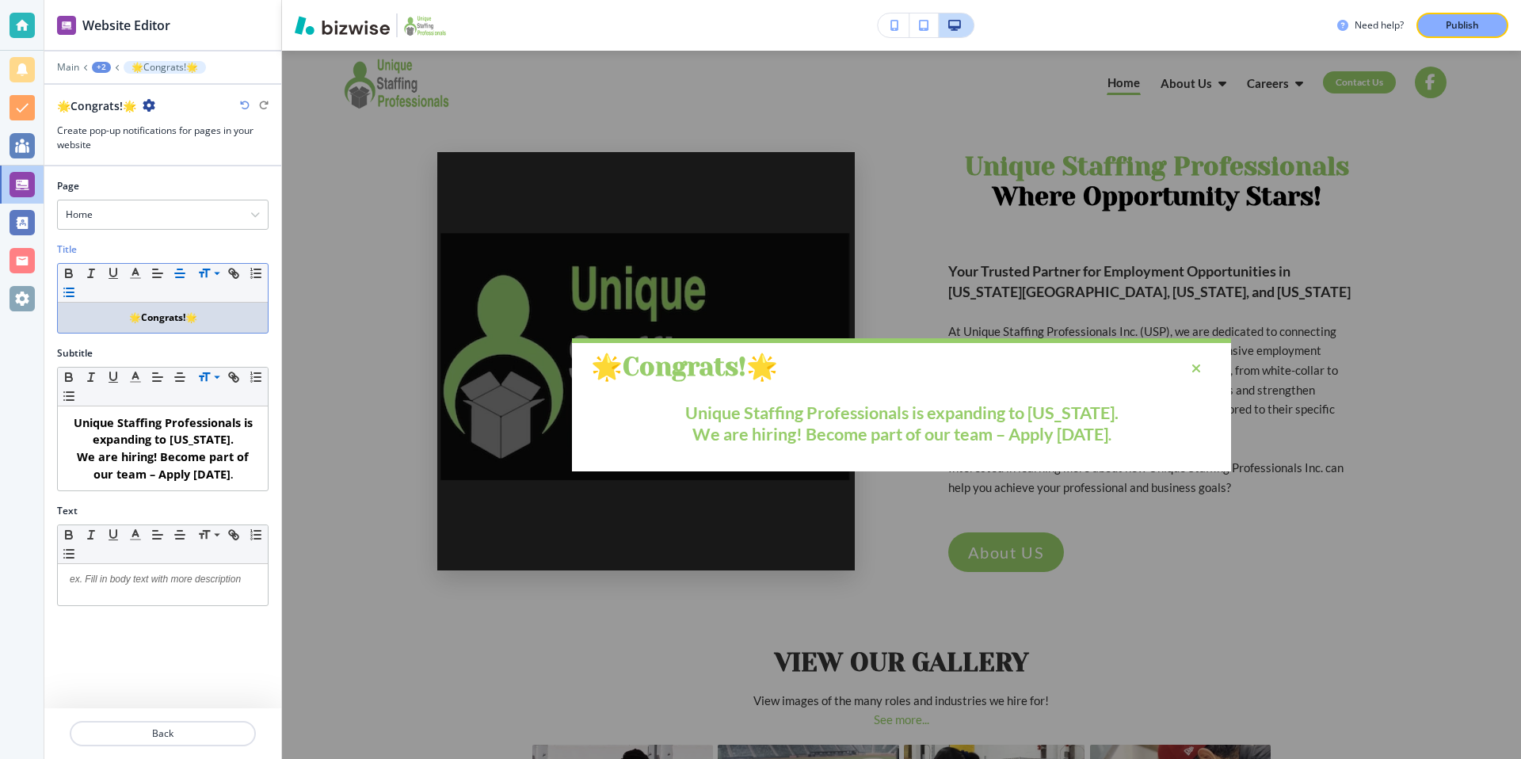
click at [65, 294] on icon "button" at bounding box center [69, 292] width 14 height 14
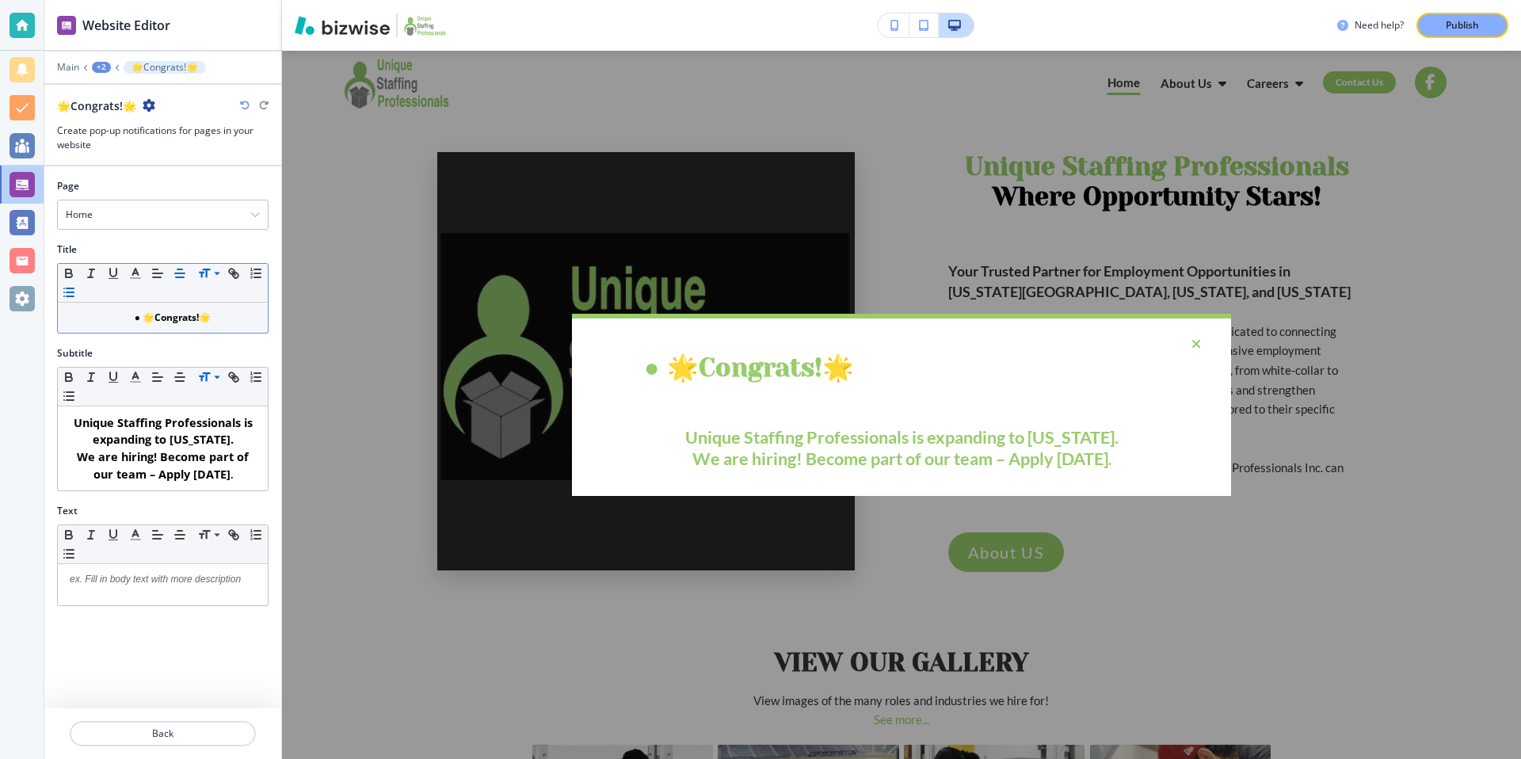
click at [65, 294] on icon "button" at bounding box center [69, 292] width 14 height 14
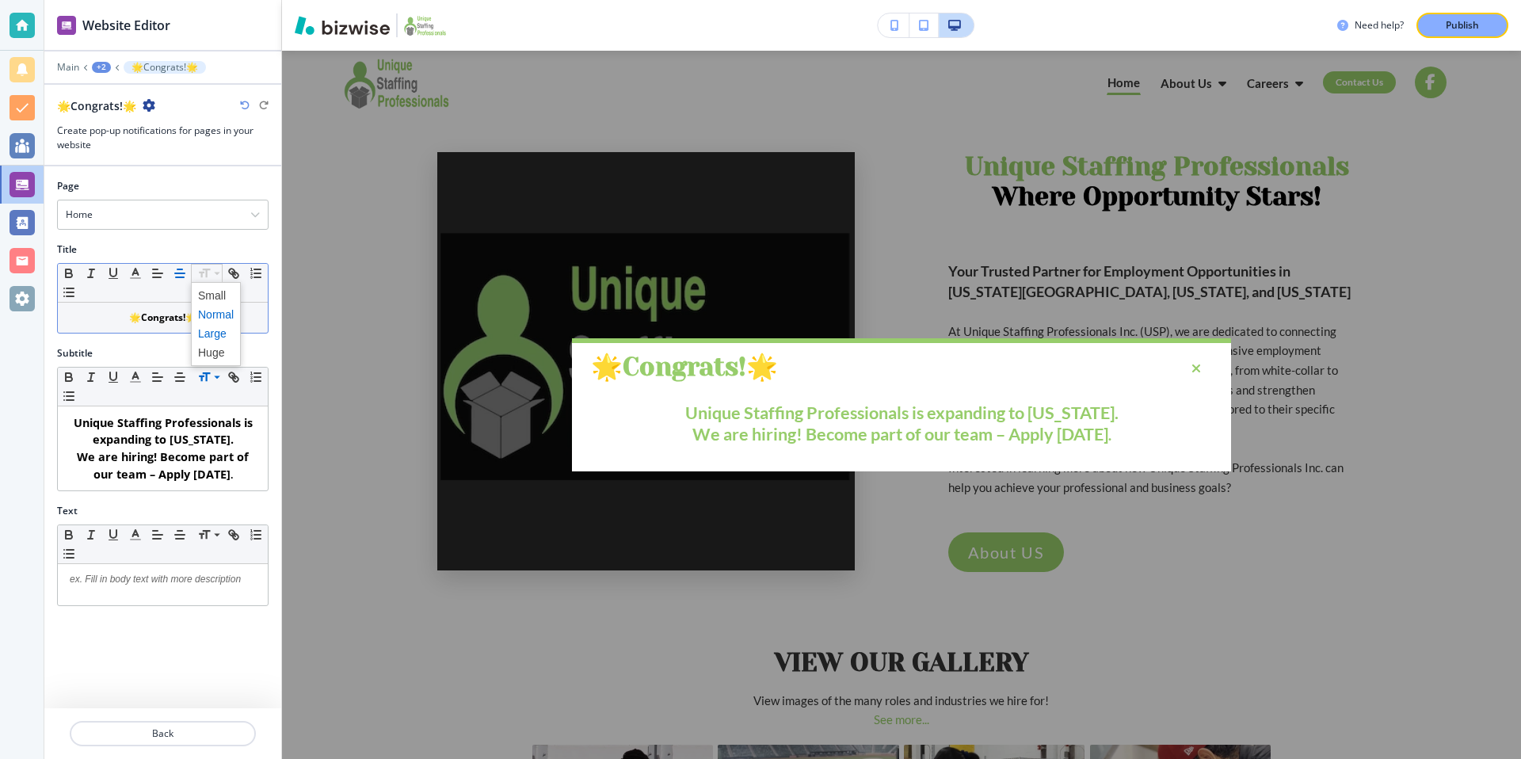
click at [216, 335] on span at bounding box center [216, 333] width 36 height 19
click at [223, 357] on span at bounding box center [216, 352] width 36 height 19
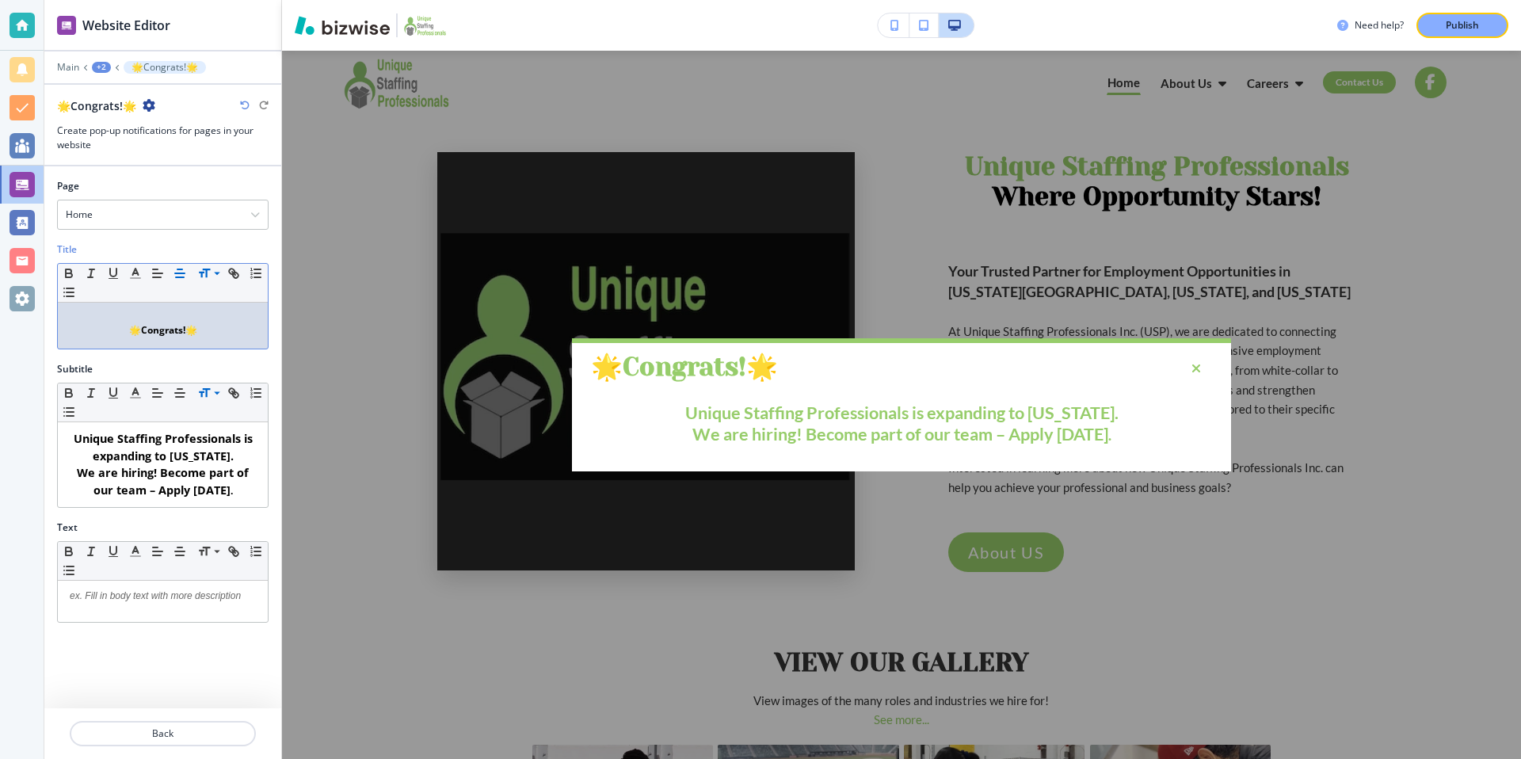
click at [179, 278] on icon "button" at bounding box center [180, 273] width 14 height 14
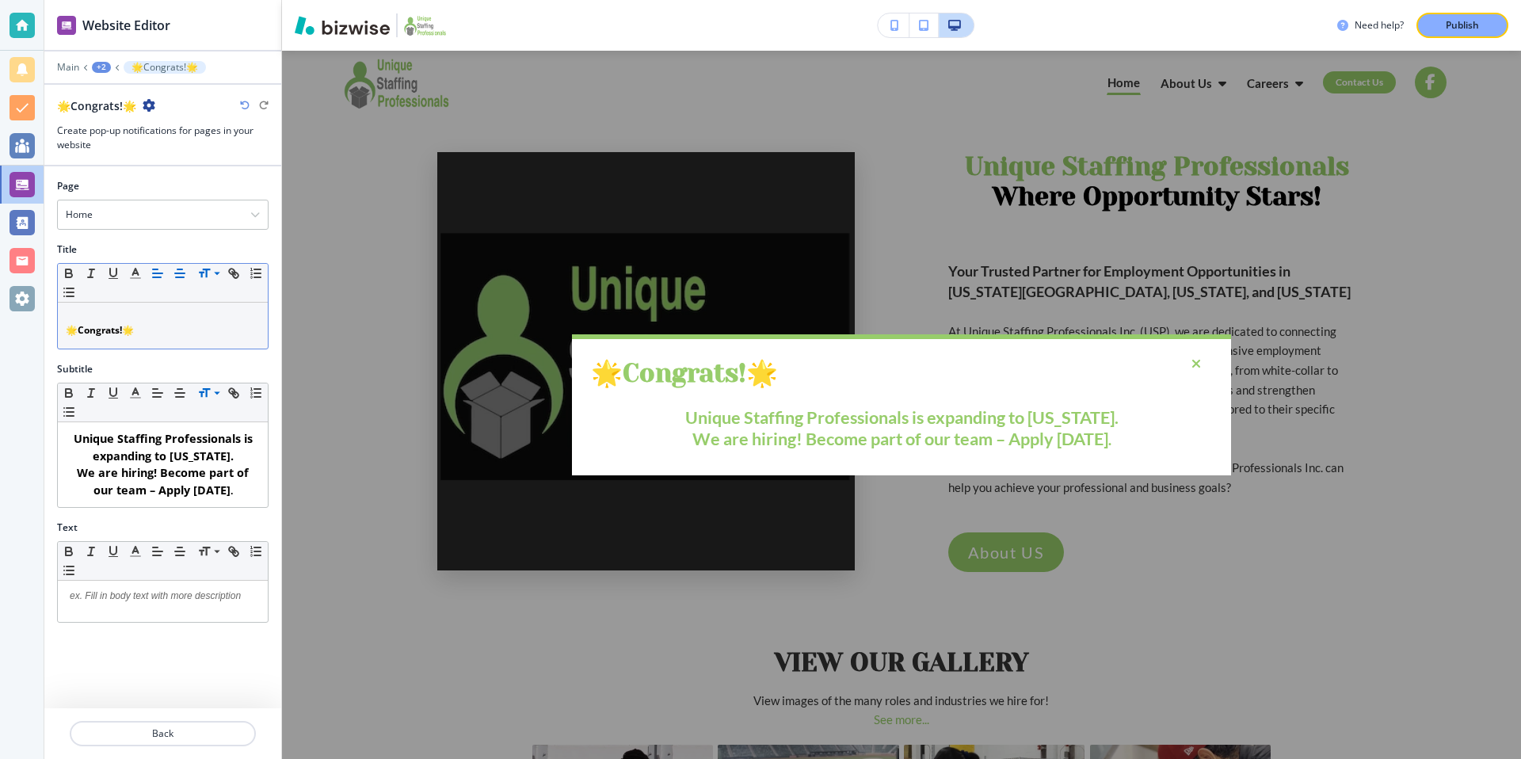
click at [179, 278] on icon "button" at bounding box center [180, 273] width 14 height 14
click at [175, 313] on p "﻿ 🌟 Congrats! 🌟" at bounding box center [163, 326] width 194 height 30
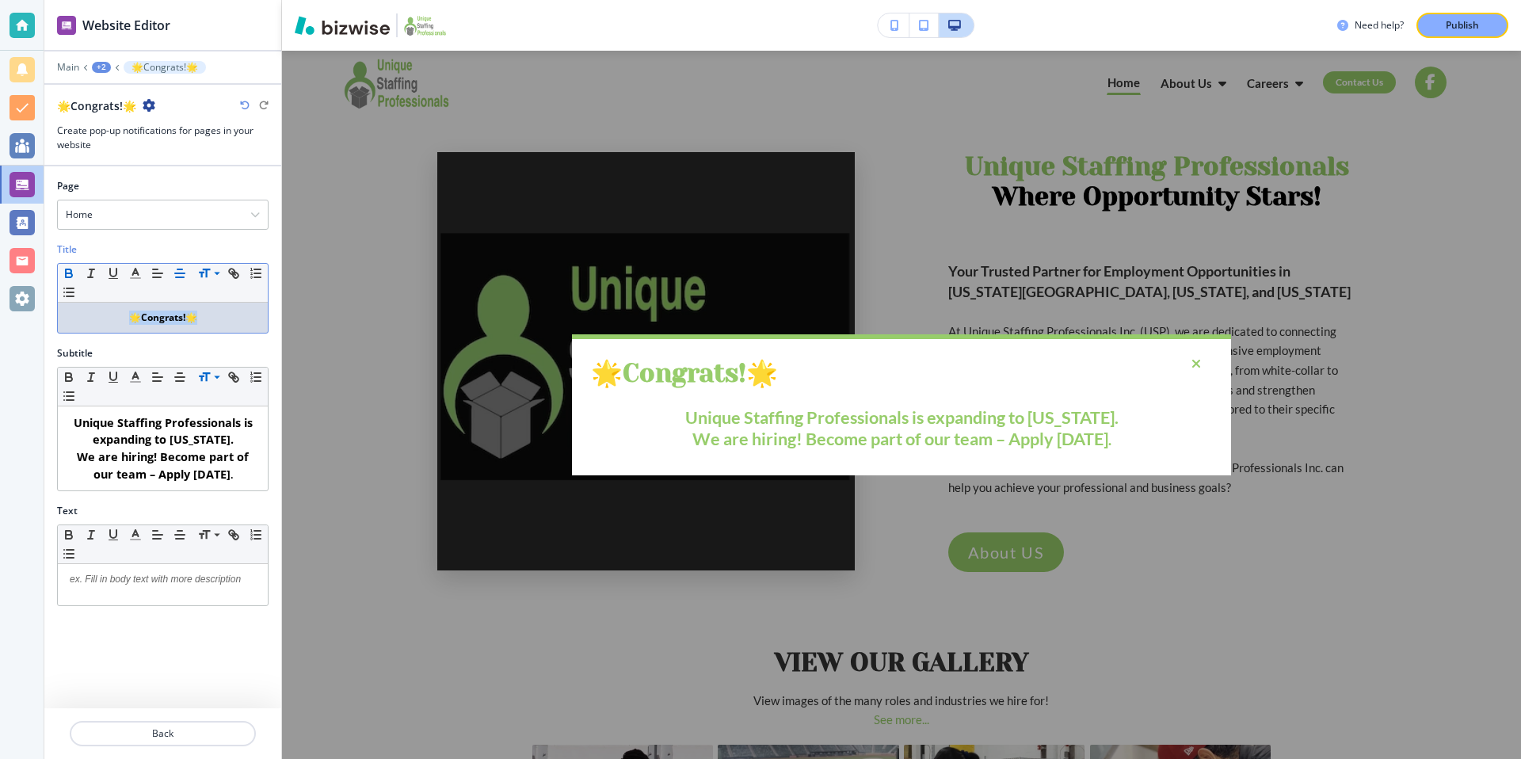
drag, startPoint x: 201, startPoint y: 315, endPoint x: 116, endPoint y: 317, distance: 85.6
click at [116, 317] on p "🌟 Congrats! 🌟" at bounding box center [163, 318] width 194 height 14
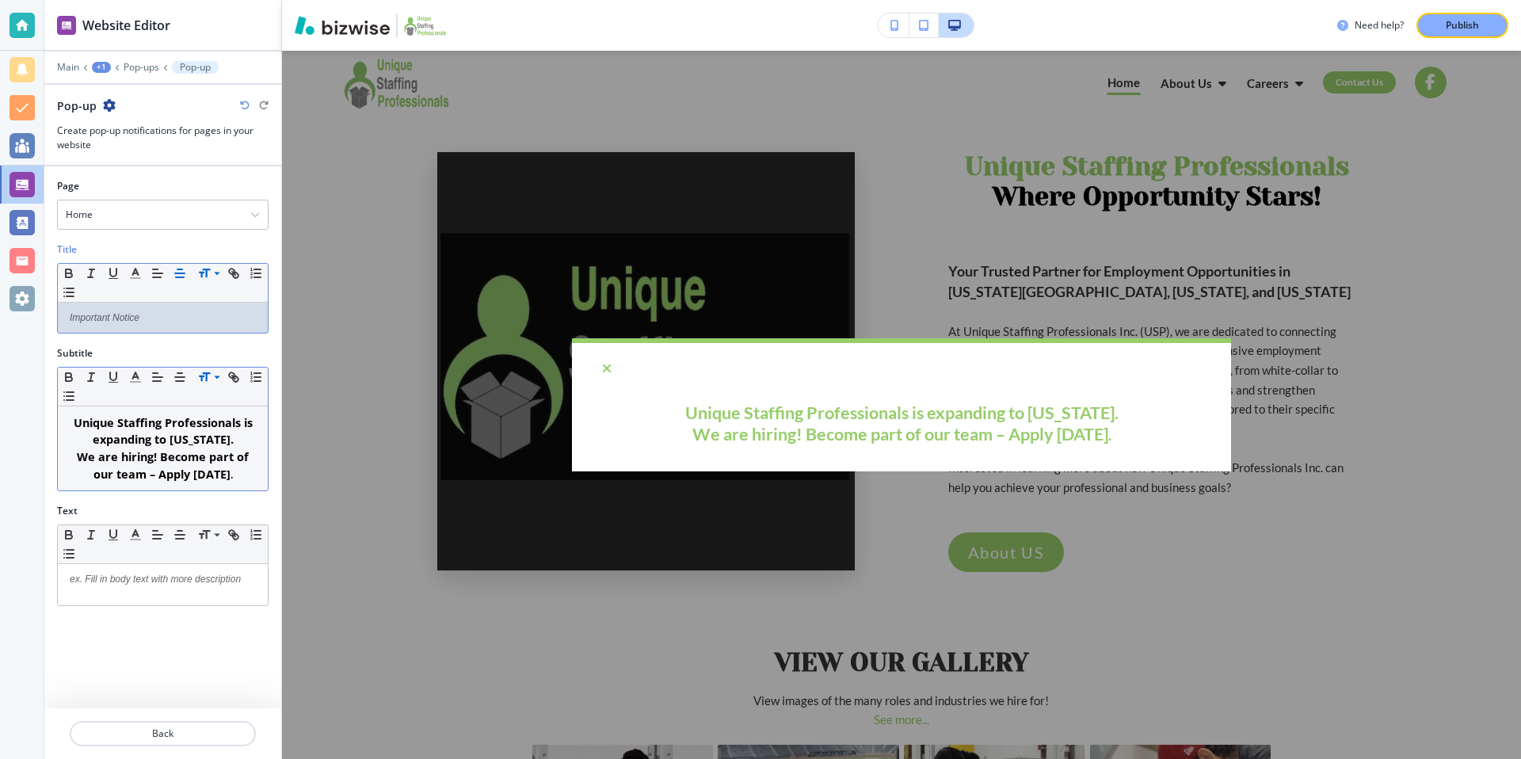
click at [68, 426] on p "Unique Staffing Professionals is expanding to [US_STATE]." at bounding box center [163, 431] width 194 height 34
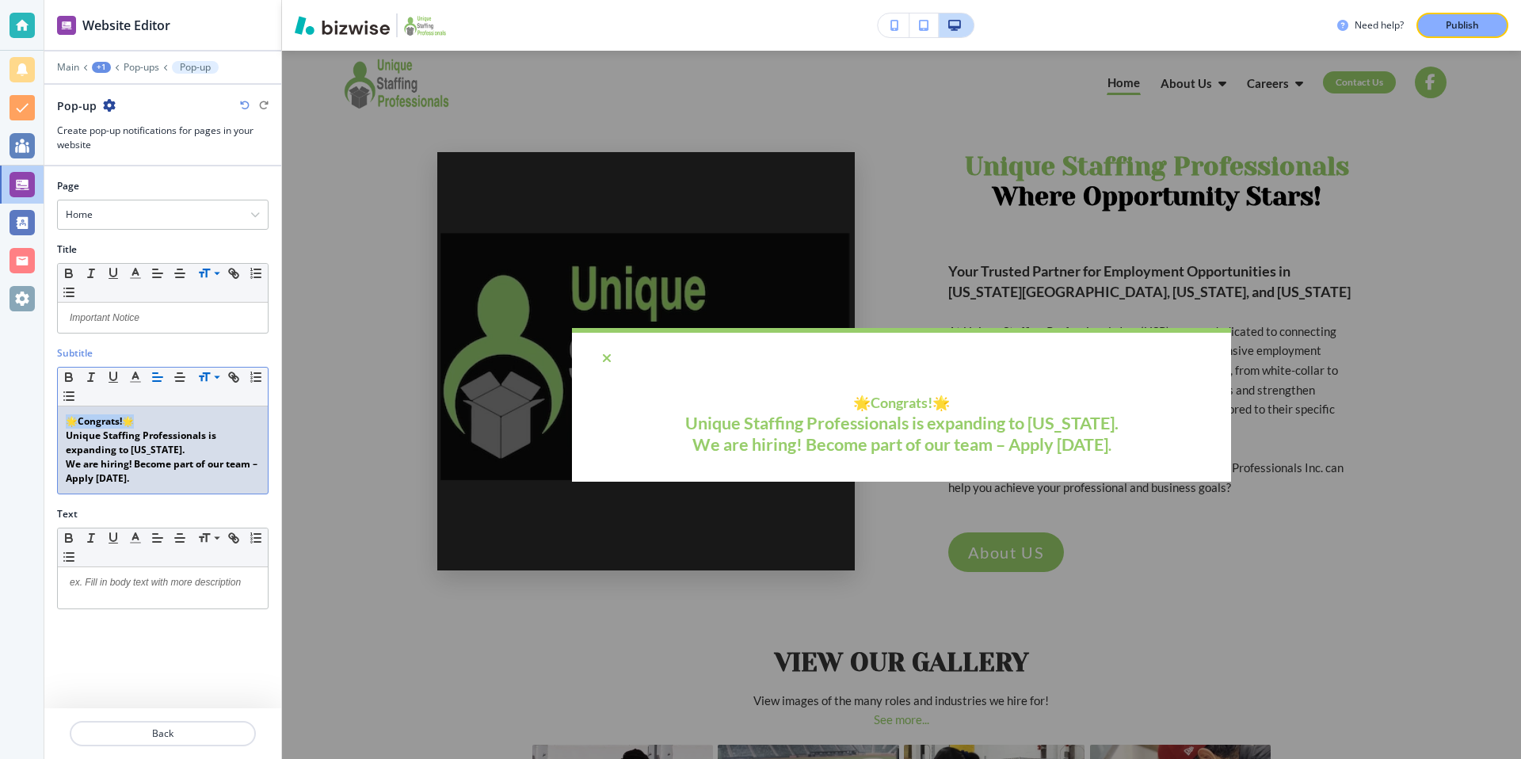
drag, startPoint x: 139, startPoint y: 418, endPoint x: 93, endPoint y: 402, distance: 49.4
click at [54, 419] on div "Subtitle Small Normal Large Huge 🌟 Congrats! 🌟 Unique Staffing Professionals is…" at bounding box center [162, 426] width 237 height 161
click at [176, 381] on line "button" at bounding box center [180, 381] width 8 height 0
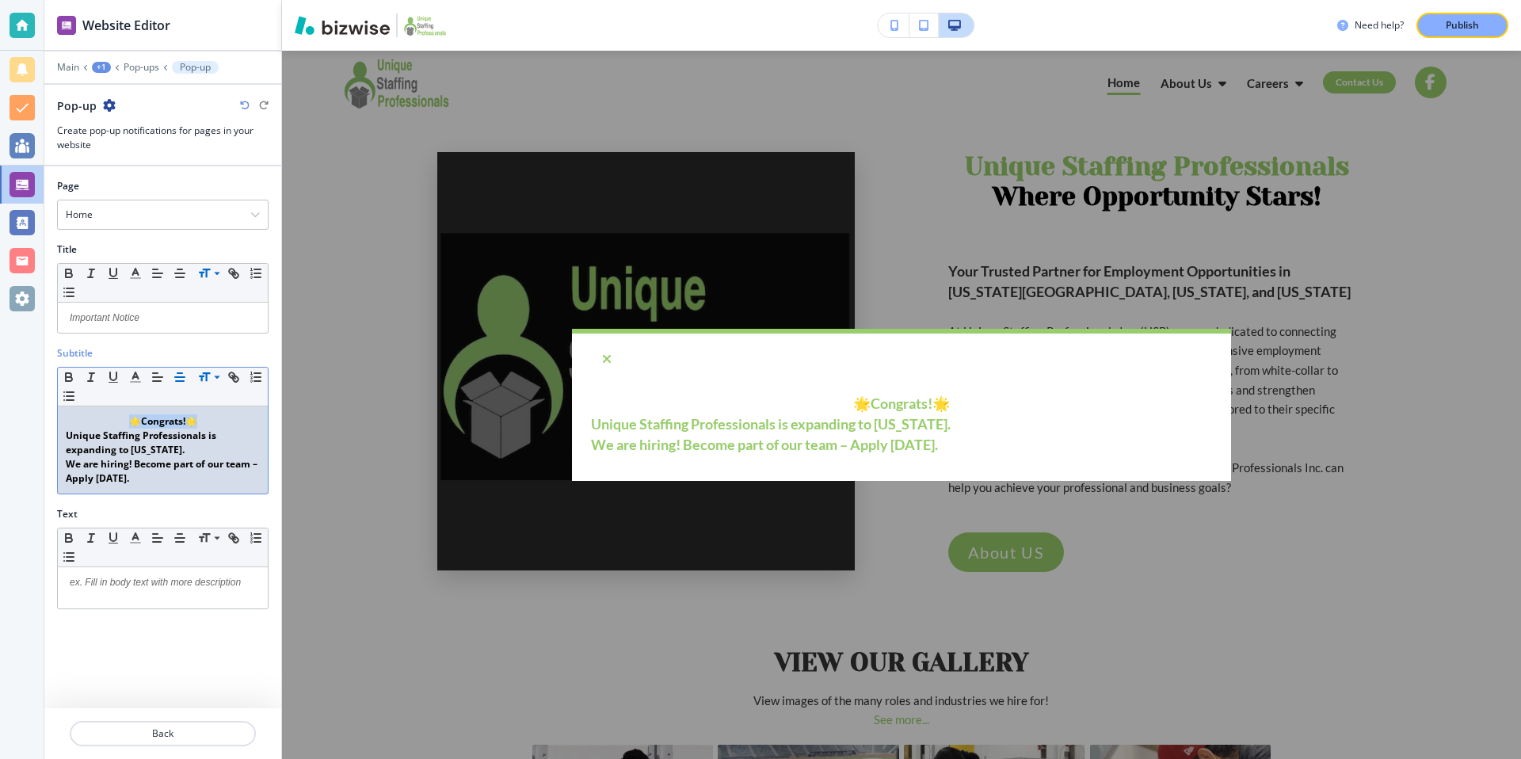
click at [176, 381] on line "button" at bounding box center [180, 381] width 8 height 0
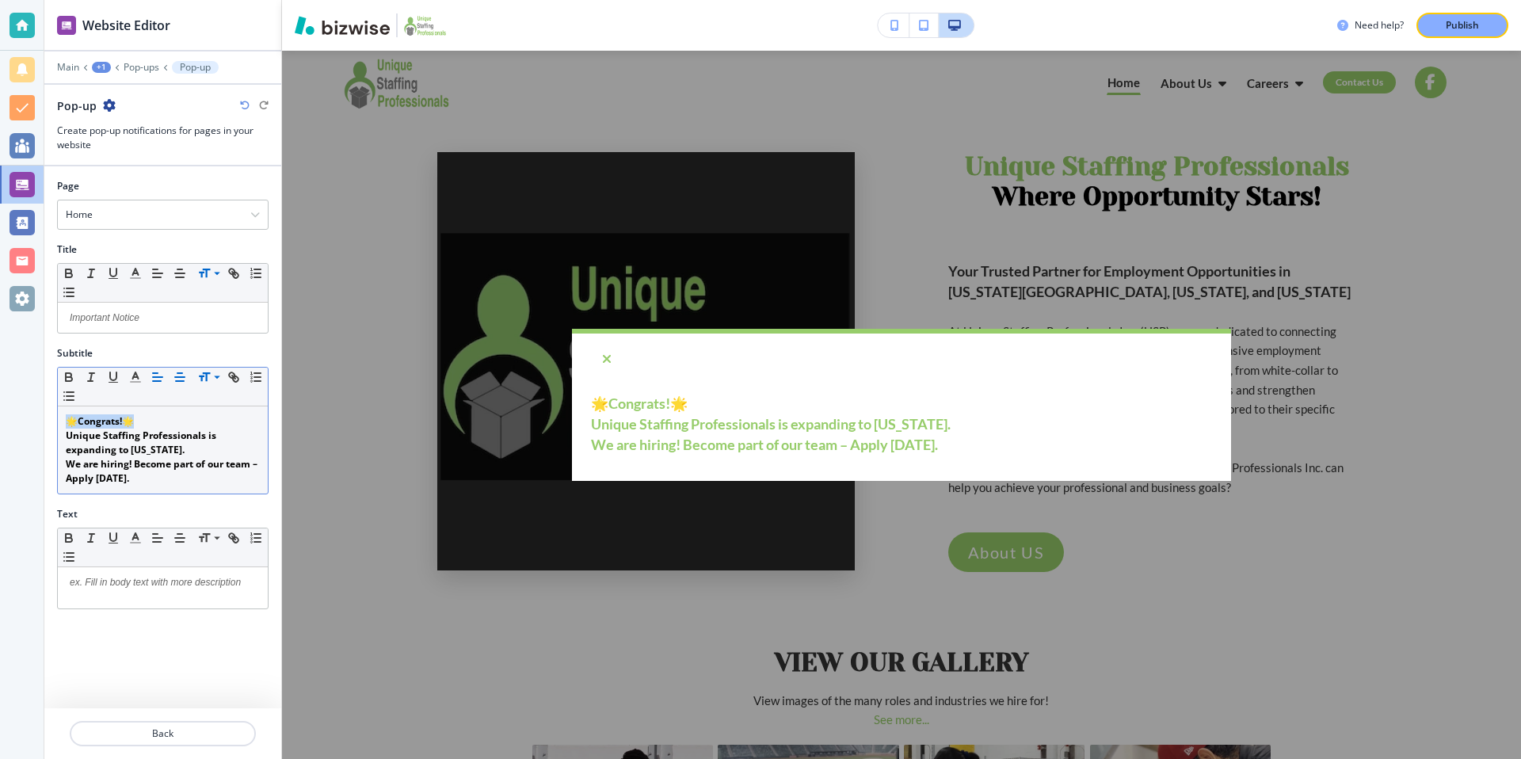
click at [176, 381] on line "button" at bounding box center [180, 381] width 8 height 0
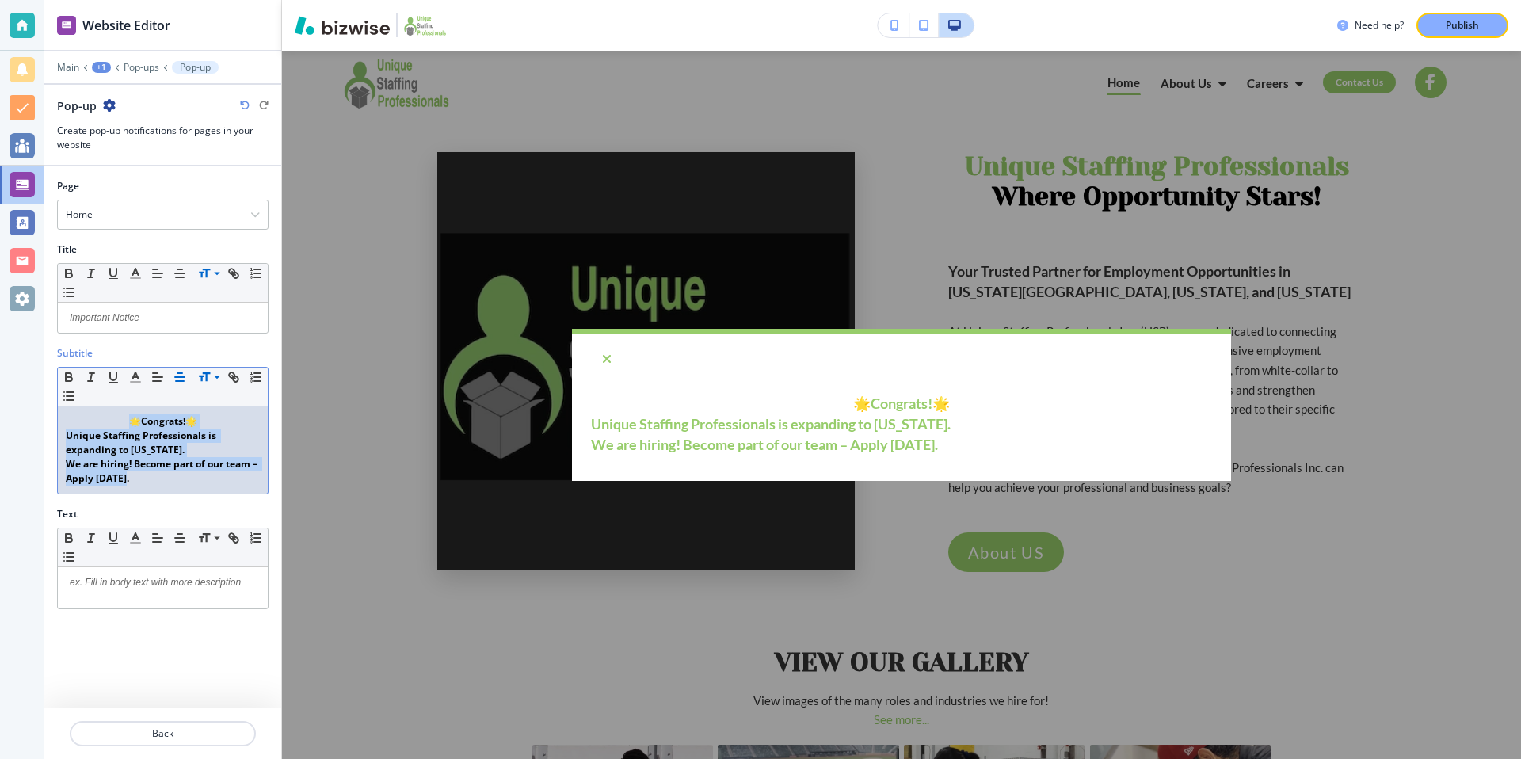
drag, startPoint x: 171, startPoint y: 479, endPoint x: 44, endPoint y: 414, distance: 143.1
click at [44, 414] on div "Subtitle Small Normal Large Huge 🌟 Congrats! 🌟 Unique Staffing Professionals is…" at bounding box center [162, 426] width 237 height 161
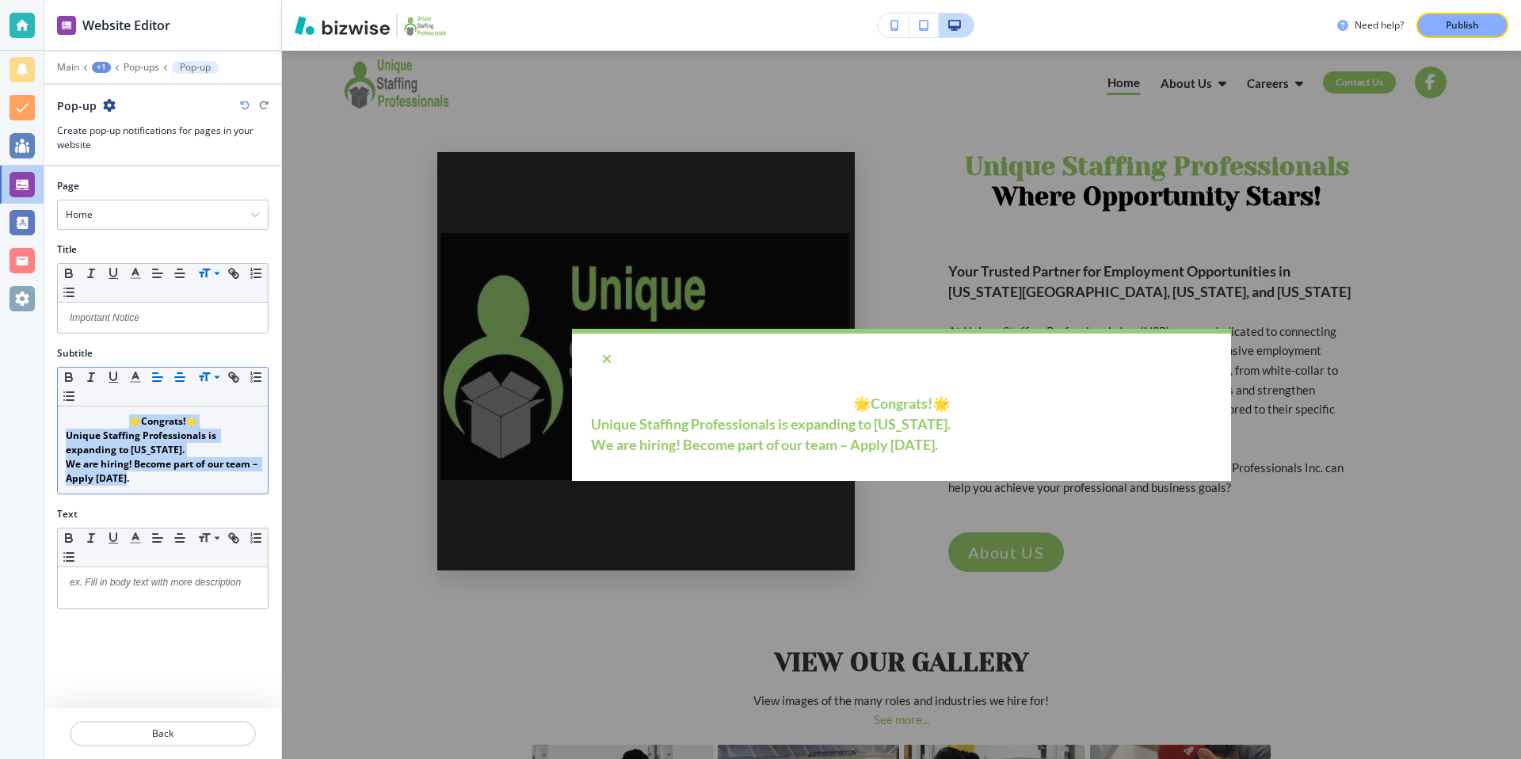
click at [187, 374] on button "button" at bounding box center [180, 377] width 22 height 19
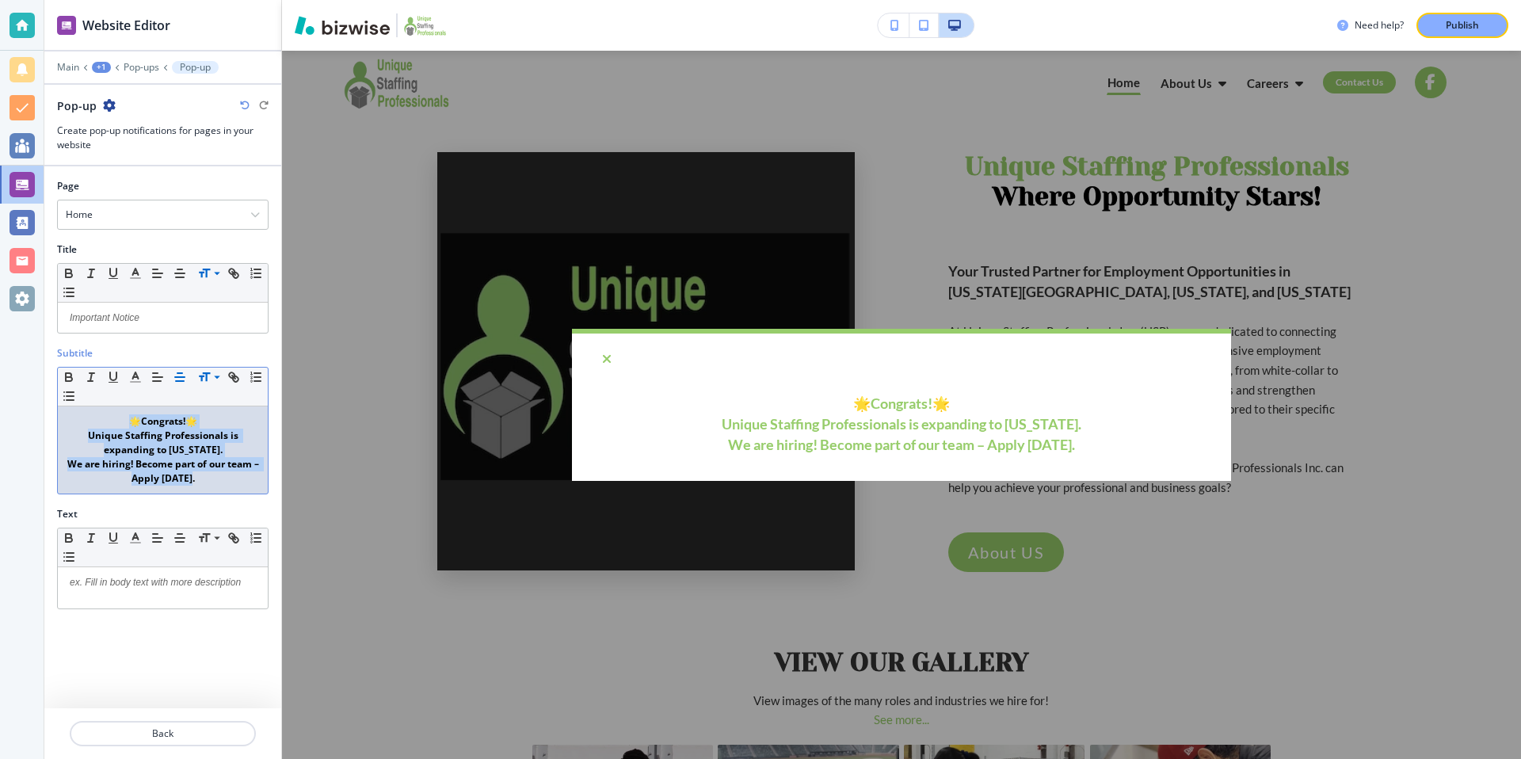
click at [219, 421] on p "🌟 Congrats! 🌟" at bounding box center [163, 421] width 194 height 14
drag, startPoint x: 174, startPoint y: 414, endPoint x: 109, endPoint y: 409, distance: 64.3
click at [109, 409] on div "🌟 Congrats! 🌟 Unique Staffing Professionals is expanding to [US_STATE]. We are …" at bounding box center [163, 449] width 210 height 87
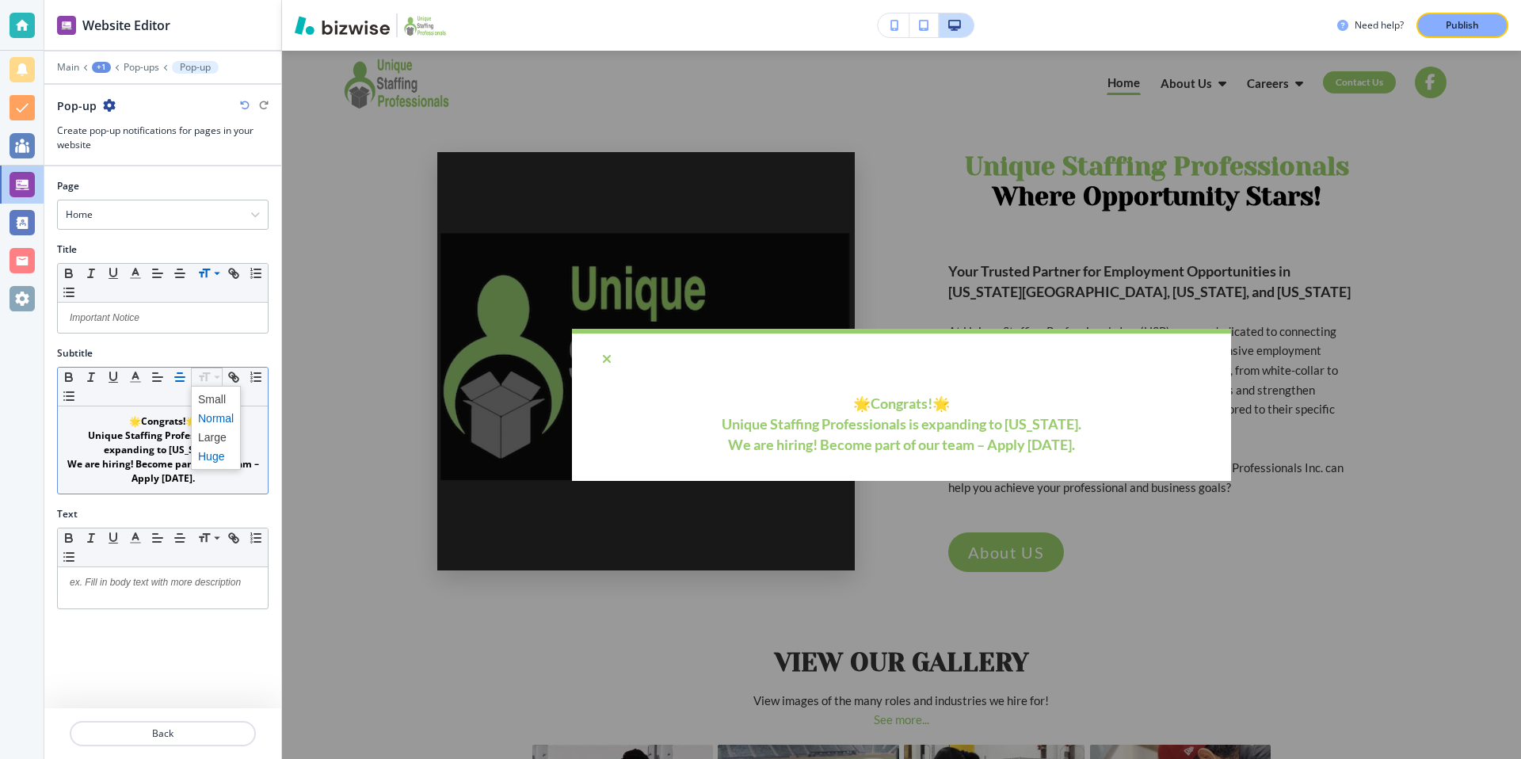
click at [219, 452] on span at bounding box center [216, 456] width 36 height 19
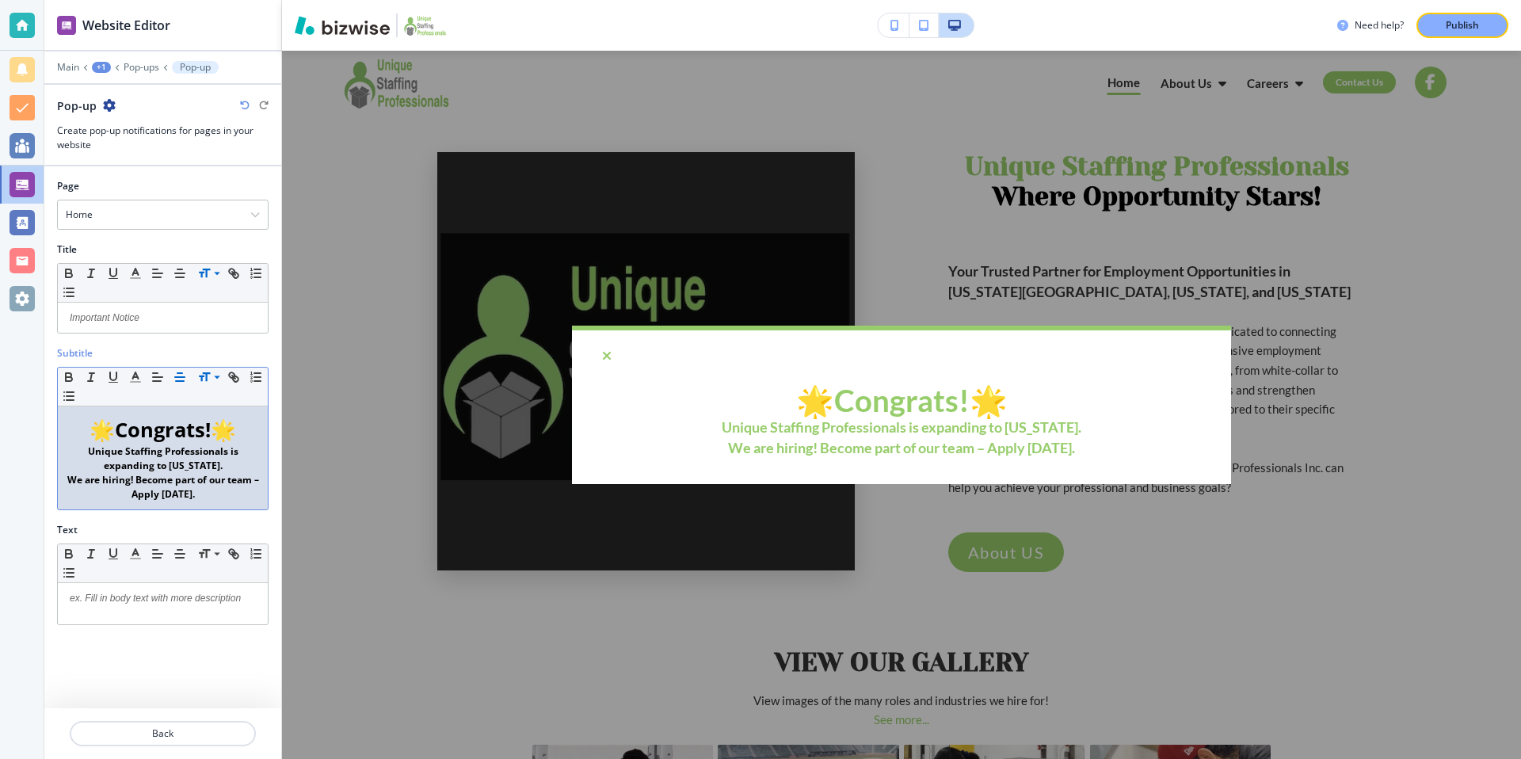
click at [251, 437] on p "🌟 Congrats! 🌟" at bounding box center [163, 429] width 194 height 30
drag, startPoint x: 233, startPoint y: 430, endPoint x: 77, endPoint y: 422, distance: 156.3
click at [77, 422] on p "🌟 Congrats! 🌟" at bounding box center [163, 429] width 194 height 30
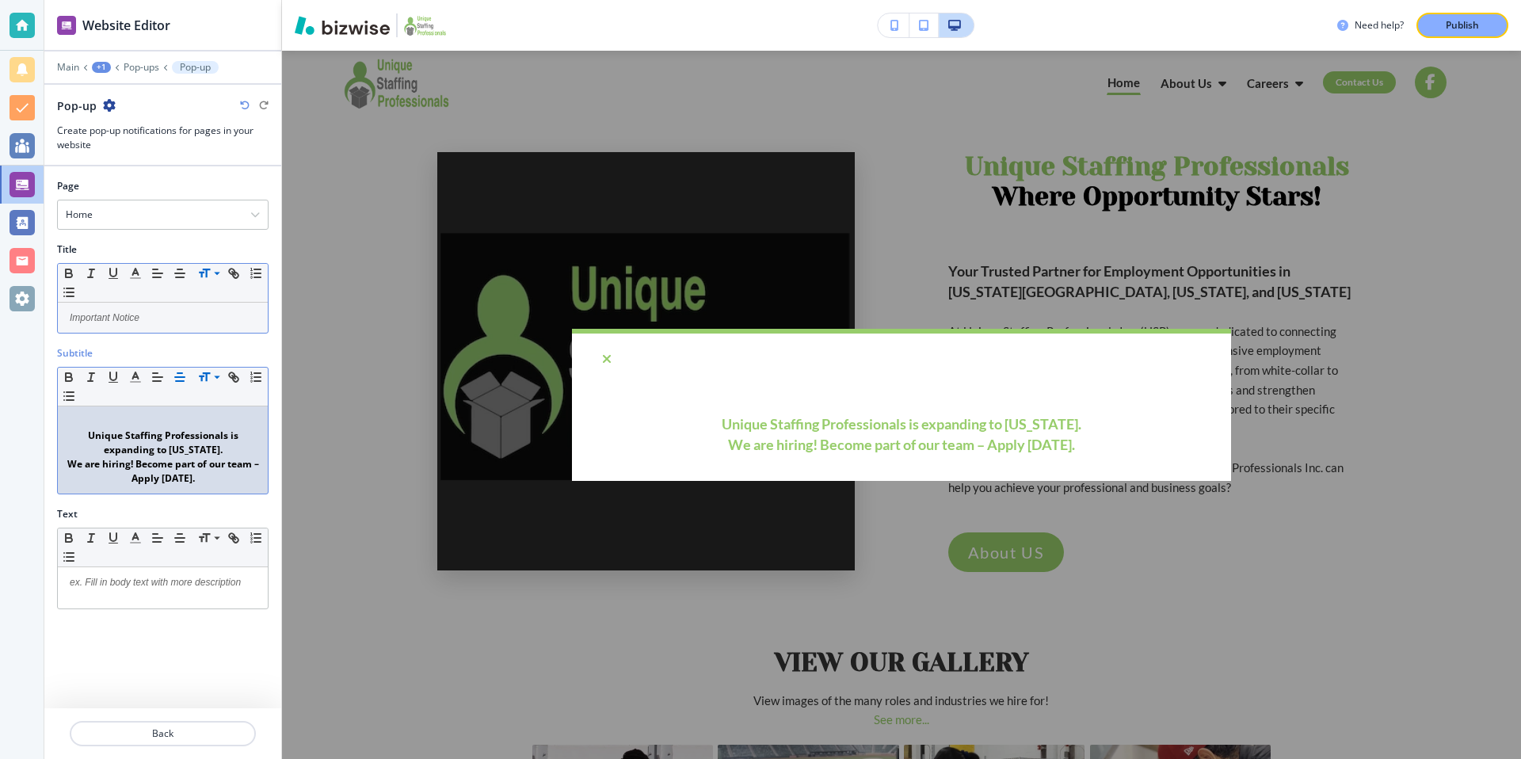
click at [207, 313] on p at bounding box center [163, 318] width 194 height 14
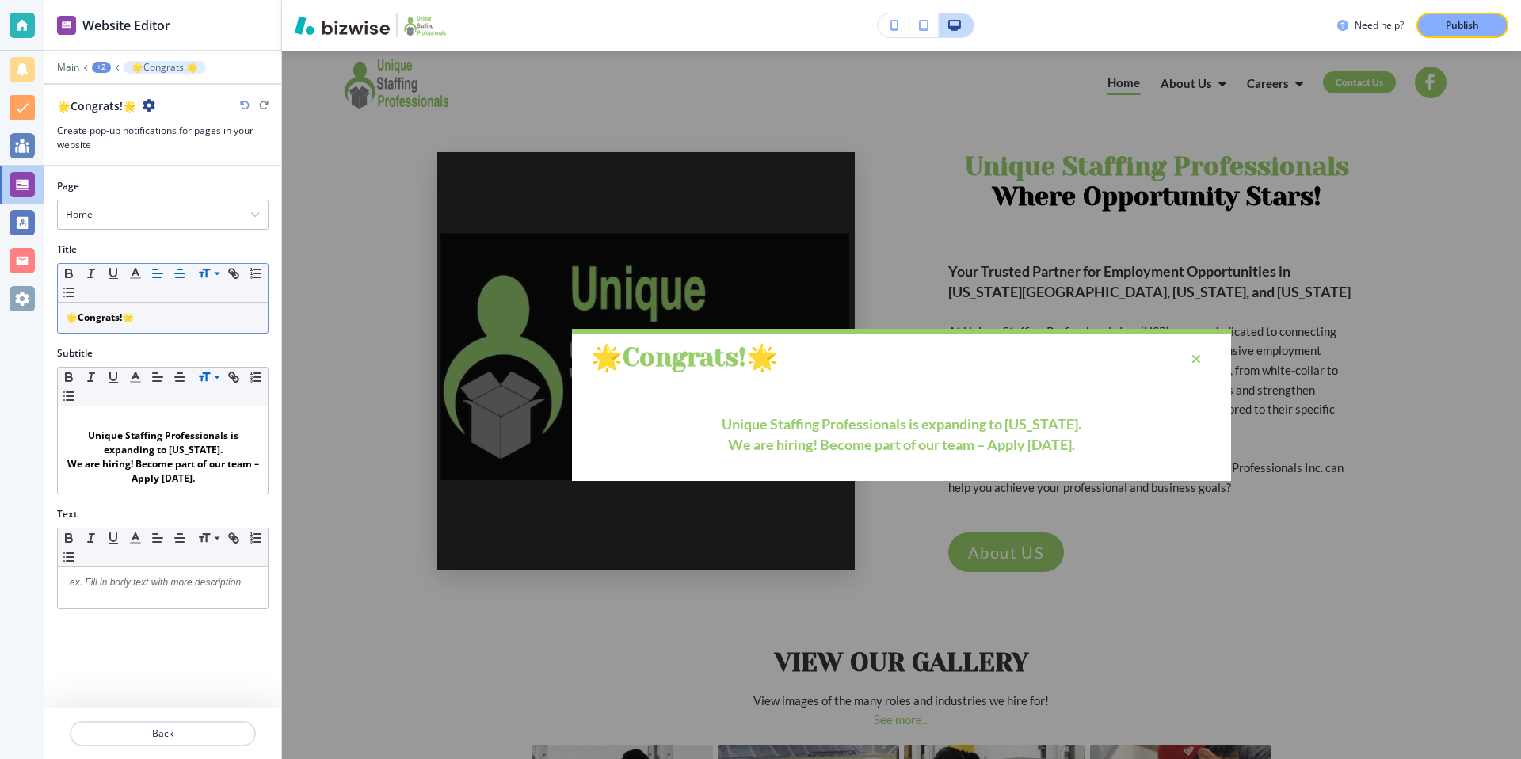
click at [186, 274] on icon "button" at bounding box center [180, 273] width 14 height 14
click at [275, 365] on div "Subtitle Small Normal Large Huge Unique Staffing Professionals is expanding to …" at bounding box center [162, 426] width 237 height 161
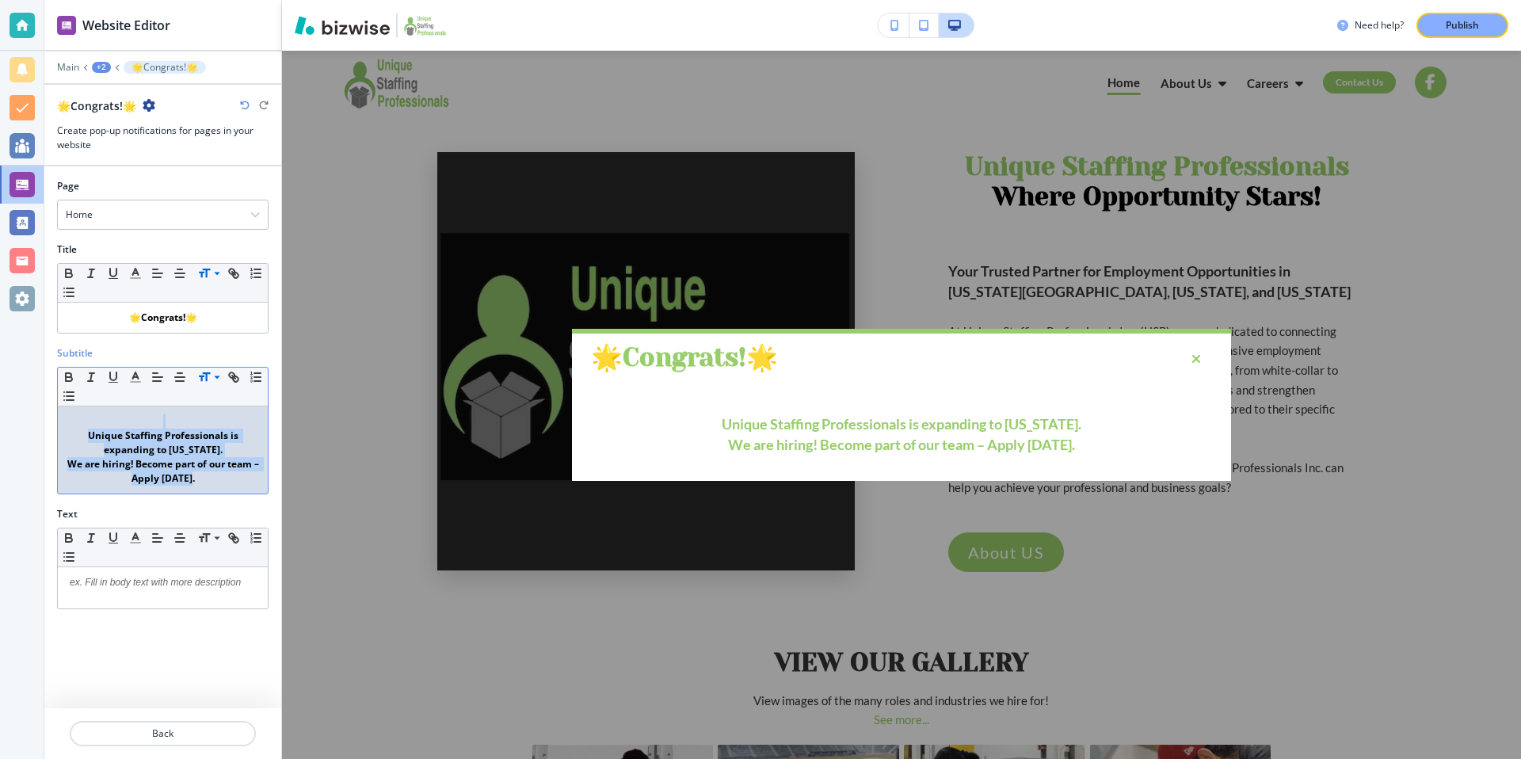
drag, startPoint x: 216, startPoint y: 488, endPoint x: 59, endPoint y: 425, distance: 169.6
click at [59, 425] on div "Unique Staffing Professionals is expanding to [US_STATE]. We are hiring! Become…" at bounding box center [163, 449] width 210 height 87
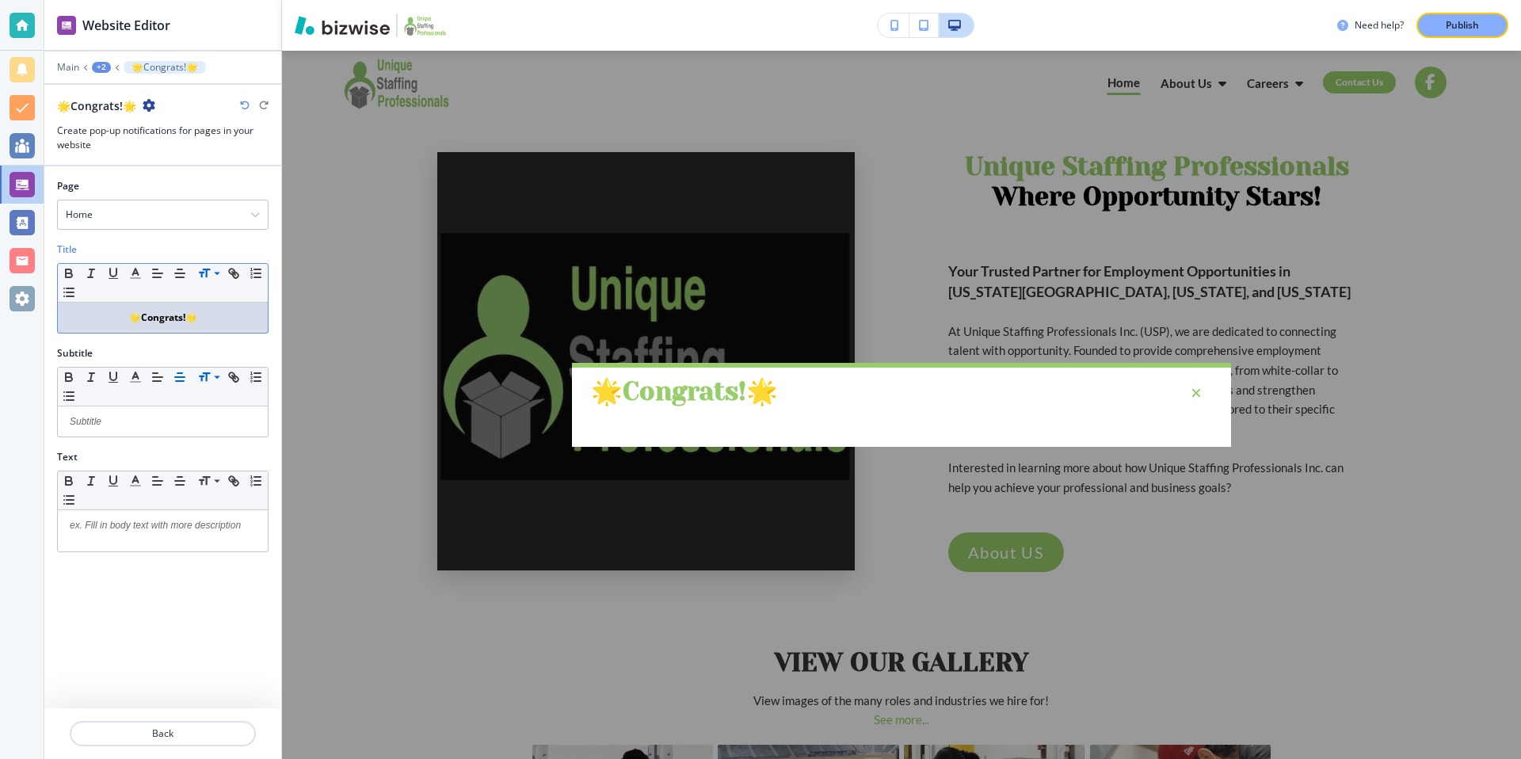
click at [235, 307] on div "🌟 Congrats! 🌟" at bounding box center [163, 318] width 210 height 30
click at [187, 279] on button "button" at bounding box center [180, 273] width 22 height 19
click at [166, 316] on p "🌟 Congrats! 🌟" at bounding box center [163, 318] width 194 height 14
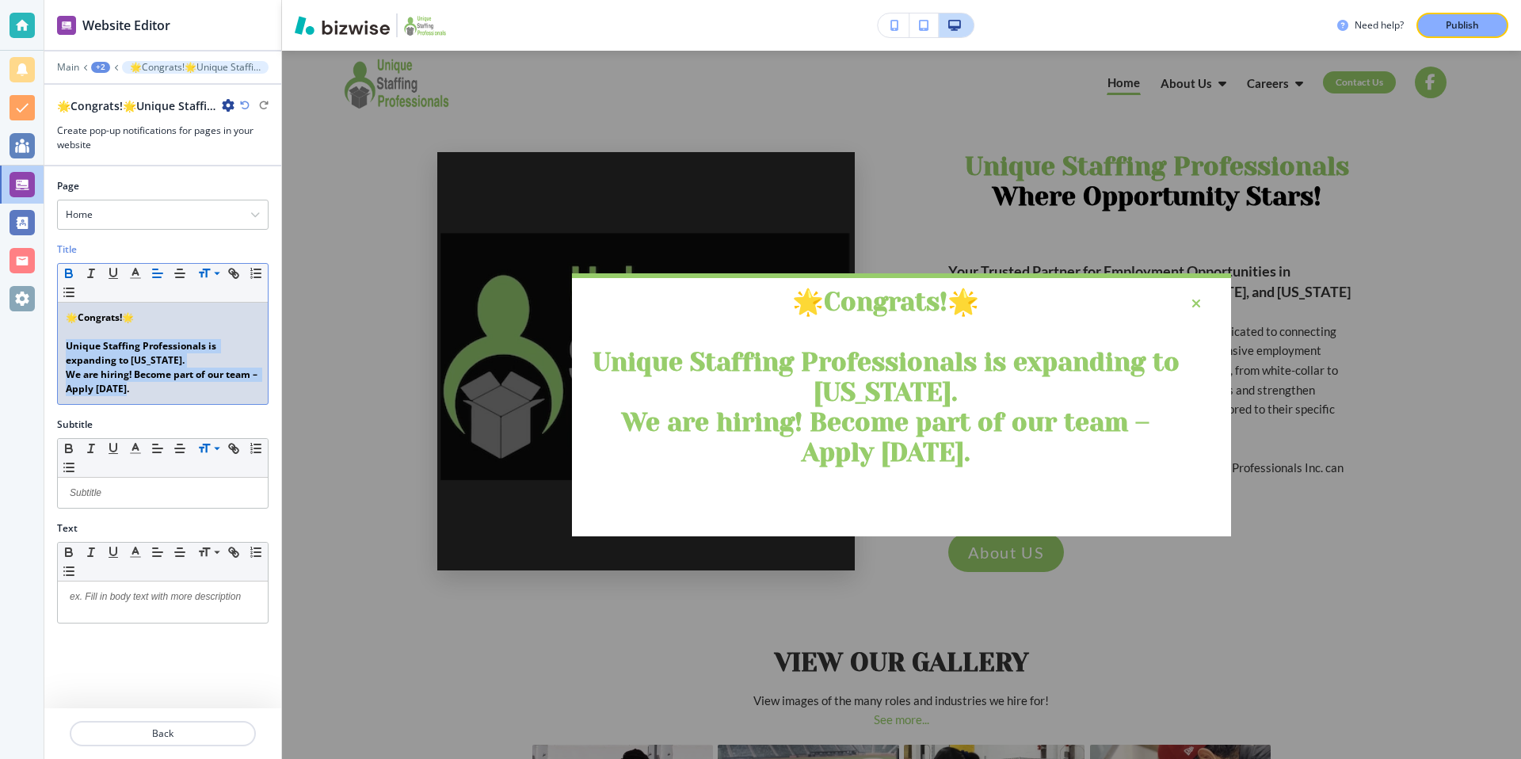
drag, startPoint x: 140, startPoint y: 385, endPoint x: 67, endPoint y: 346, distance: 83.3
click at [67, 346] on div "🌟 Congrats! 🌟 Unique Staffing Professionals is expanding to [US_STATE]. We are …" at bounding box center [163, 353] width 210 height 101
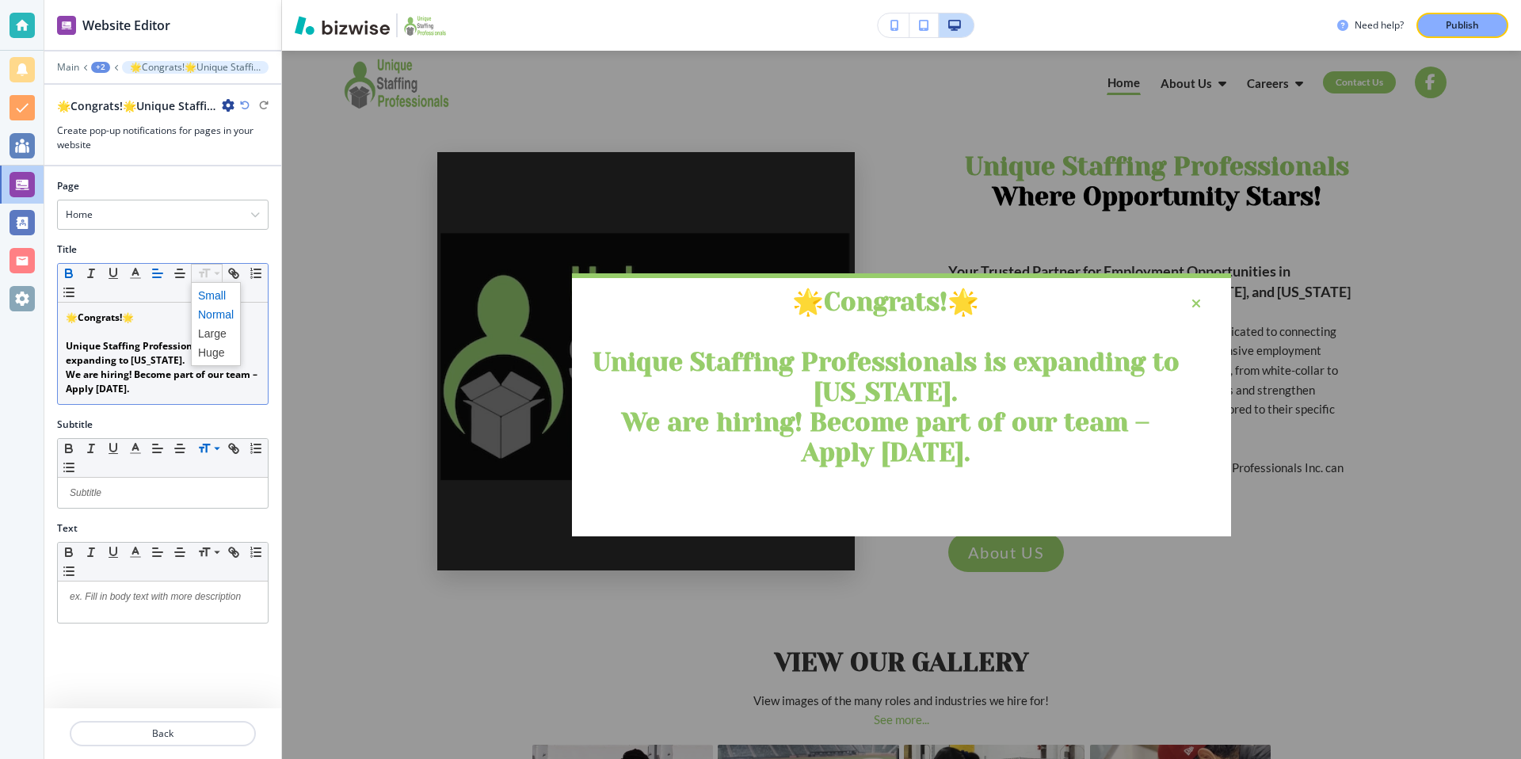
click at [218, 299] on span at bounding box center [216, 295] width 36 height 19
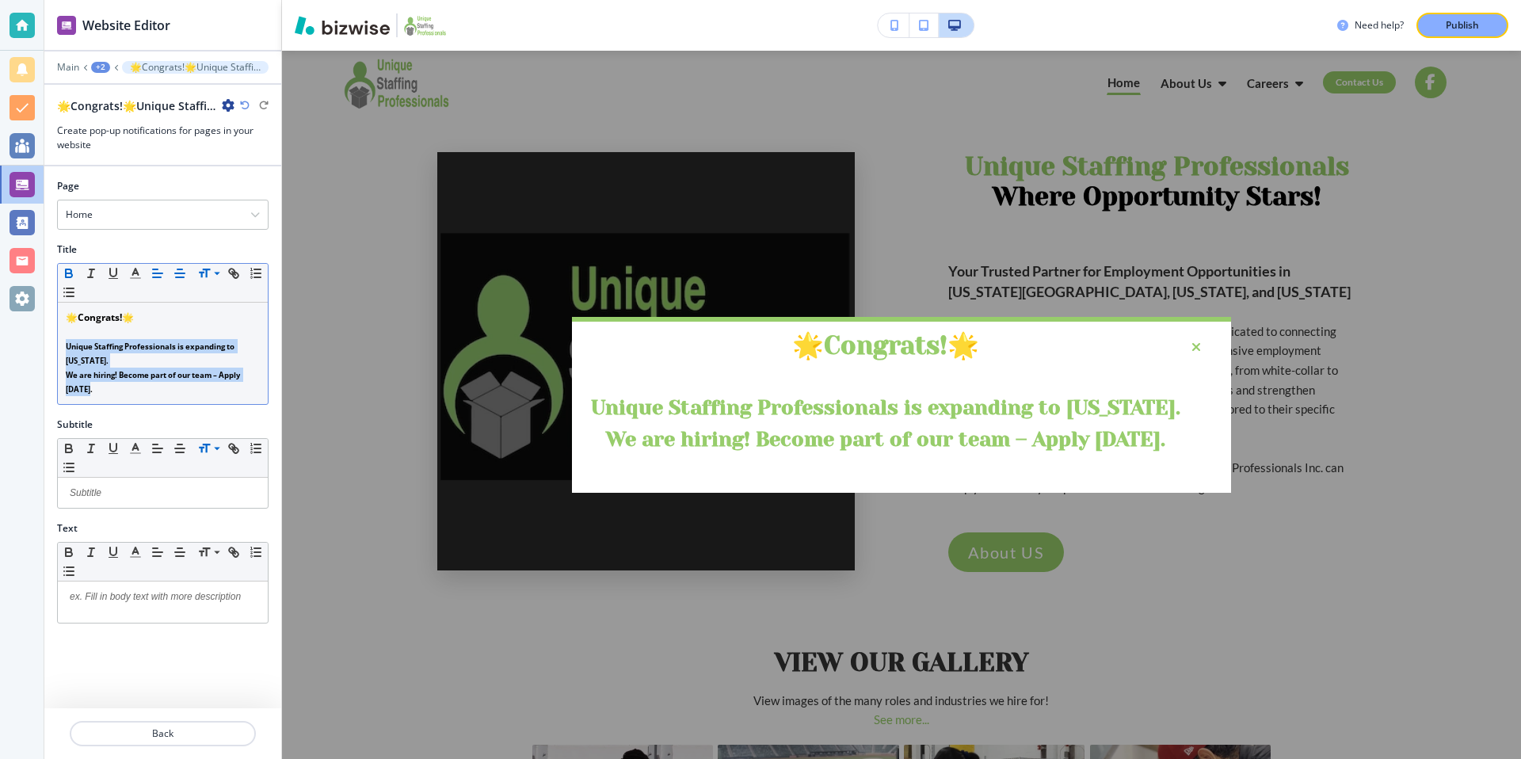
click at [183, 269] on icon "button" at bounding box center [180, 273] width 14 height 14
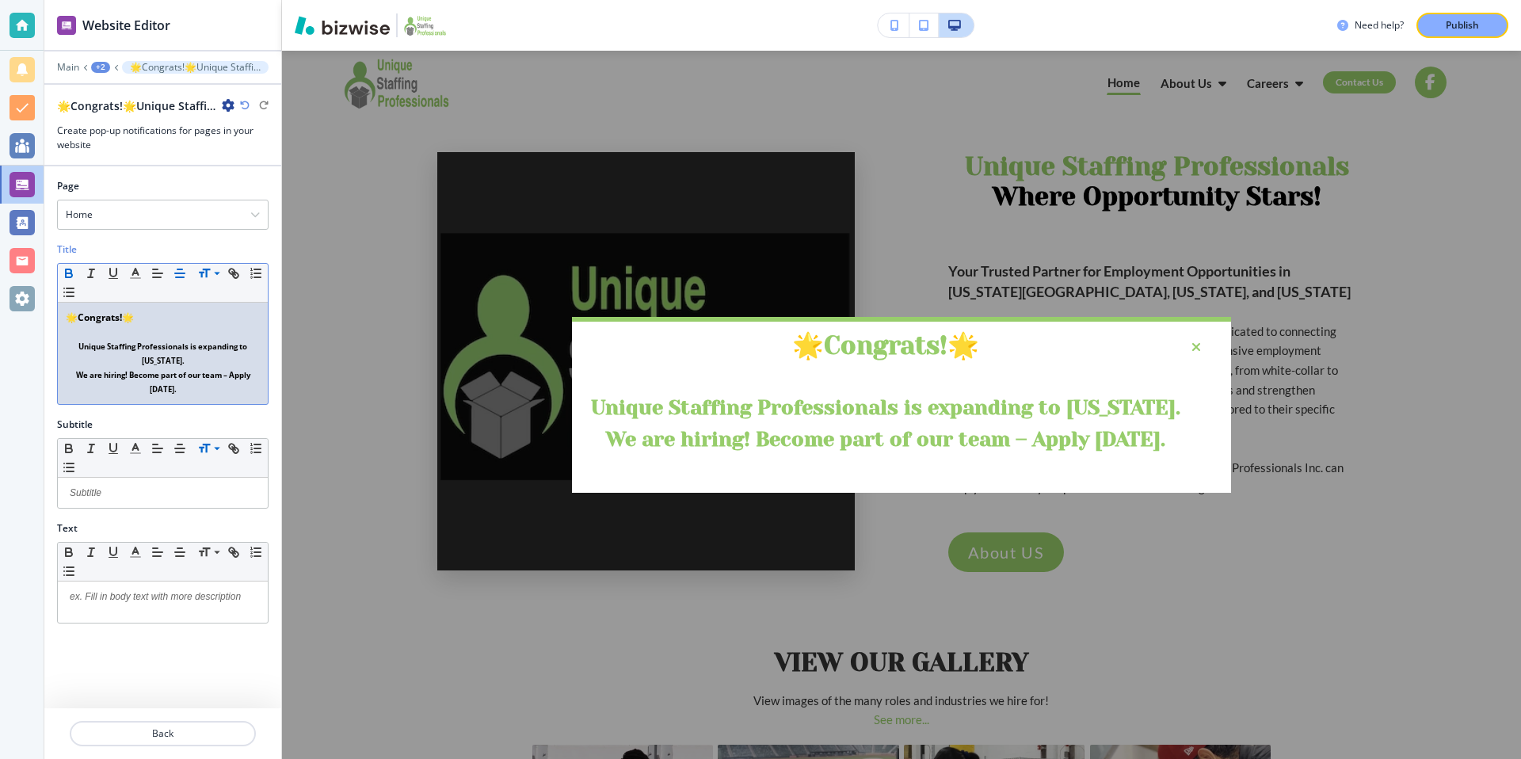
click at [215, 322] on p "🌟 Congrats! 🌟" at bounding box center [163, 318] width 194 height 14
click at [220, 376] on p "We are hiring! Become part of our team – Apply [DATE]." at bounding box center [163, 382] width 194 height 29
click at [69, 368] on p "We are hiring! Become part of our team – Apply [DATE]." at bounding box center [163, 382] width 194 height 29
click at [354, 219] on div "🌟 Congrats! 🌟 Unique Staffing Professionals is expanding to [US_STATE]. We are …" at bounding box center [901, 405] width 1239 height 708
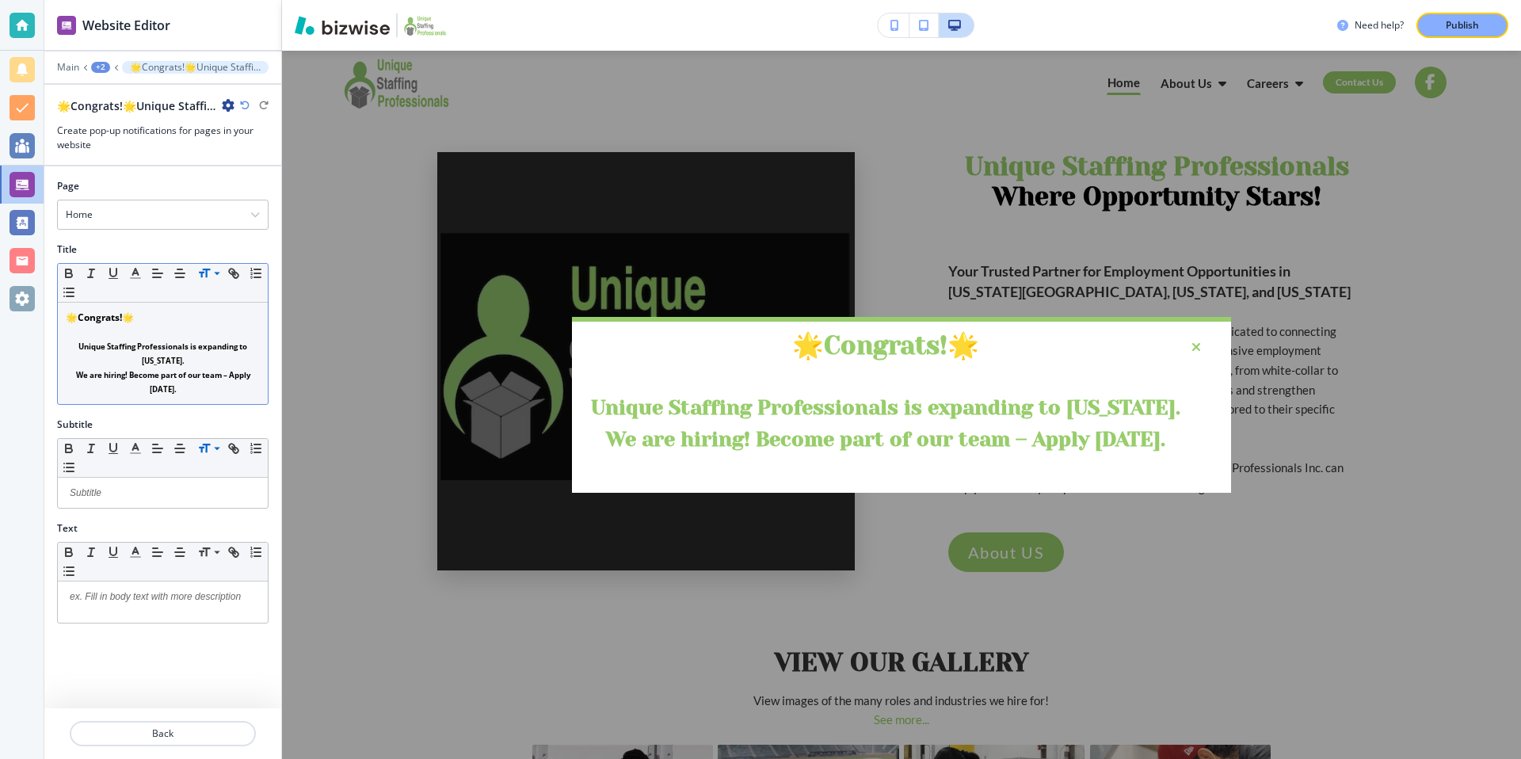
click at [71, 368] on p "We are hiring! Become part of our team – Apply [DATE]." at bounding box center [163, 382] width 194 height 29
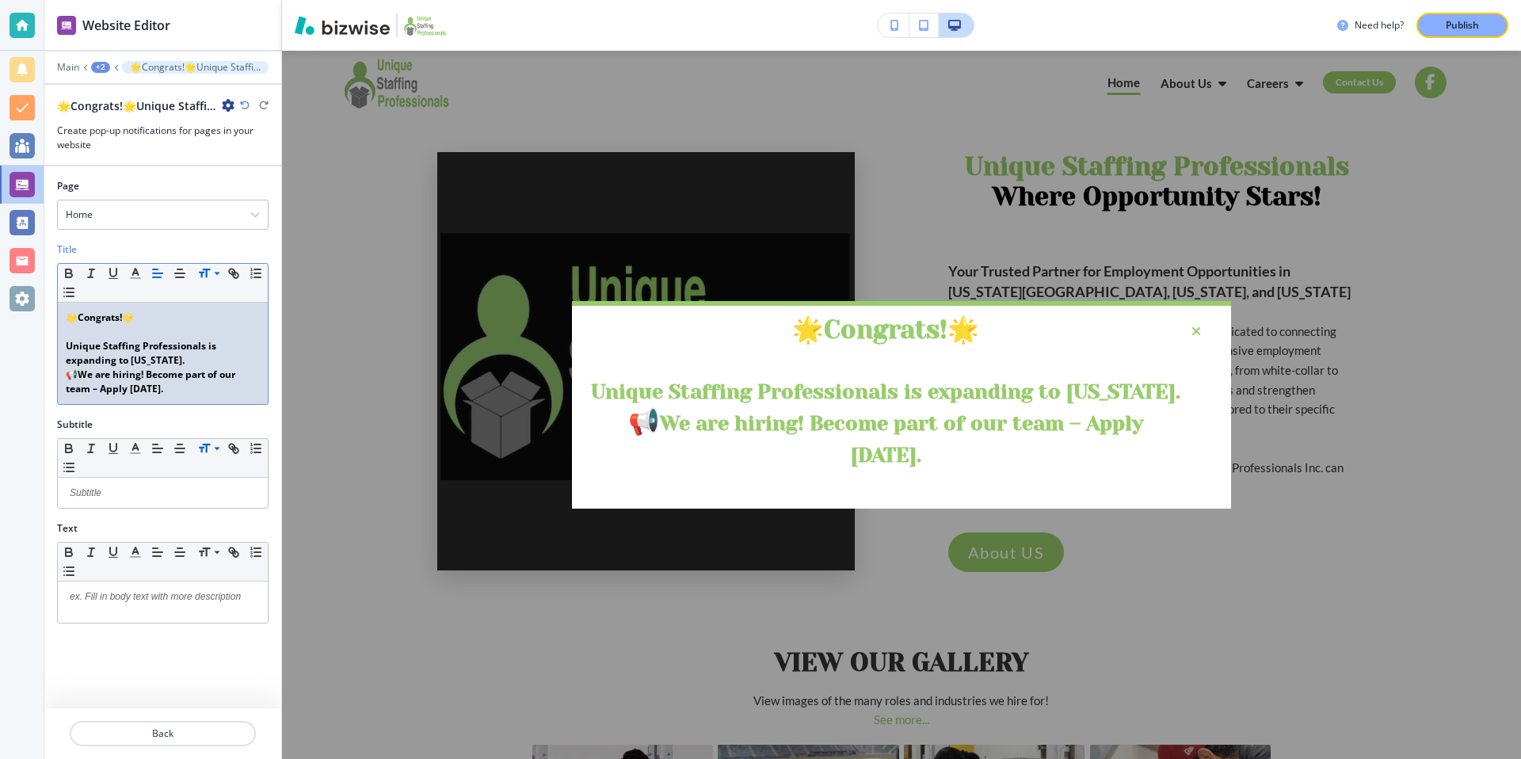
click at [64, 376] on div "🌟 Congrats! 🌟 Unique Staffing Professionals is expanding to [US_STATE]. 📢 We ar…" at bounding box center [163, 353] width 210 height 101
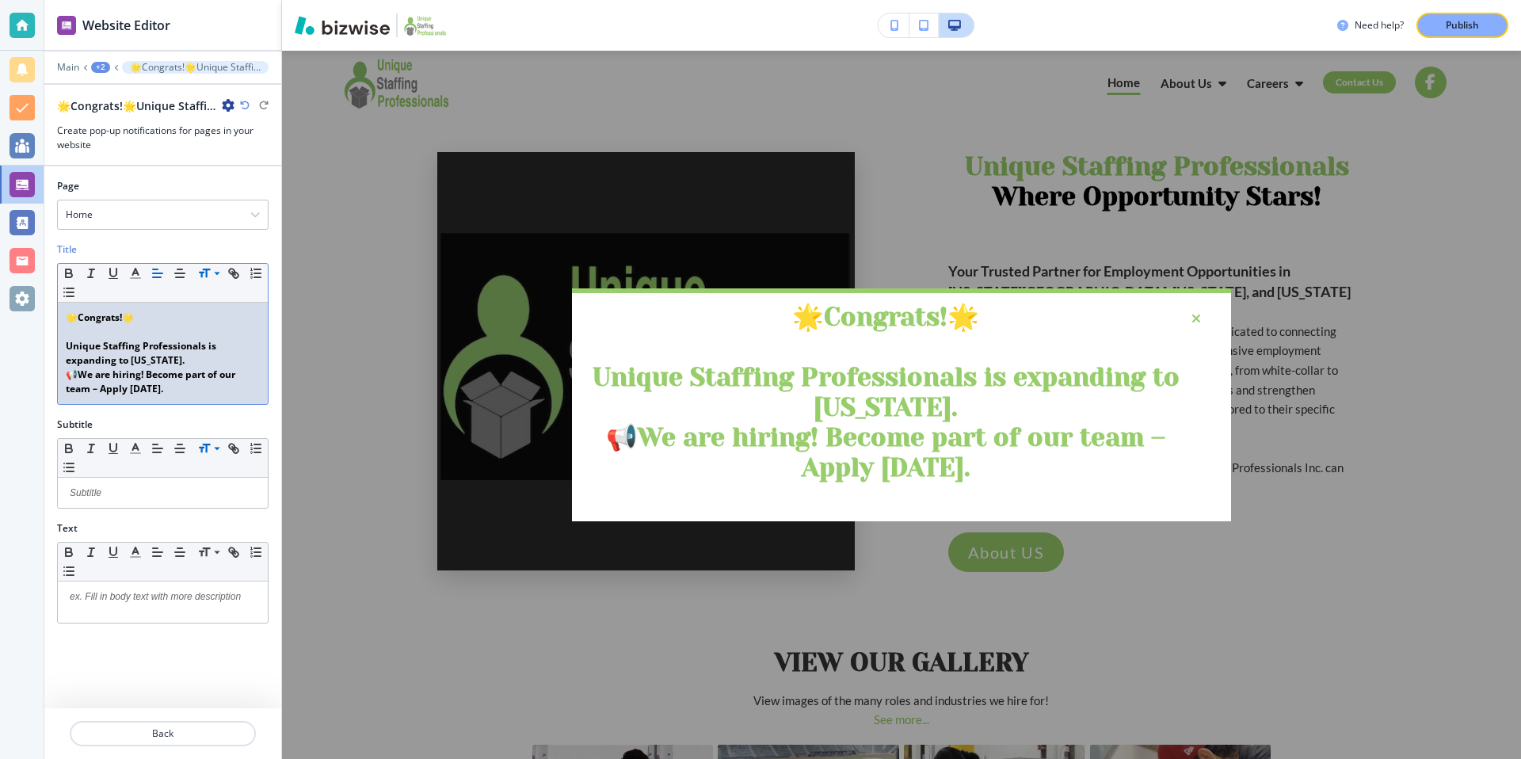
click at [171, 390] on p "📢 We are hiring! Become part of our team – Apply [DATE]." at bounding box center [163, 382] width 194 height 29
click at [154, 360] on strong "Unique Staffing Professionals is expanding to [US_STATE]." at bounding box center [142, 353] width 153 height 28
click at [203, 246] on div "Title" at bounding box center [163, 249] width 212 height 14
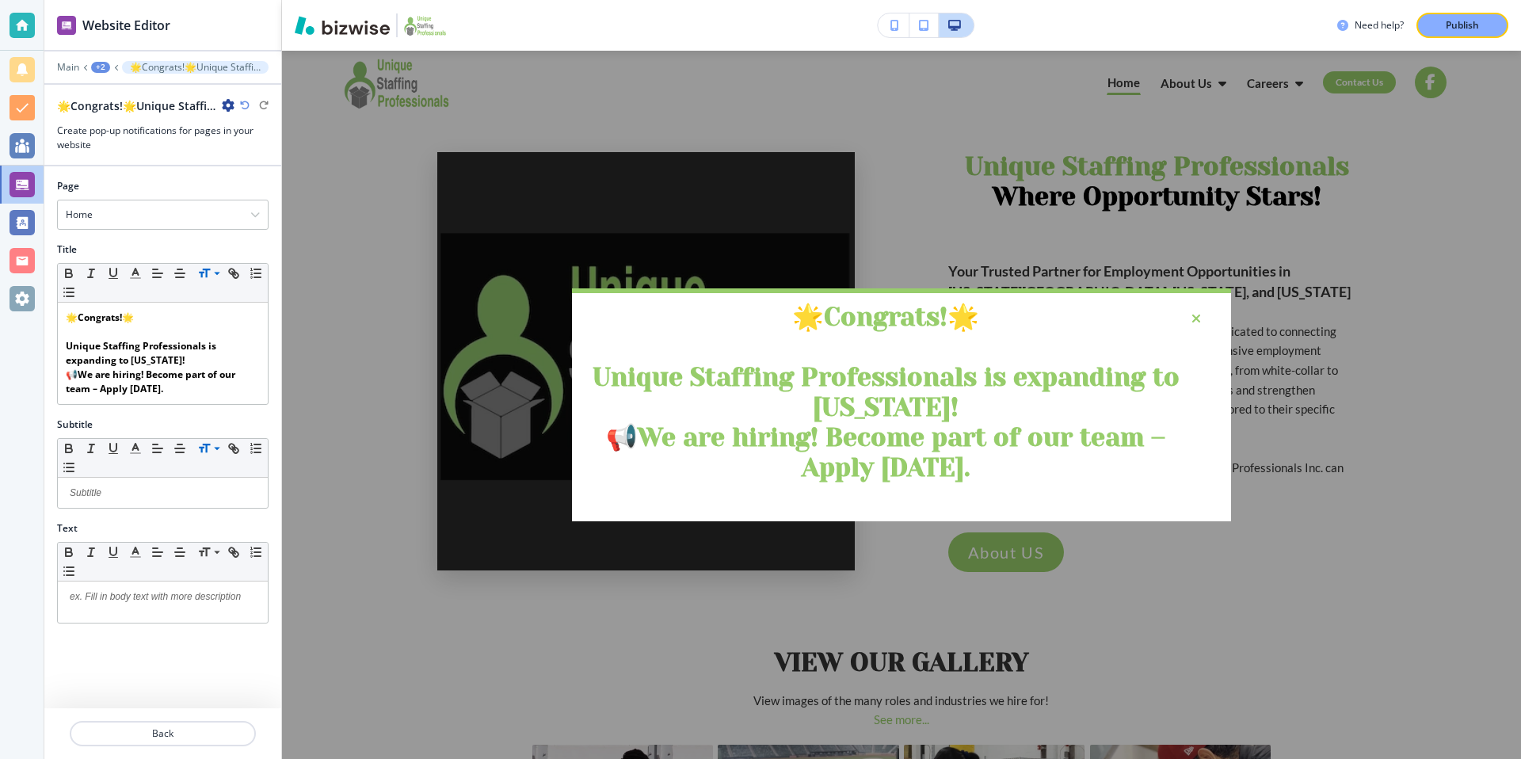
click at [383, 294] on div "🌟 Congrats! 🌟 Unique Staffing Professionals is expanding to [US_STATE]! 📢 We ar…" at bounding box center [901, 405] width 1239 height 708
click at [1466, 26] on p "Publish" at bounding box center [1462, 25] width 33 height 14
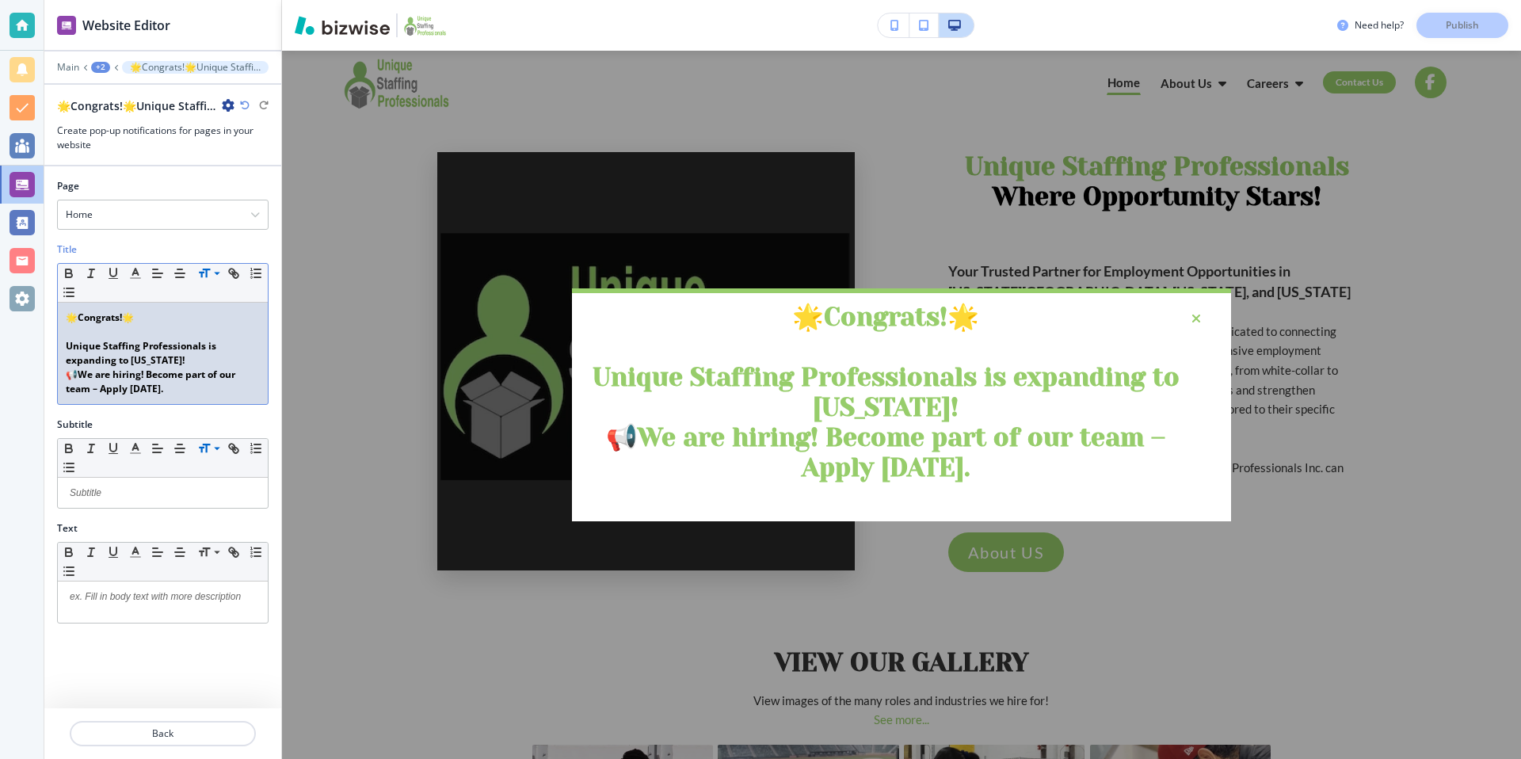
click at [154, 379] on strong "We are hiring! Become part of our team – Apply [DATE]." at bounding box center [152, 382] width 172 height 28
drag, startPoint x: 163, startPoint y: 391, endPoint x: 63, endPoint y: 349, distance: 108.0
click at [63, 349] on div "🌟 Congrats! 🌟 Unique Staffing Professionals is expanding to [US_STATE]! 📢 We ar…" at bounding box center [163, 353] width 210 height 101
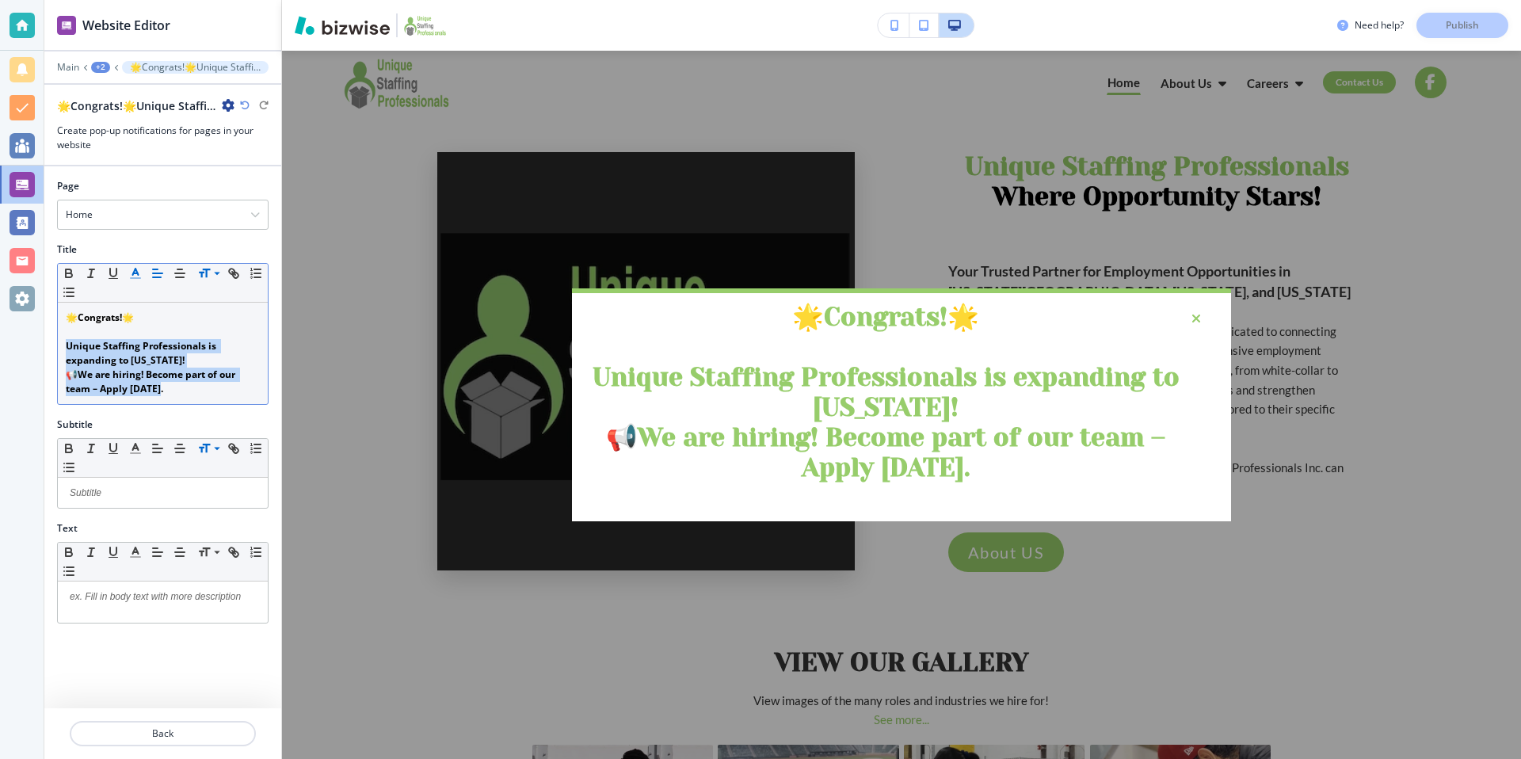
click at [130, 269] on icon "button" at bounding box center [135, 273] width 14 height 14
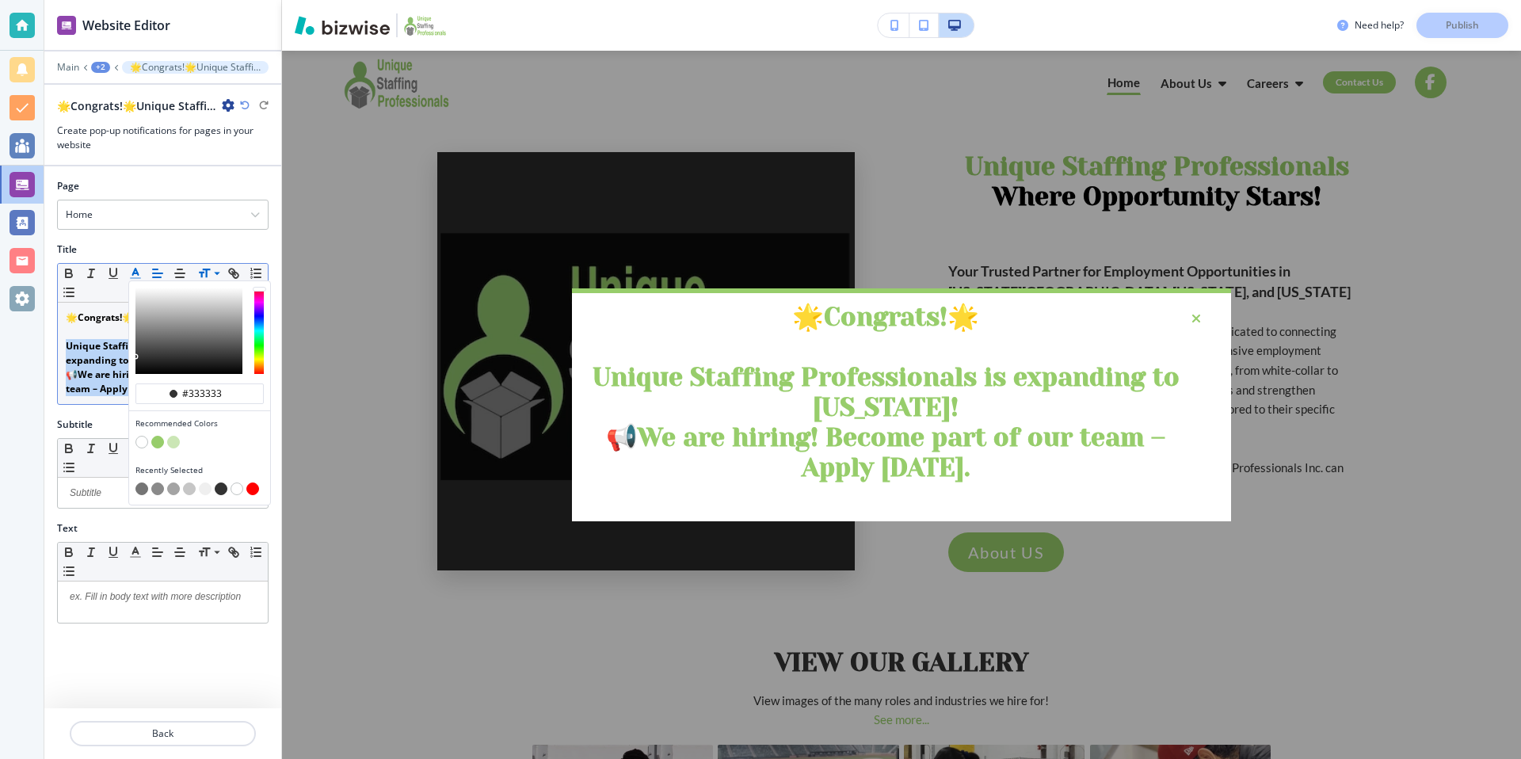
click at [145, 487] on button "button" at bounding box center [141, 488] width 13 height 13
type input "#757575"
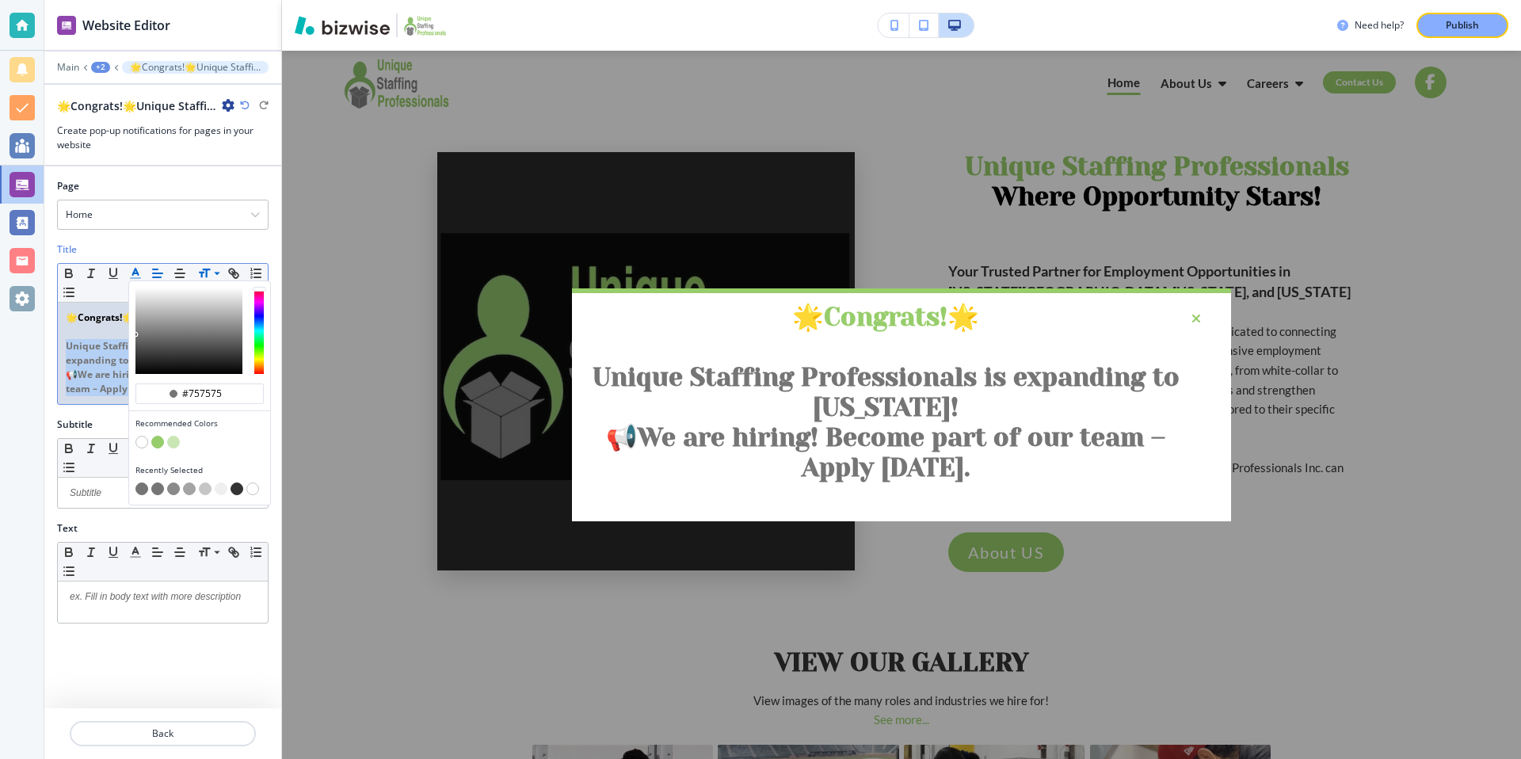
click at [162, 486] on button "button" at bounding box center [157, 488] width 13 height 13
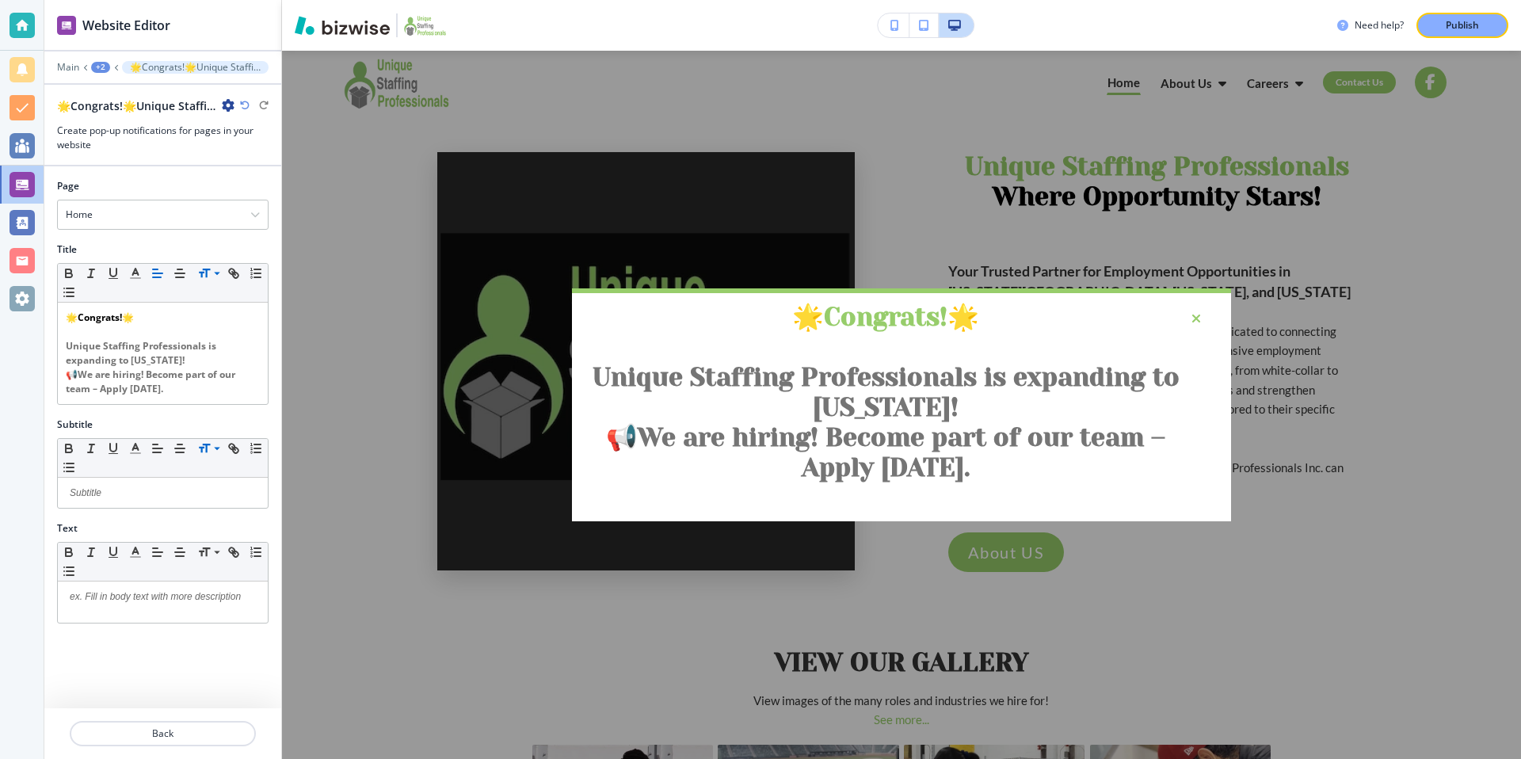
click at [96, 418] on div "Subtitle" at bounding box center [163, 425] width 212 height 14
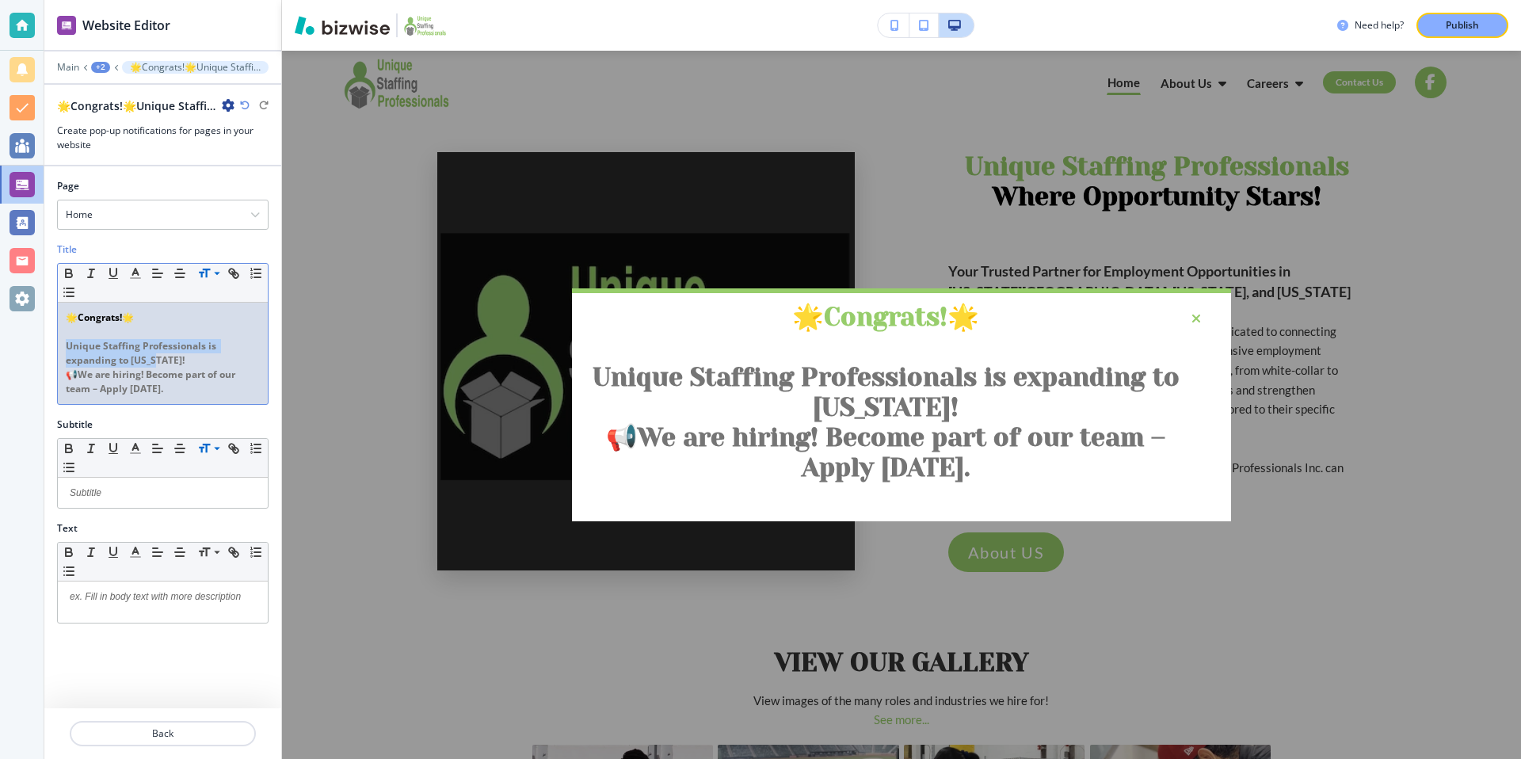
drag, startPoint x: 162, startPoint y: 357, endPoint x: 82, endPoint y: 328, distance: 84.5
click at [62, 347] on div "🌟 Congrats! 🌟 Unique Staffing Professionals is expanding to [US_STATE]! 📢 We ar…" at bounding box center [163, 353] width 210 height 101
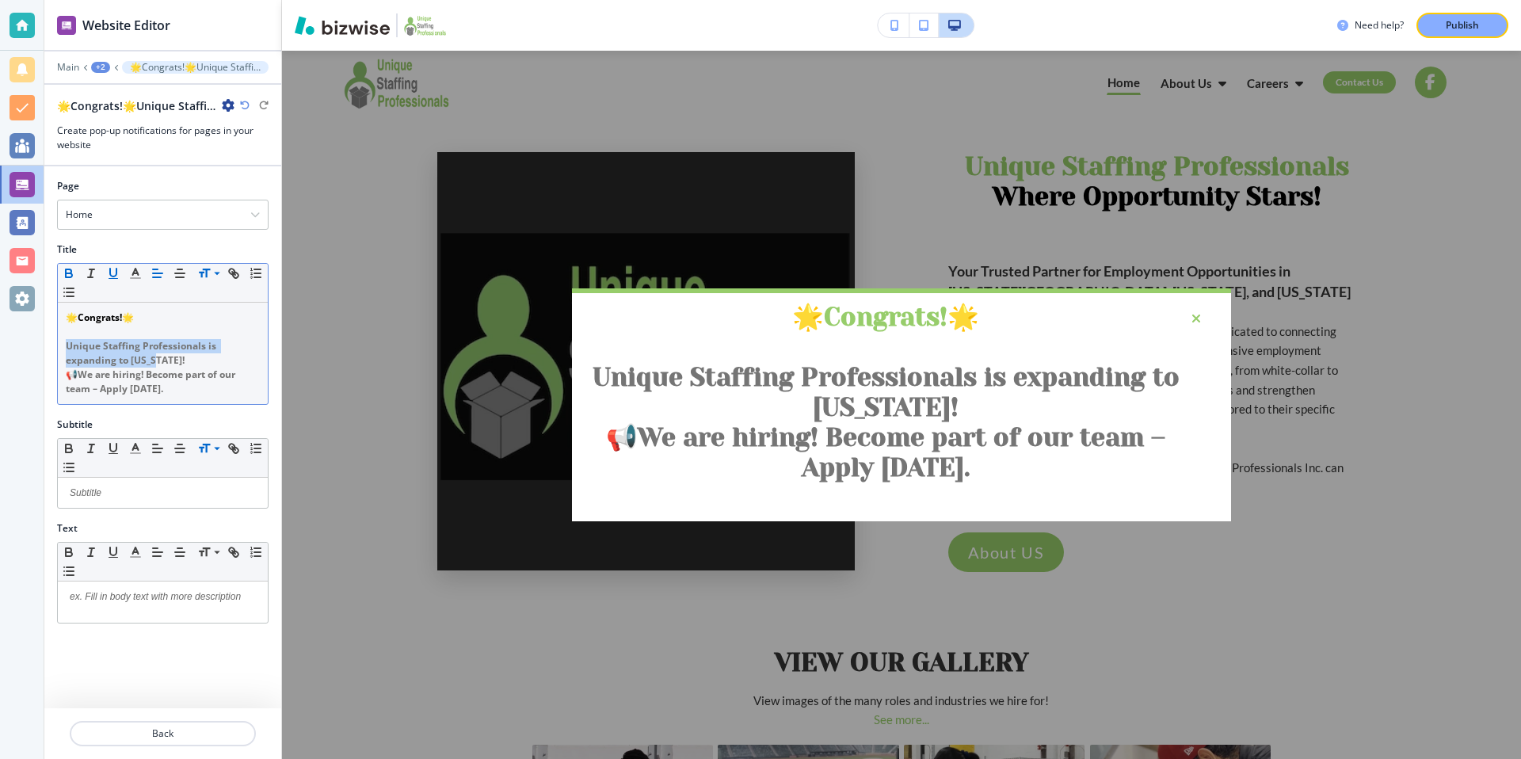
click at [113, 270] on icon "button" at bounding box center [113, 273] width 14 height 14
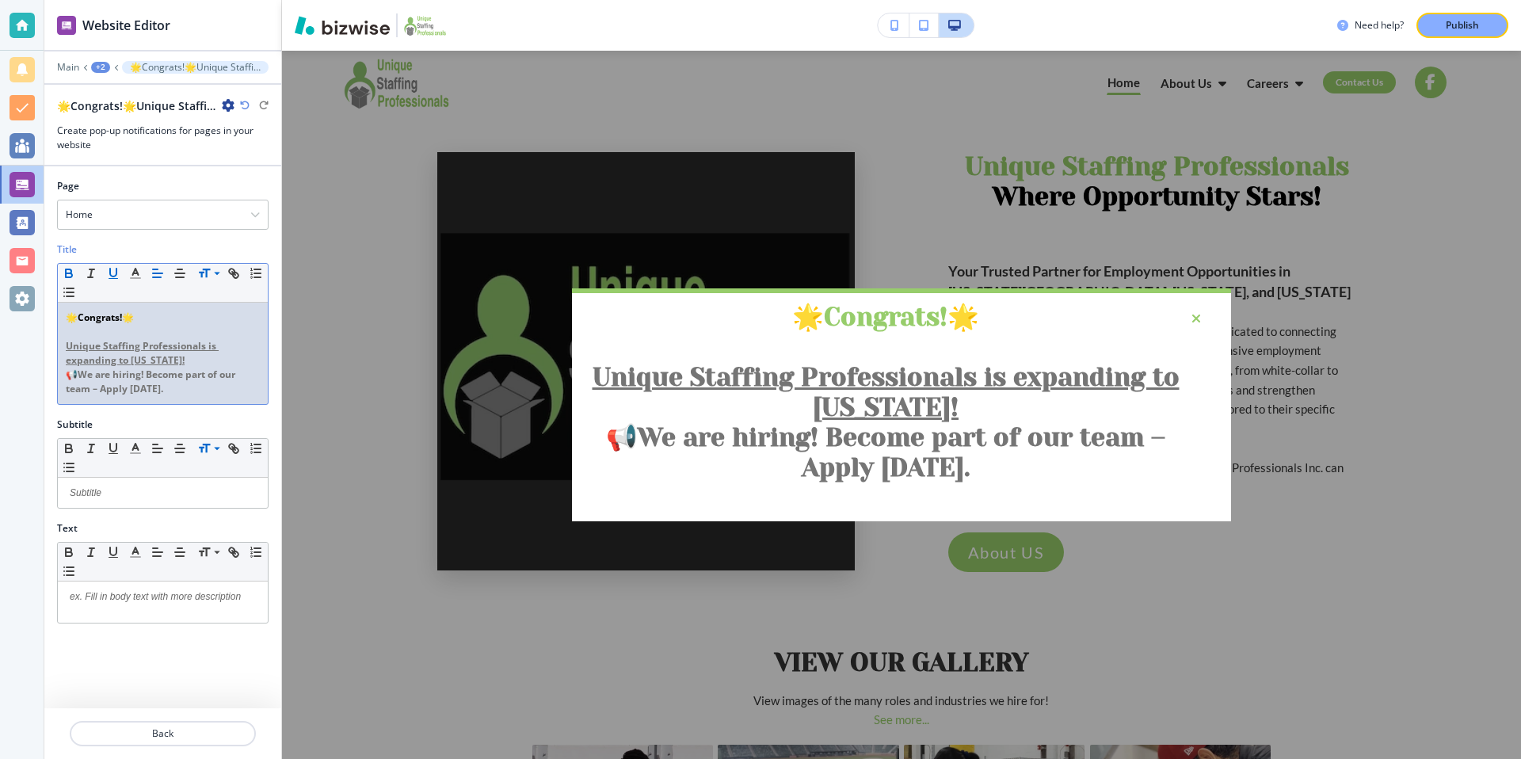
click at [113, 270] on icon "button" at bounding box center [113, 273] width 14 height 14
click at [96, 273] on icon "button" at bounding box center [91, 273] width 14 height 14
drag, startPoint x: 167, startPoint y: 391, endPoint x: 73, endPoint y: 376, distance: 95.3
click at [73, 376] on p "📢 We are hiring! Become part of our team – Apply [DATE]." at bounding box center [163, 382] width 194 height 29
click at [166, 389] on p "📢 We are hiring! Become part of our team – Apply [DATE]." at bounding box center [163, 382] width 194 height 29
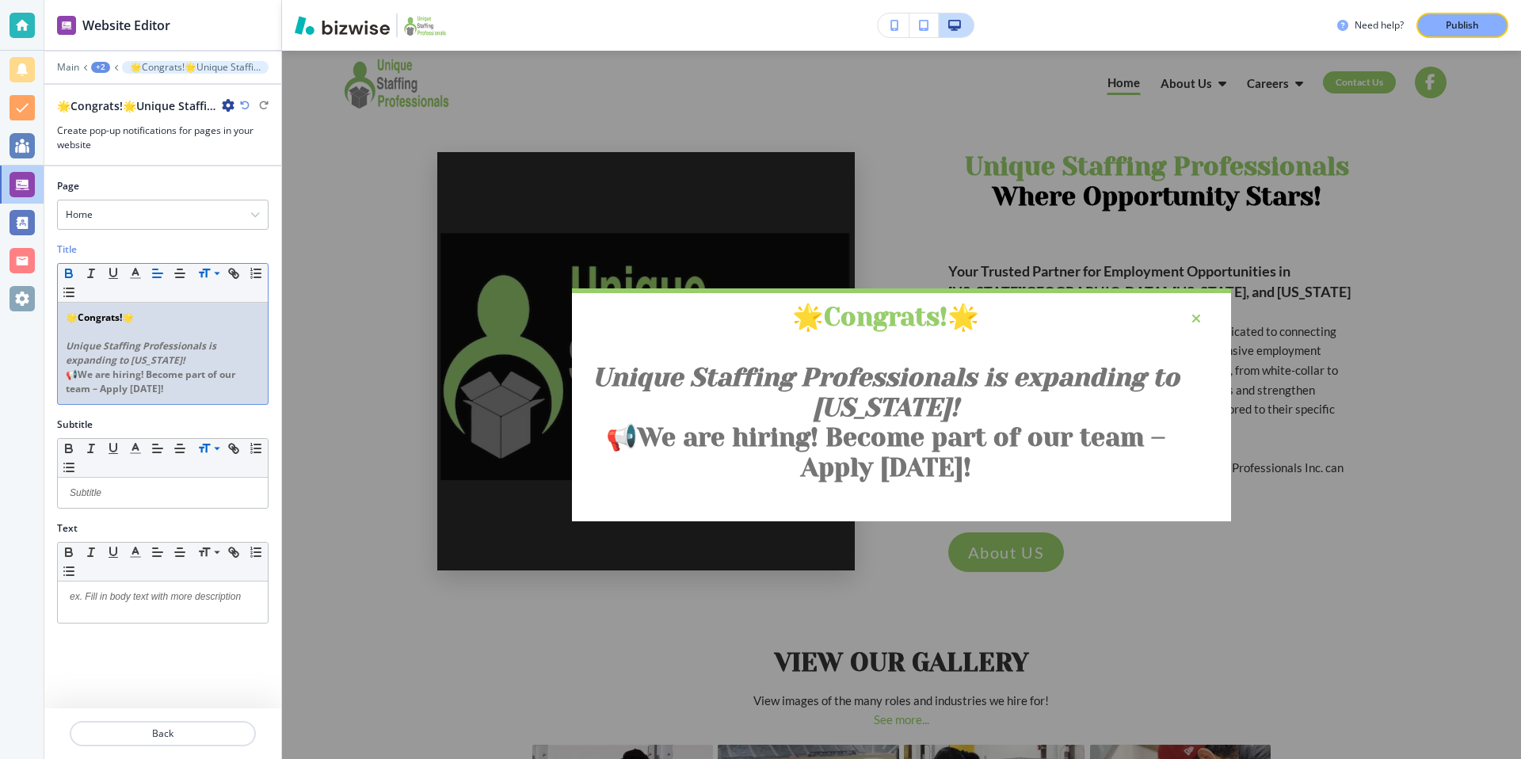
click at [179, 396] on div "🌟 Congrats! 🌟 Unique Staffing Professionals is expanding to [US_STATE]! 📢 We ar…" at bounding box center [163, 353] width 210 height 101
click at [78, 318] on strong "Congrats!" at bounding box center [100, 317] width 44 height 13
click at [128, 318] on p "🌟 Congrats! 🌟" at bounding box center [163, 318] width 194 height 14
click at [1462, 22] on p "Publish" at bounding box center [1462, 25] width 33 height 14
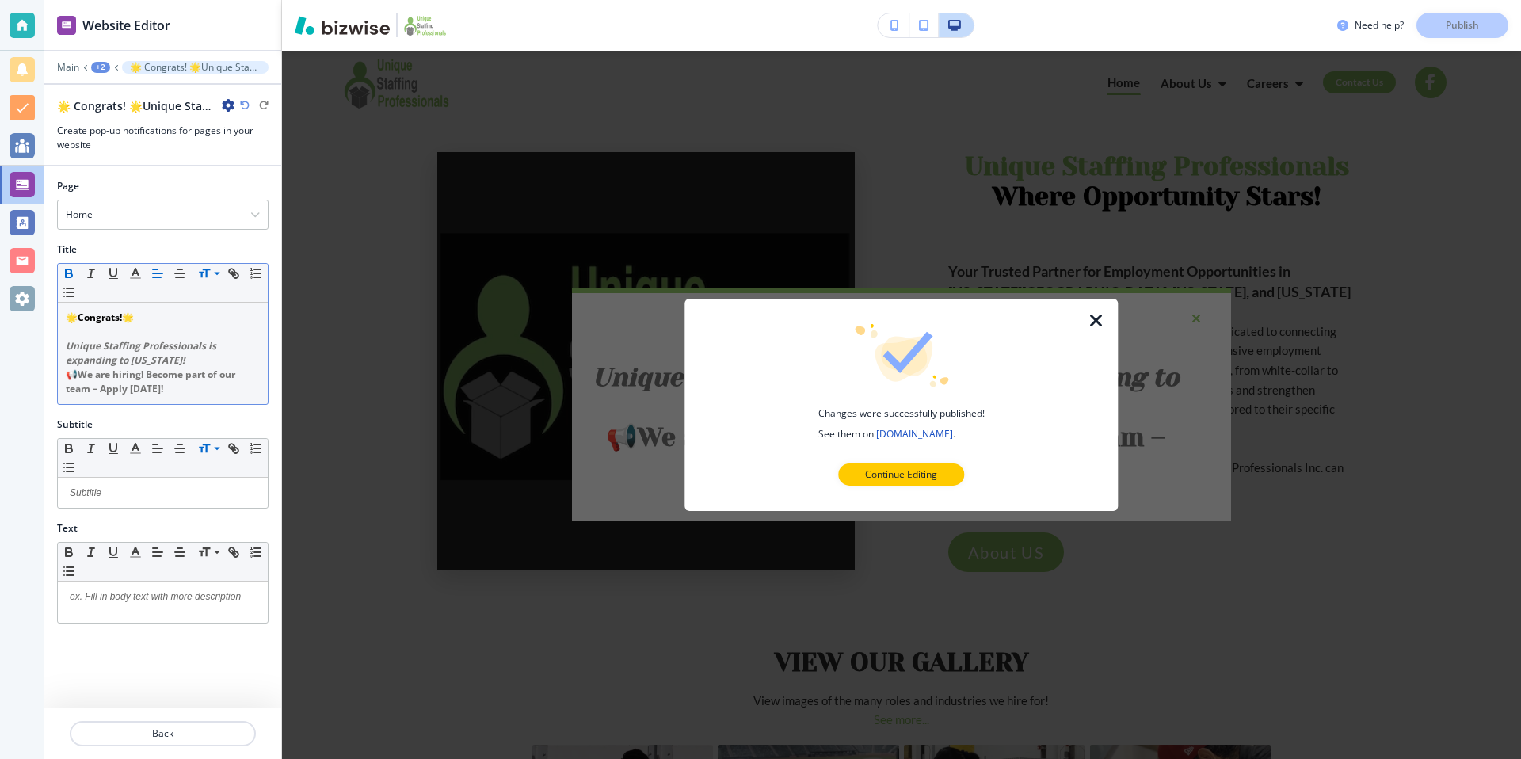
click at [185, 358] on p "Unique Staffing Professionals is expanding to [US_STATE]!" at bounding box center [163, 353] width 194 height 29
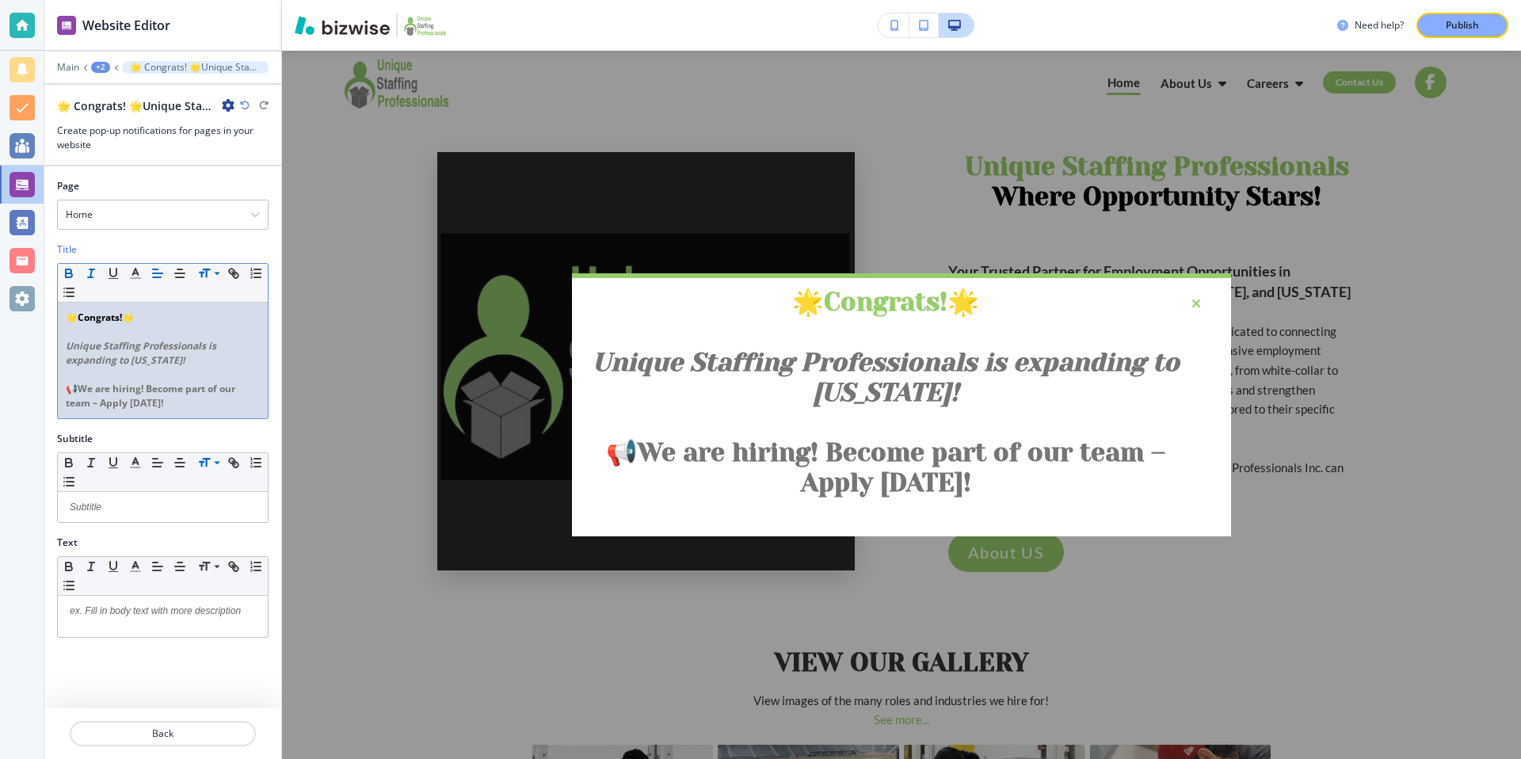
click at [425, 167] on div "🌟 Congrats! 🌟 Unique Staffing Professionals is expanding to [US_STATE]! ﻿ 📢 We …" at bounding box center [901, 405] width 1239 height 708
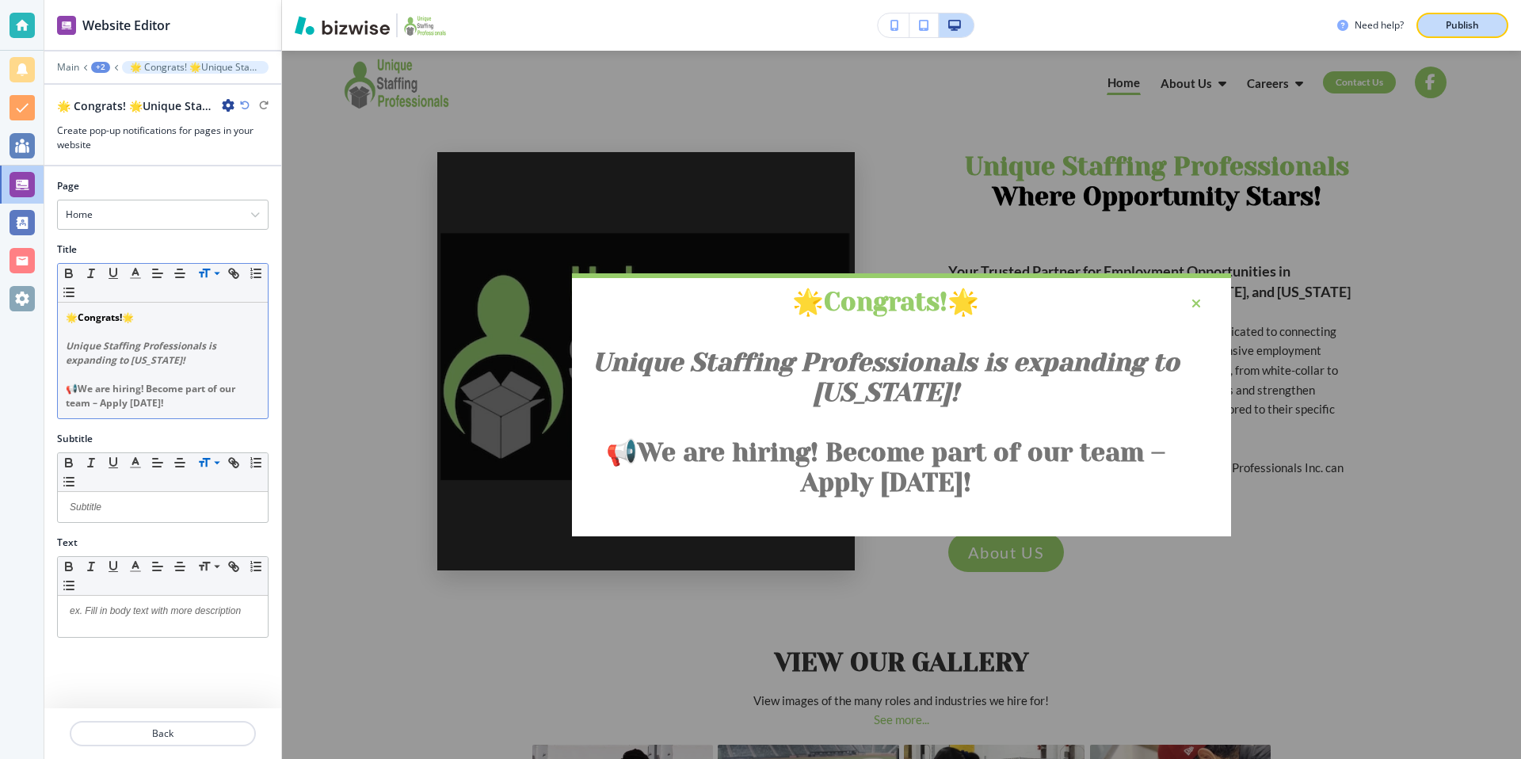
click at [1459, 20] on p "Publish" at bounding box center [1462, 25] width 33 height 14
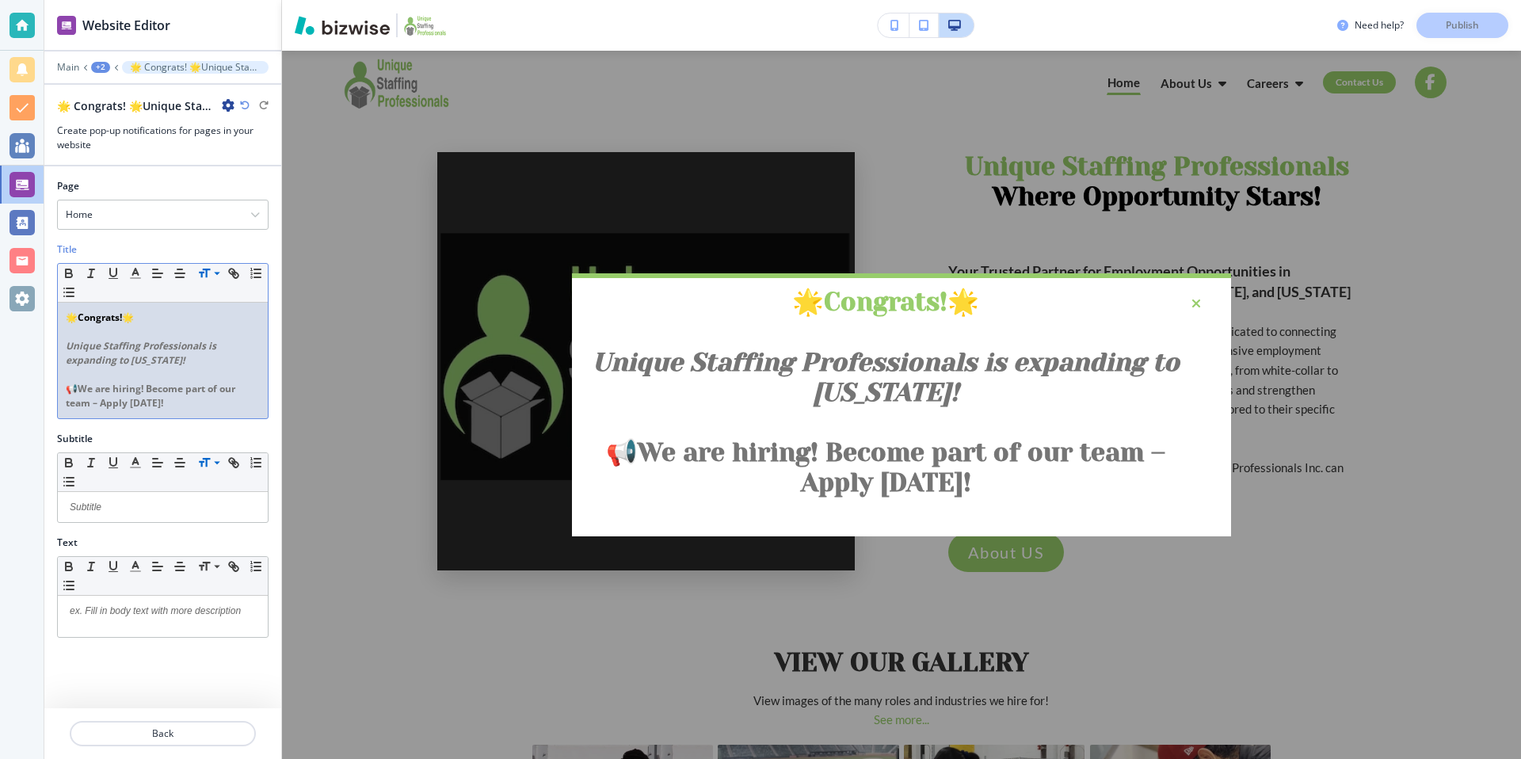
drag, startPoint x: 127, startPoint y: 317, endPoint x: 80, endPoint y: 318, distance: 46.7
click at [80, 318] on p "🌟 Congrats! 🌟" at bounding box center [163, 318] width 194 height 14
click at [185, 325] on p at bounding box center [163, 332] width 194 height 14
click at [174, 362] on p "Unique Staffing Professionals is expanding to [US_STATE]!" at bounding box center [163, 353] width 194 height 29
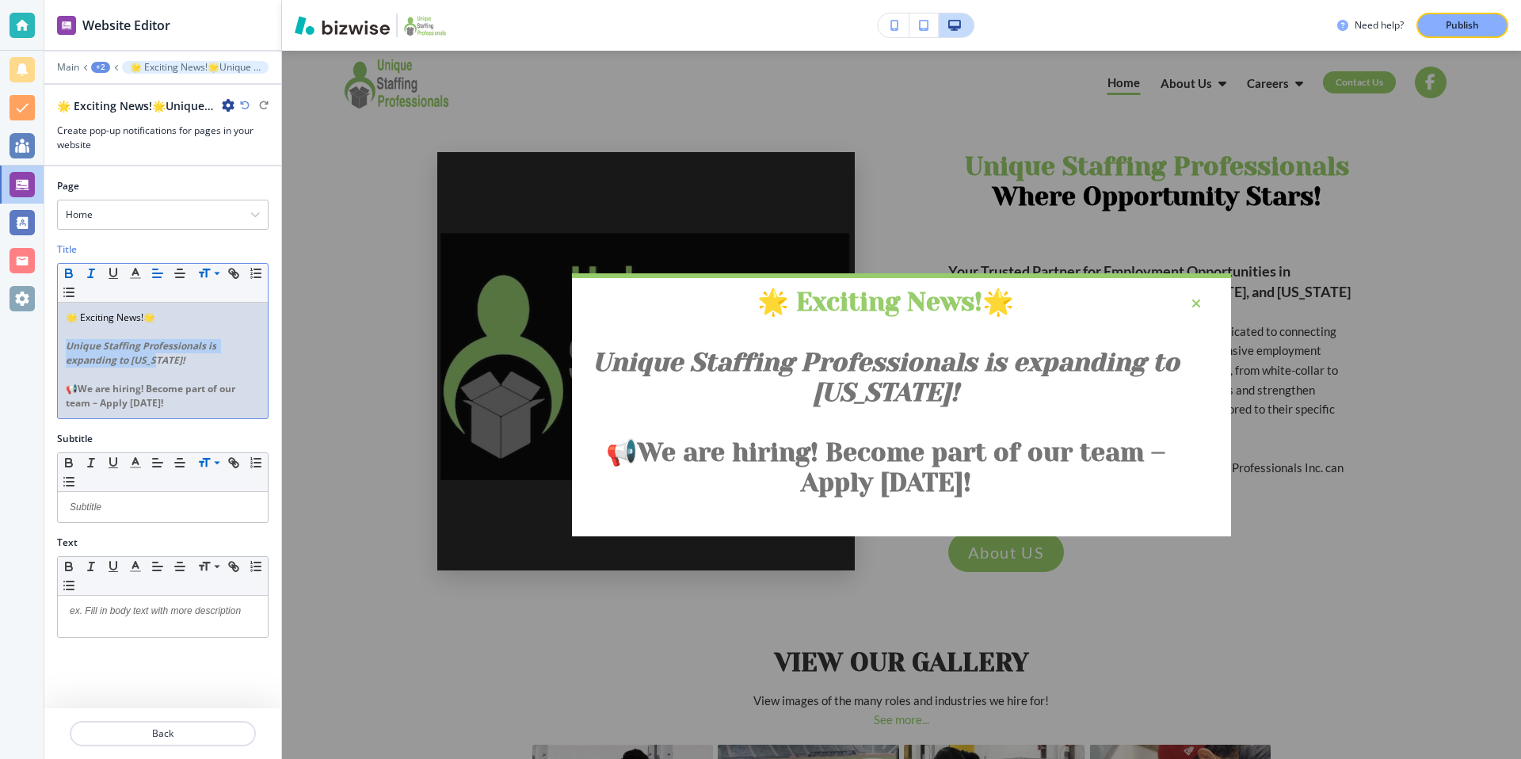
drag, startPoint x: 161, startPoint y: 360, endPoint x: 67, endPoint y: 341, distance: 96.0
click at [67, 341] on p "Unique Staffing Professionals is expanding to [US_STATE]!" at bounding box center [163, 353] width 194 height 29
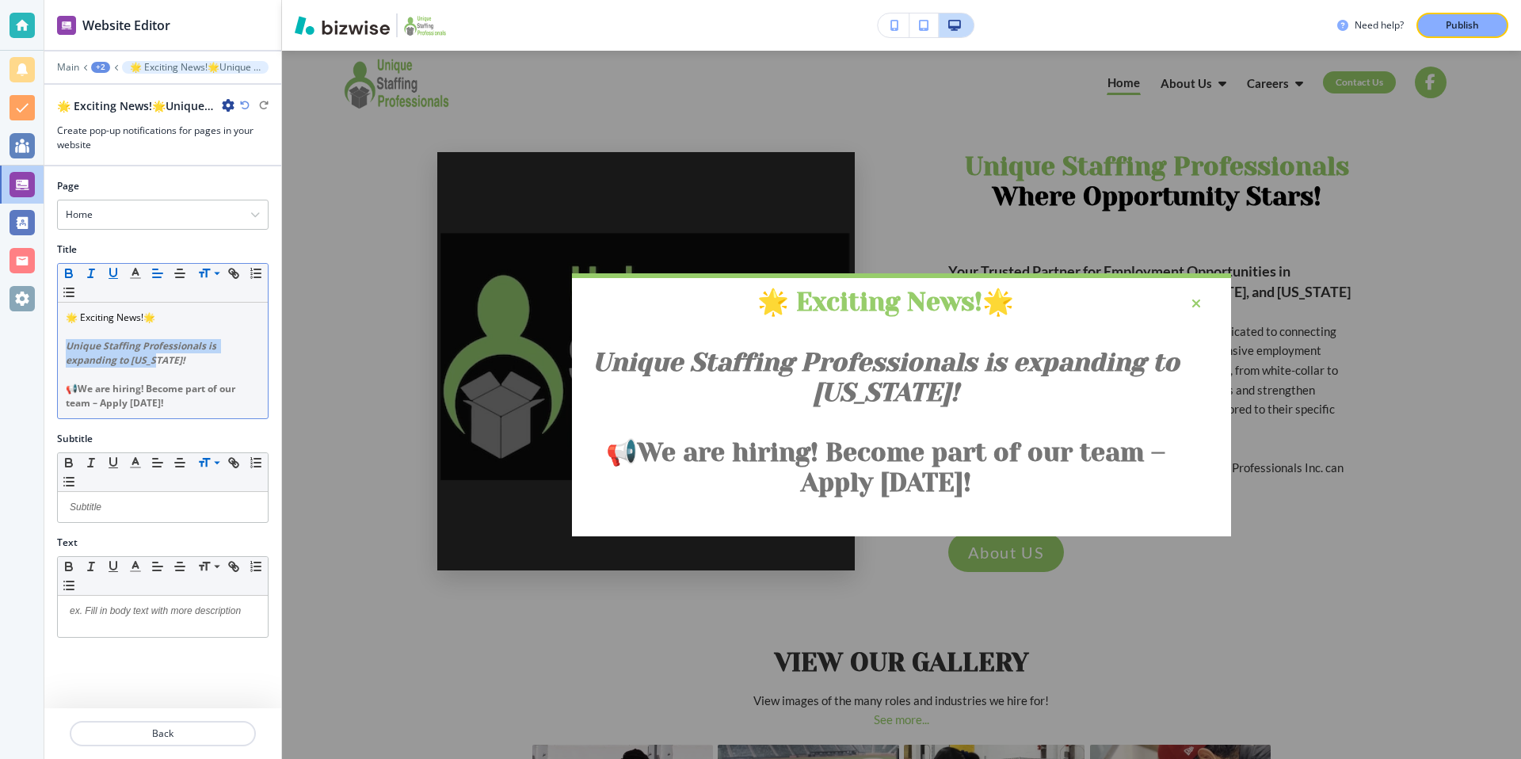
click at [118, 272] on icon "button" at bounding box center [113, 273] width 14 height 14
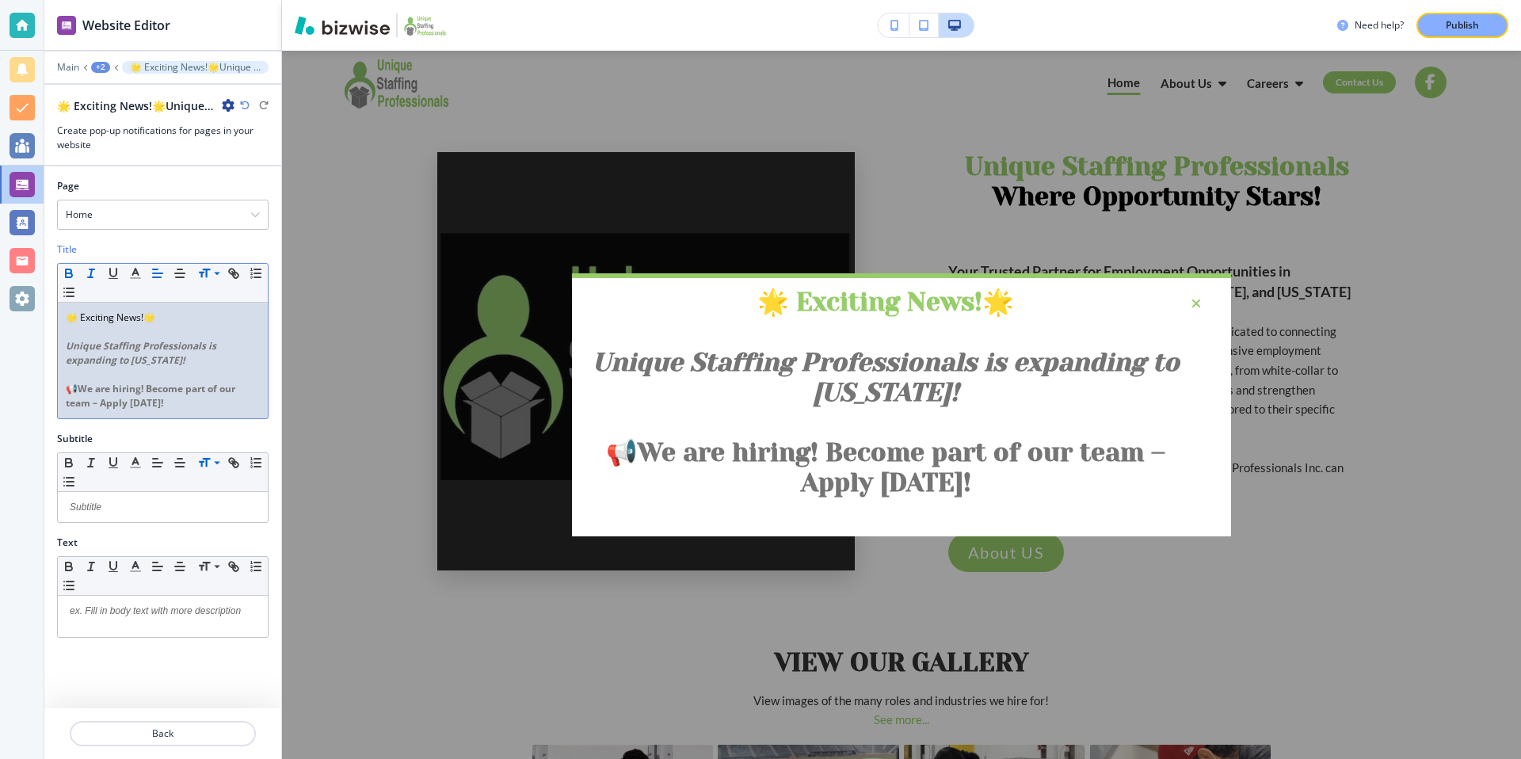
click at [184, 372] on p at bounding box center [163, 375] width 194 height 14
drag, startPoint x: 162, startPoint y: 363, endPoint x: 63, endPoint y: 341, distance: 101.5
click at [63, 341] on div "🌟 Exciting News!🌟 Unique Staffing Professionals is expanding to [US_STATE]! ﻿ 📢…" at bounding box center [163, 361] width 210 height 116
click at [136, 271] on polyline "button" at bounding box center [136, 272] width 6 height 6
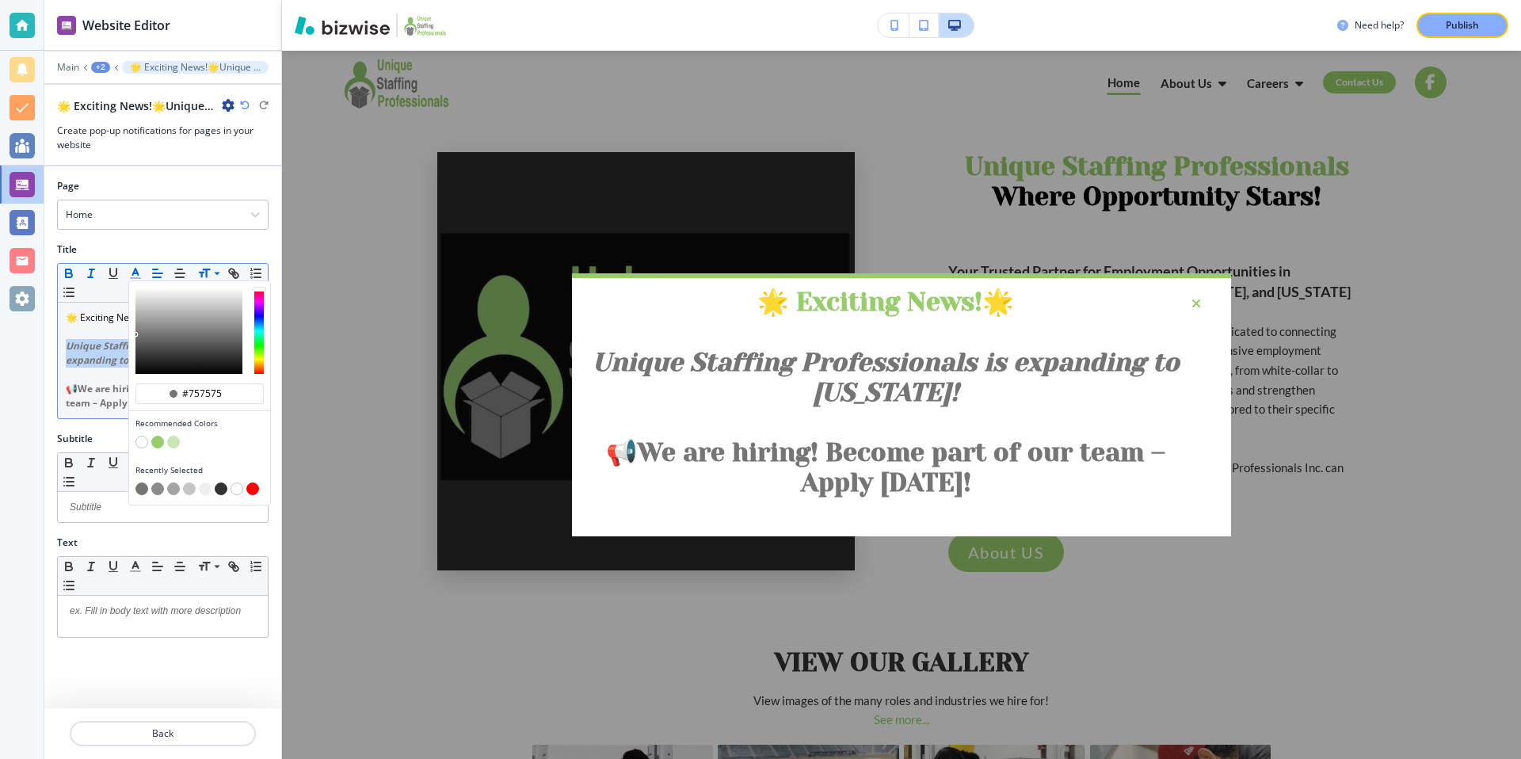
click at [180, 442] on div "button" at bounding box center [199, 444] width 128 height 16
click at [177, 442] on button "button" at bounding box center [173, 442] width 13 height 13
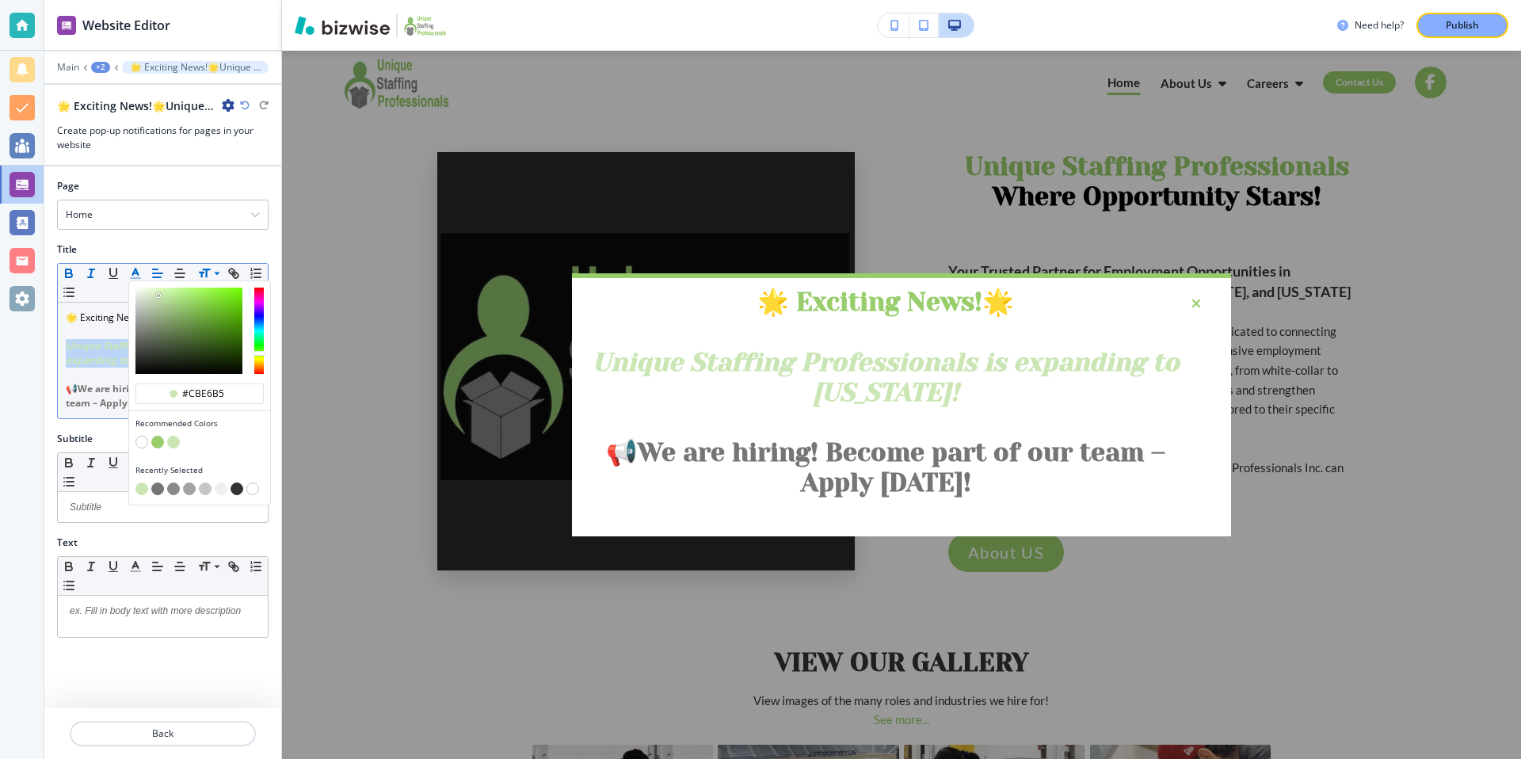
click at [159, 443] on button "button" at bounding box center [157, 442] width 13 height 13
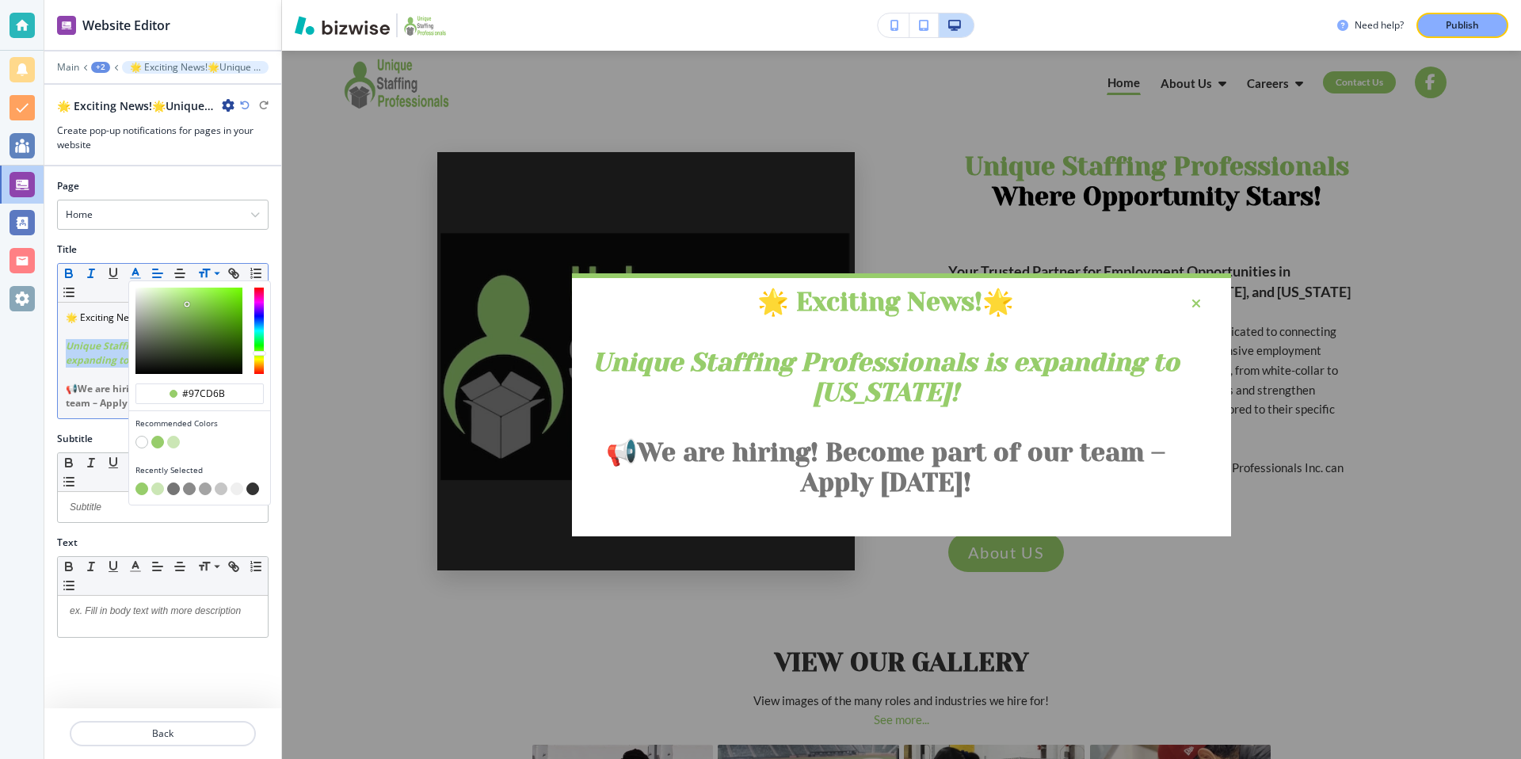
click at [253, 489] on button "button" at bounding box center [252, 488] width 13 height 13
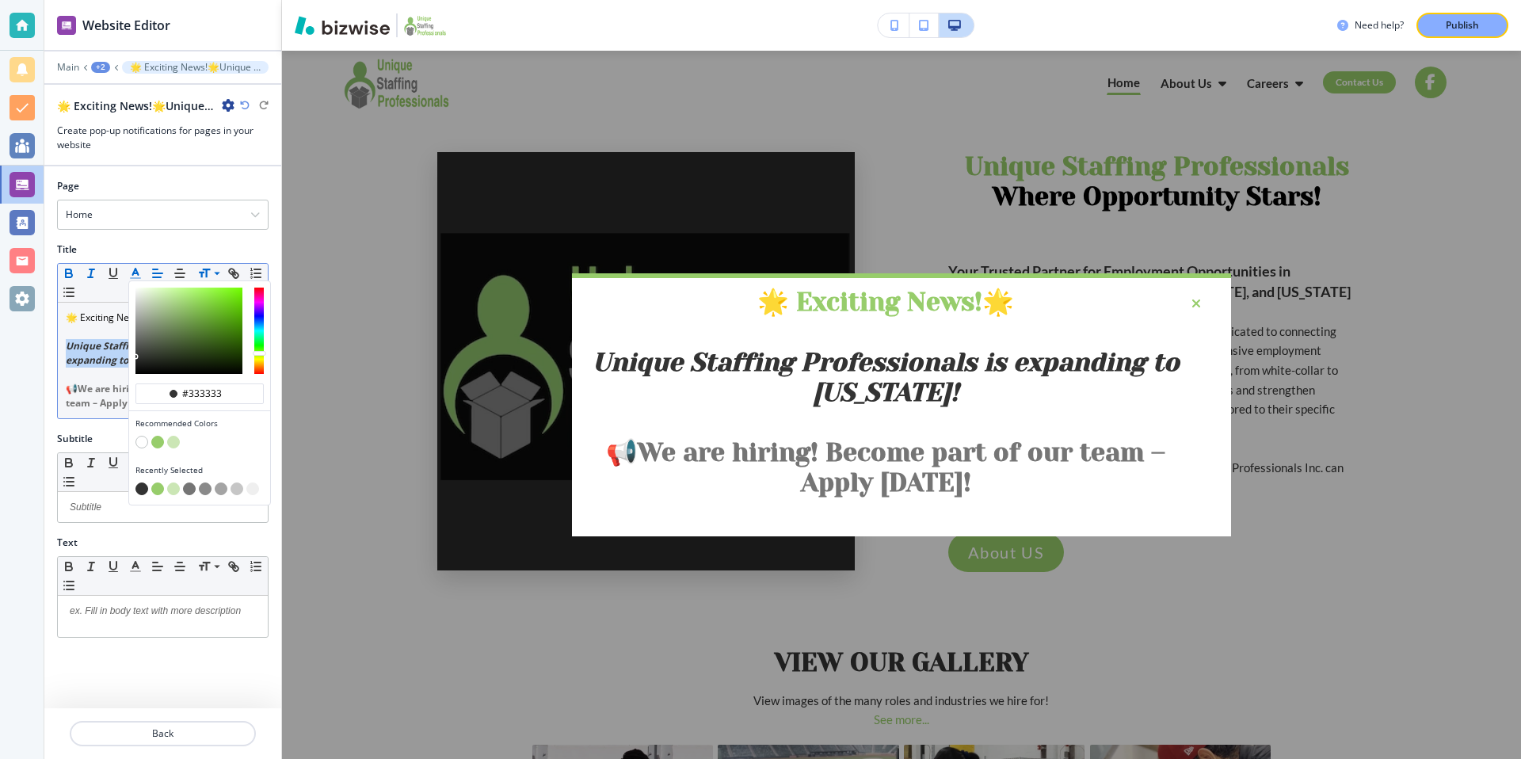
click at [205, 491] on button "button" at bounding box center [205, 488] width 13 height 13
type input "#8a8a8a"
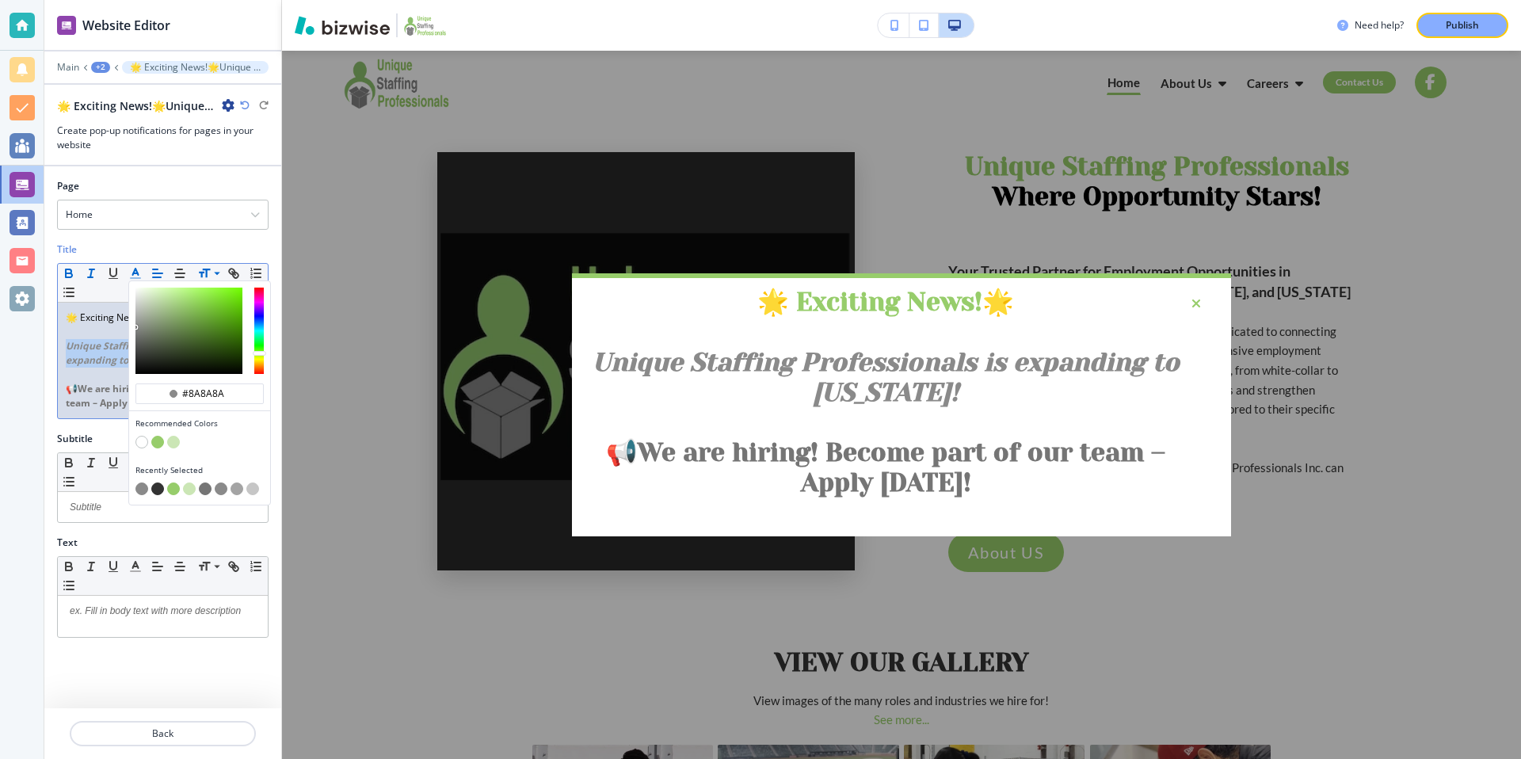
click at [220, 490] on button "button" at bounding box center [221, 488] width 13 height 13
click at [145, 489] on button "button" at bounding box center [141, 488] width 13 height 13
click at [835, 155] on div "🌟 Exciting News!🌟 Unique Staffing Professionals is expanding to [US_STATE]! ﻿ 📢…" at bounding box center [901, 405] width 1239 height 708
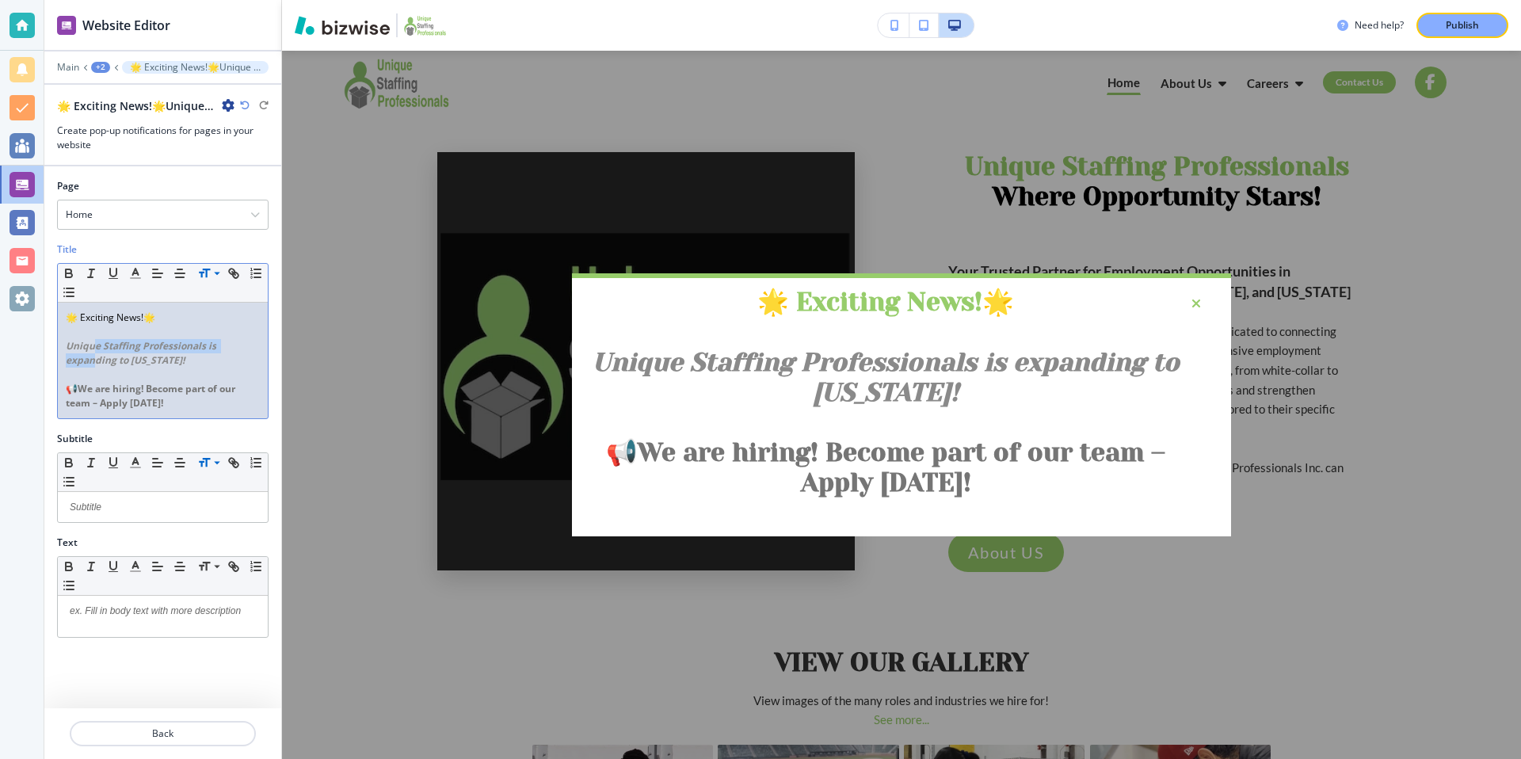
click at [91, 353] on em "Unique Staffing Professionals is expanding to [US_STATE]!" at bounding box center [142, 353] width 153 height 28
drag, startPoint x: 161, startPoint y: 360, endPoint x: 61, endPoint y: 347, distance: 100.6
click at [61, 347] on div "🌟 Exciting News!🌟 Unique Staffing Professionals is expanding to [US_STATE]! ﻿ 📢…" at bounding box center [163, 361] width 210 height 116
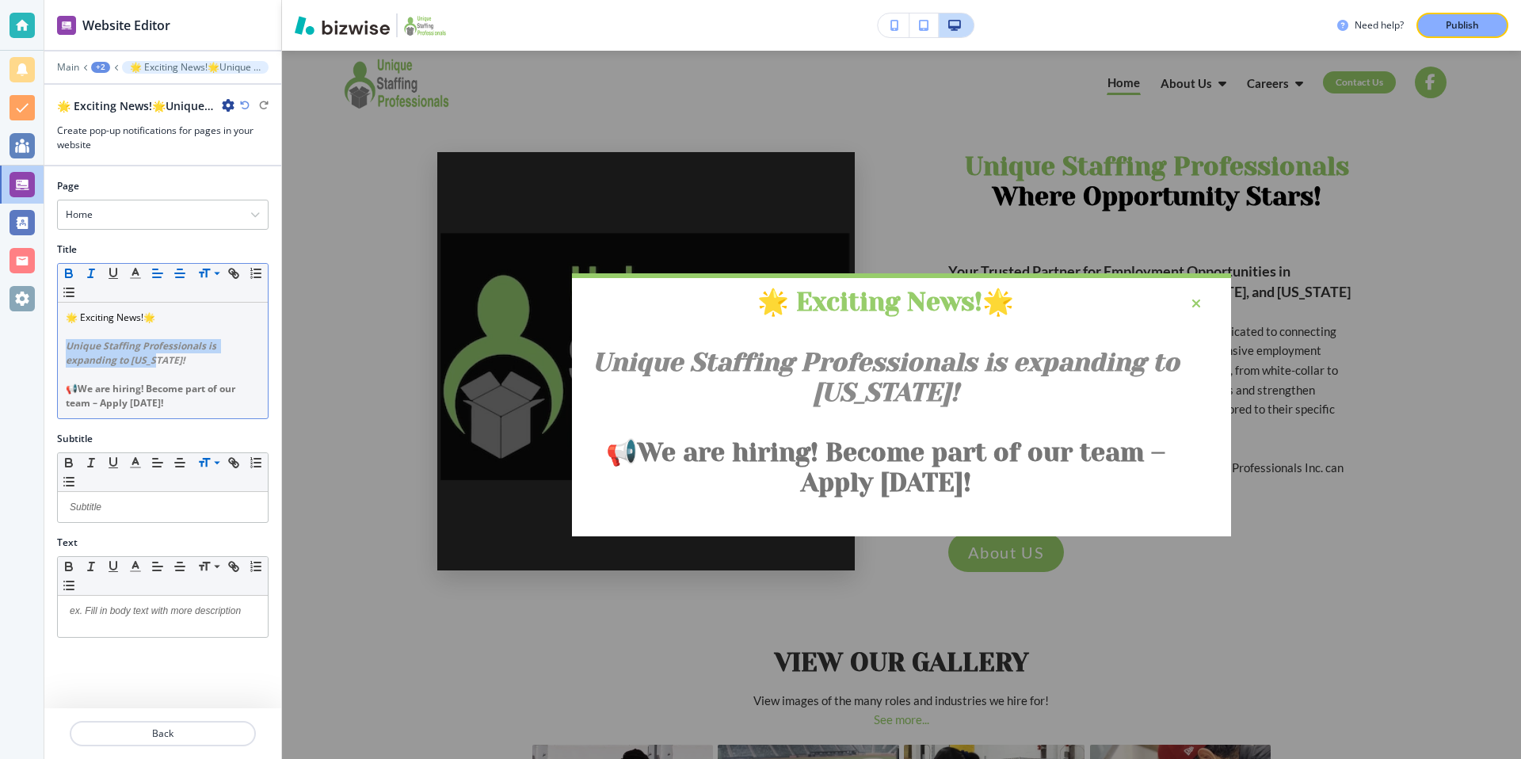
click at [176, 275] on icon "button" at bounding box center [180, 273] width 14 height 14
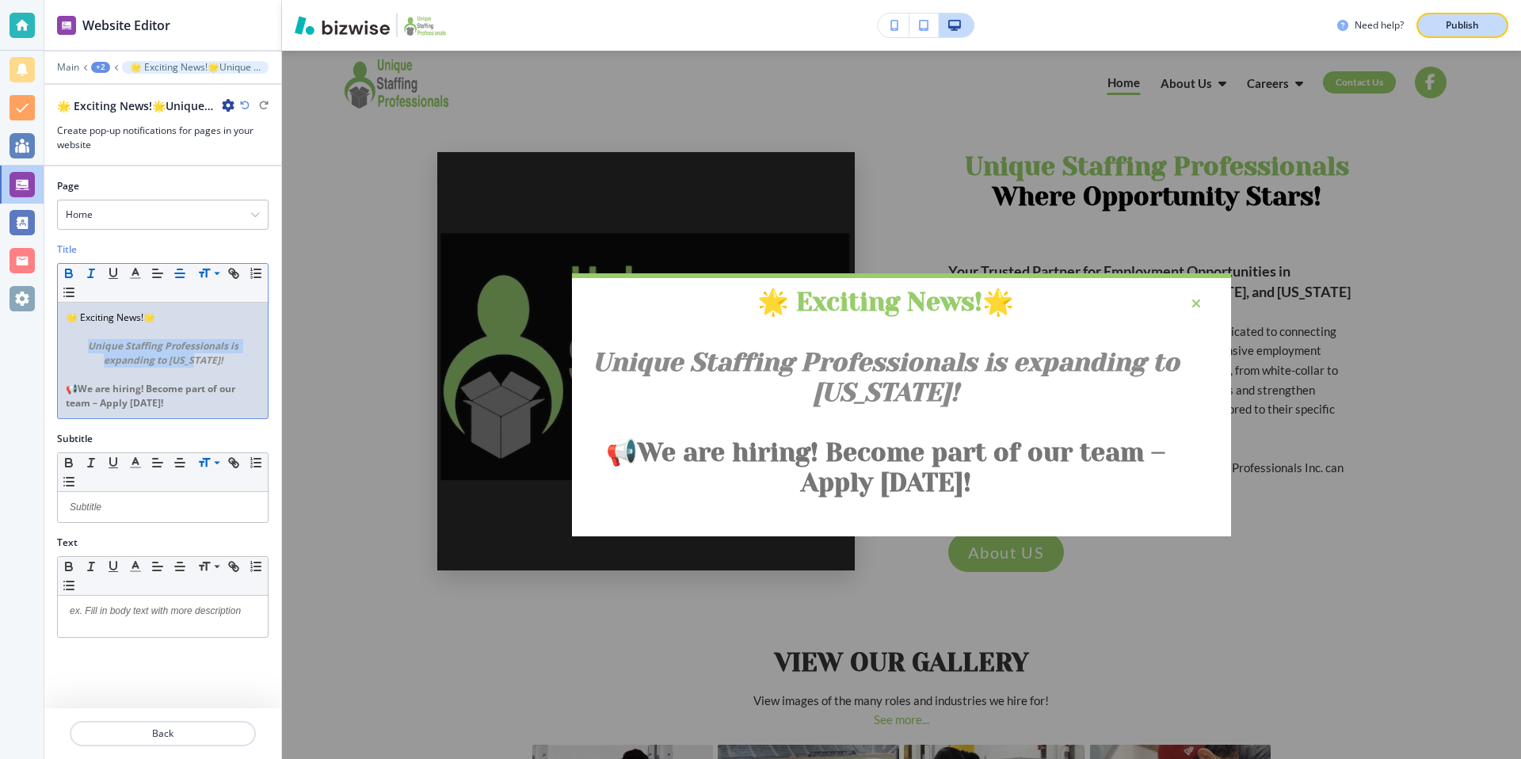
click at [1462, 31] on p "Publish" at bounding box center [1462, 25] width 33 height 14
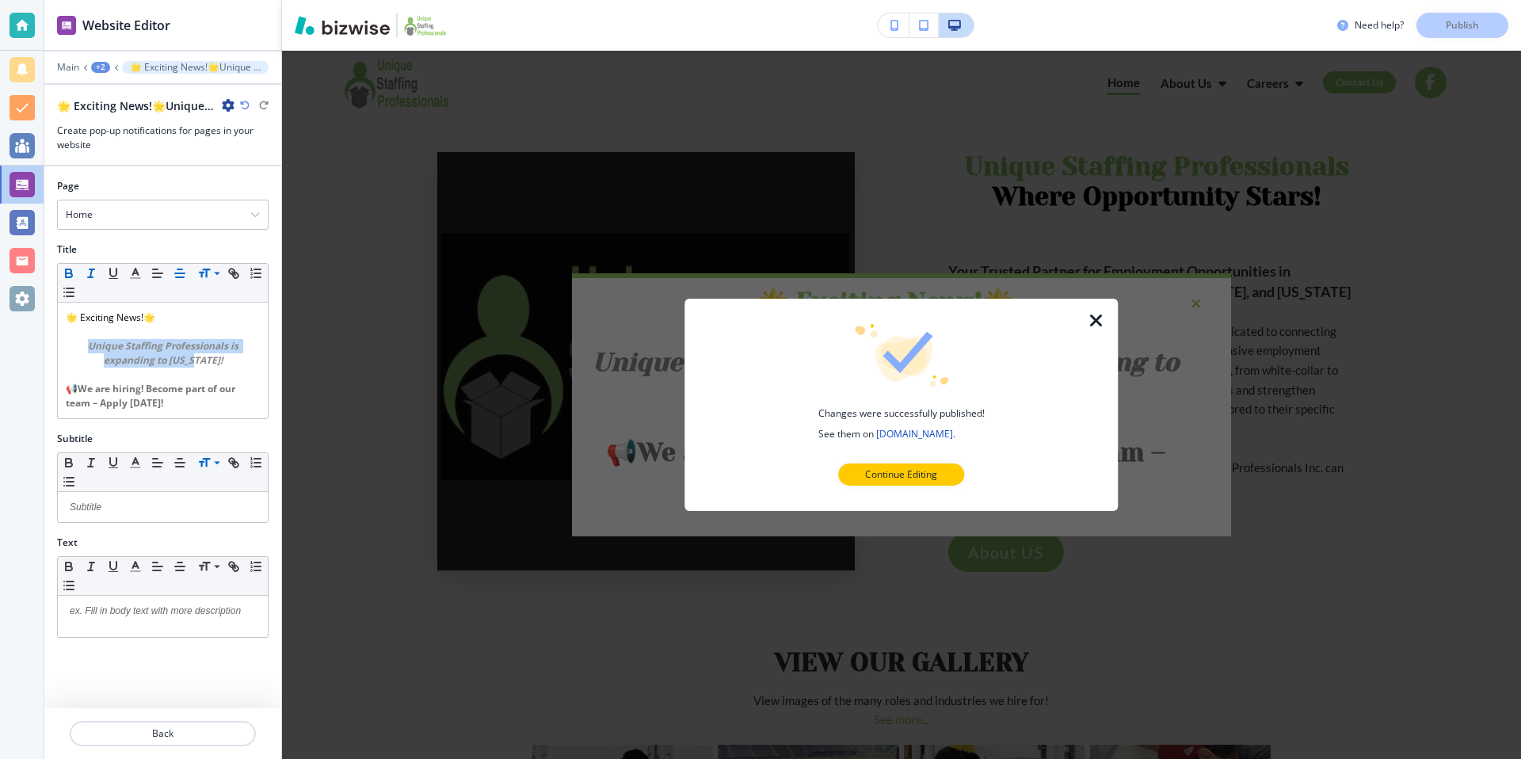
click at [1096, 314] on icon "button" at bounding box center [1096, 320] width 19 height 19
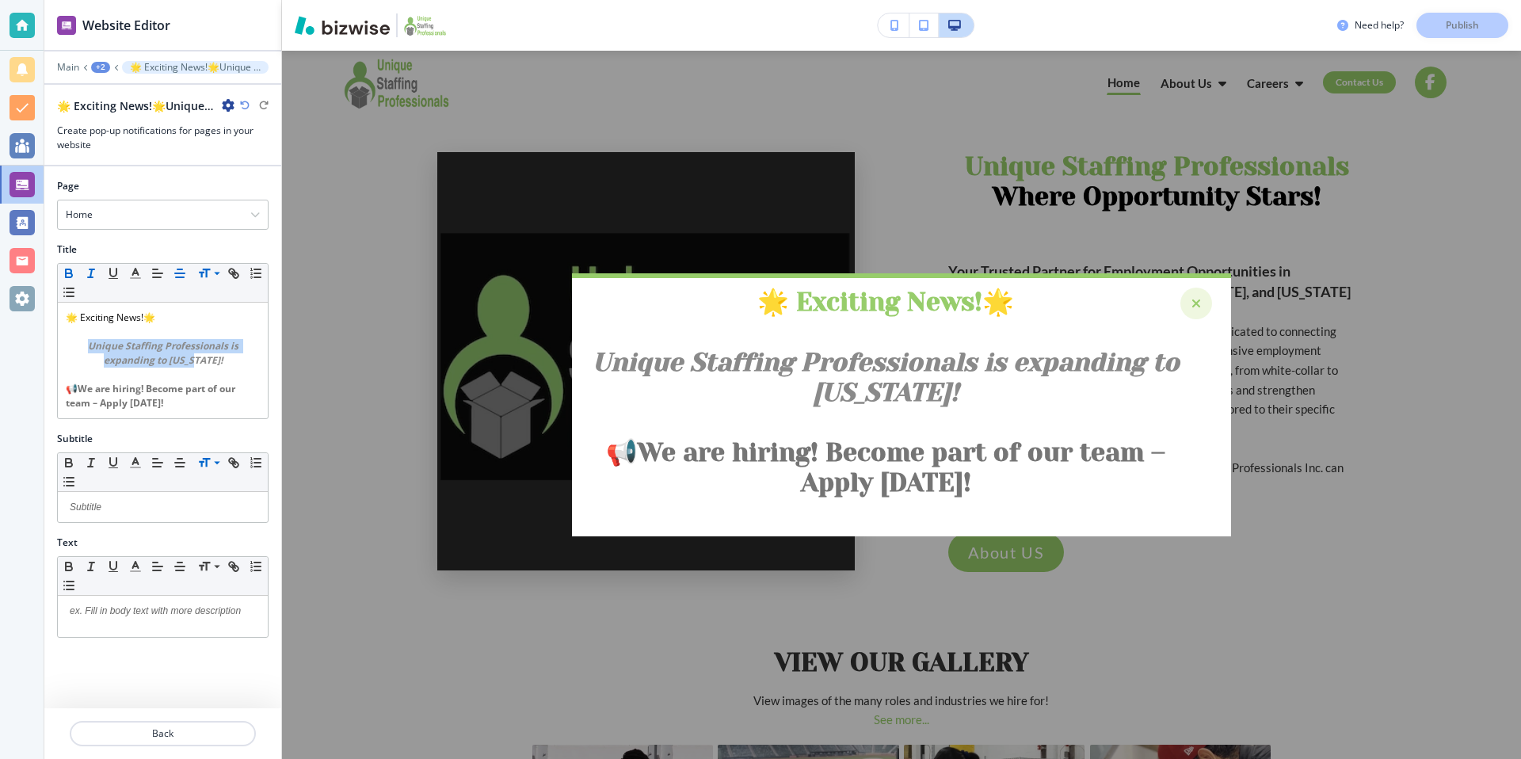
click at [1192, 305] on icon "button" at bounding box center [1197, 303] width 10 height 14
click at [1190, 301] on div "button" at bounding box center [1196, 304] width 32 height 32
click at [1202, 306] on div "button" at bounding box center [1196, 304] width 32 height 32
click at [961, 185] on div "🌟 Exciting News!🌟 Unique Staffing Professionals is expanding to [US_STATE]! ﻿ 📢…" at bounding box center [901, 405] width 1239 height 708
click at [1196, 306] on icon "button" at bounding box center [1197, 303] width 10 height 14
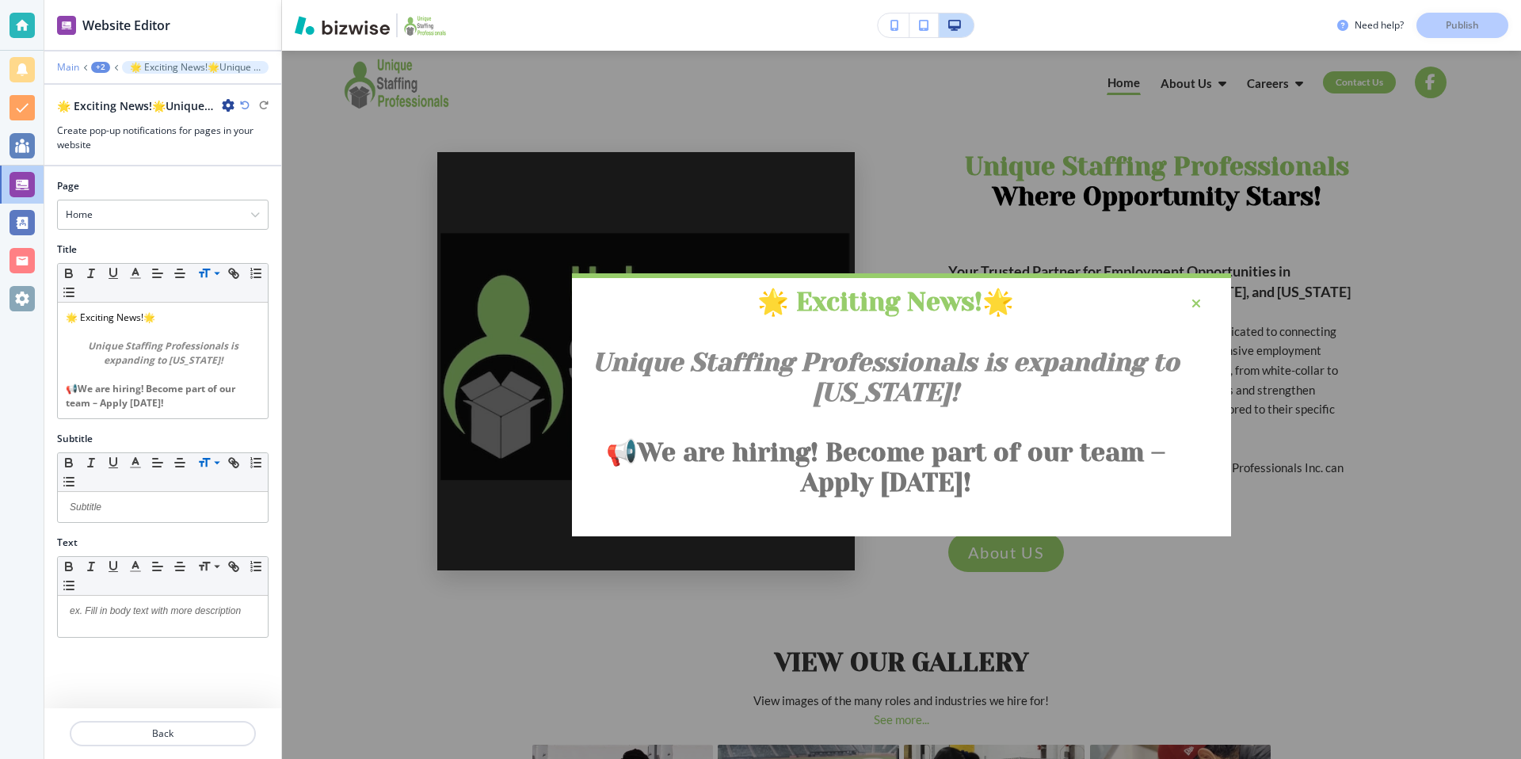
click at [72, 71] on p "Main" at bounding box center [68, 67] width 22 height 11
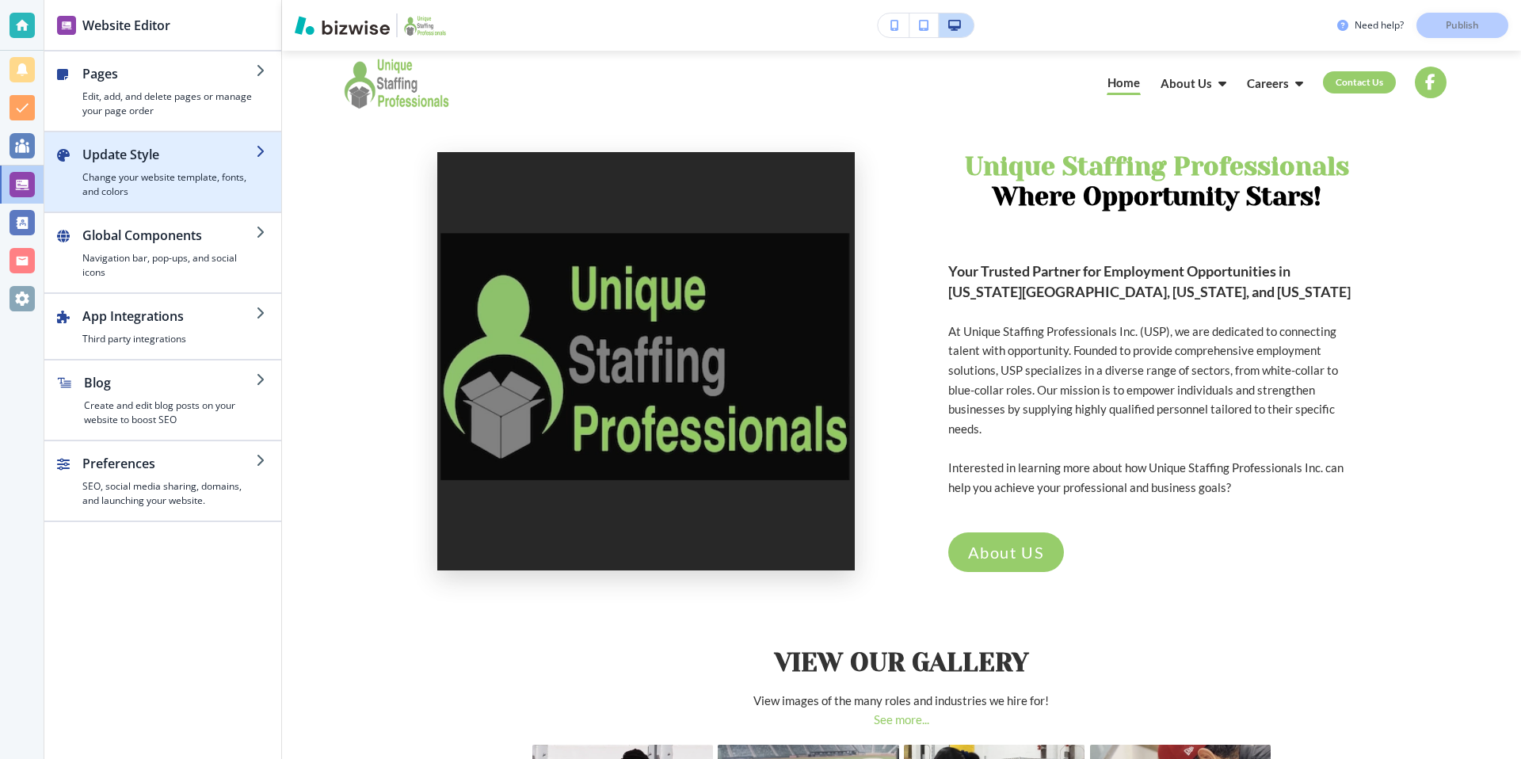
click at [148, 191] on h4 "Change your website template, fonts, and colors" at bounding box center [169, 184] width 174 height 29
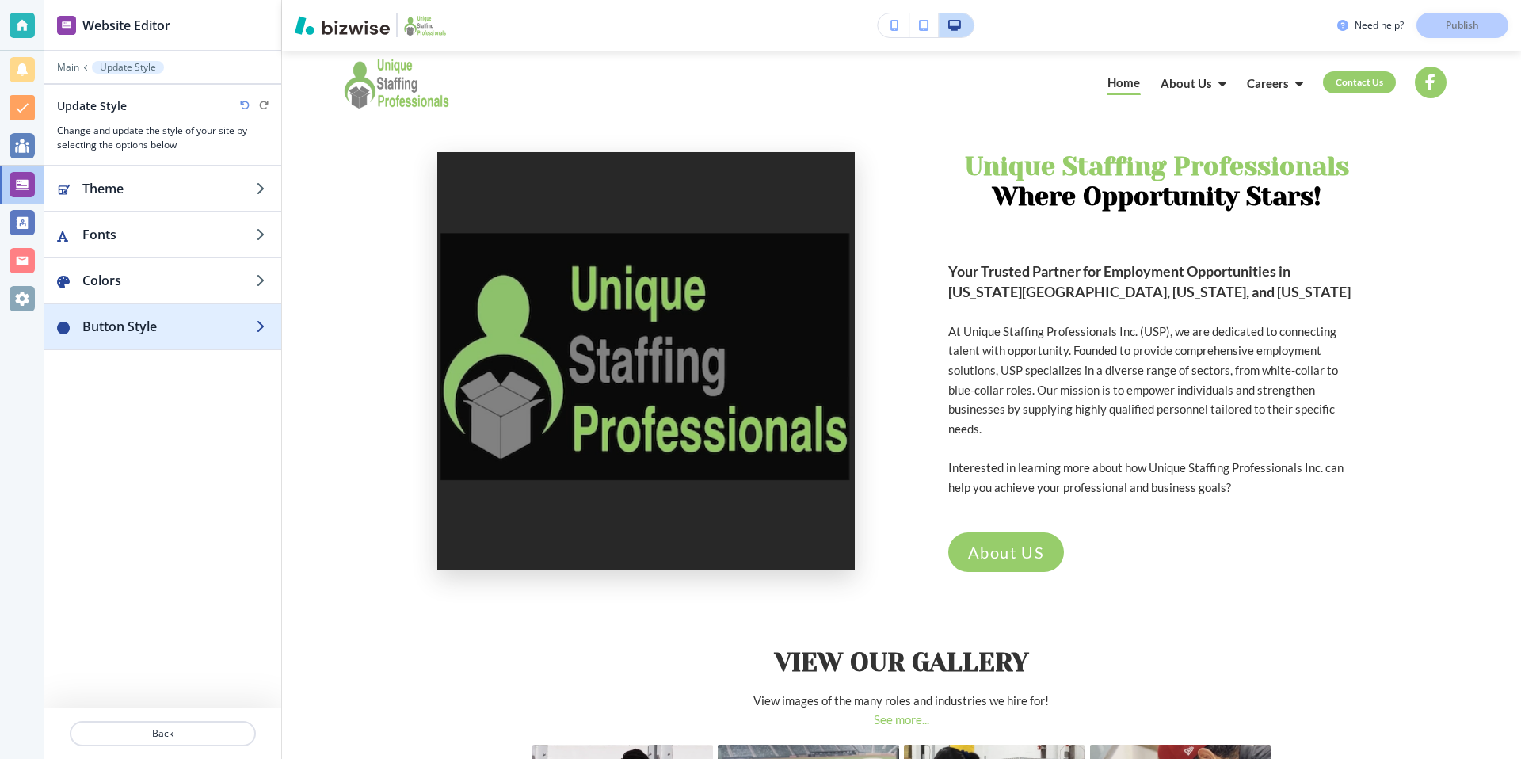
click at [237, 318] on h2 "Button Style" at bounding box center [169, 326] width 174 height 19
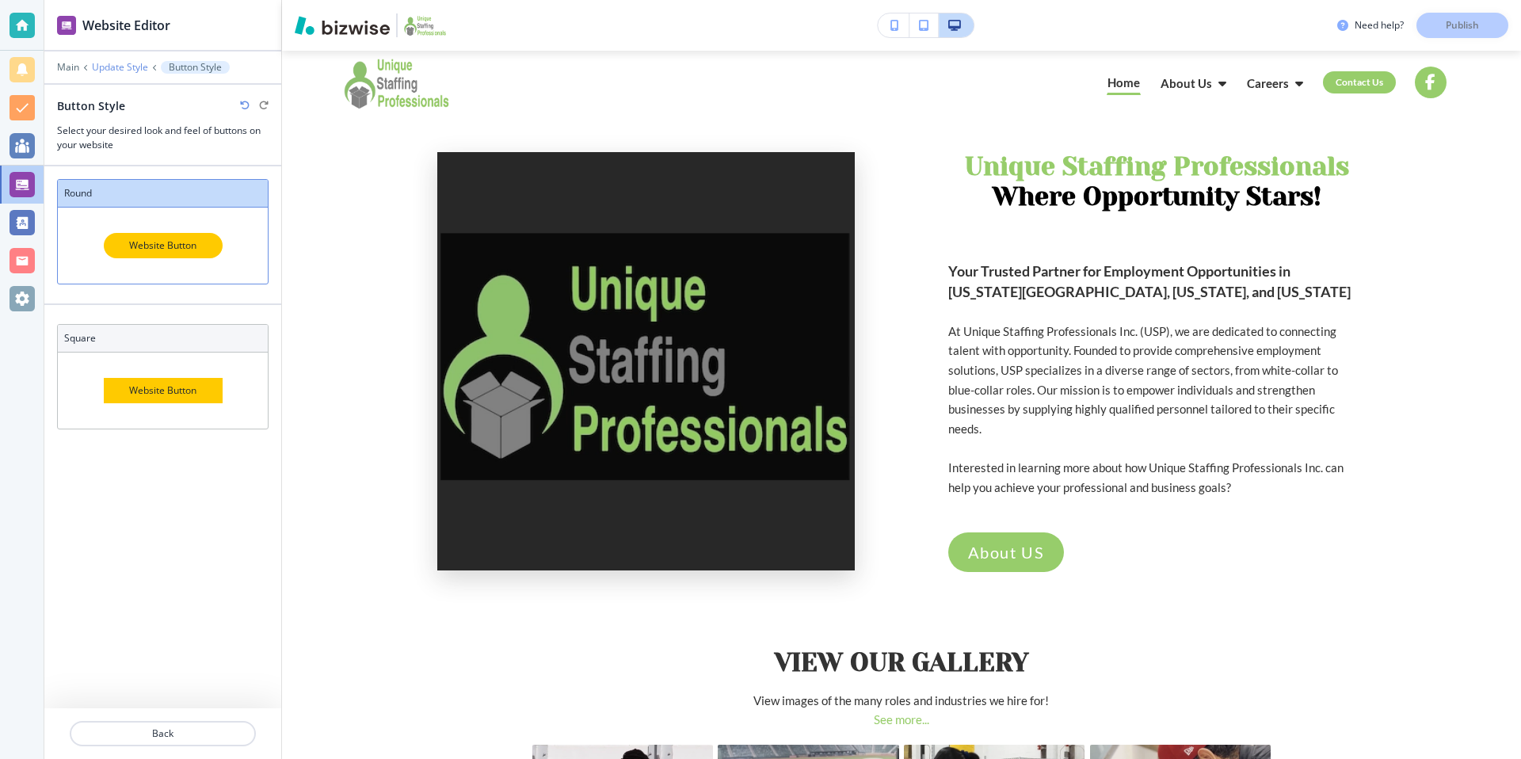
click at [122, 62] on p "Update Style" at bounding box center [120, 67] width 56 height 11
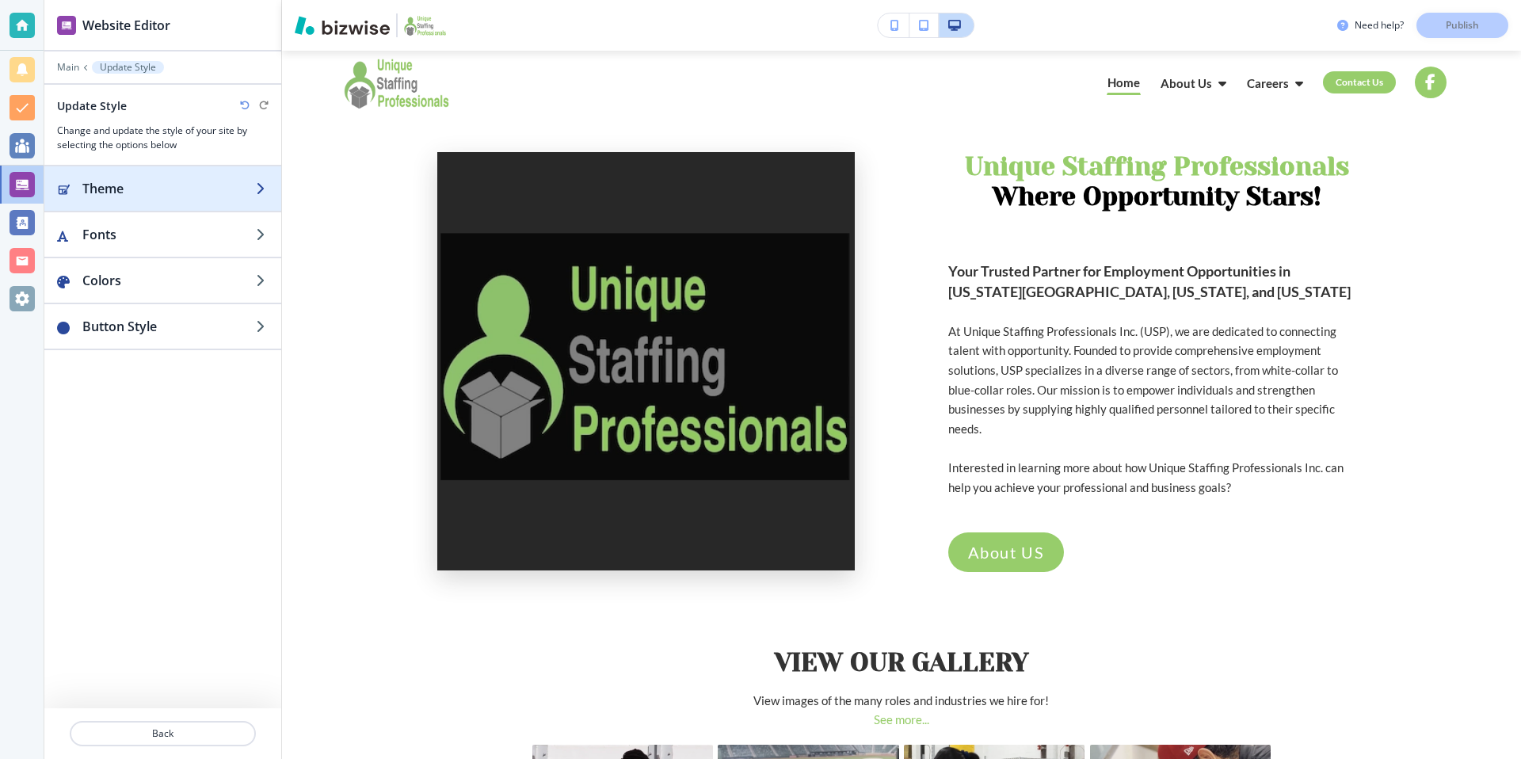
click at [204, 200] on div "button" at bounding box center [162, 204] width 237 height 13
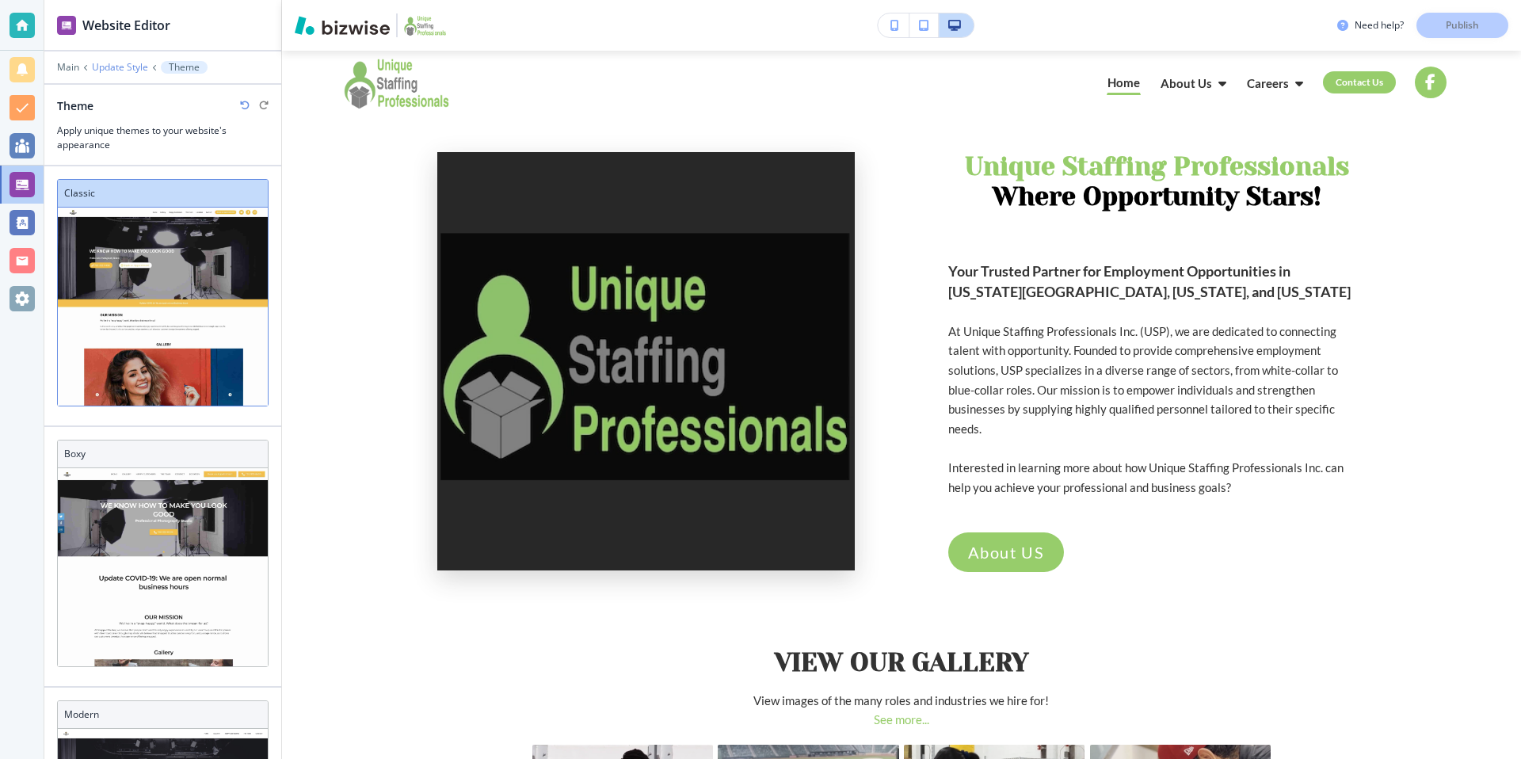
click at [126, 71] on p "Update Style" at bounding box center [120, 67] width 56 height 11
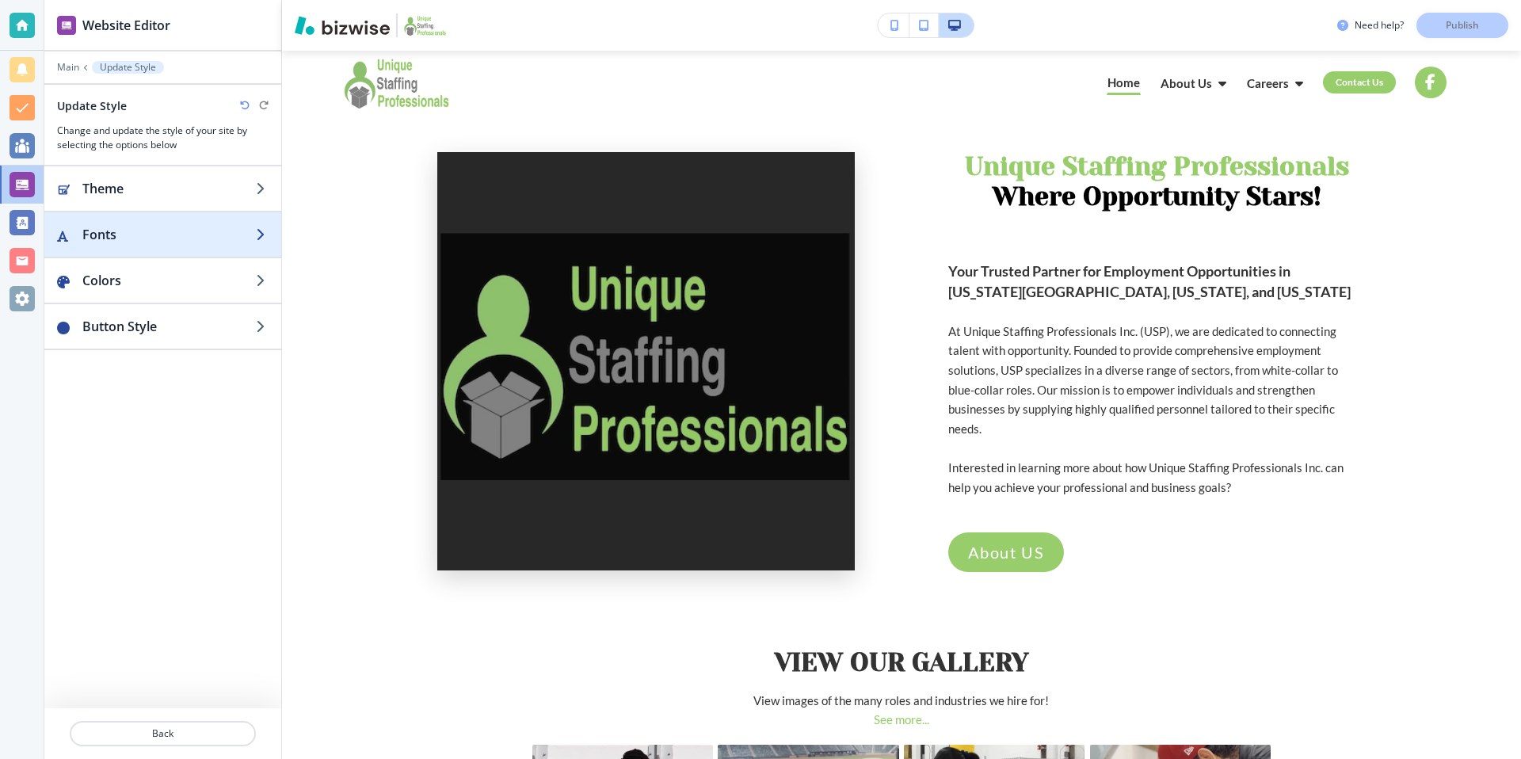
click at [231, 248] on div "button" at bounding box center [162, 250] width 237 height 13
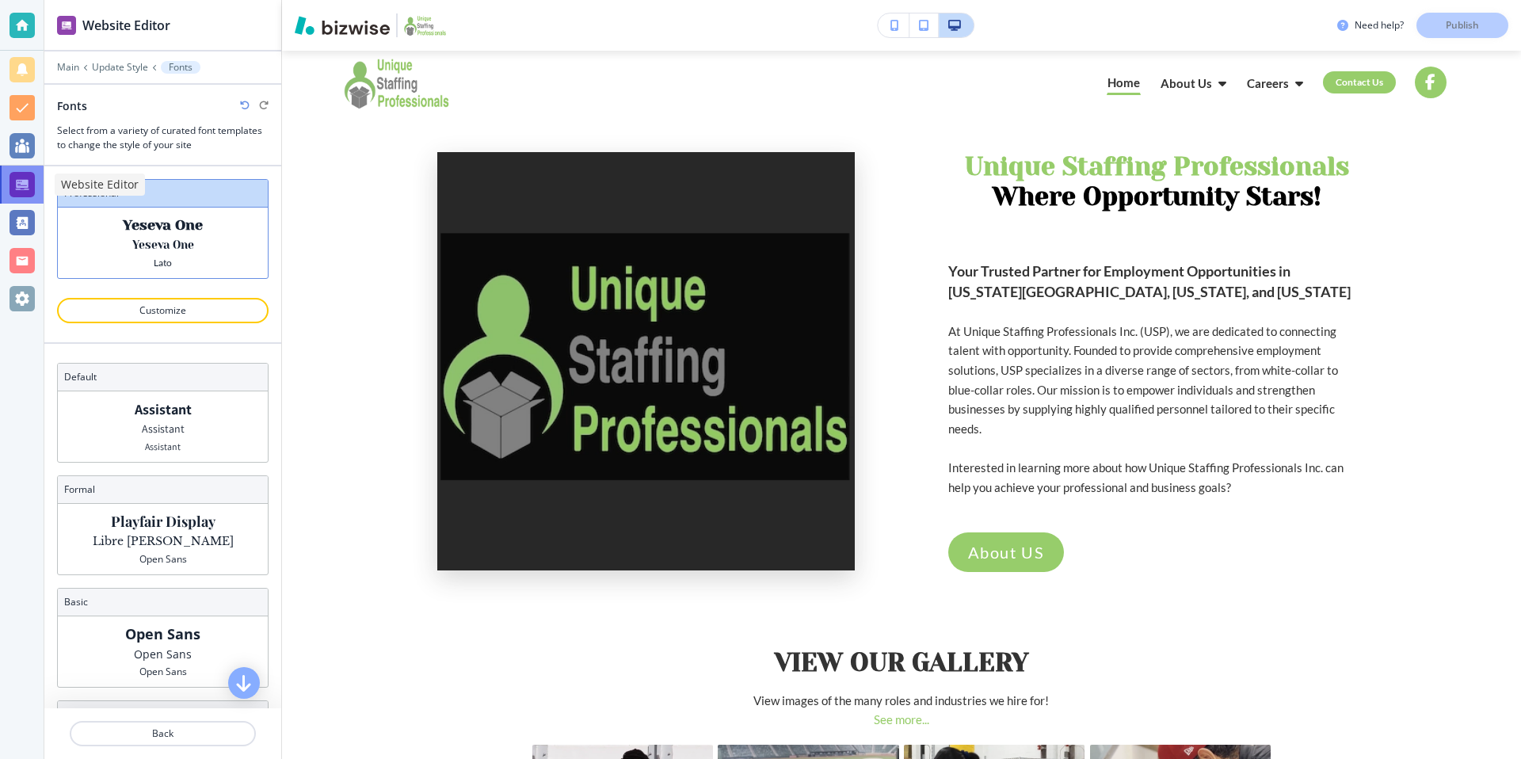
click at [20, 183] on div at bounding box center [22, 184] width 25 height 25
click at [67, 66] on p "Main" at bounding box center [68, 67] width 22 height 11
